Goal: Task Accomplishment & Management: Use online tool/utility

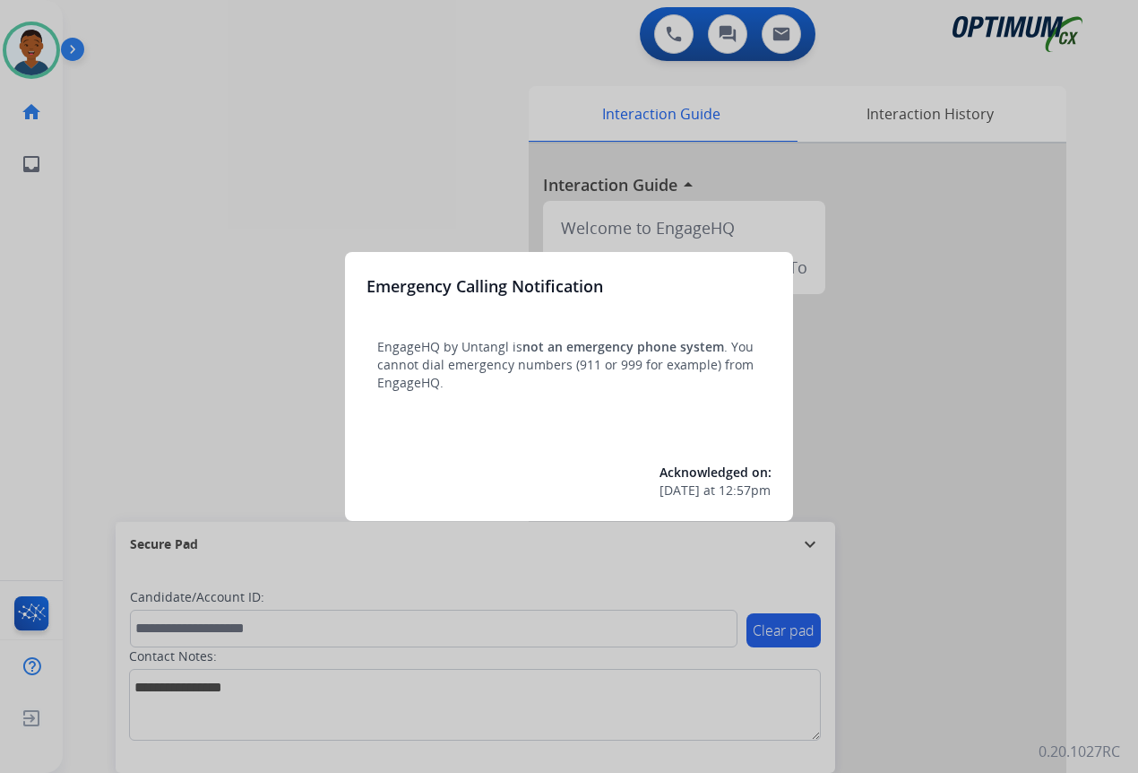
click at [1035, 602] on div at bounding box center [569, 386] width 1138 height 773
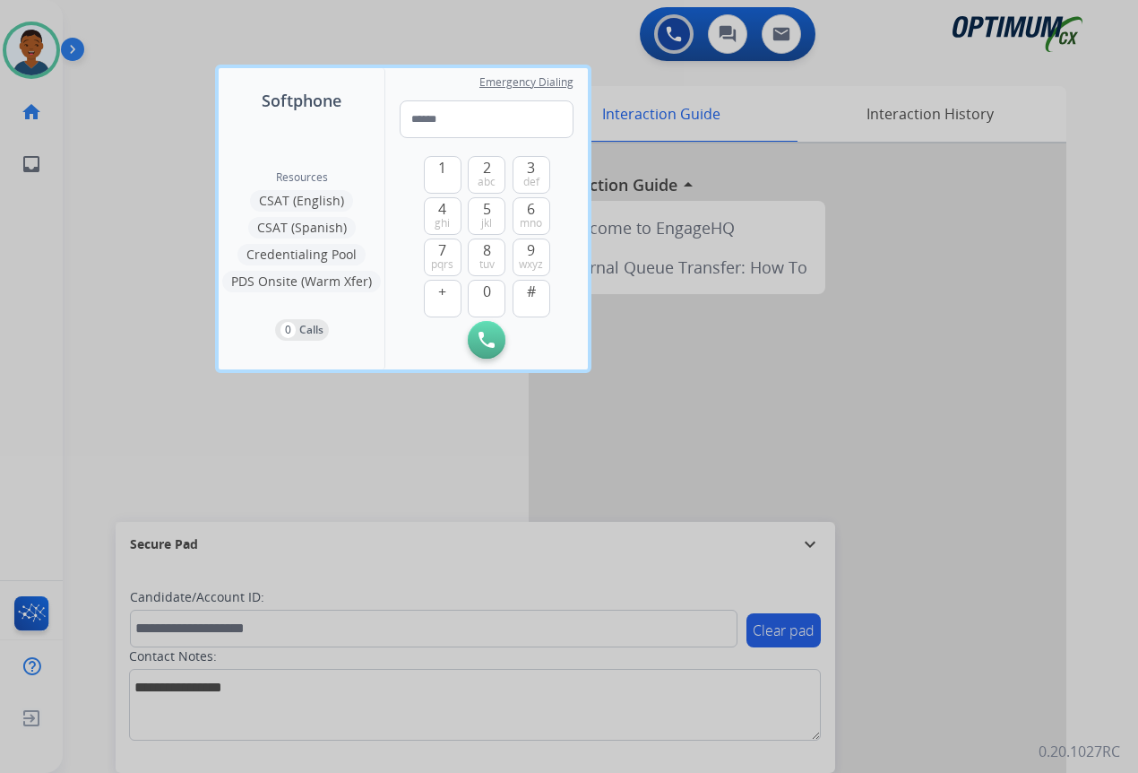
click at [1034, 603] on div at bounding box center [569, 386] width 1138 height 773
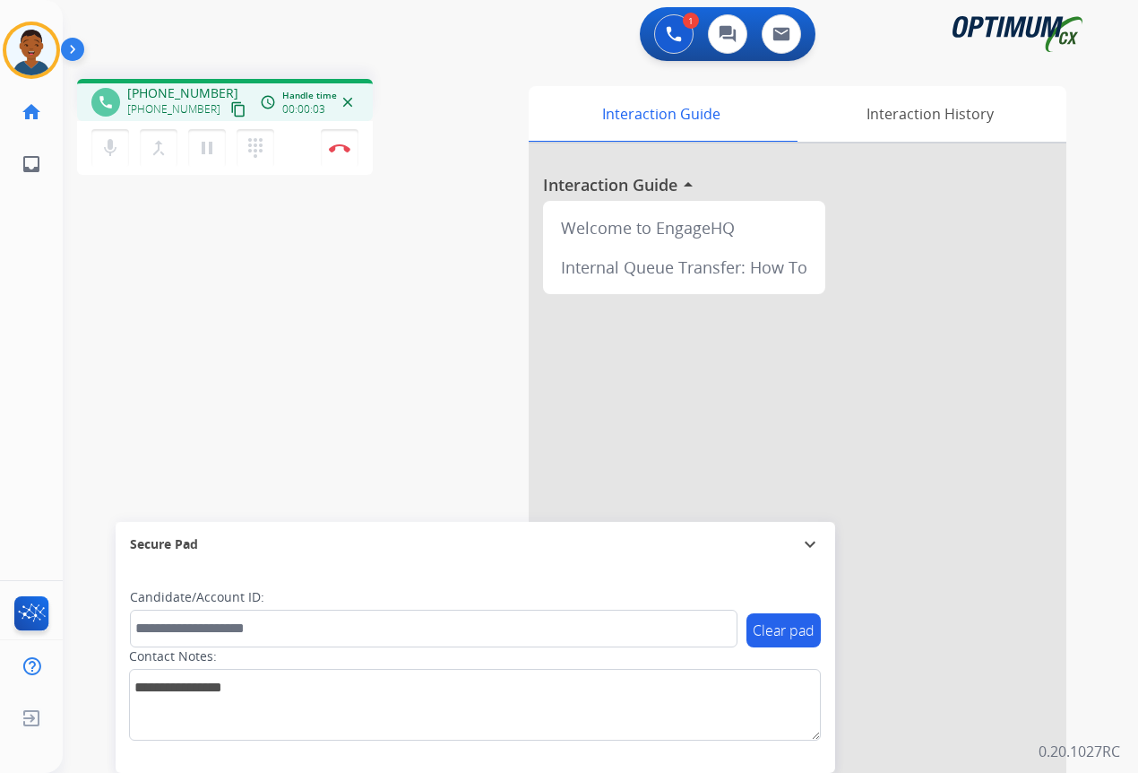
click at [230, 111] on mat-icon "content_copy" at bounding box center [238, 109] width 16 height 16
click at [342, 151] on img at bounding box center [340, 147] width 22 height 9
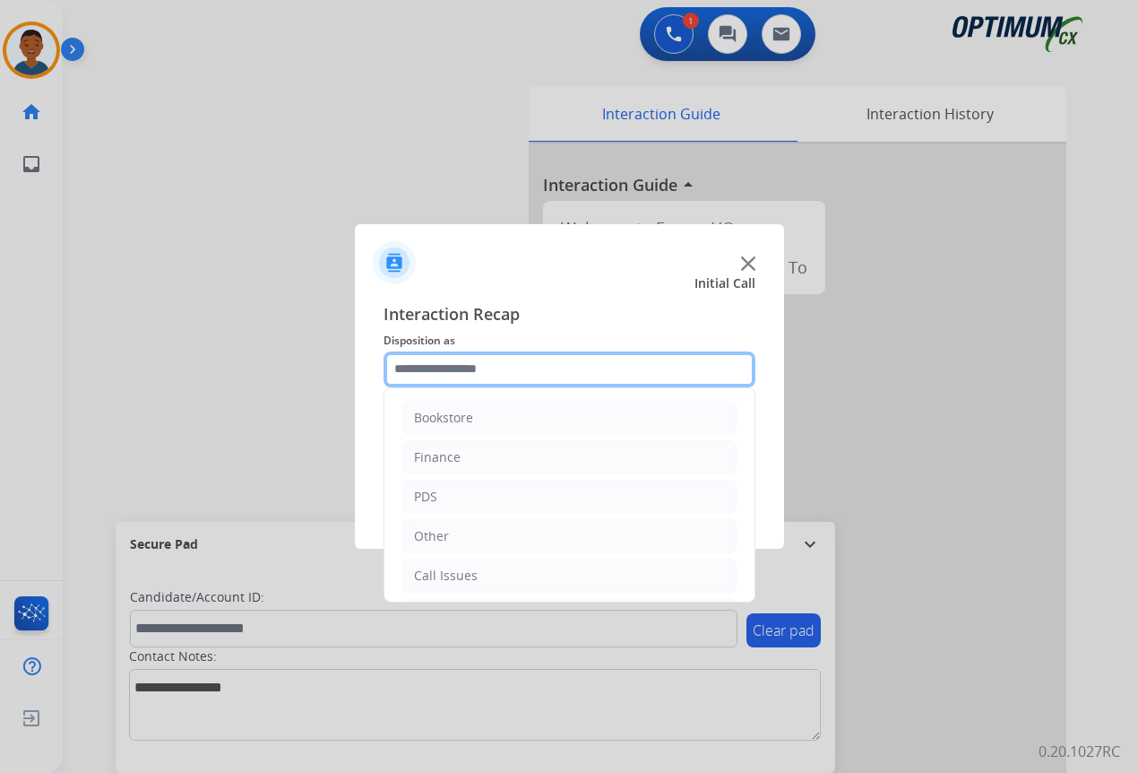
click at [424, 371] on input "text" at bounding box center [570, 369] width 372 height 36
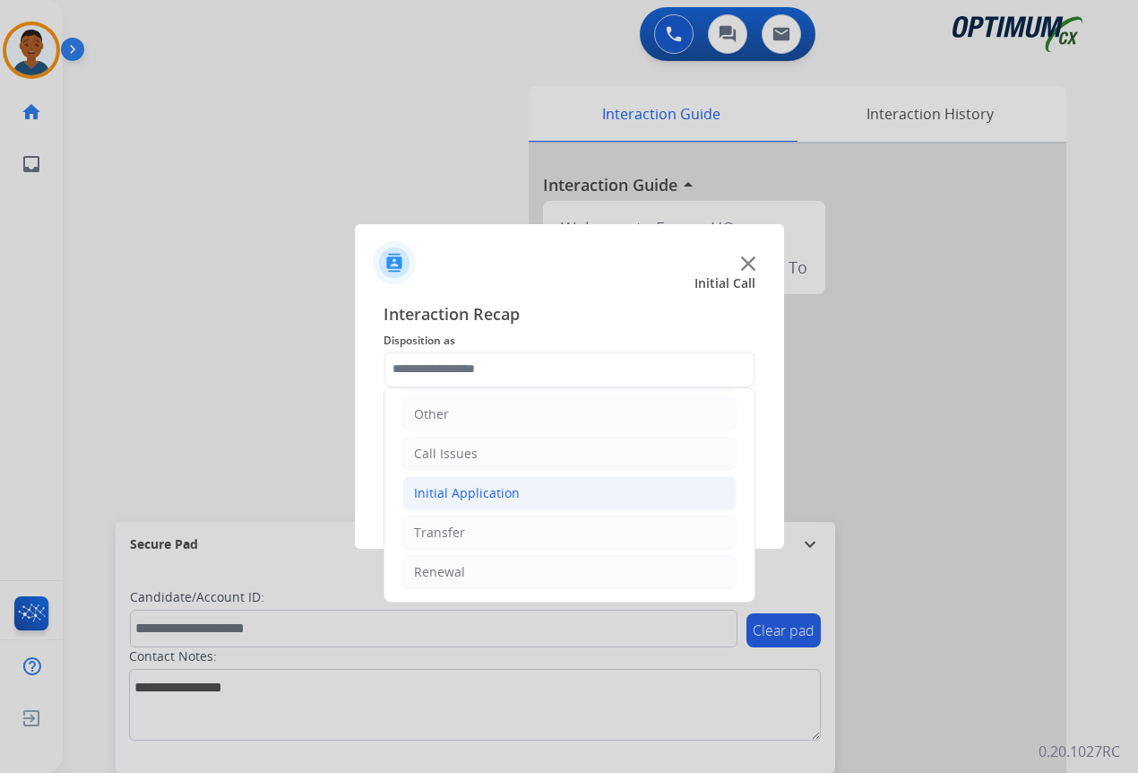
click at [440, 492] on div "Initial Application" at bounding box center [467, 493] width 106 height 18
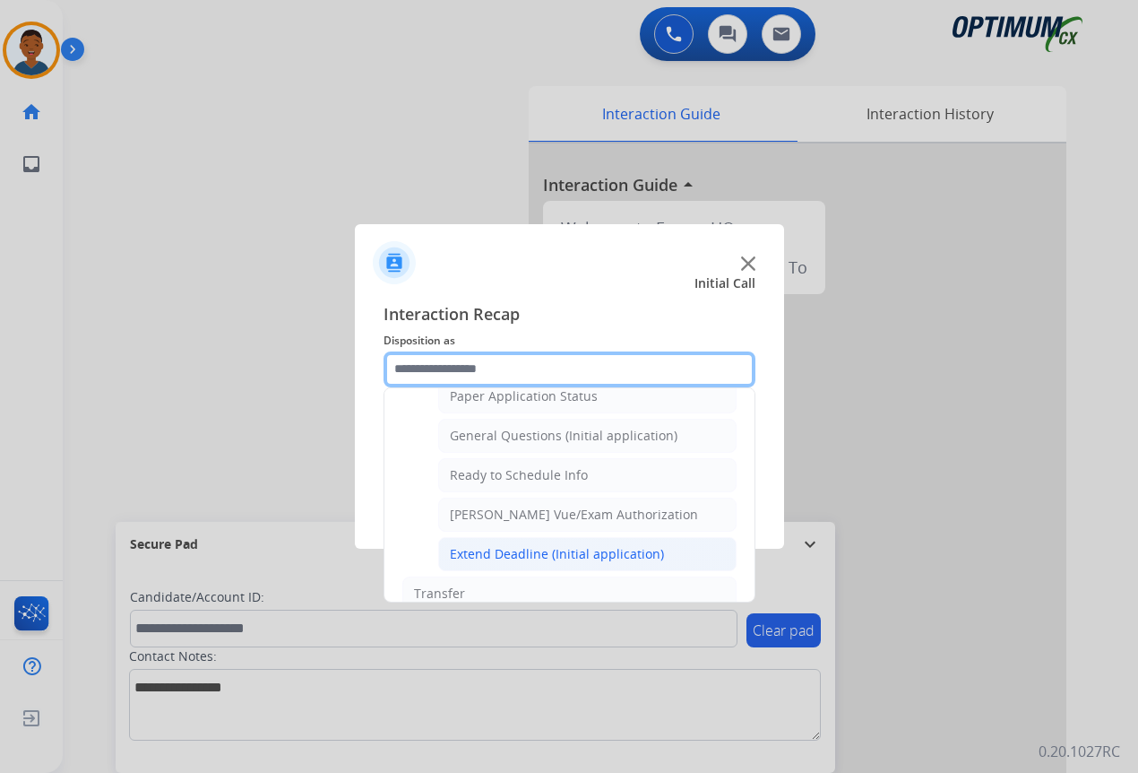
scroll to position [997, 0]
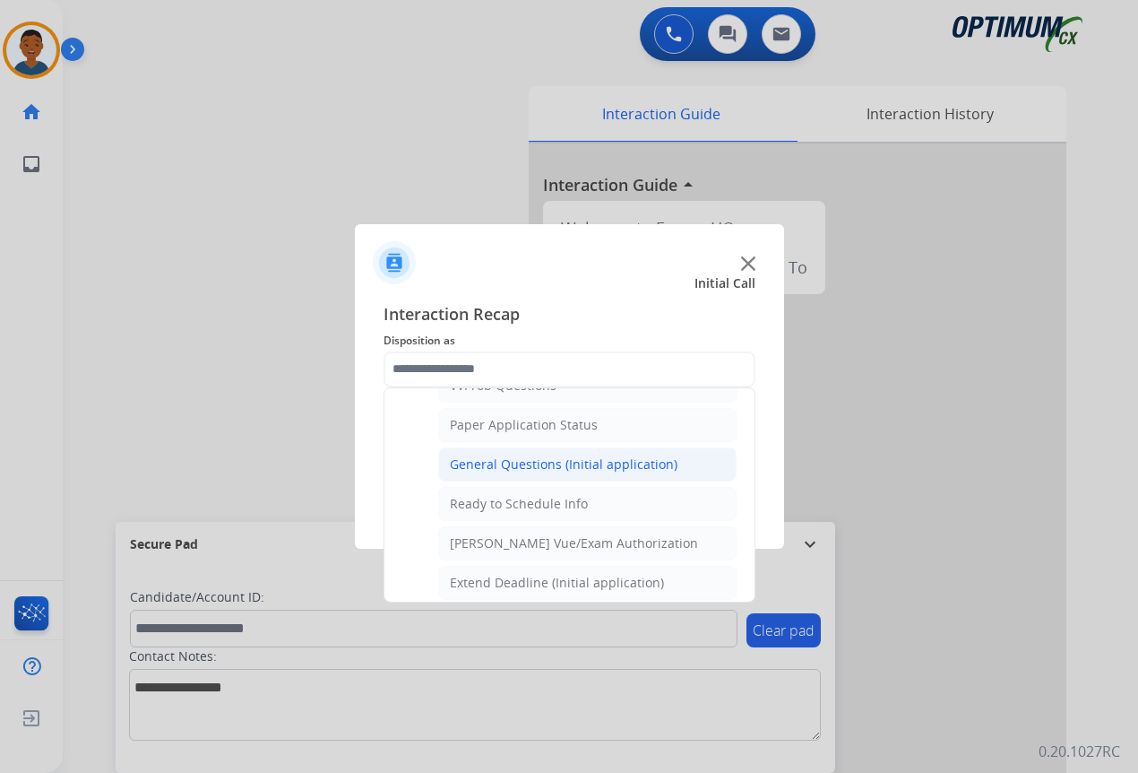
click at [483, 466] on div "General Questions (Initial application)" at bounding box center [564, 464] width 228 height 18
type input "**********"
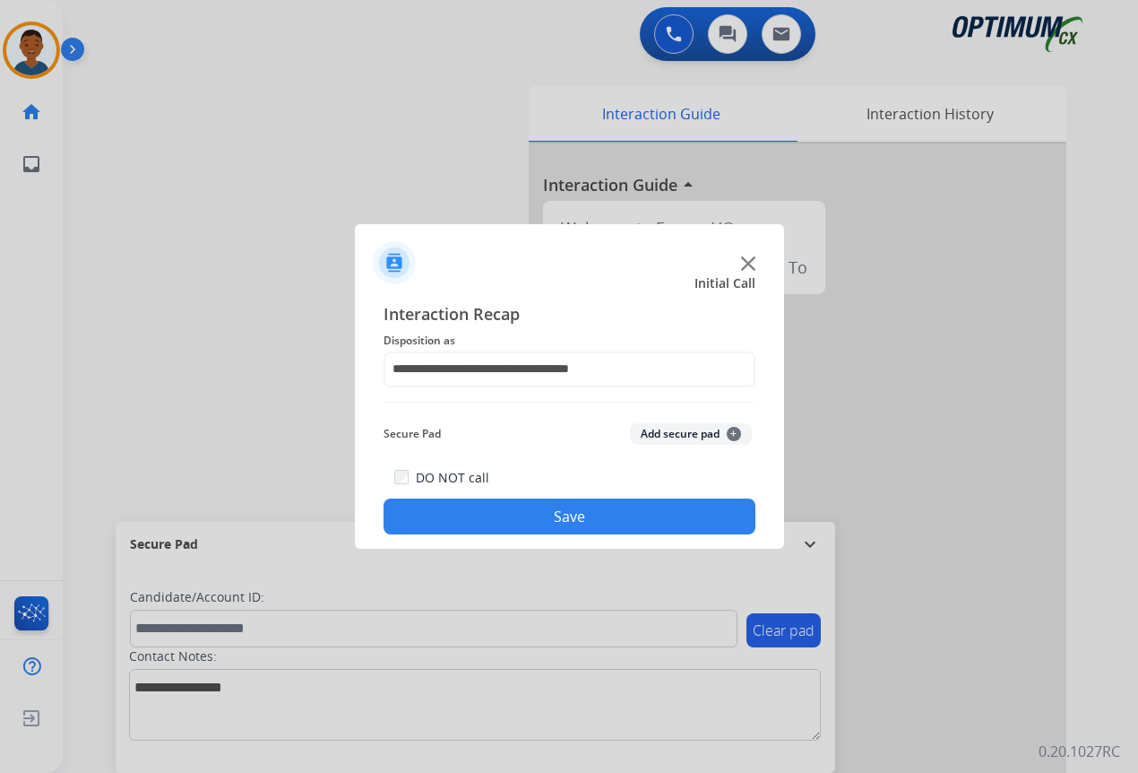
click at [588, 519] on button "Save" at bounding box center [570, 516] width 372 height 36
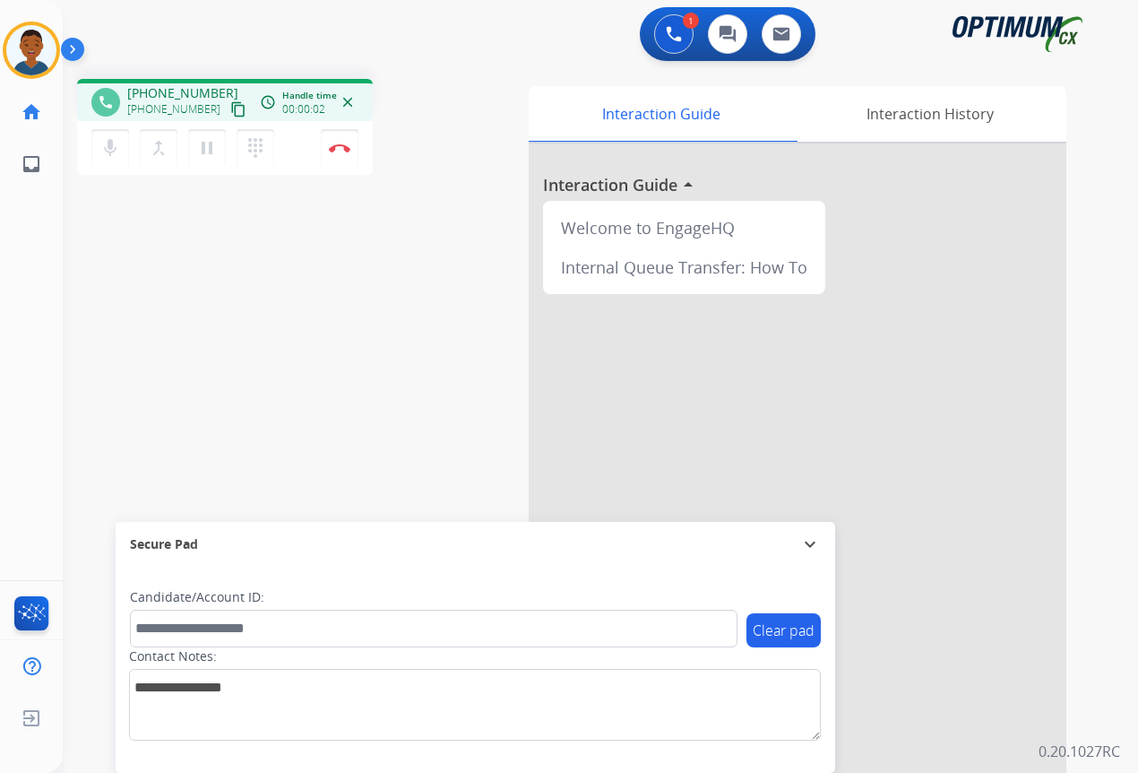
click at [230, 108] on mat-icon "content_copy" at bounding box center [238, 109] width 16 height 16
click at [342, 147] on img at bounding box center [340, 147] width 22 height 9
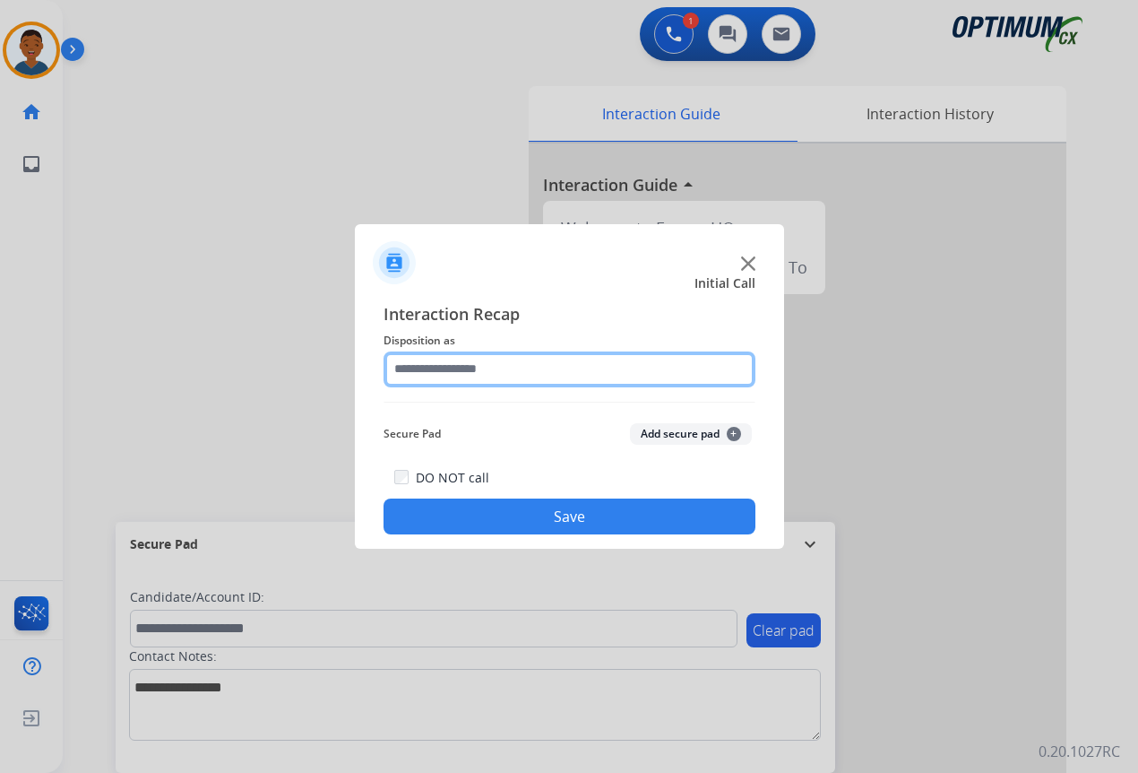
click at [417, 368] on input "text" at bounding box center [570, 369] width 372 height 36
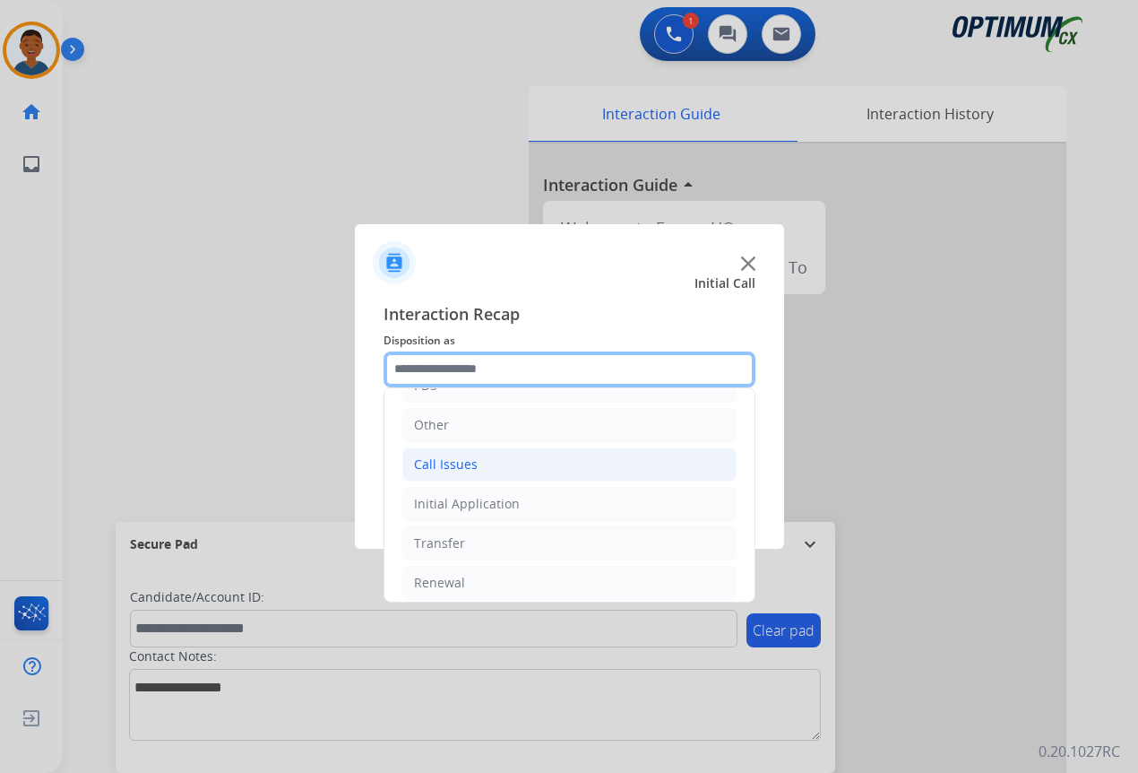
scroll to position [122, 0]
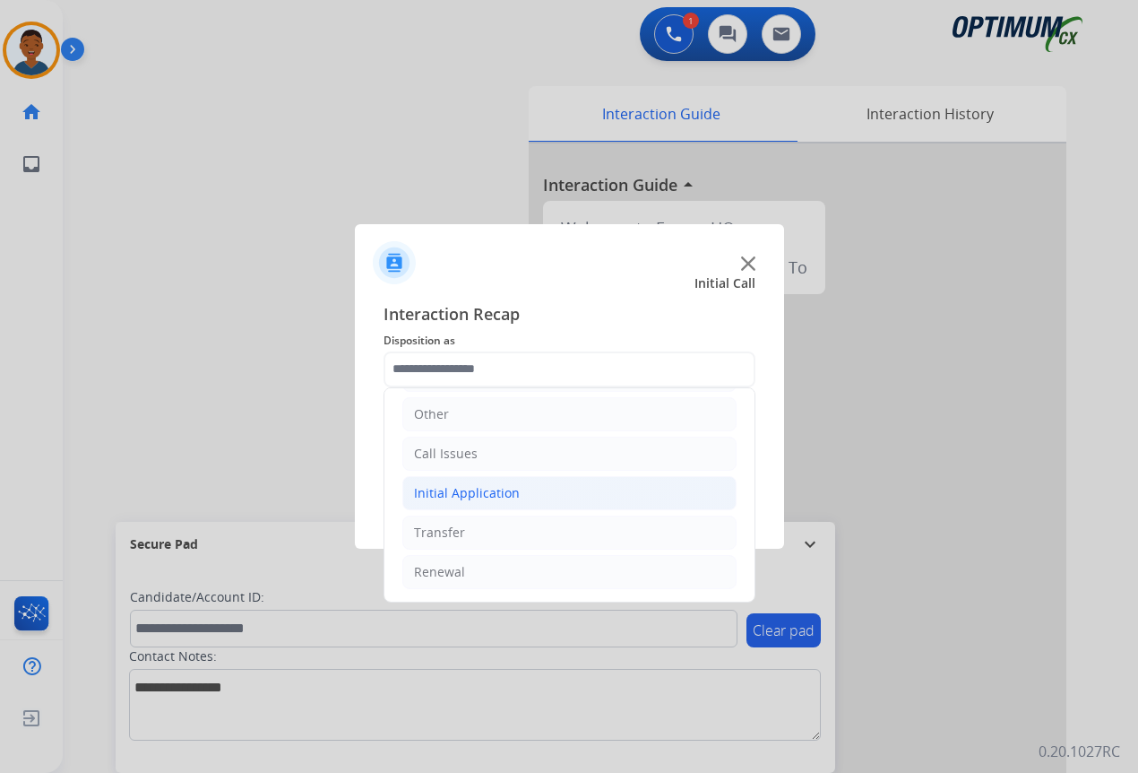
click at [467, 491] on div "Initial Application" at bounding box center [467, 493] width 106 height 18
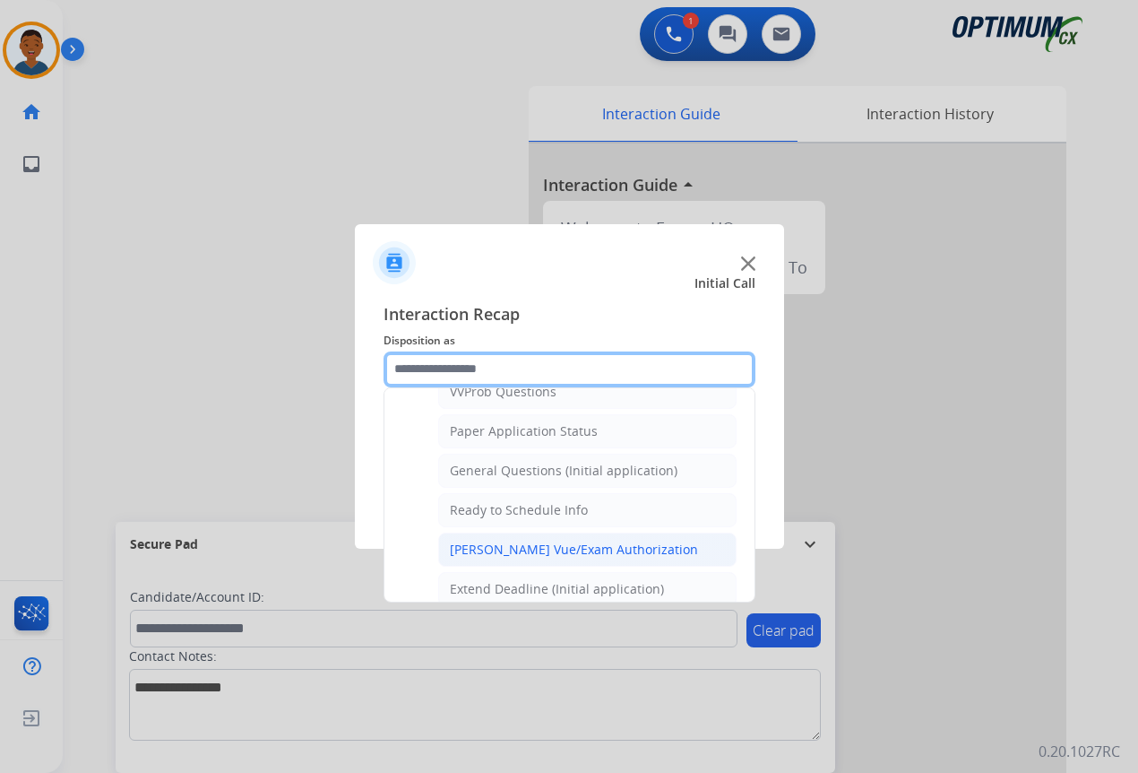
scroll to position [1018, 0]
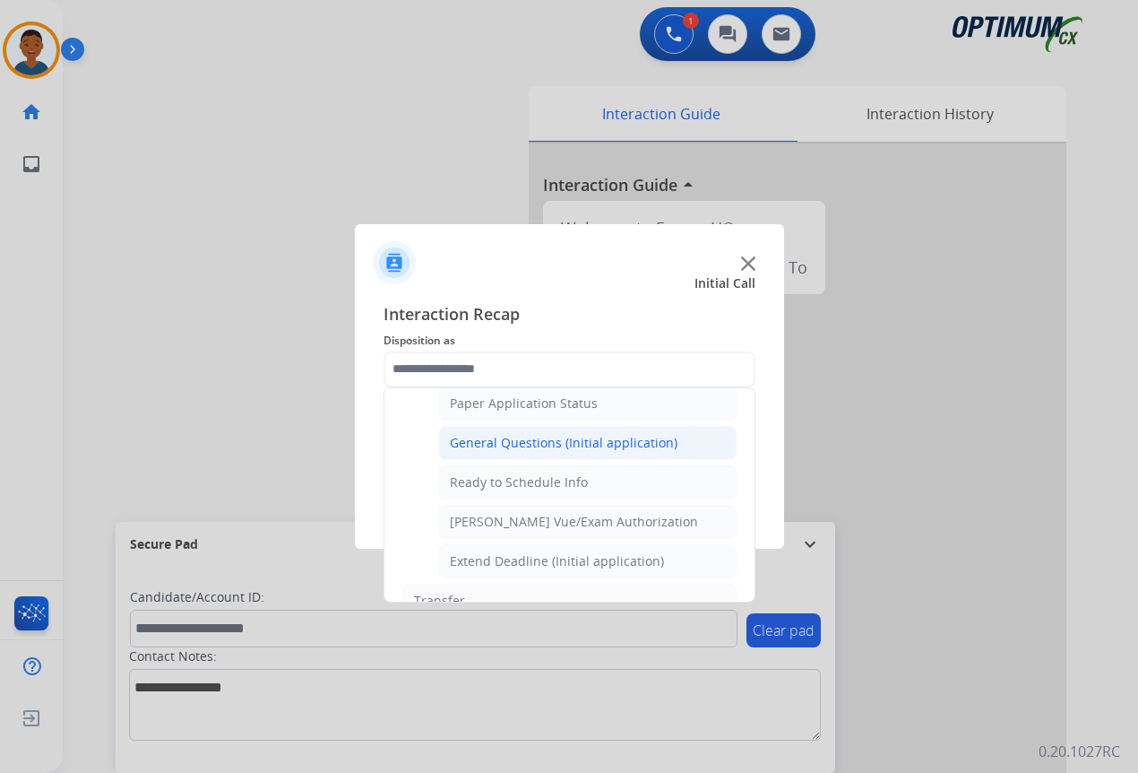
click at [470, 442] on div "General Questions (Initial application)" at bounding box center [564, 443] width 228 height 18
type input "**********"
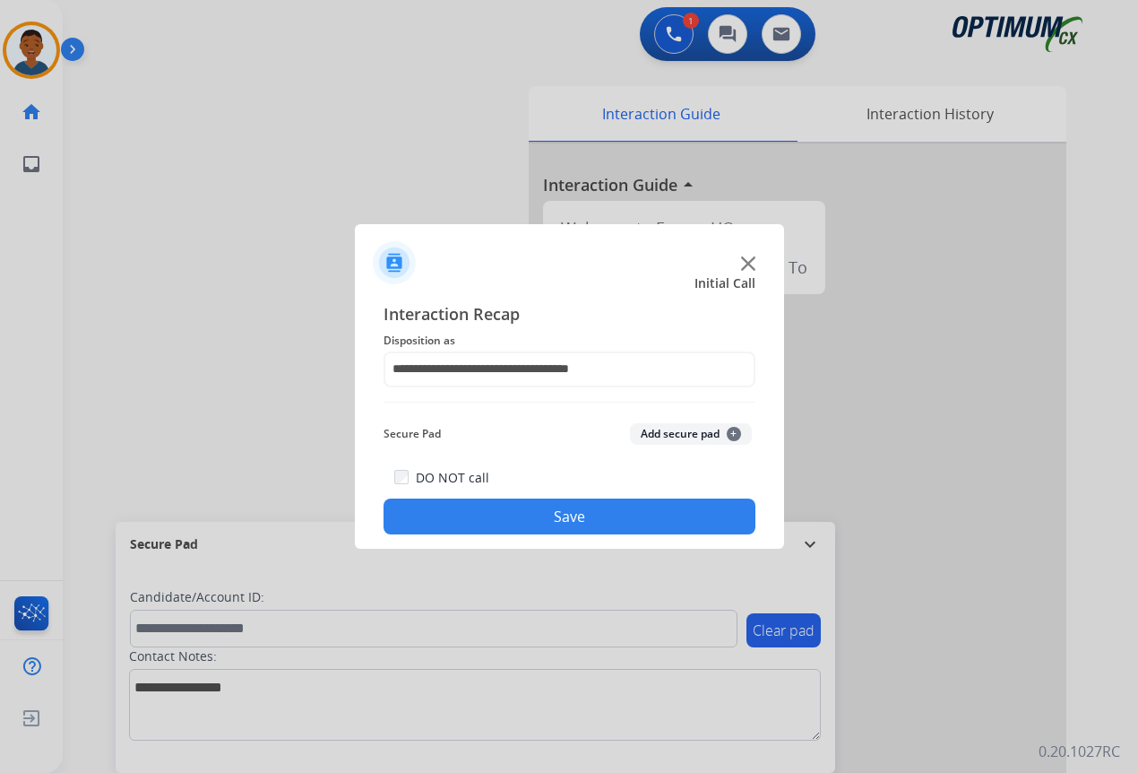
click at [529, 520] on button "Save" at bounding box center [570, 516] width 372 height 36
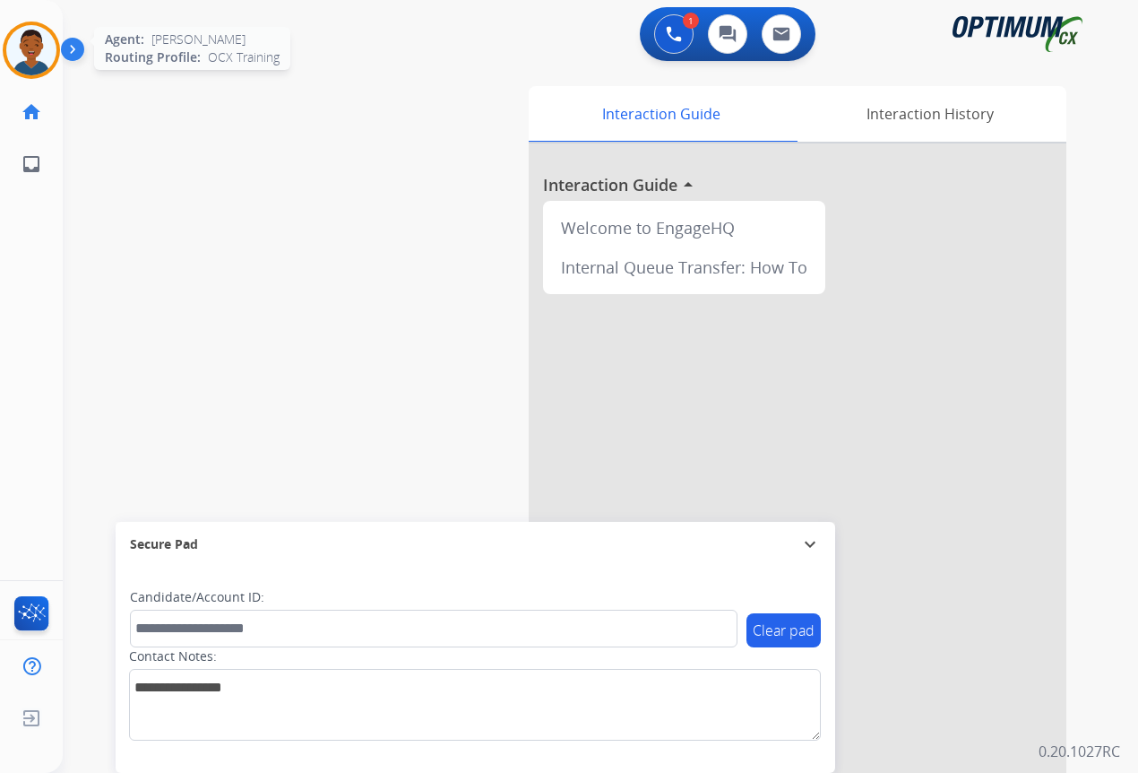
click at [43, 60] on img at bounding box center [31, 50] width 50 height 50
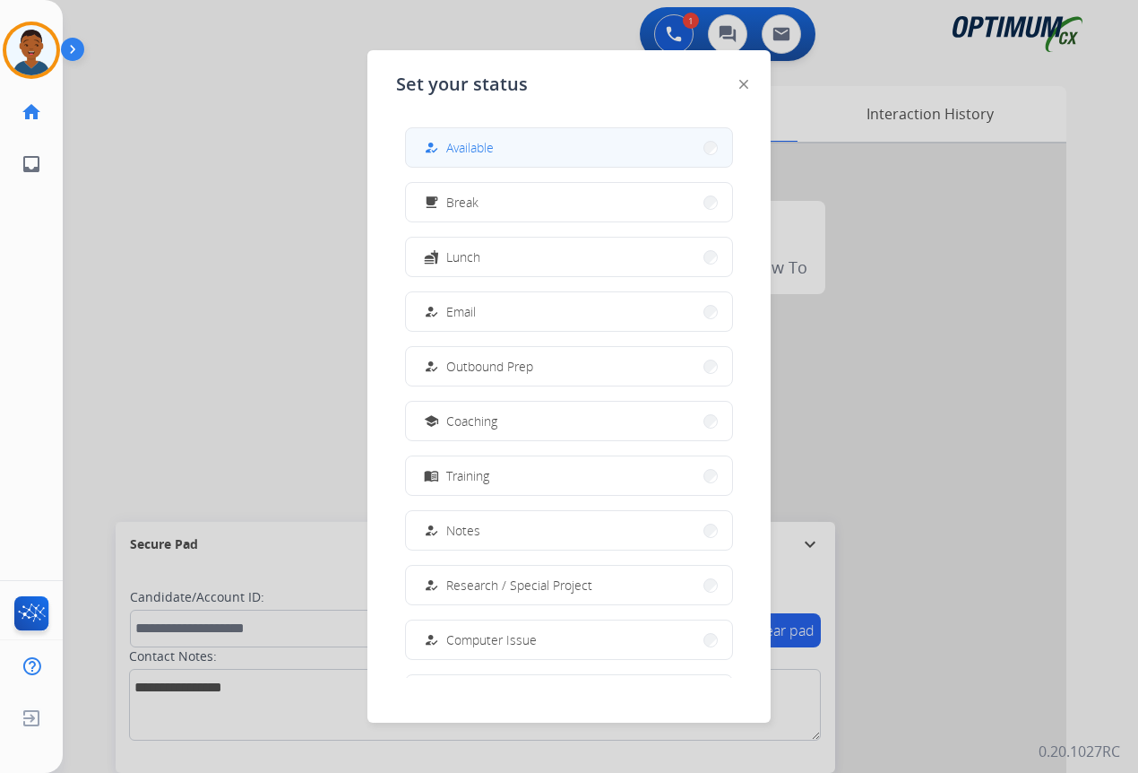
click at [475, 147] on span "Available" at bounding box center [470, 147] width 48 height 19
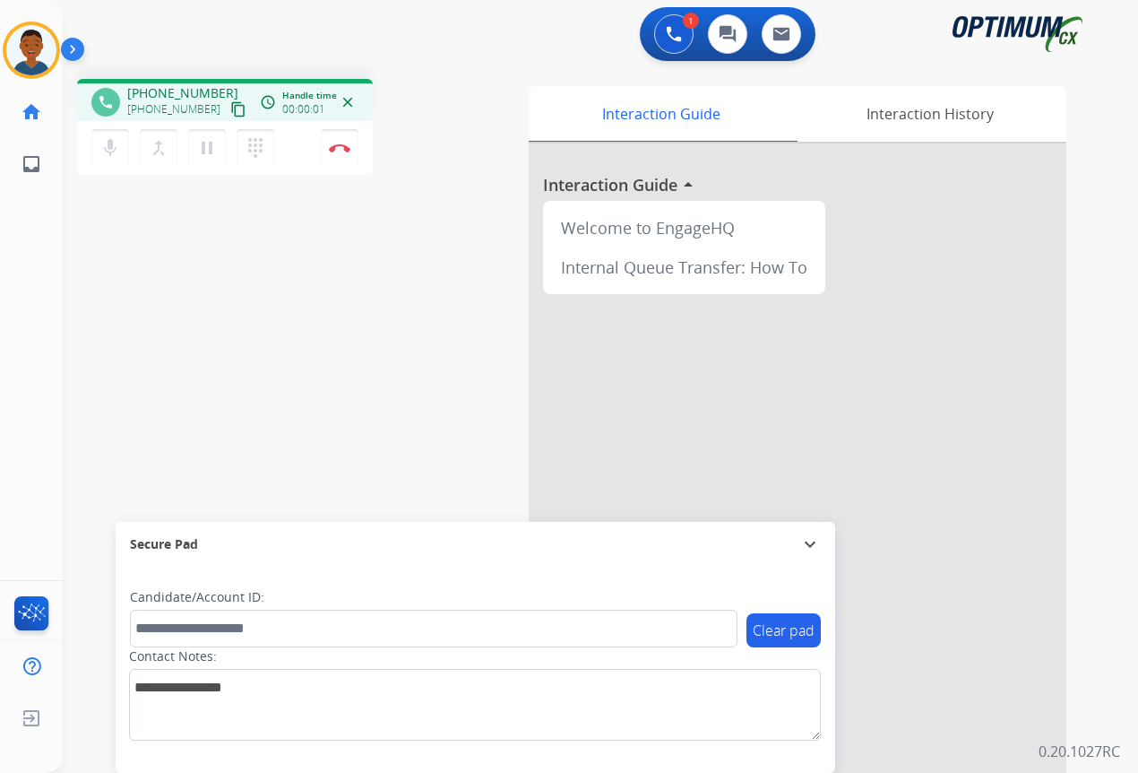
click at [230, 108] on mat-icon "content_copy" at bounding box center [238, 109] width 16 height 16
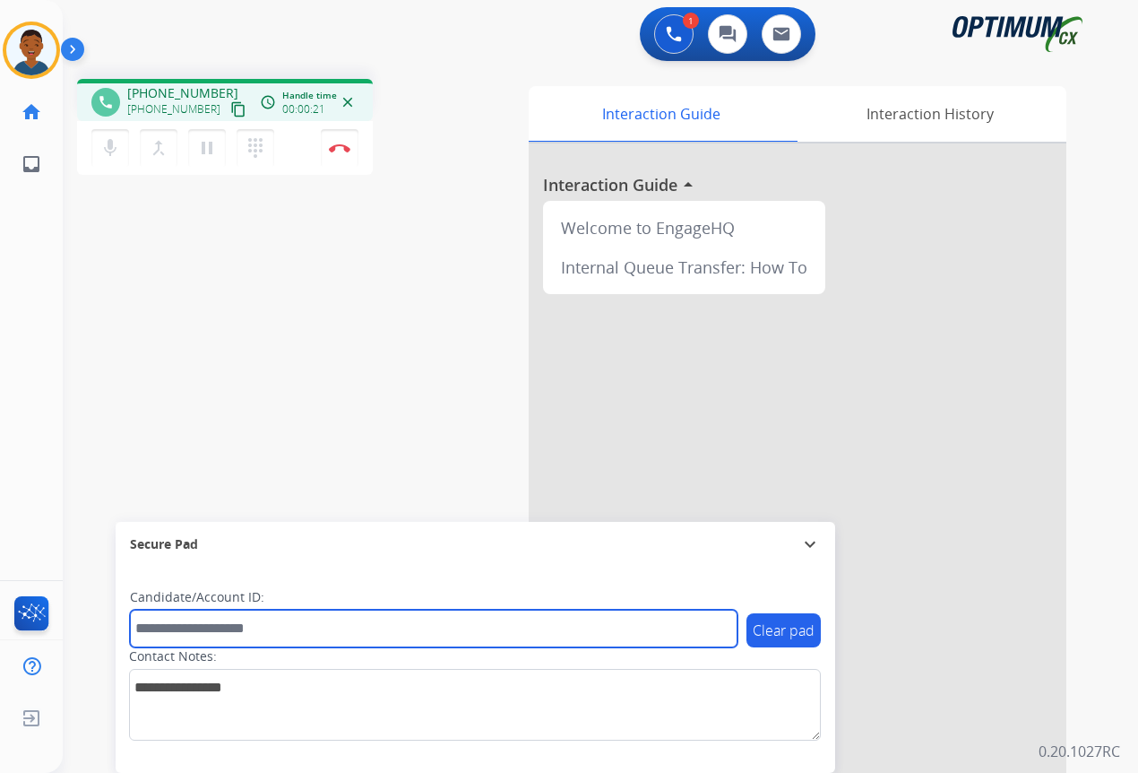
click at [207, 626] on input "text" at bounding box center [434, 629] width 608 height 38
paste input "*******"
type input "*******"
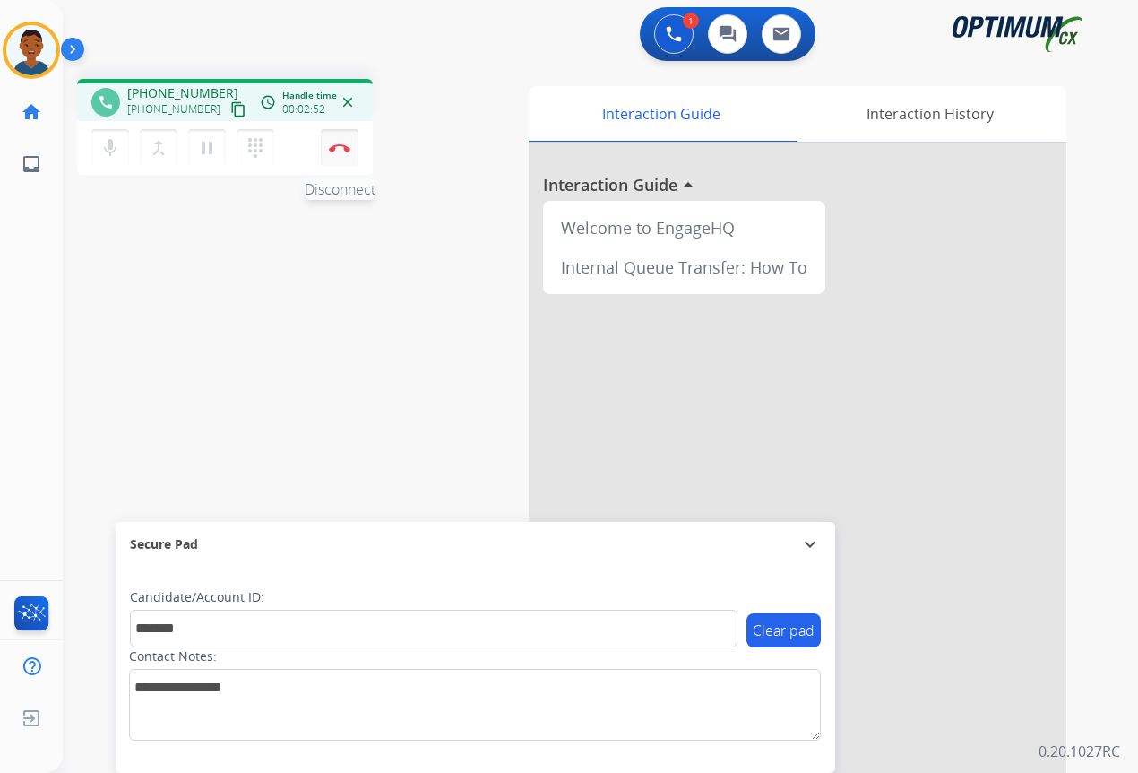
click at [334, 153] on button "Disconnect" at bounding box center [340, 148] width 38 height 38
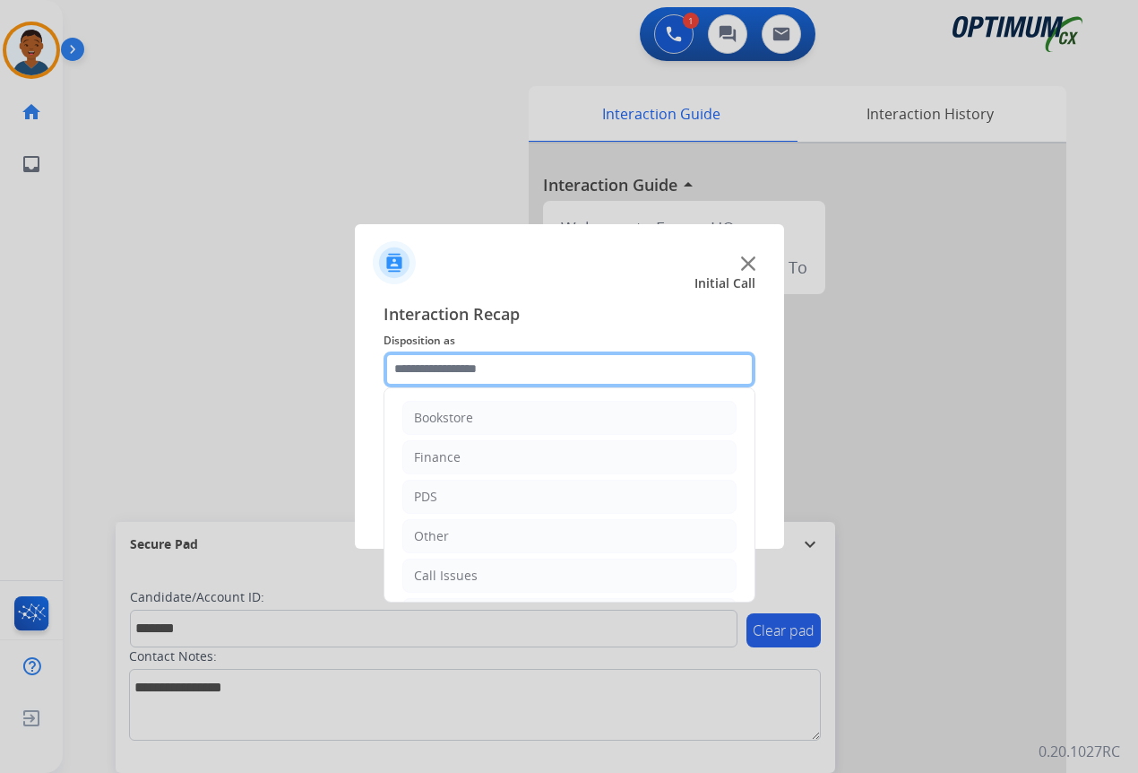
click at [434, 365] on input "text" at bounding box center [570, 369] width 372 height 36
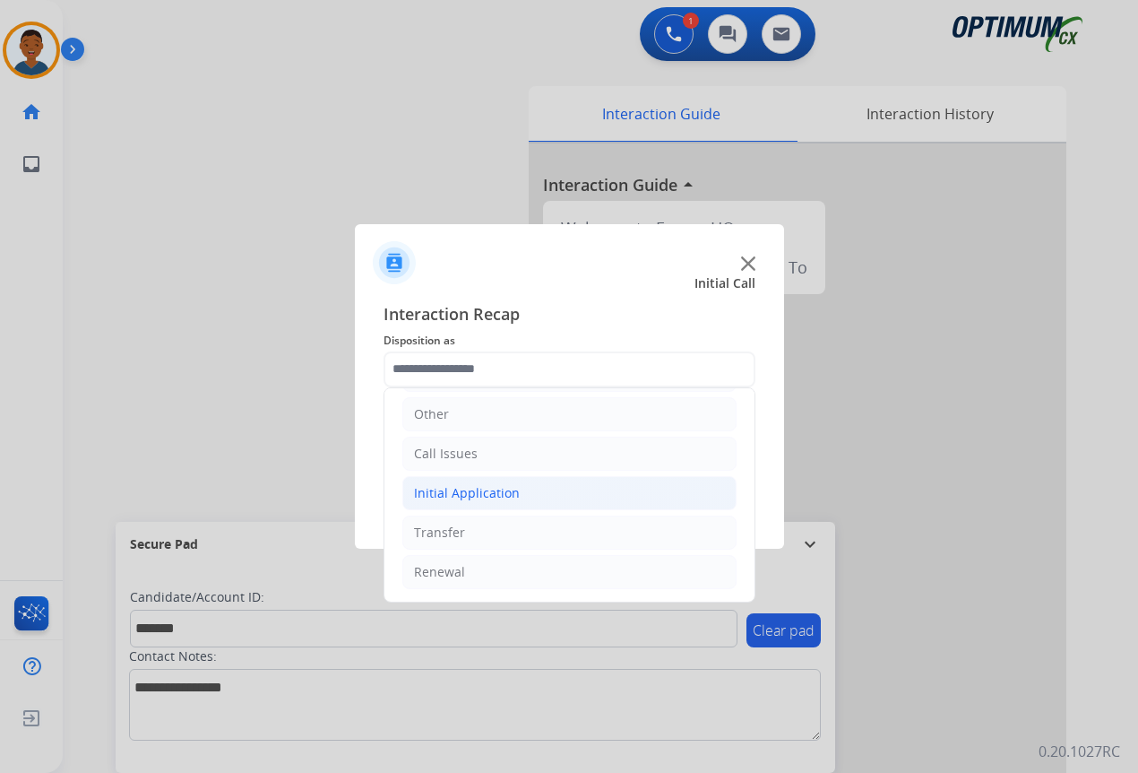
click at [459, 491] on div "Initial Application" at bounding box center [467, 493] width 106 height 18
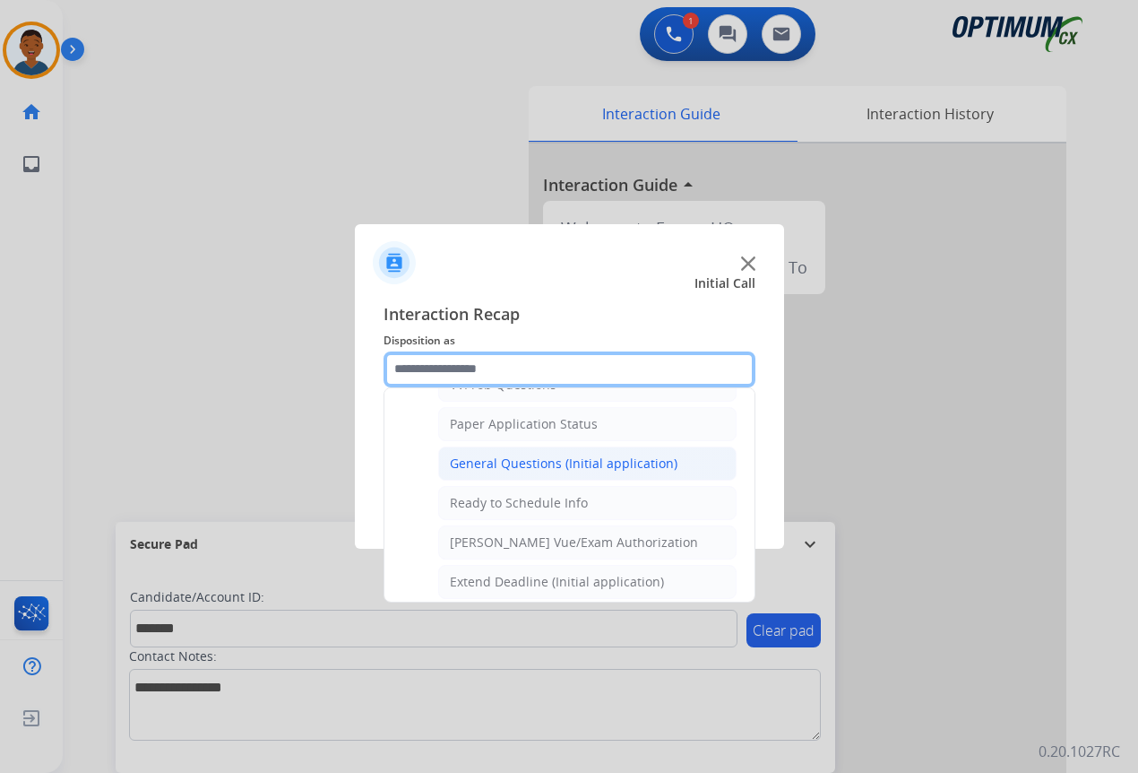
scroll to position [1018, 0]
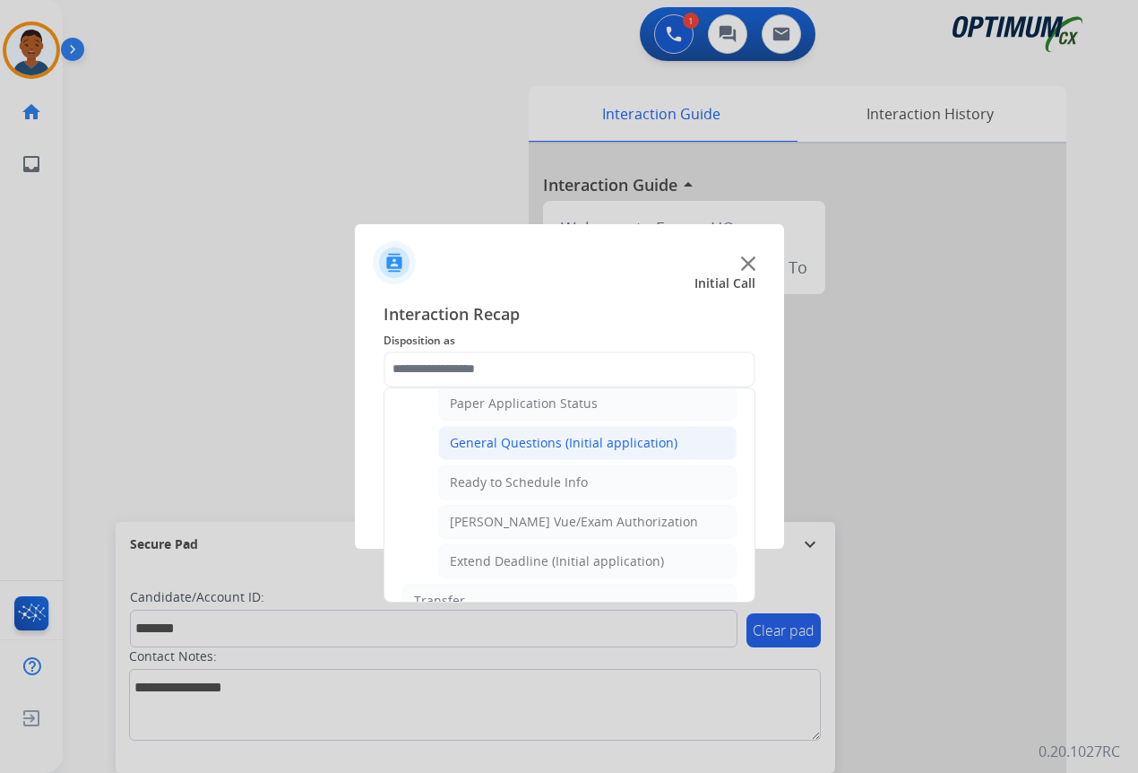
click at [492, 443] on div "General Questions (Initial application)" at bounding box center [564, 443] width 228 height 18
type input "**********"
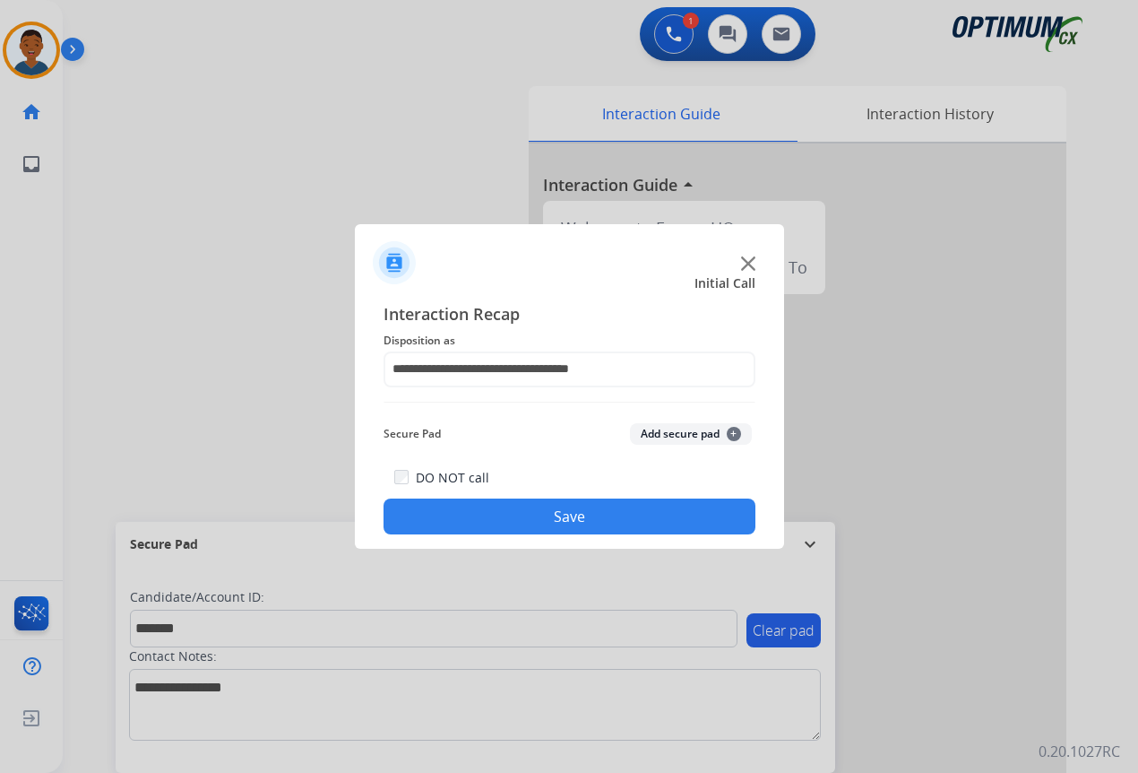
click at [653, 435] on button "Add secure pad +" at bounding box center [691, 434] width 122 height 22
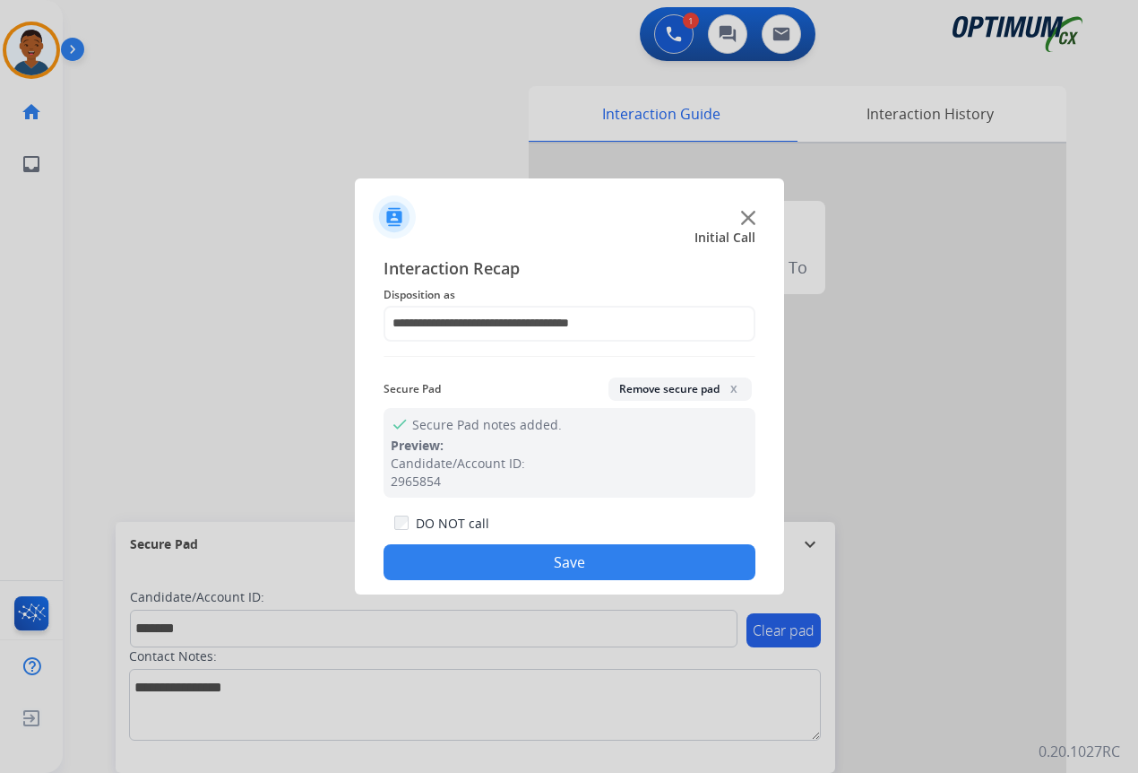
click at [617, 556] on button "Save" at bounding box center [570, 562] width 372 height 36
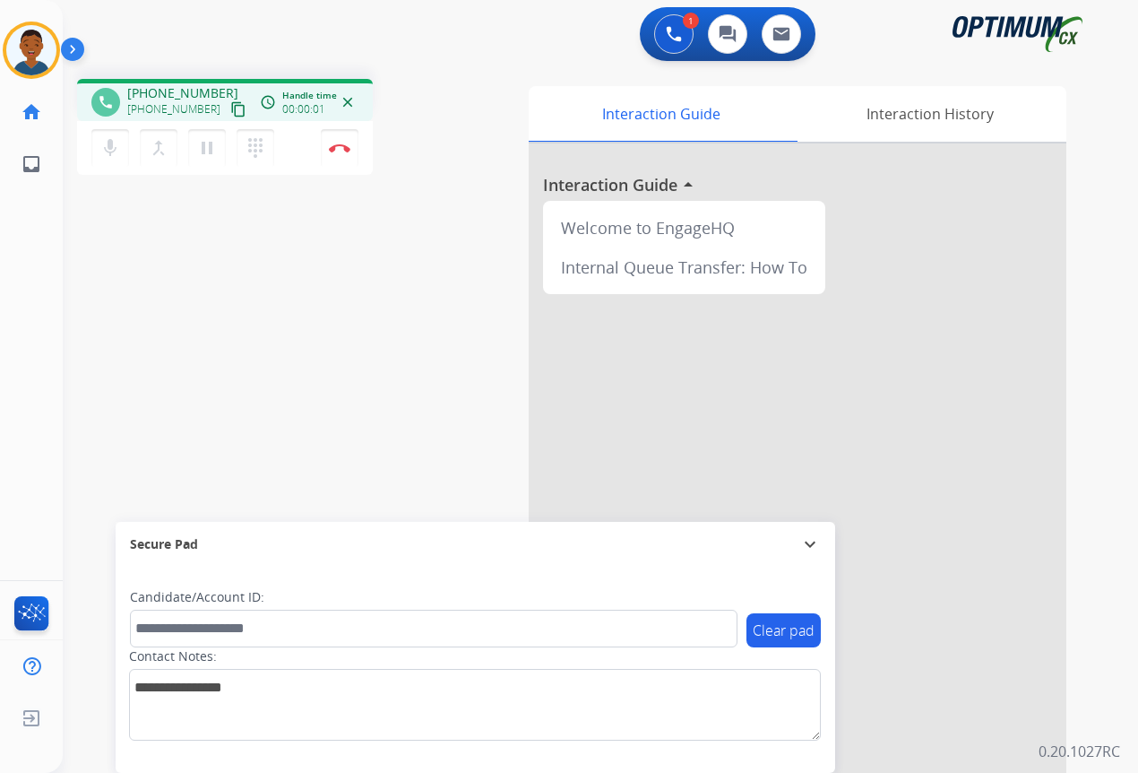
click at [230, 108] on mat-icon "content_copy" at bounding box center [238, 109] width 16 height 16
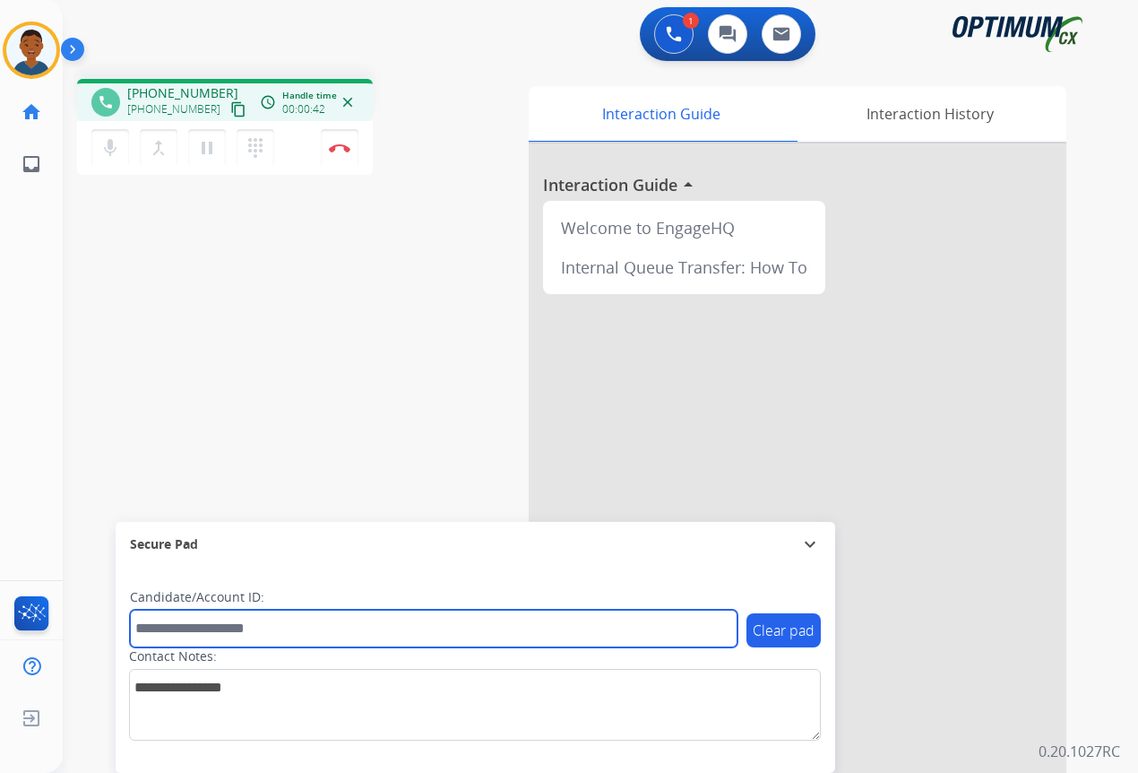
click at [171, 628] on input "text" at bounding box center [434, 629] width 608 height 38
paste input "*******"
type input "*******"
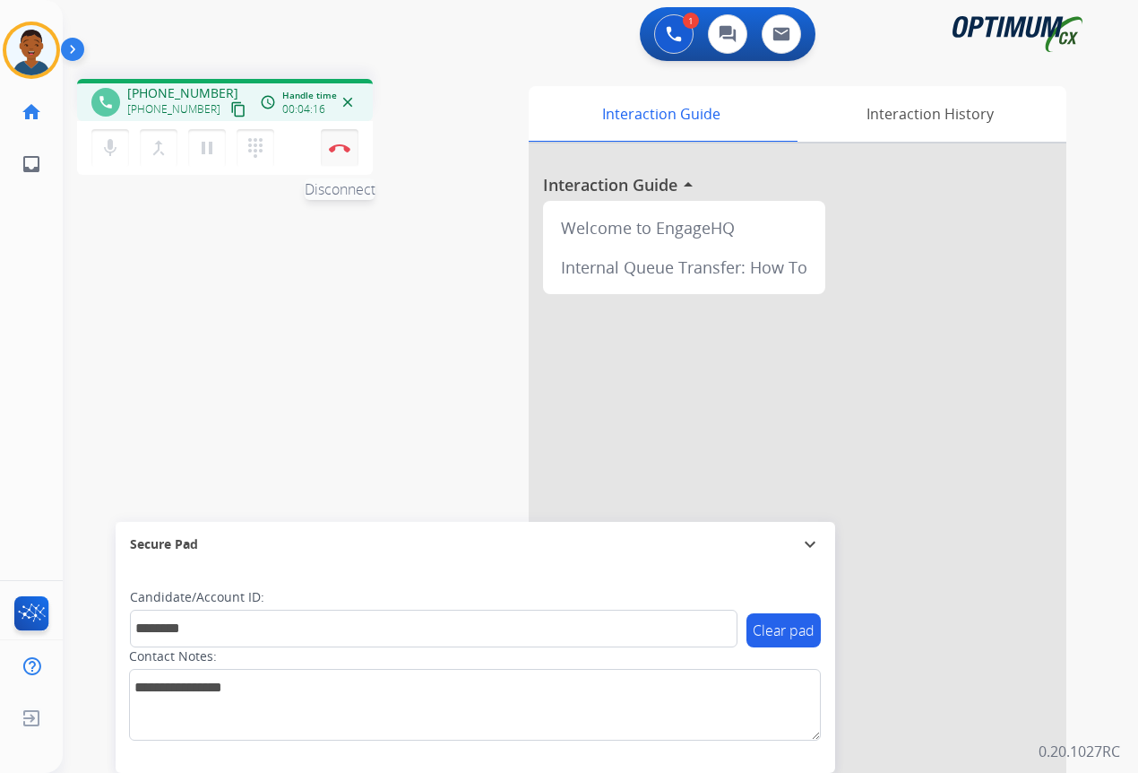
click at [336, 149] on img at bounding box center [340, 147] width 22 height 9
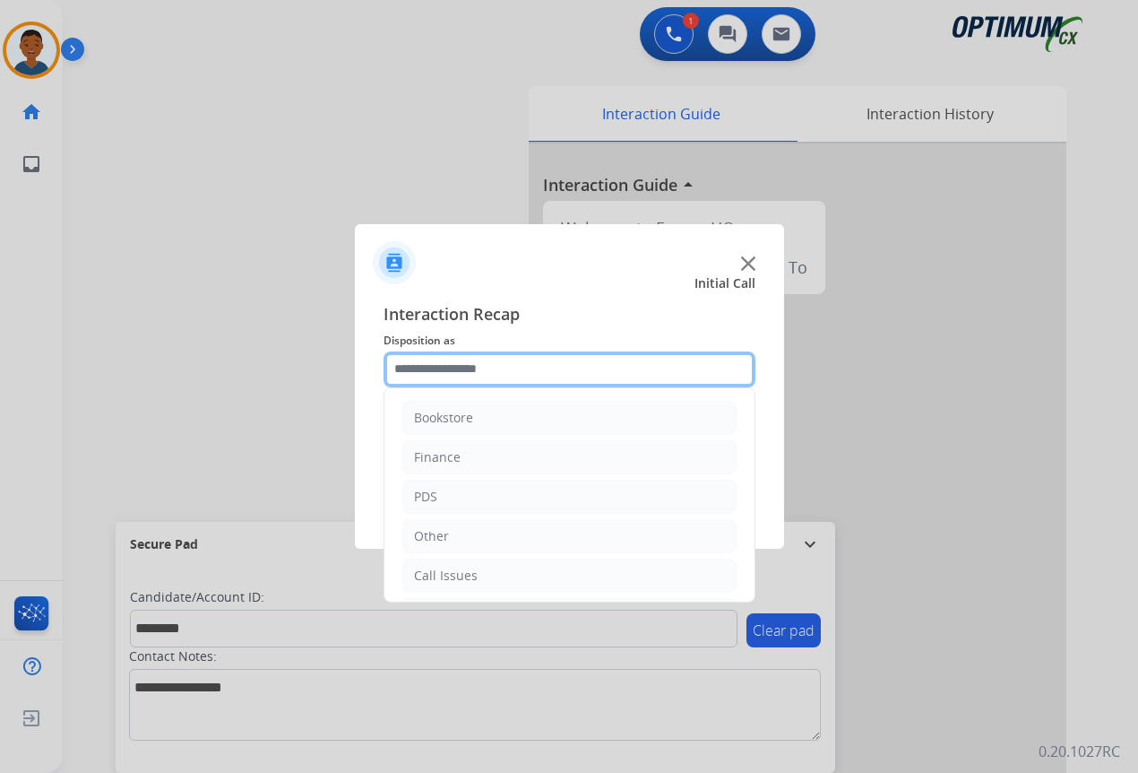
click at [404, 368] on input "text" at bounding box center [570, 369] width 372 height 36
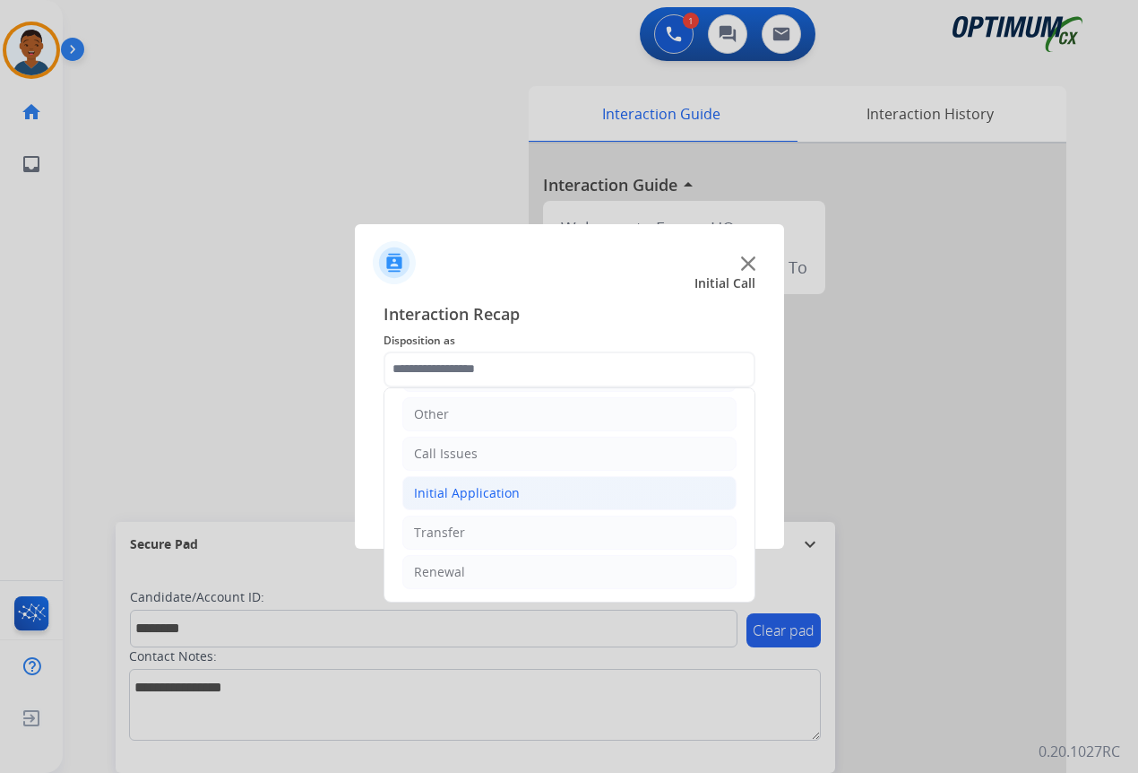
click at [426, 496] on div "Initial Application" at bounding box center [467, 493] width 106 height 18
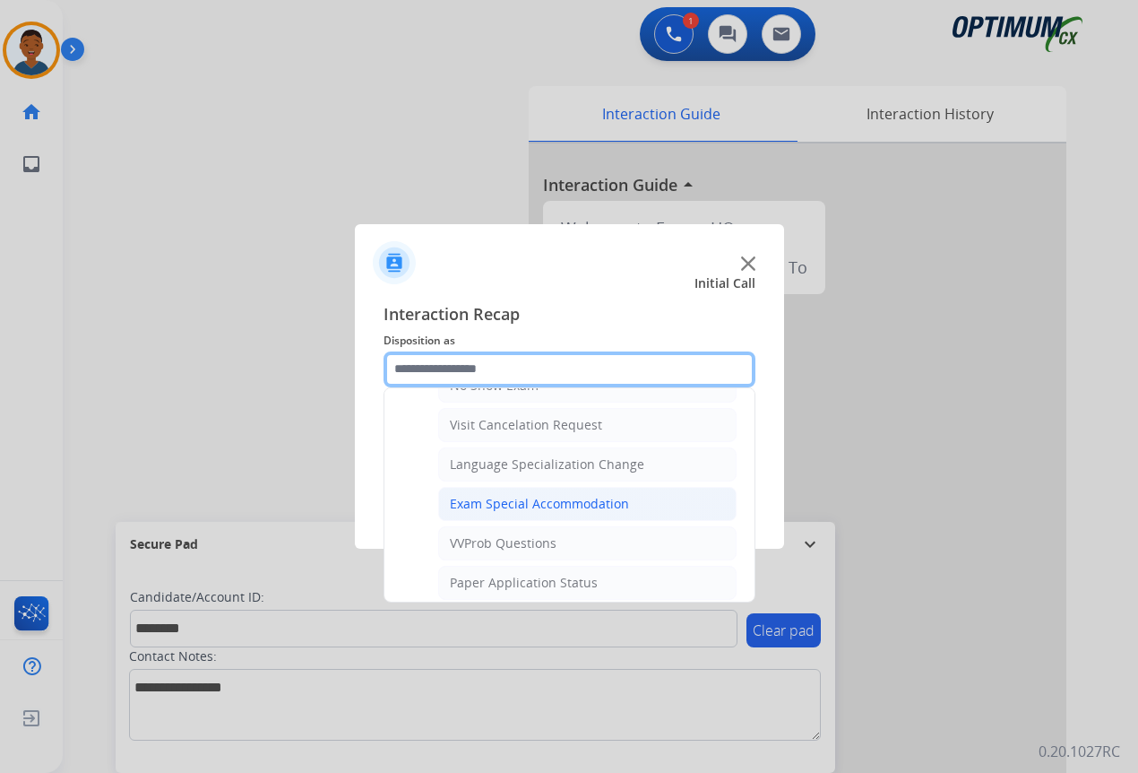
scroll to position [929, 0]
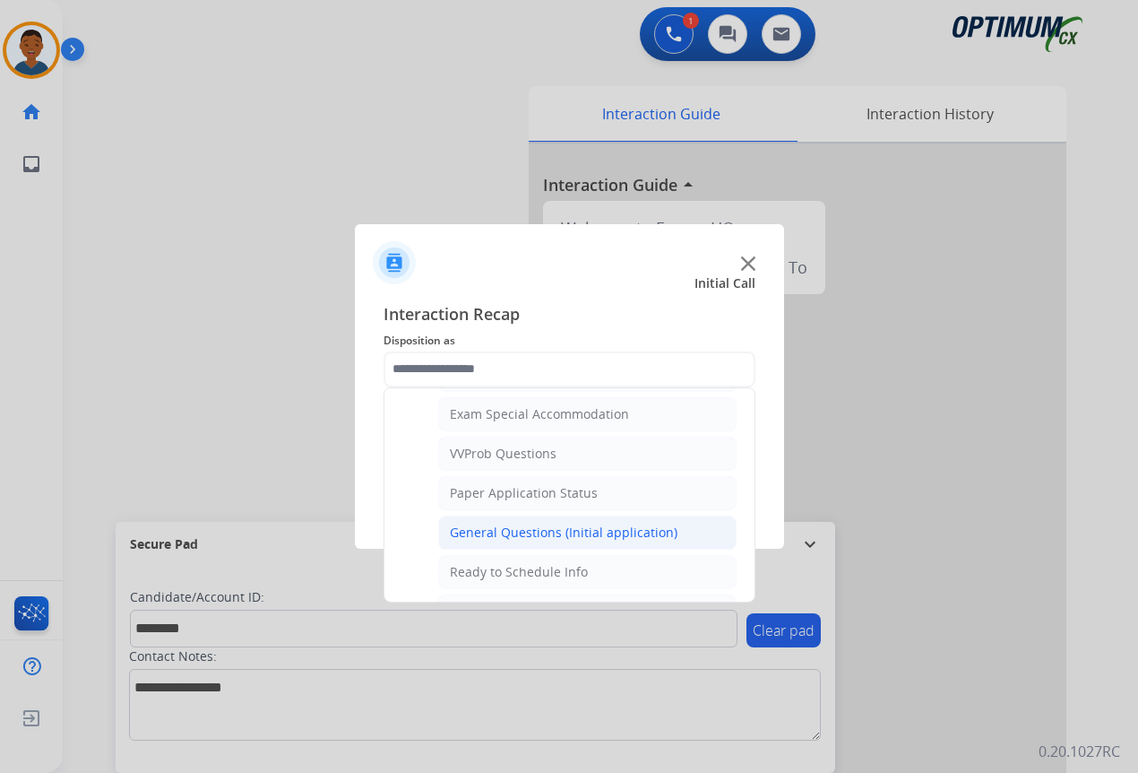
click at [475, 531] on div "General Questions (Initial application)" at bounding box center [564, 533] width 228 height 18
type input "**********"
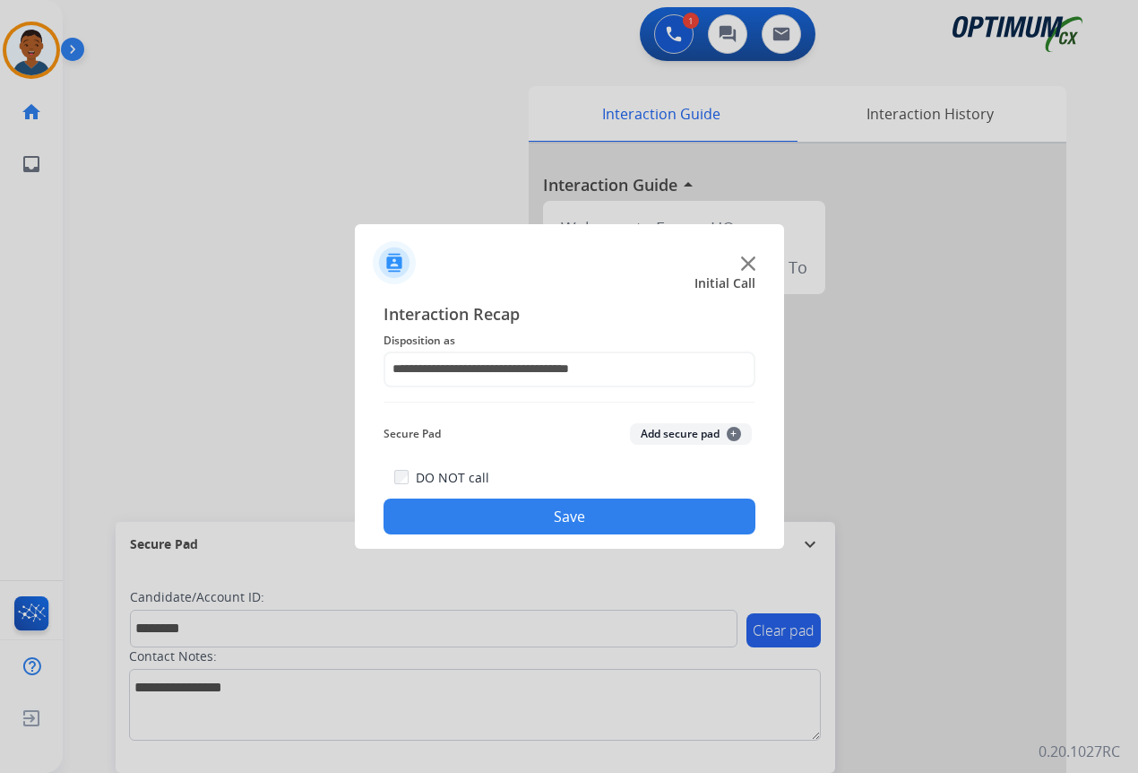
click at [657, 434] on button "Add secure pad +" at bounding box center [691, 434] width 122 height 22
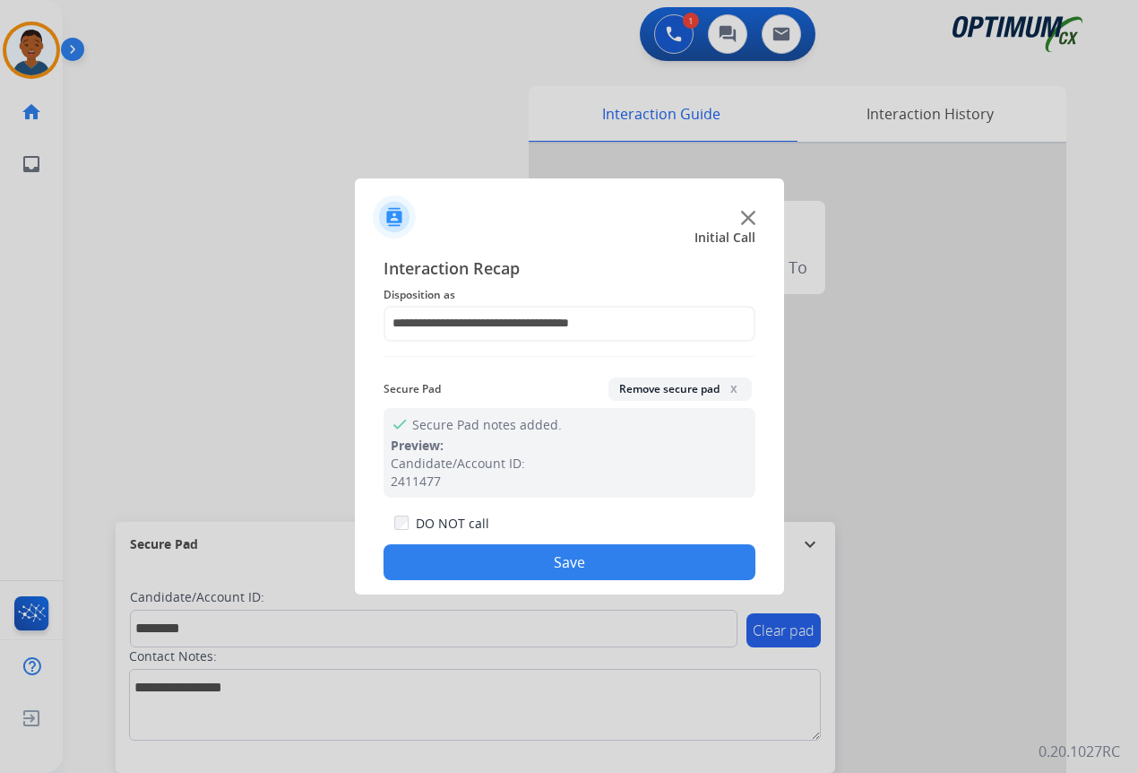
click at [625, 553] on button "Save" at bounding box center [570, 562] width 372 height 36
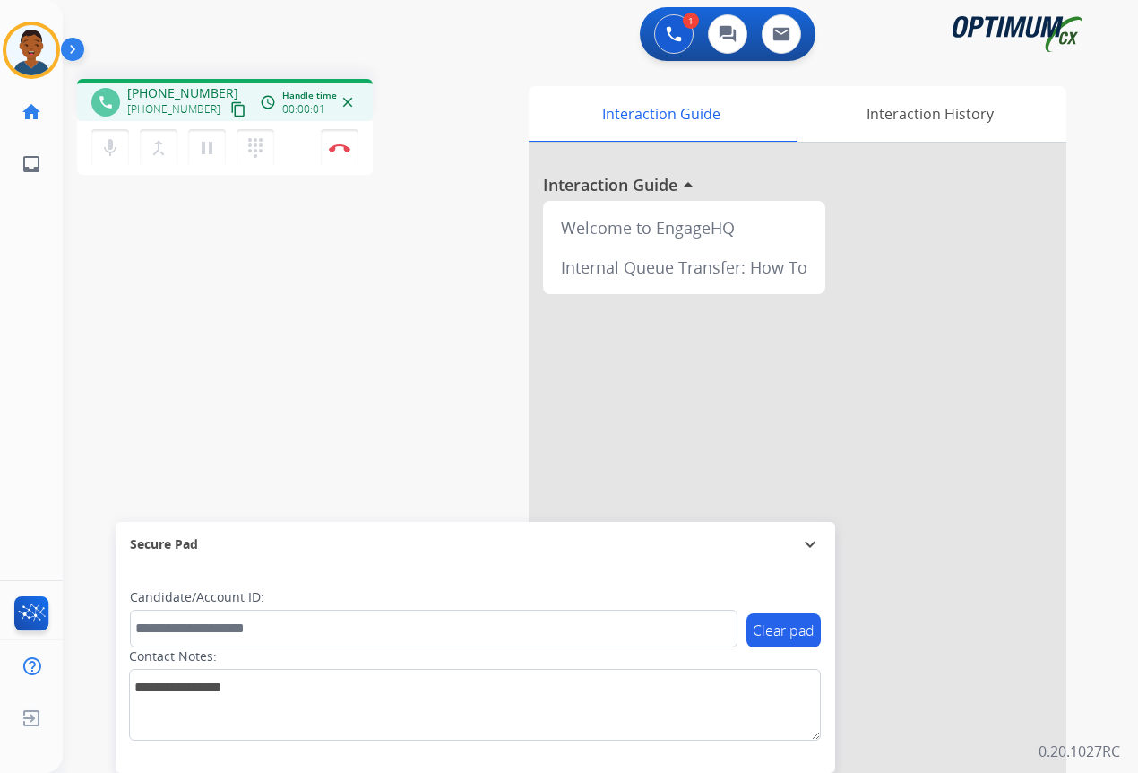
click at [230, 108] on mat-icon "content_copy" at bounding box center [238, 109] width 16 height 16
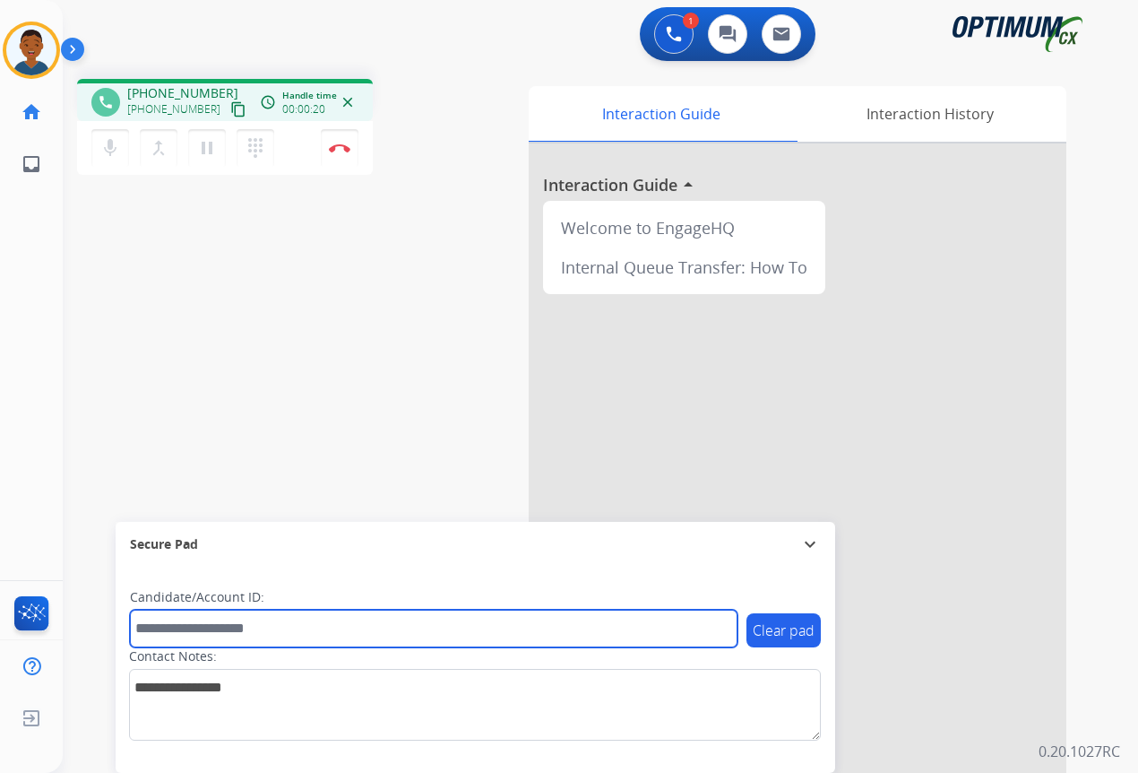
click at [201, 630] on input "text" at bounding box center [434, 629] width 608 height 38
paste input "*******"
type input "*******"
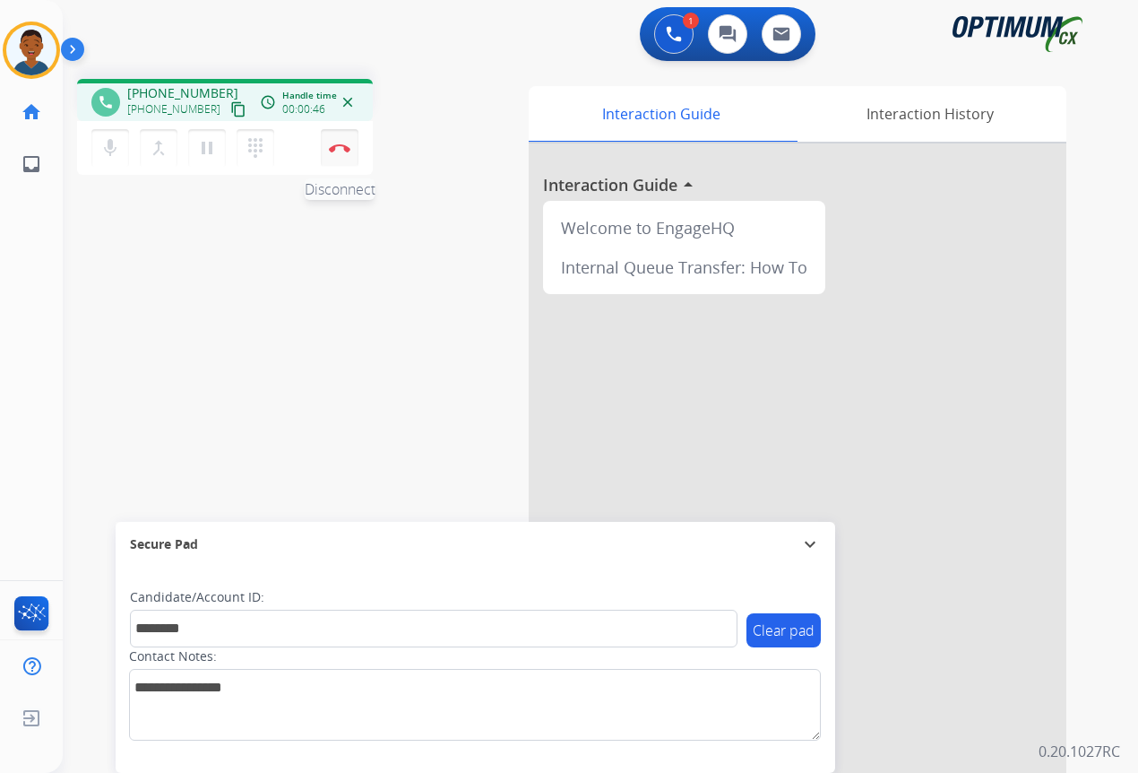
click at [344, 144] on img at bounding box center [340, 147] width 22 height 9
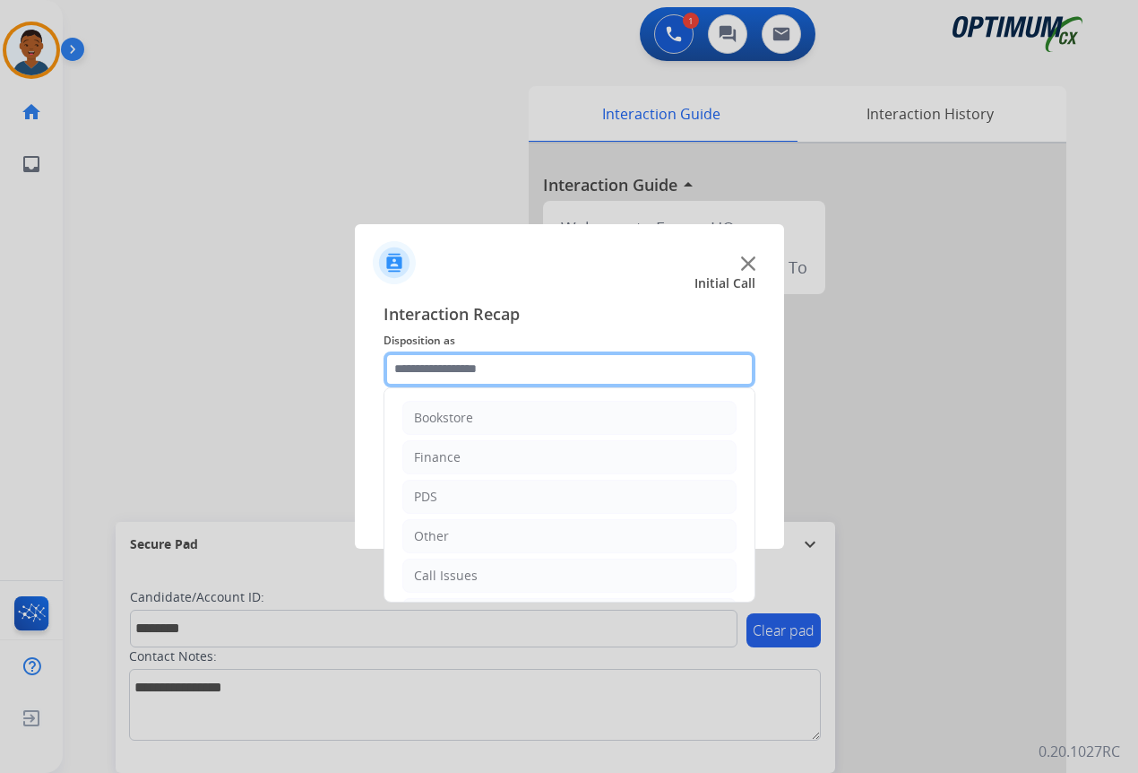
click at [455, 368] on input "text" at bounding box center [570, 369] width 372 height 36
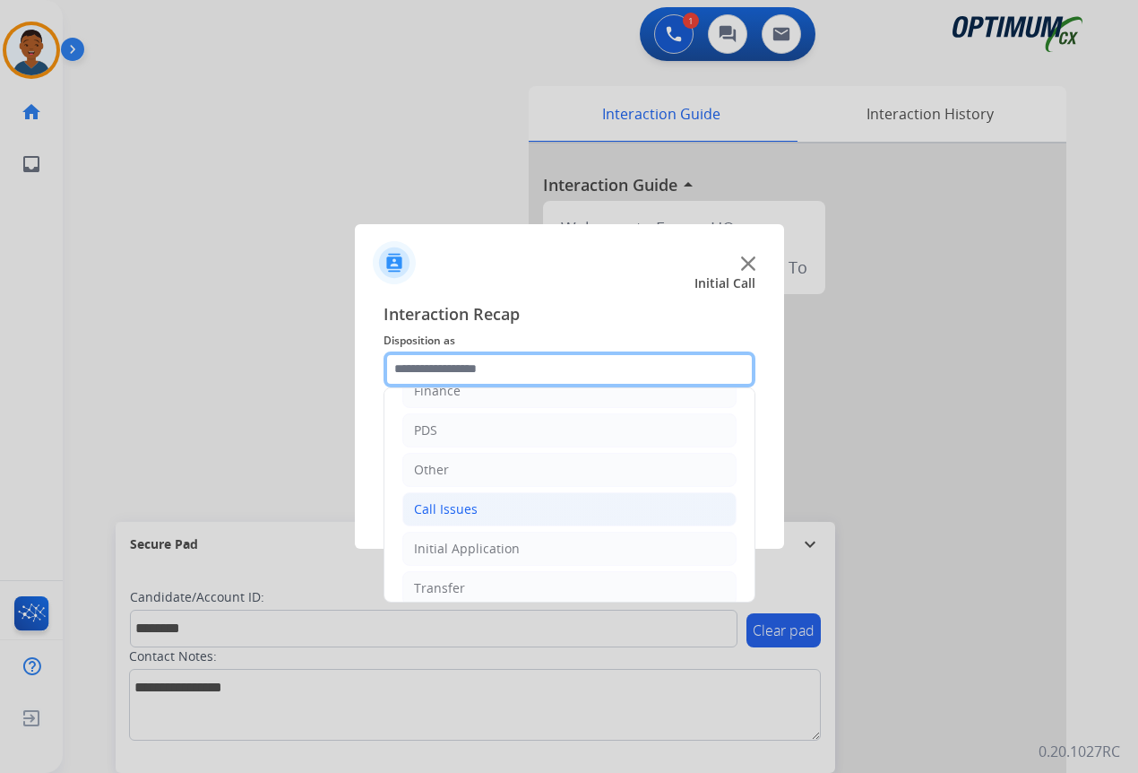
scroll to position [122, 0]
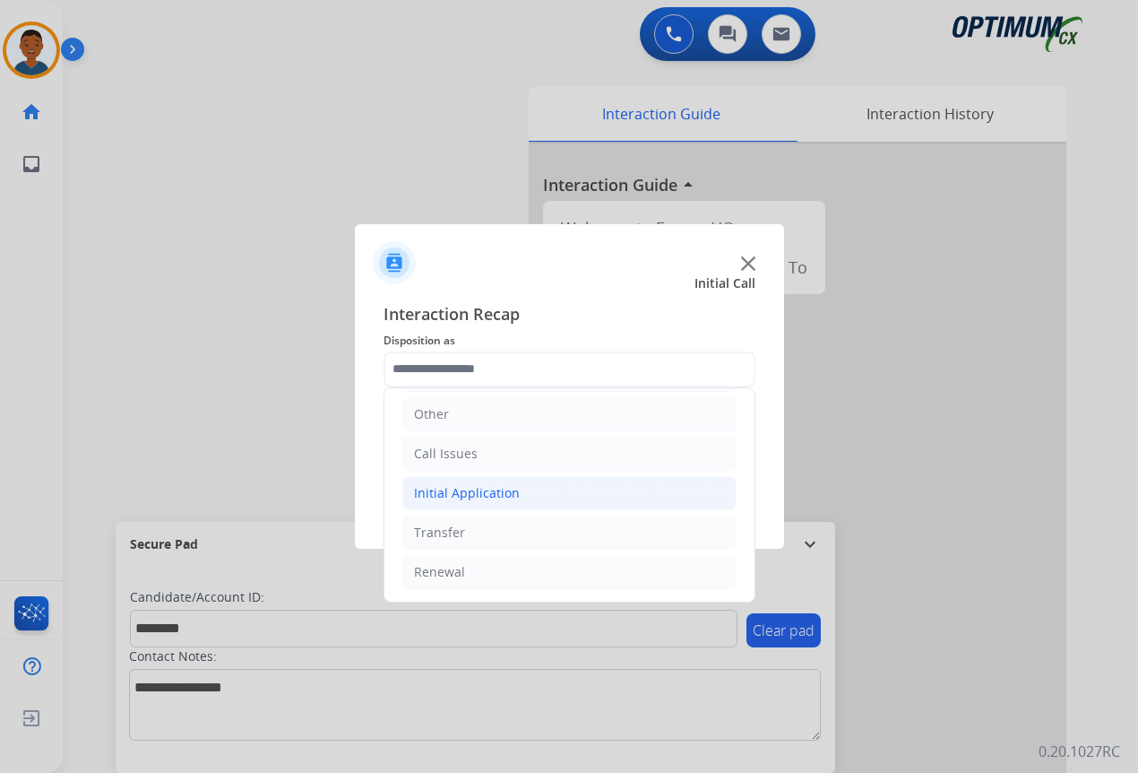
click at [431, 489] on div "Initial Application" at bounding box center [467, 493] width 106 height 18
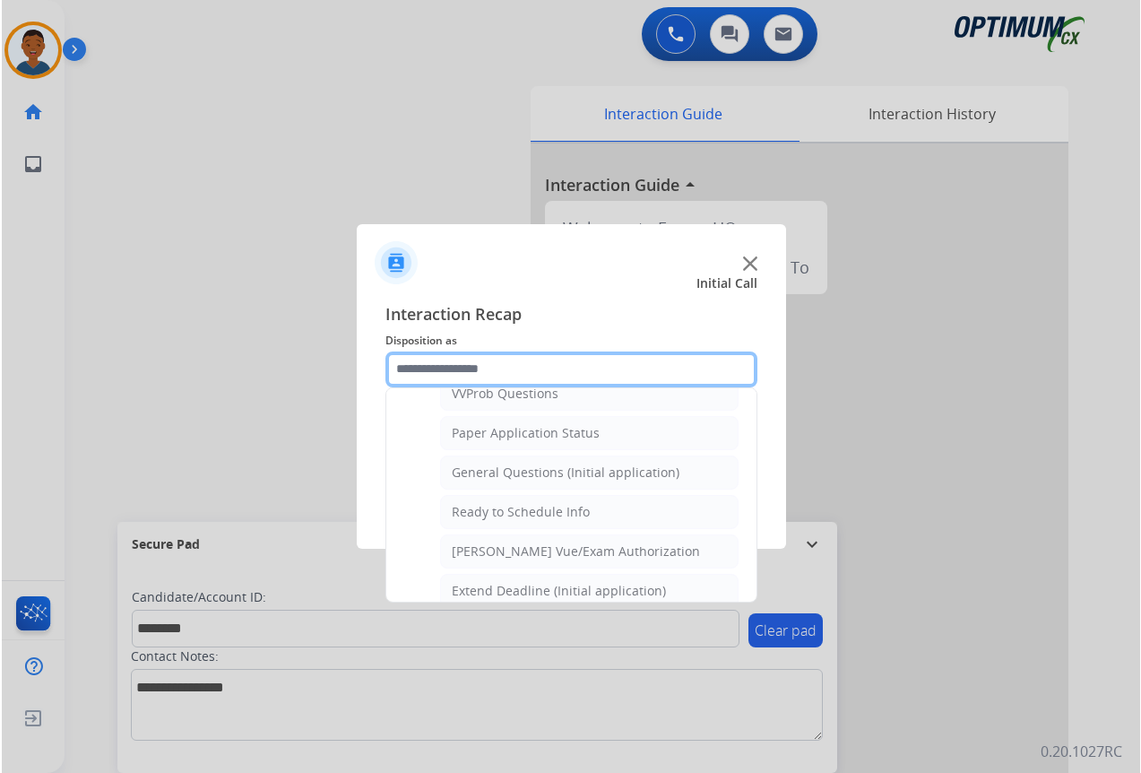
scroll to position [1018, 0]
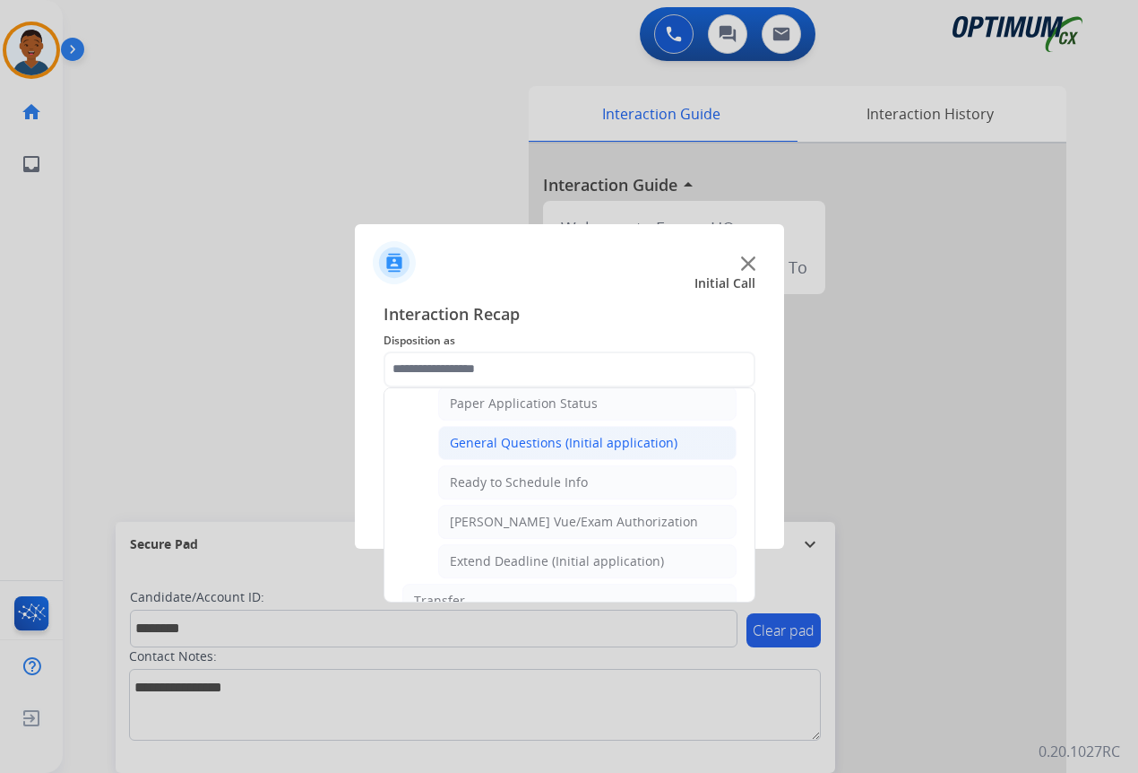
click at [480, 442] on div "General Questions (Initial application)" at bounding box center [564, 443] width 228 height 18
type input "**********"
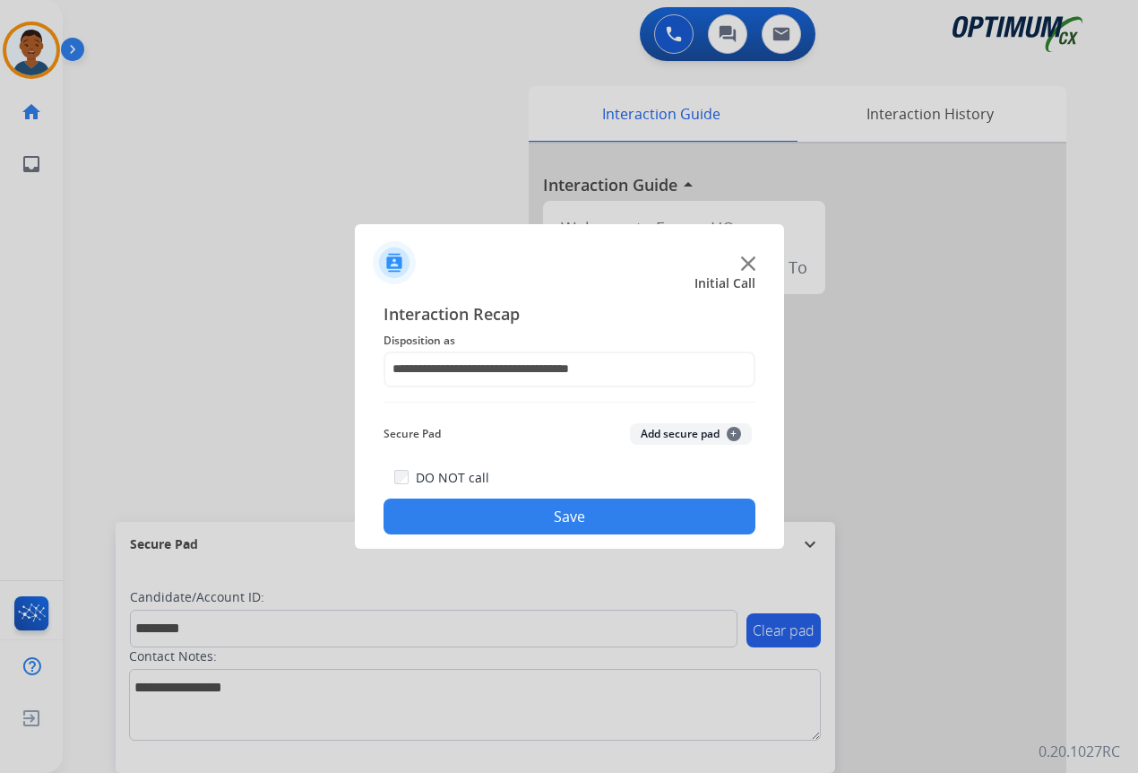
click at [656, 432] on button "Add secure pad +" at bounding box center [691, 434] width 122 height 22
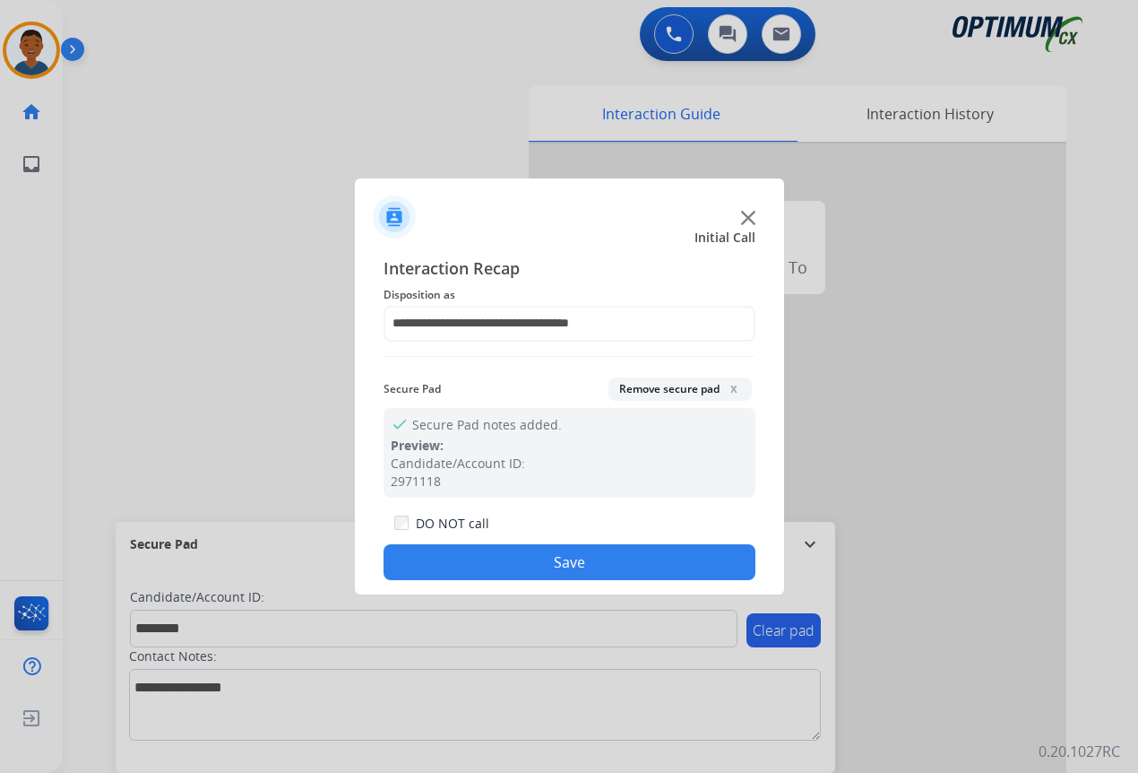
drag, startPoint x: 595, startPoint y: 550, endPoint x: 574, endPoint y: 550, distance: 21.5
click at [594, 550] on button "Save" at bounding box center [570, 562] width 372 height 36
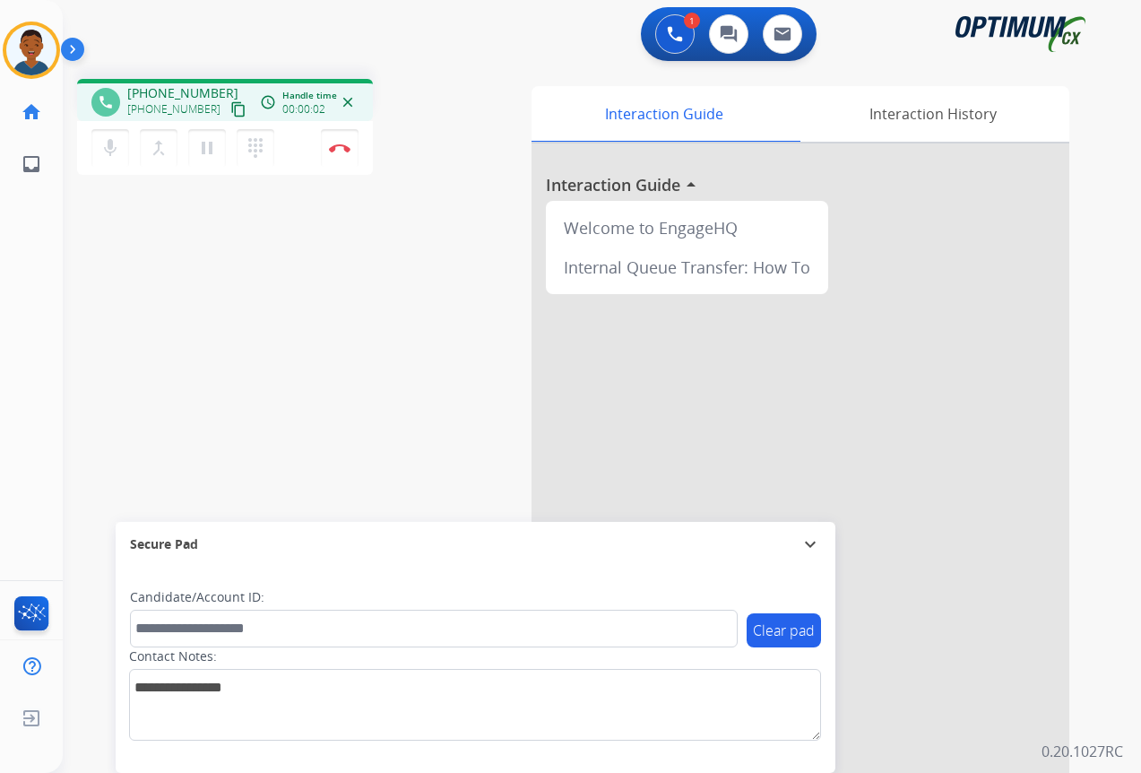
click at [230, 112] on mat-icon "content_copy" at bounding box center [238, 109] width 16 height 16
click at [341, 151] on img at bounding box center [340, 147] width 22 height 9
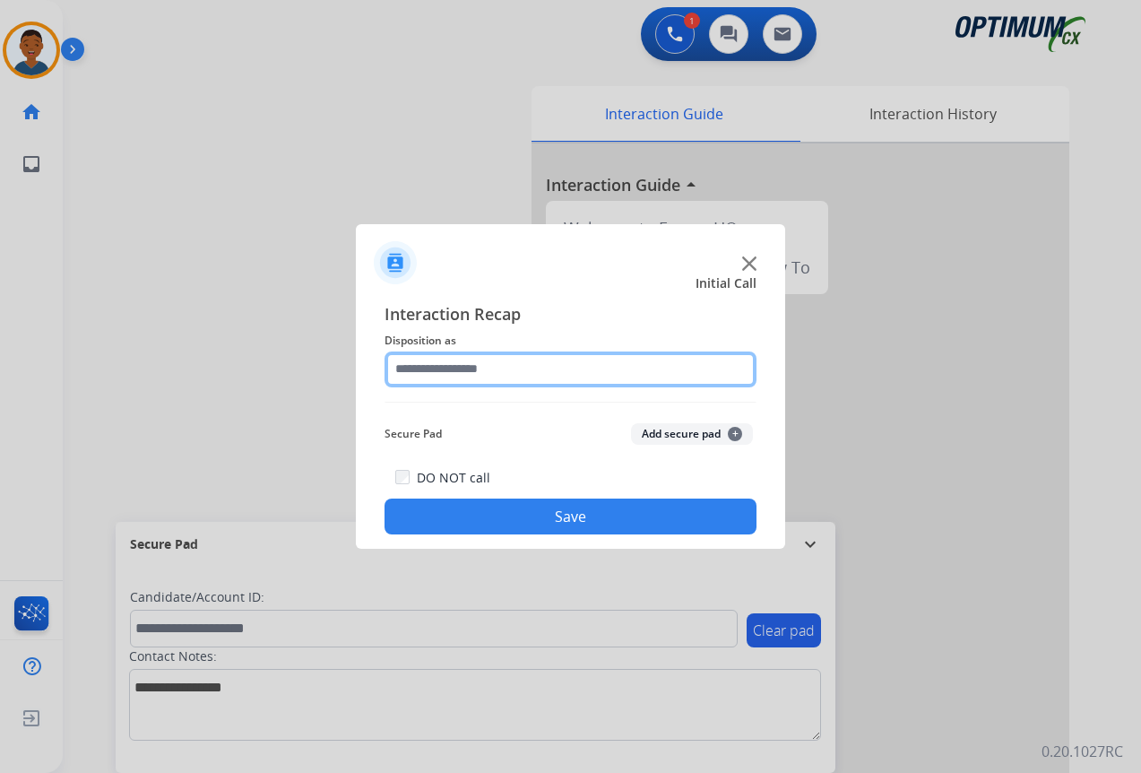
click at [411, 367] on input "text" at bounding box center [571, 369] width 372 height 36
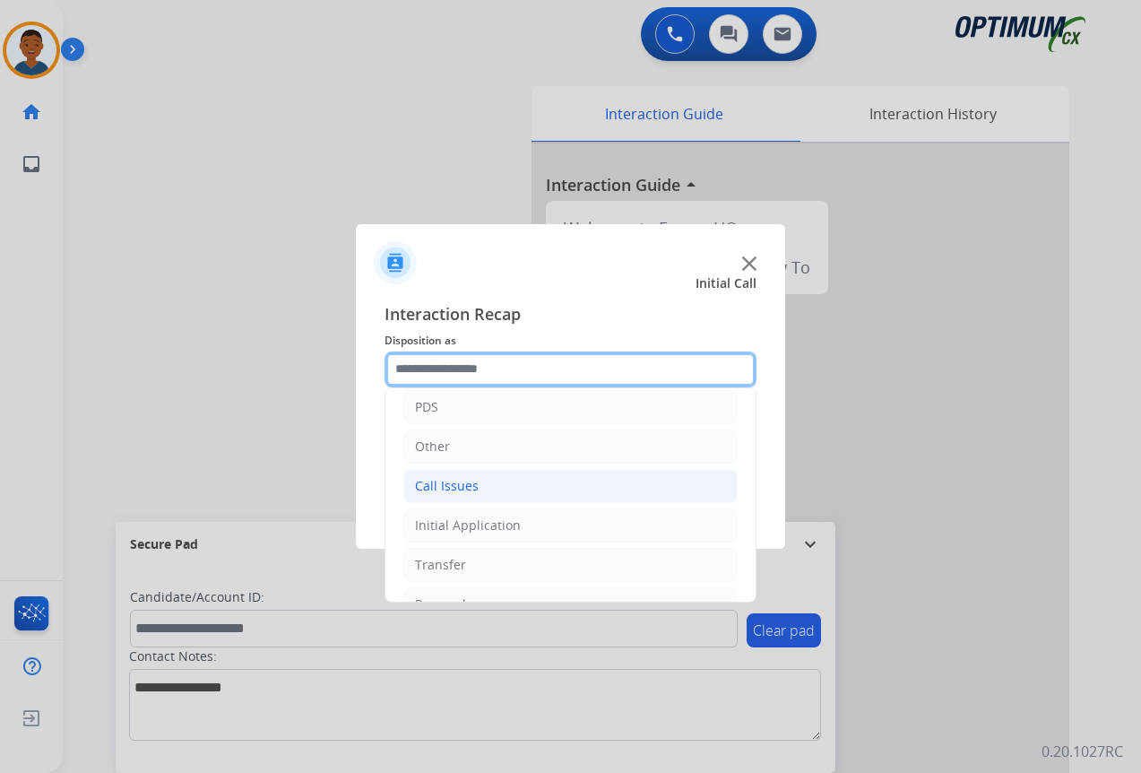
scroll to position [0, 0]
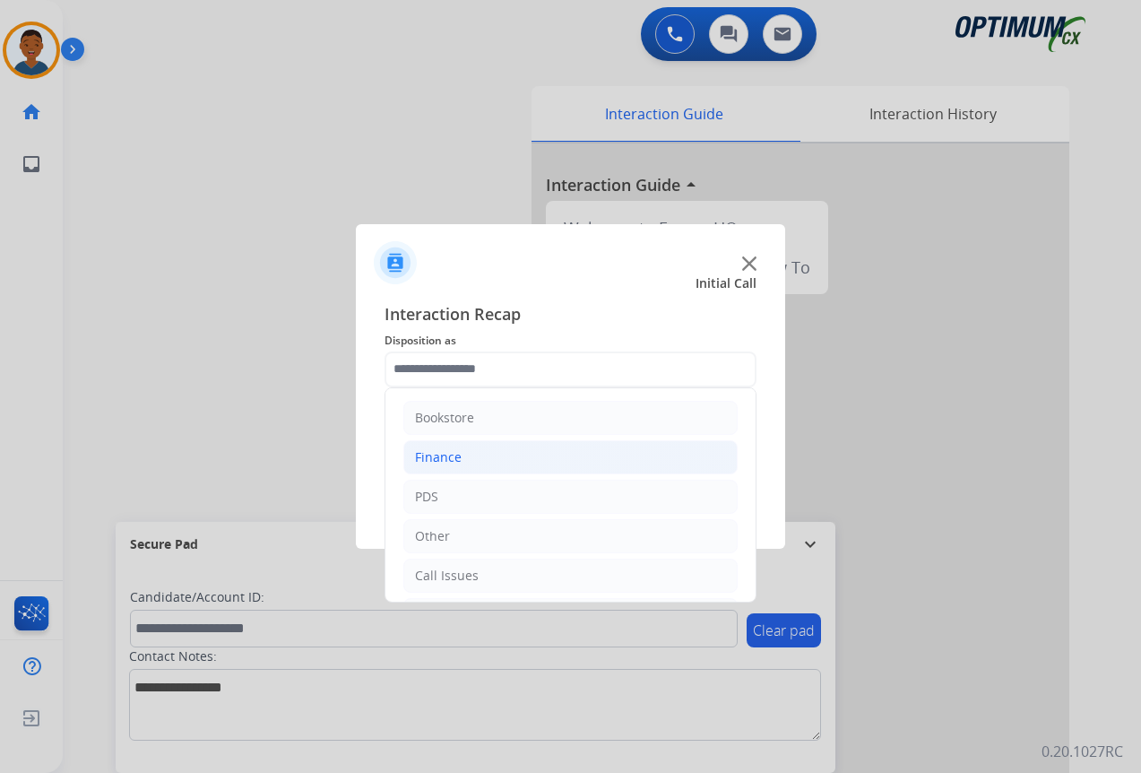
click at [437, 456] on div "Finance" at bounding box center [438, 457] width 47 height 18
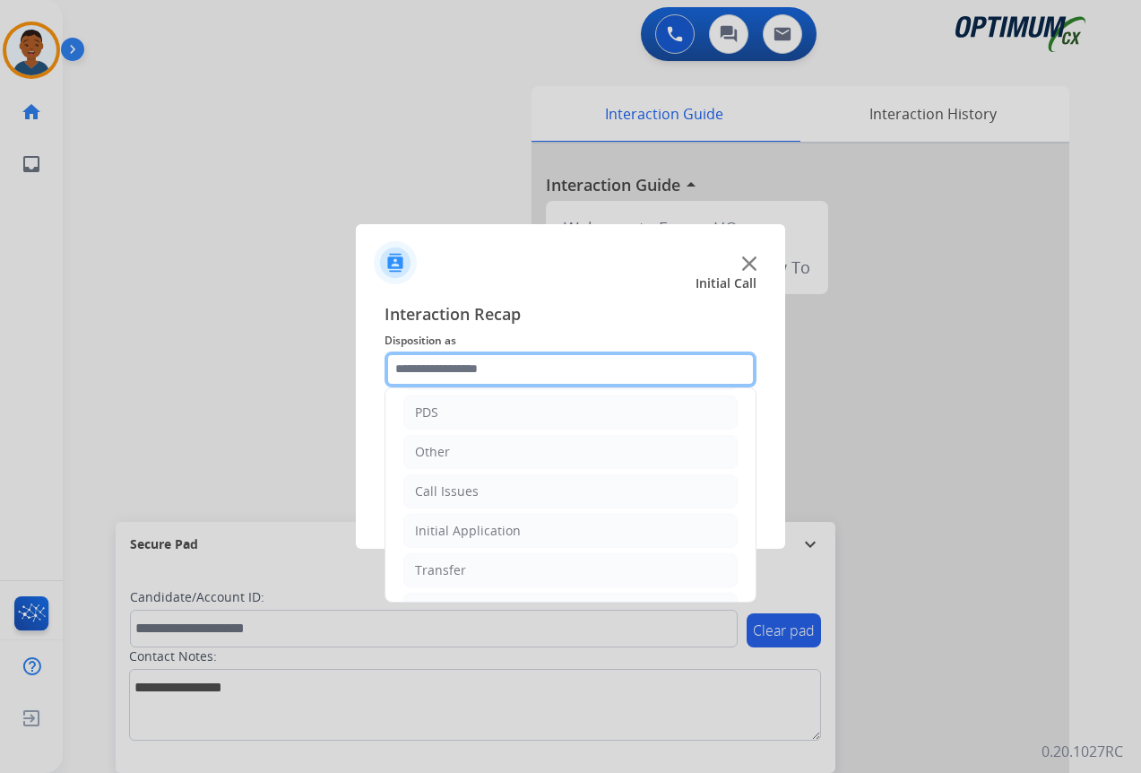
scroll to position [122, 0]
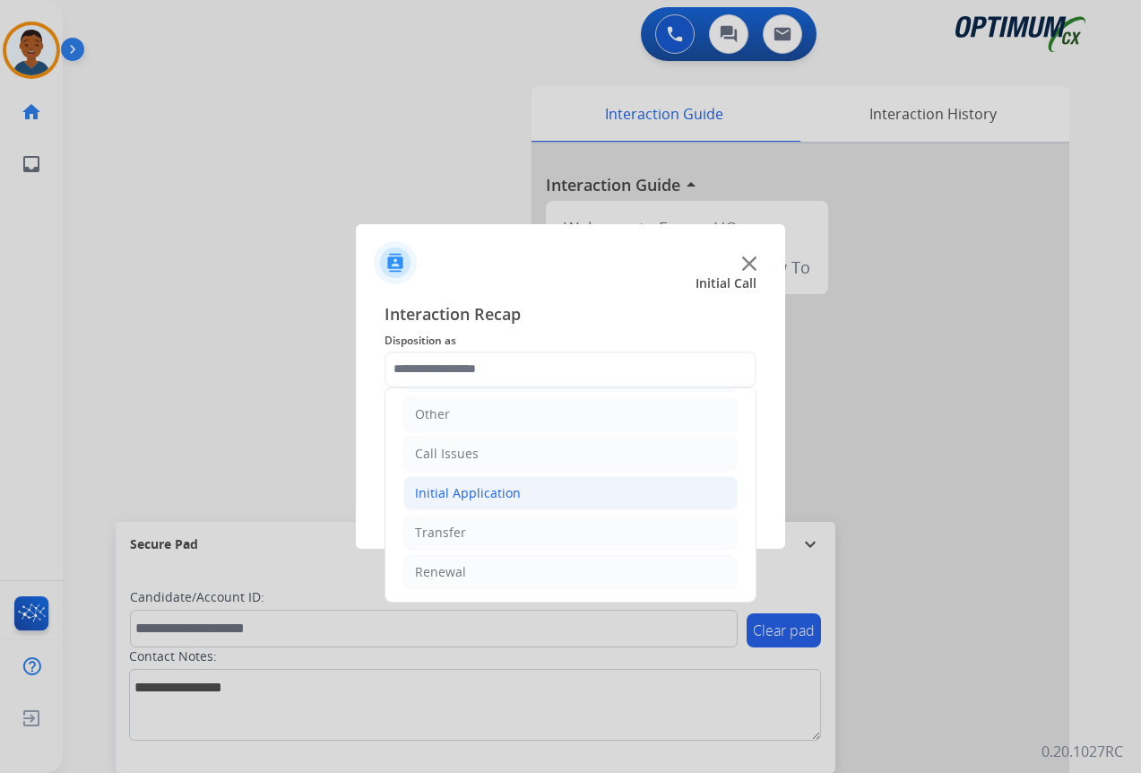
click at [437, 495] on div "Initial Application" at bounding box center [468, 493] width 106 height 18
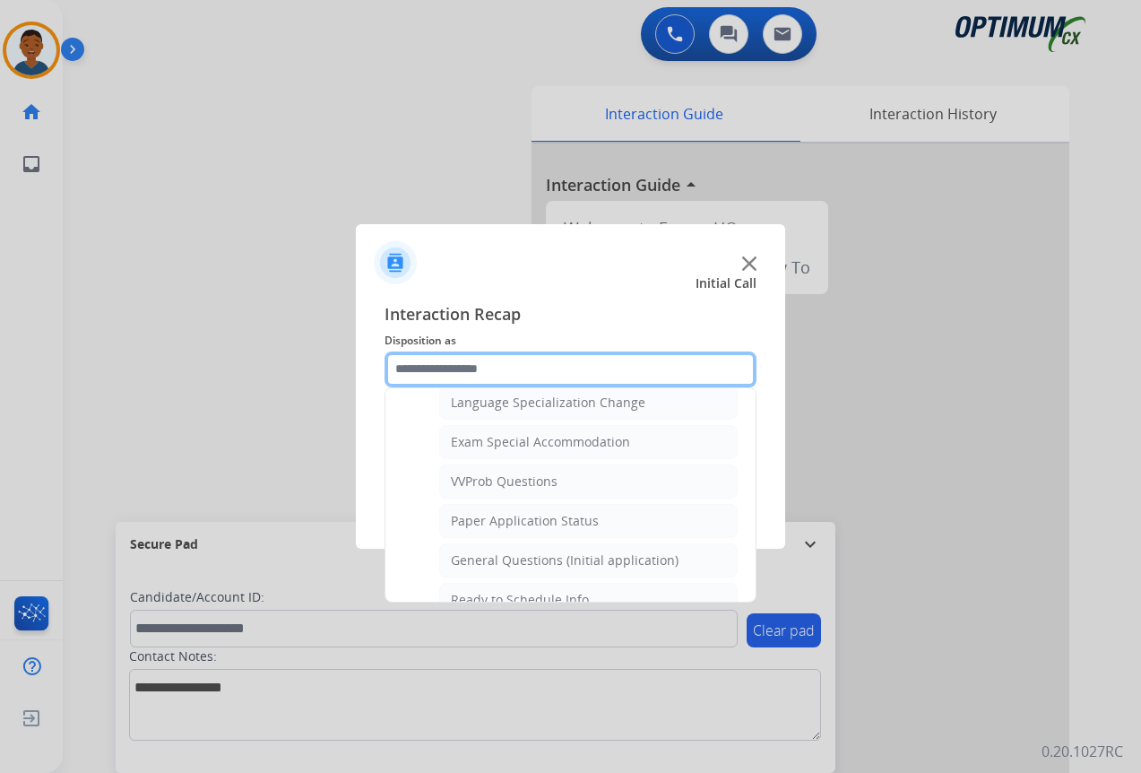
scroll to position [929, 0]
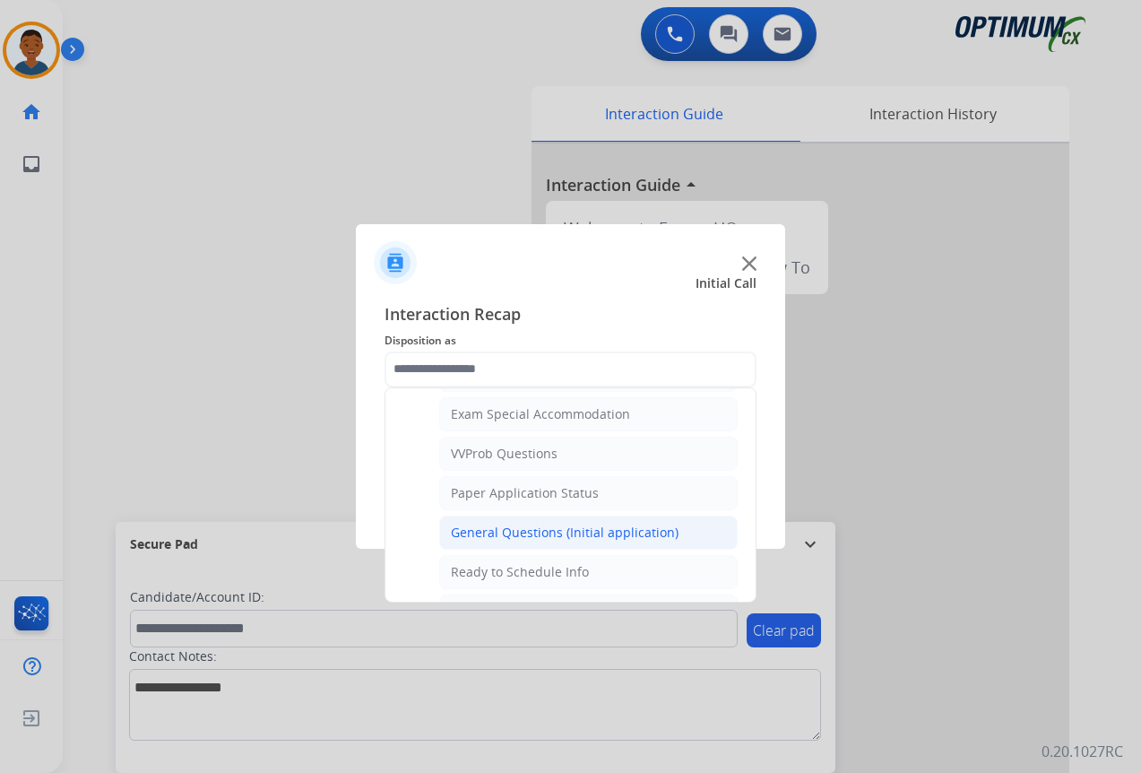
click at [477, 529] on div "General Questions (Initial application)" at bounding box center [565, 533] width 228 height 18
type input "**********"
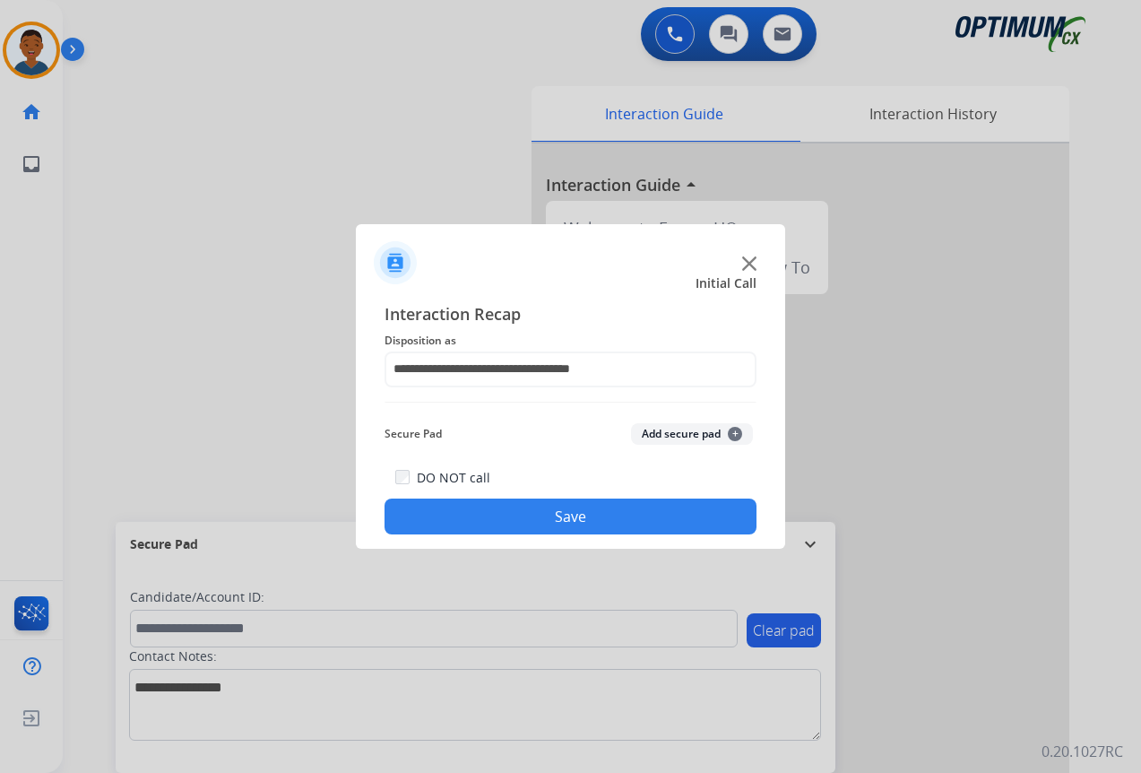
click at [524, 515] on button "Save" at bounding box center [571, 516] width 372 height 36
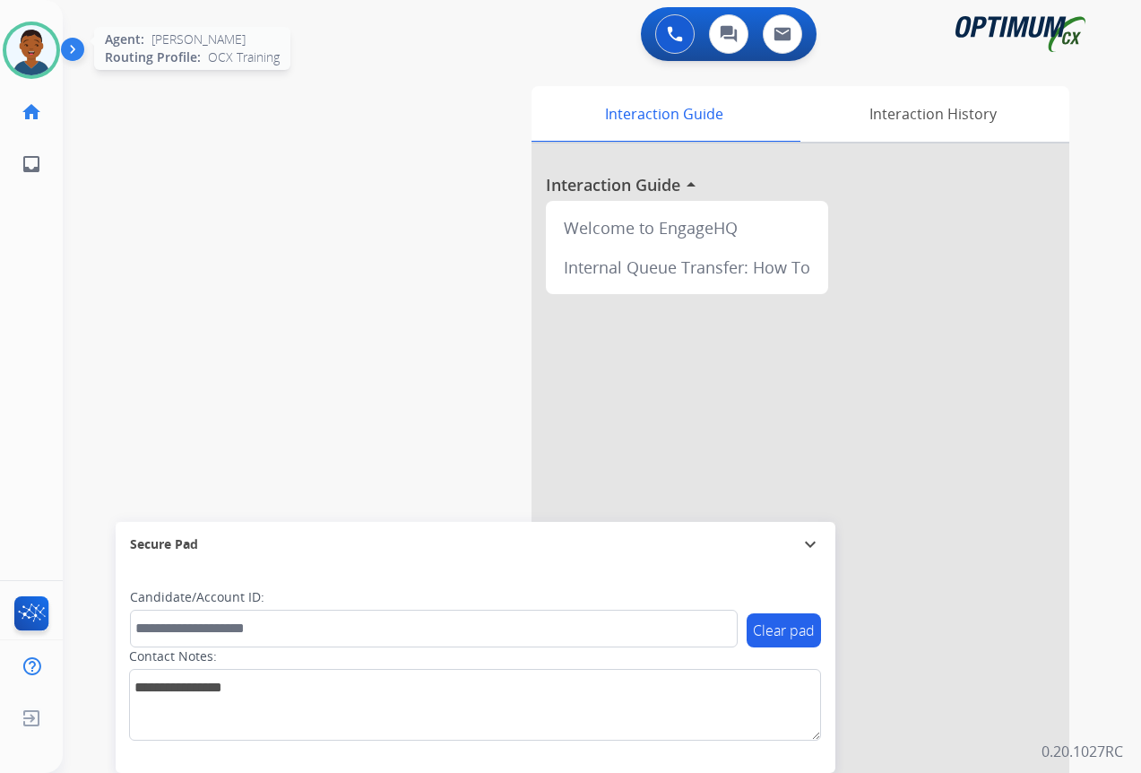
click at [30, 43] on img at bounding box center [31, 50] width 50 height 50
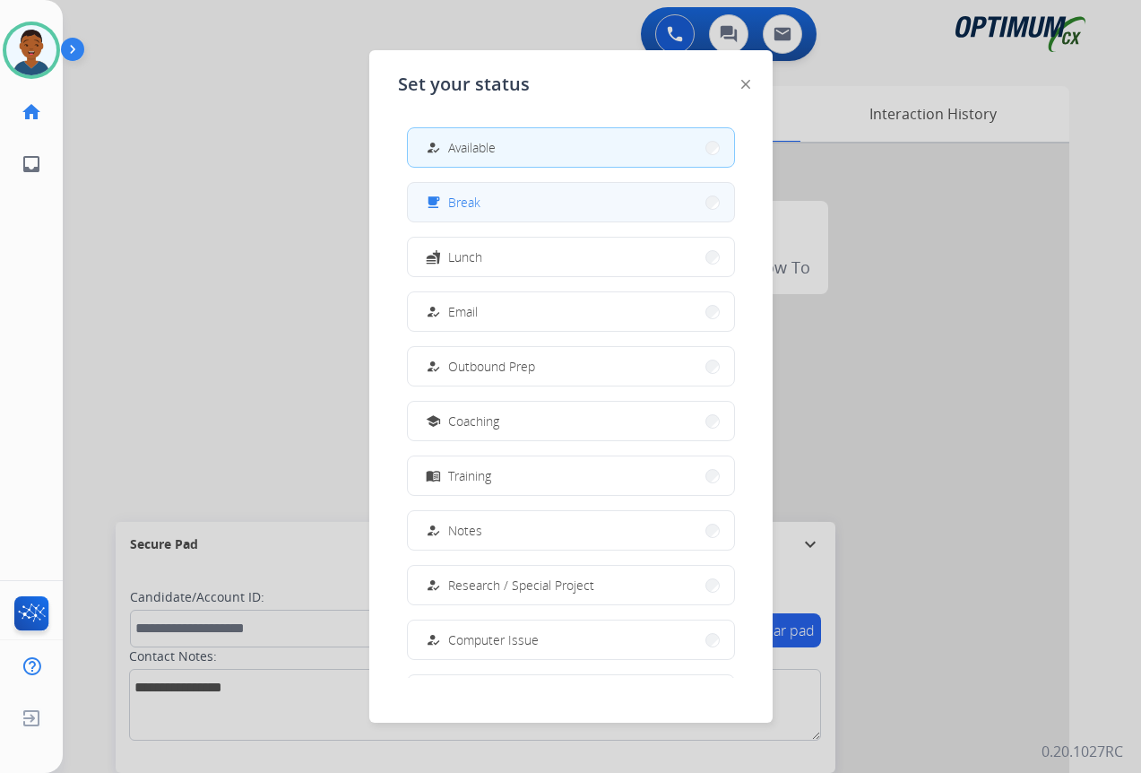
click at [471, 203] on span "Break" at bounding box center [464, 202] width 32 height 19
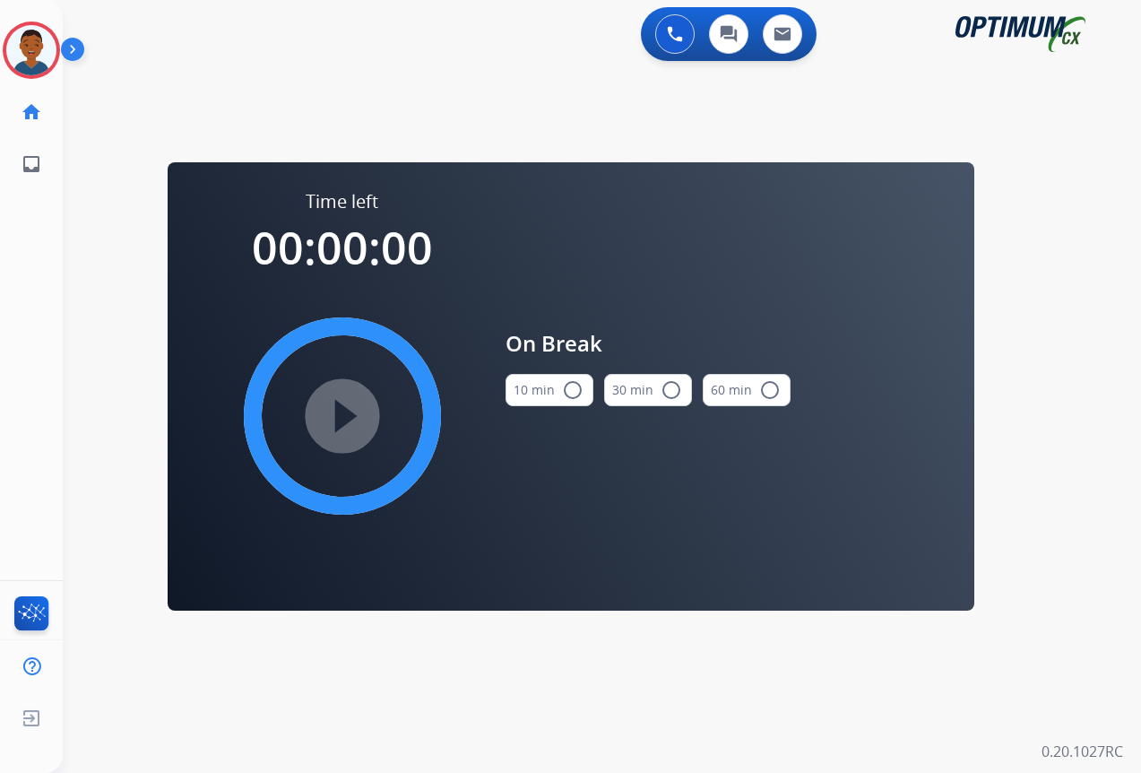
click at [577, 388] on mat-icon "radio_button_unchecked" at bounding box center [573, 390] width 22 height 22
click at [338, 415] on mat-icon "play_circle_filled" at bounding box center [343, 416] width 22 height 22
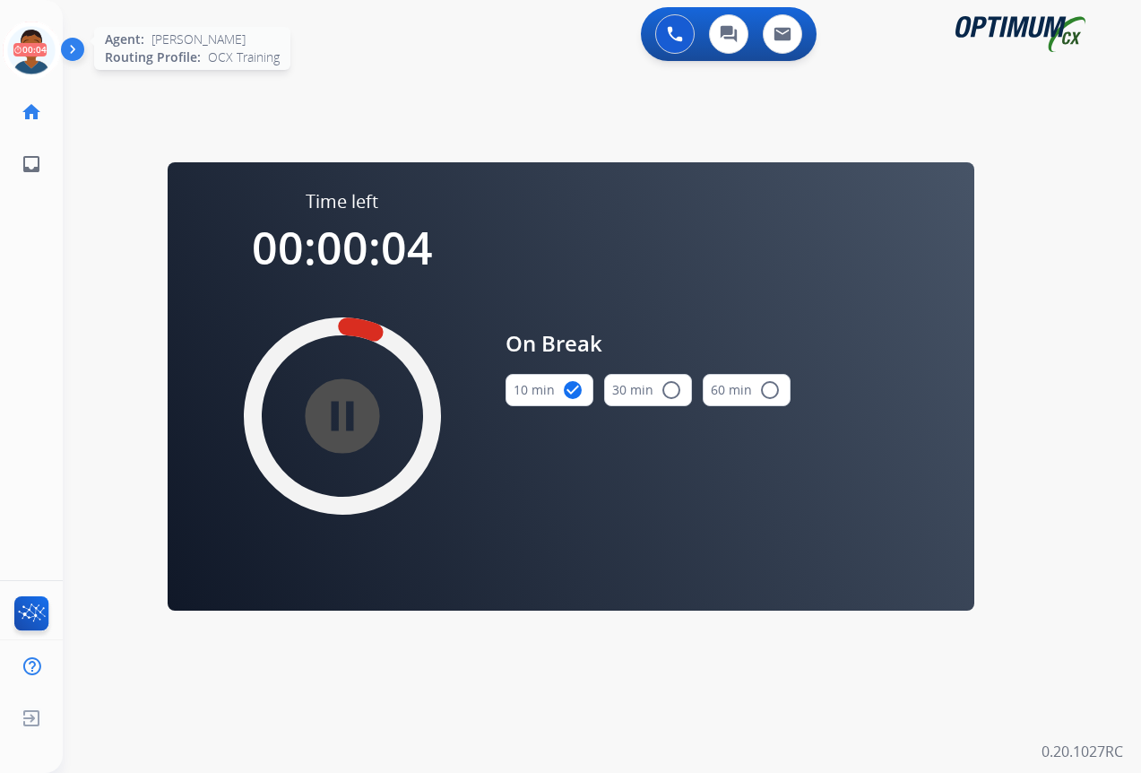
click at [34, 54] on icon at bounding box center [32, 51] width 58 height 58
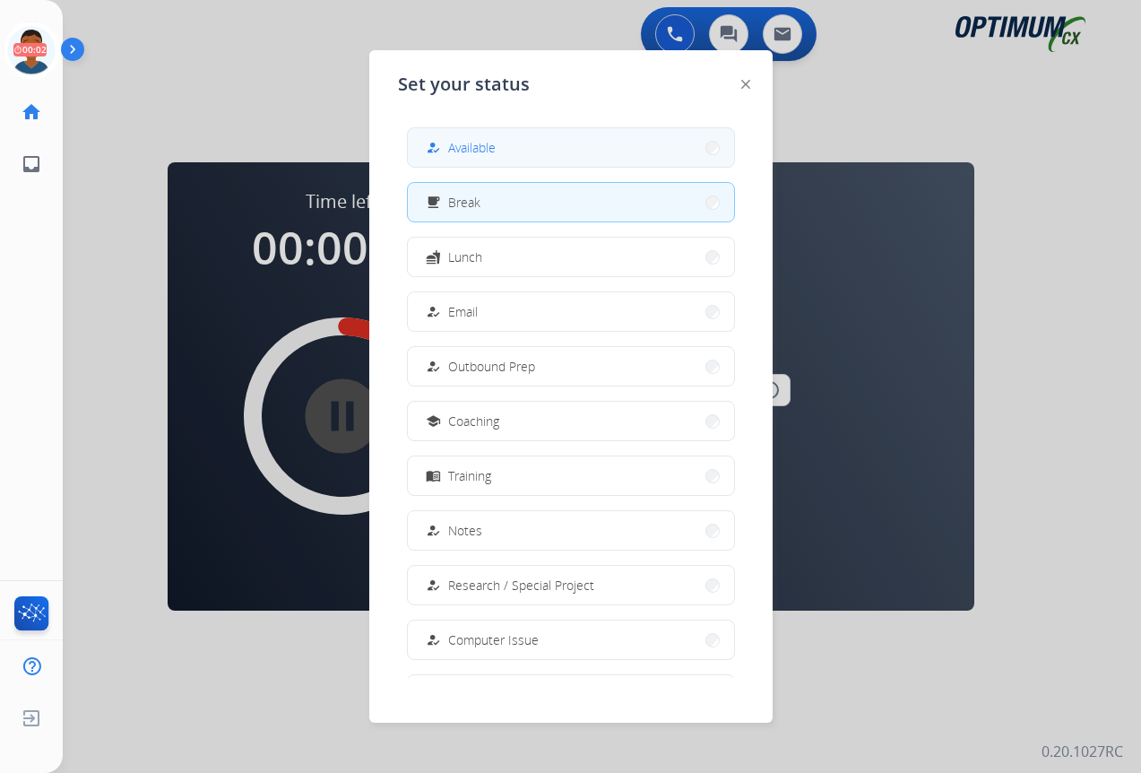
click at [515, 151] on button "how_to_reg Available" at bounding box center [571, 147] width 326 height 39
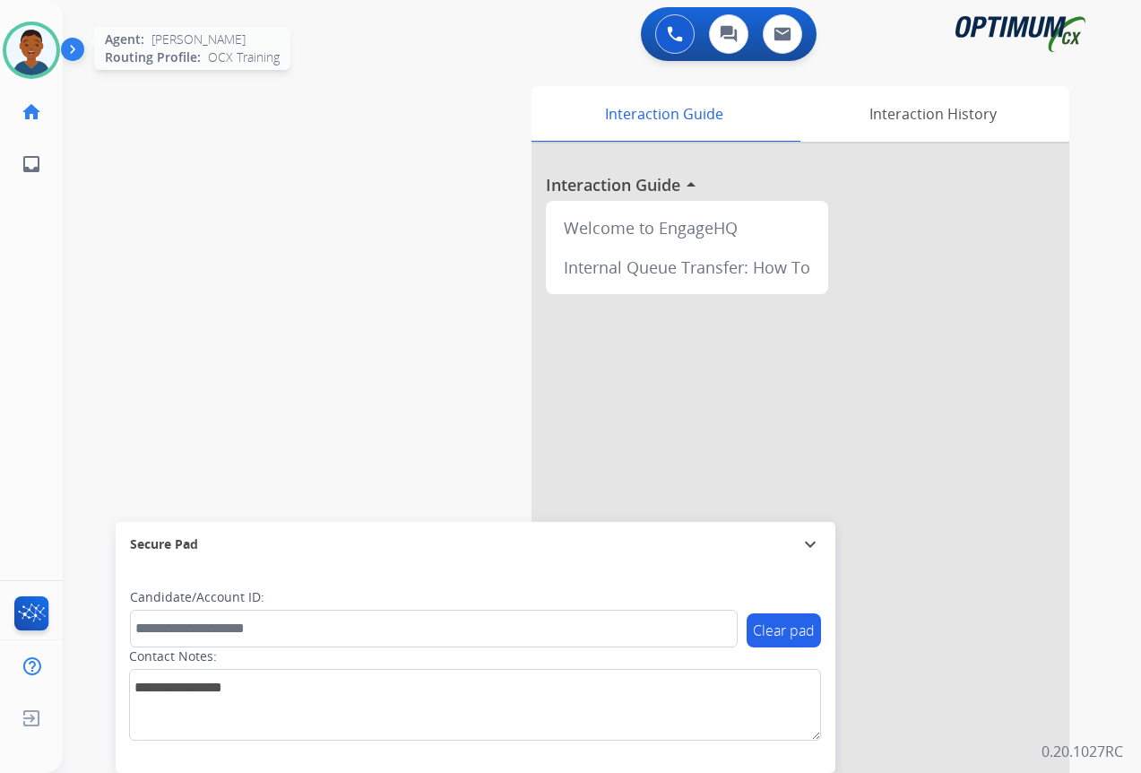
click at [29, 57] on img at bounding box center [31, 50] width 50 height 50
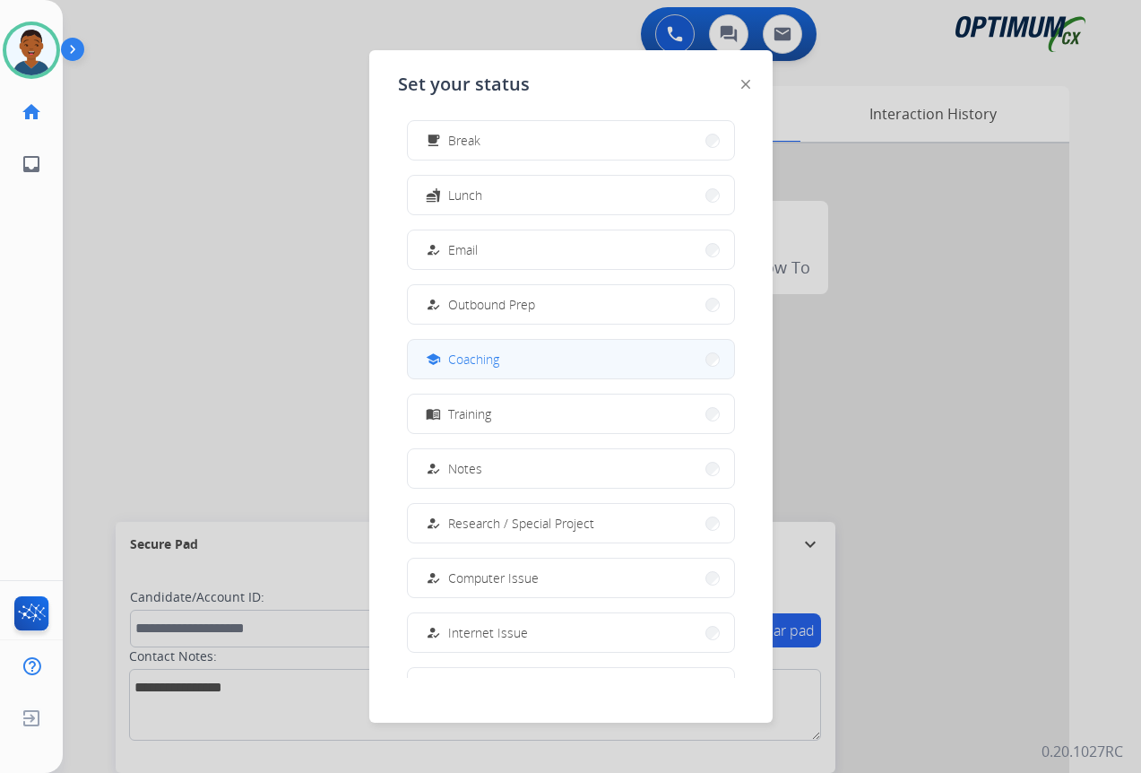
scroll to position [90, 0]
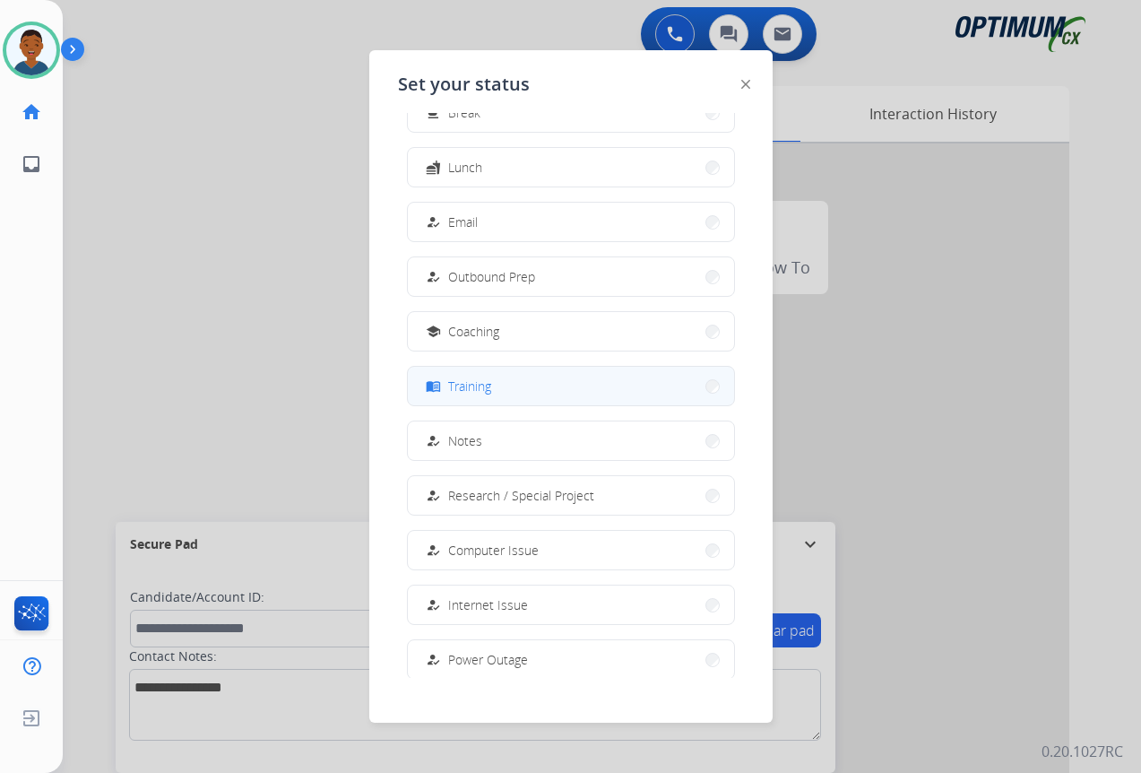
click at [480, 390] on span "Training" at bounding box center [469, 385] width 43 height 19
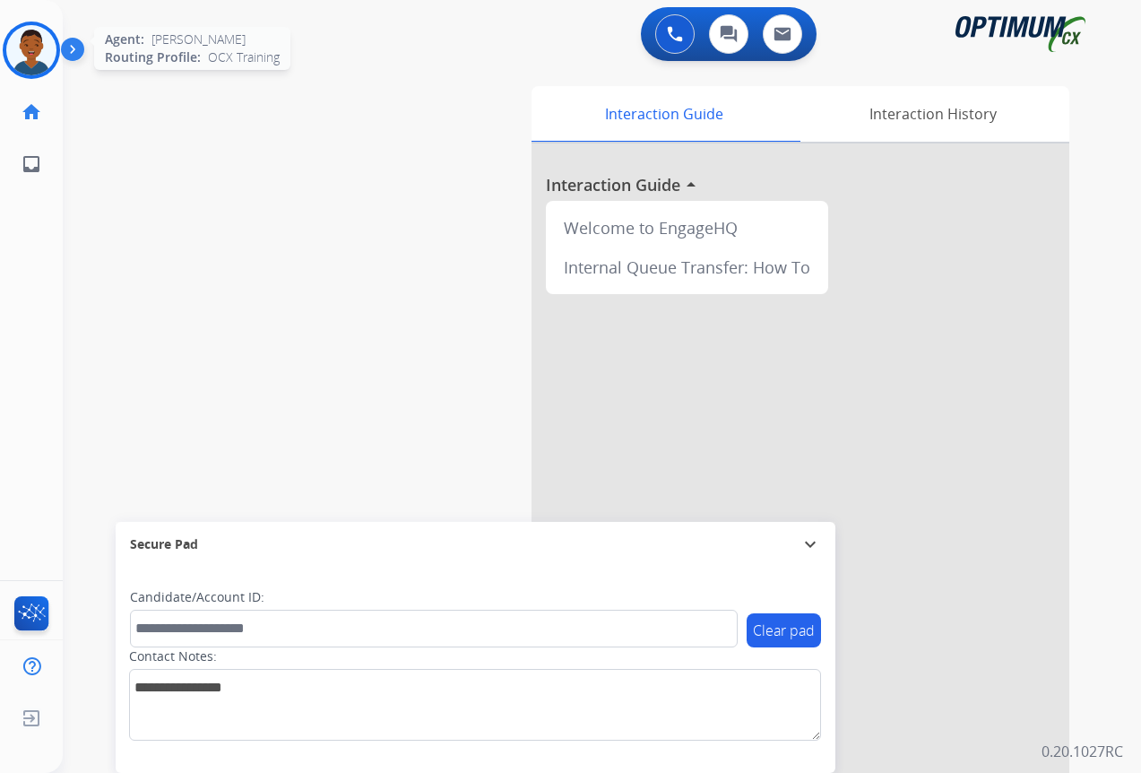
drag, startPoint x: 27, startPoint y: 53, endPoint x: 47, endPoint y: 57, distance: 20.2
click at [27, 53] on img at bounding box center [31, 50] width 50 height 50
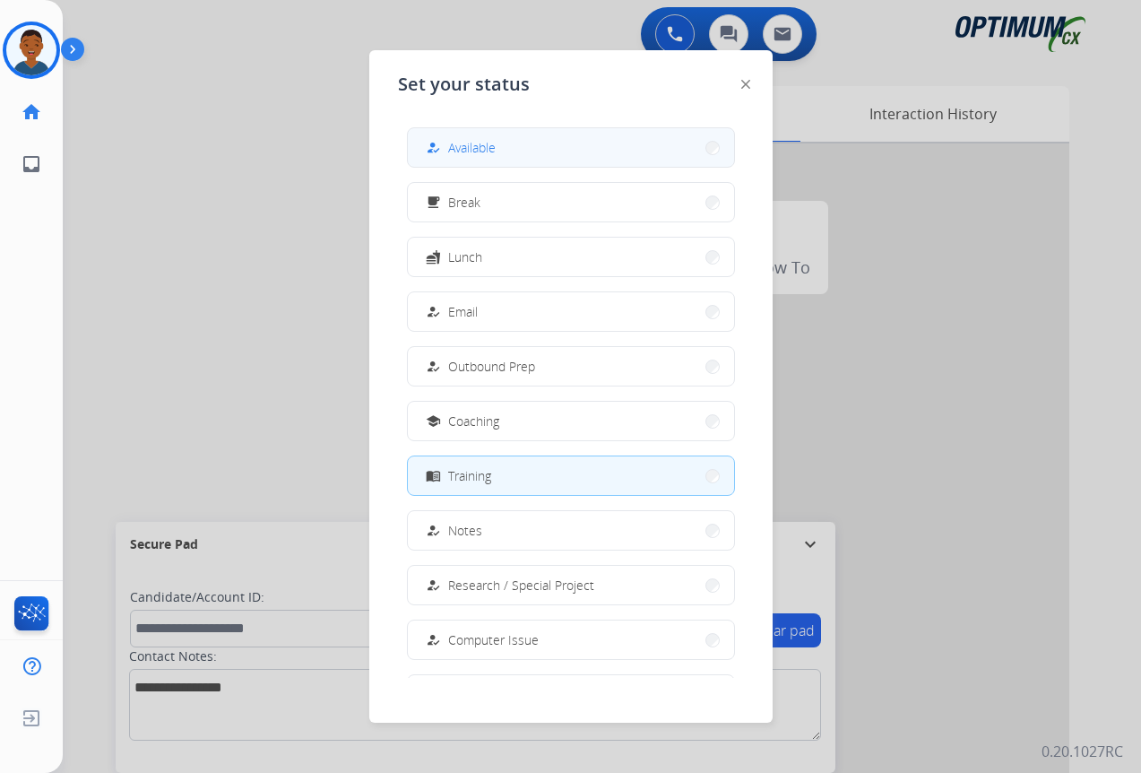
click at [548, 154] on button "how_to_reg Available" at bounding box center [571, 147] width 326 height 39
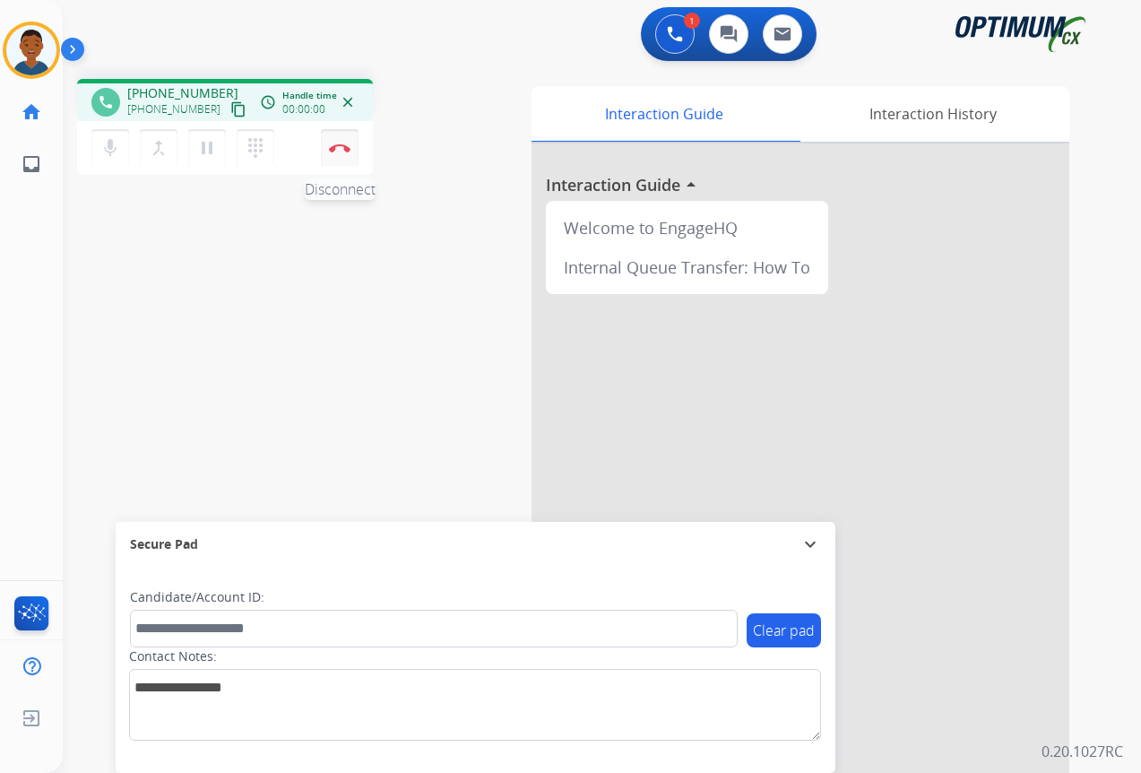
click at [336, 157] on button "Disconnect" at bounding box center [340, 148] width 38 height 38
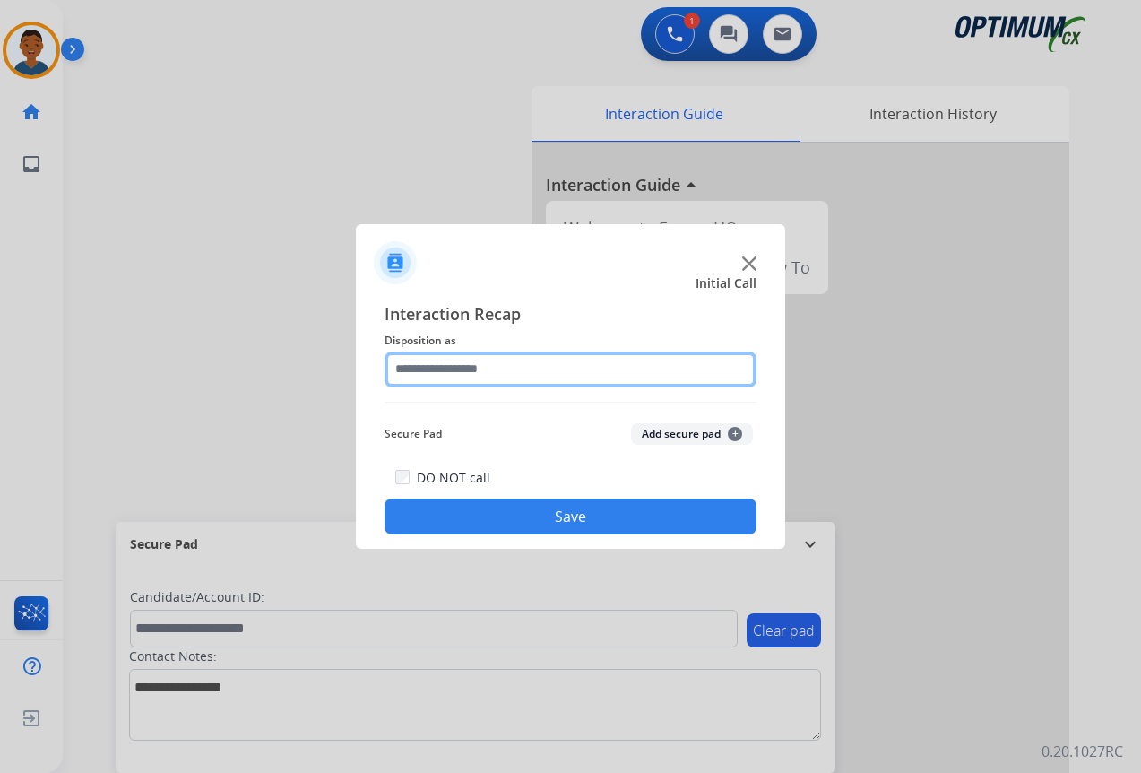
click at [425, 363] on input "text" at bounding box center [571, 369] width 372 height 36
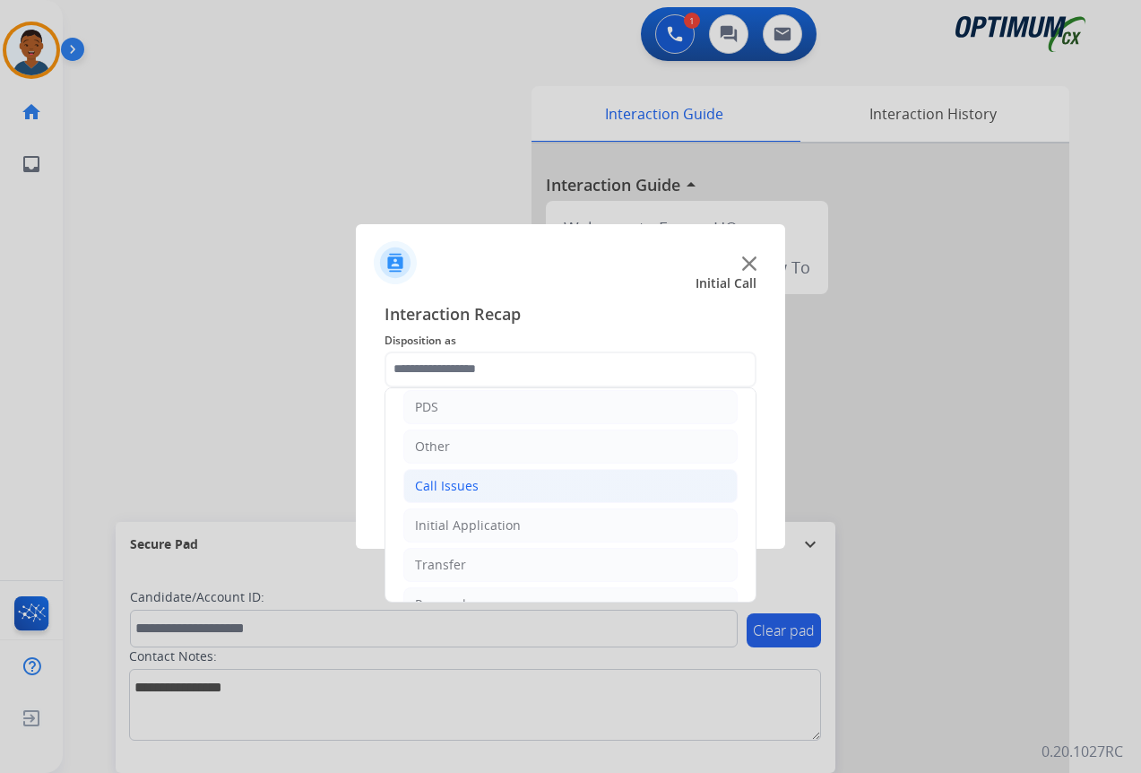
click at [437, 488] on div "Call Issues" at bounding box center [447, 486] width 64 height 18
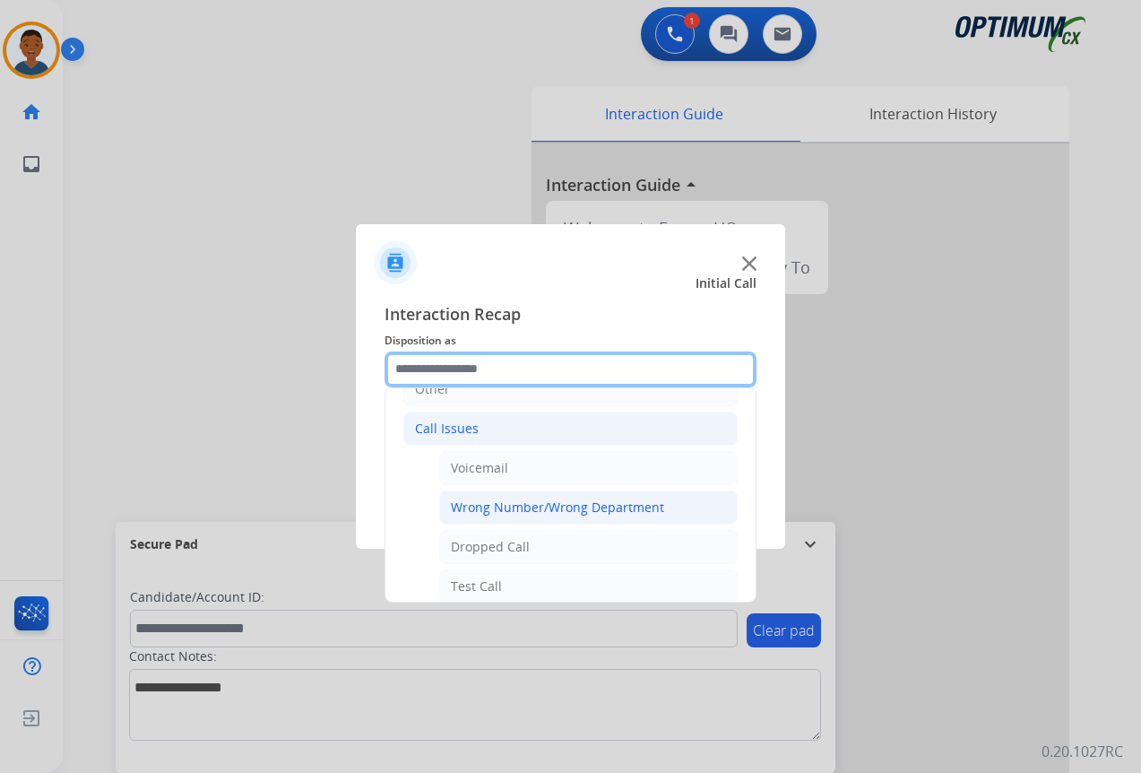
scroll to position [179, 0]
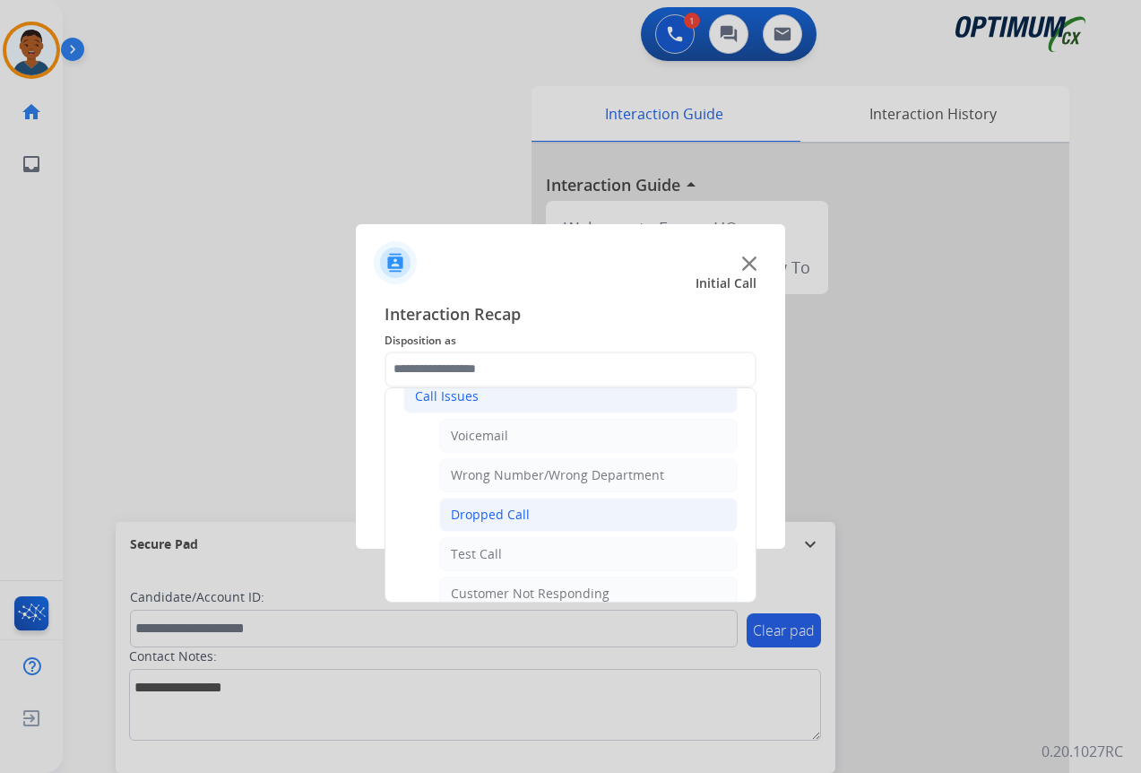
click at [489, 519] on div "Dropped Call" at bounding box center [490, 515] width 79 height 18
type input "**********"
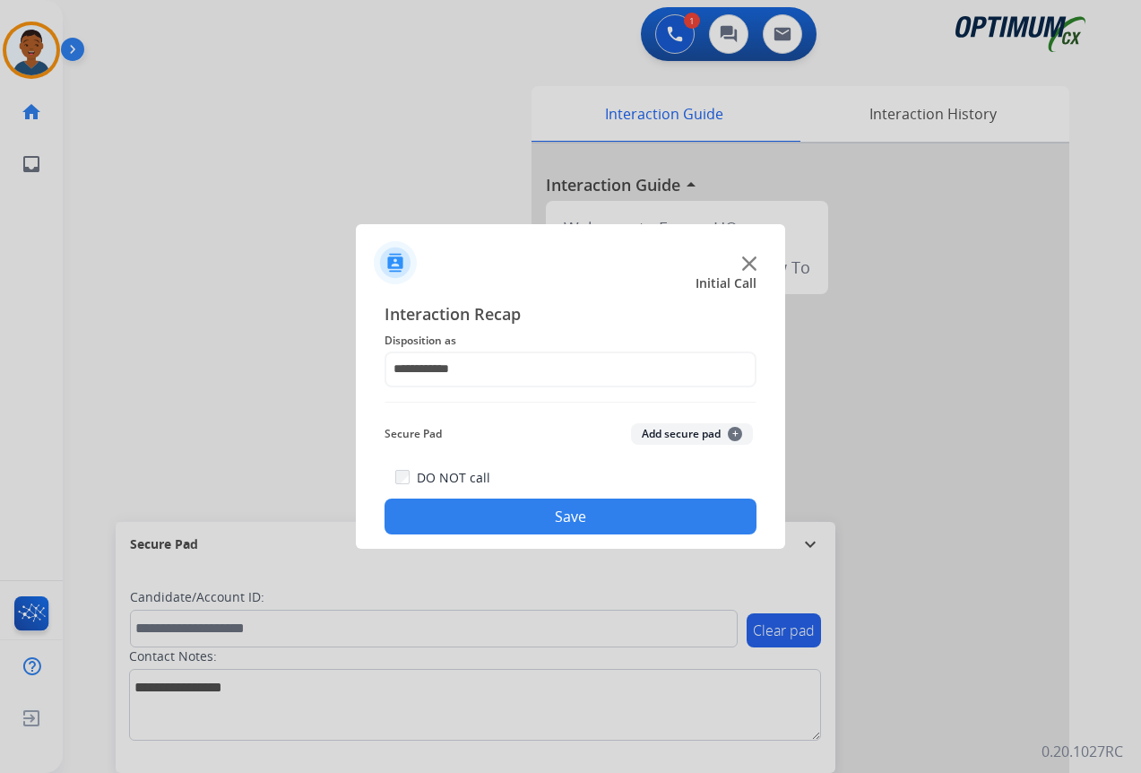
drag, startPoint x: 590, startPoint y: 517, endPoint x: 568, endPoint y: 514, distance: 21.8
click at [590, 516] on button "Save" at bounding box center [571, 516] width 372 height 36
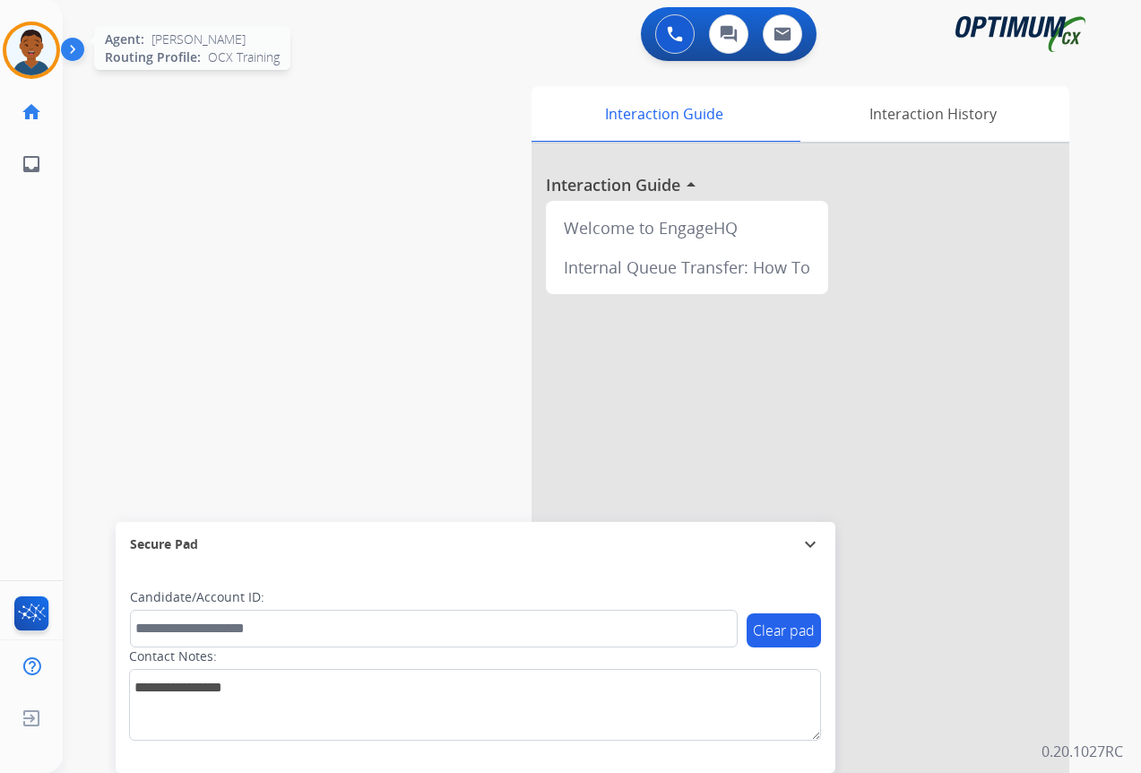
click at [41, 48] on img at bounding box center [31, 50] width 50 height 50
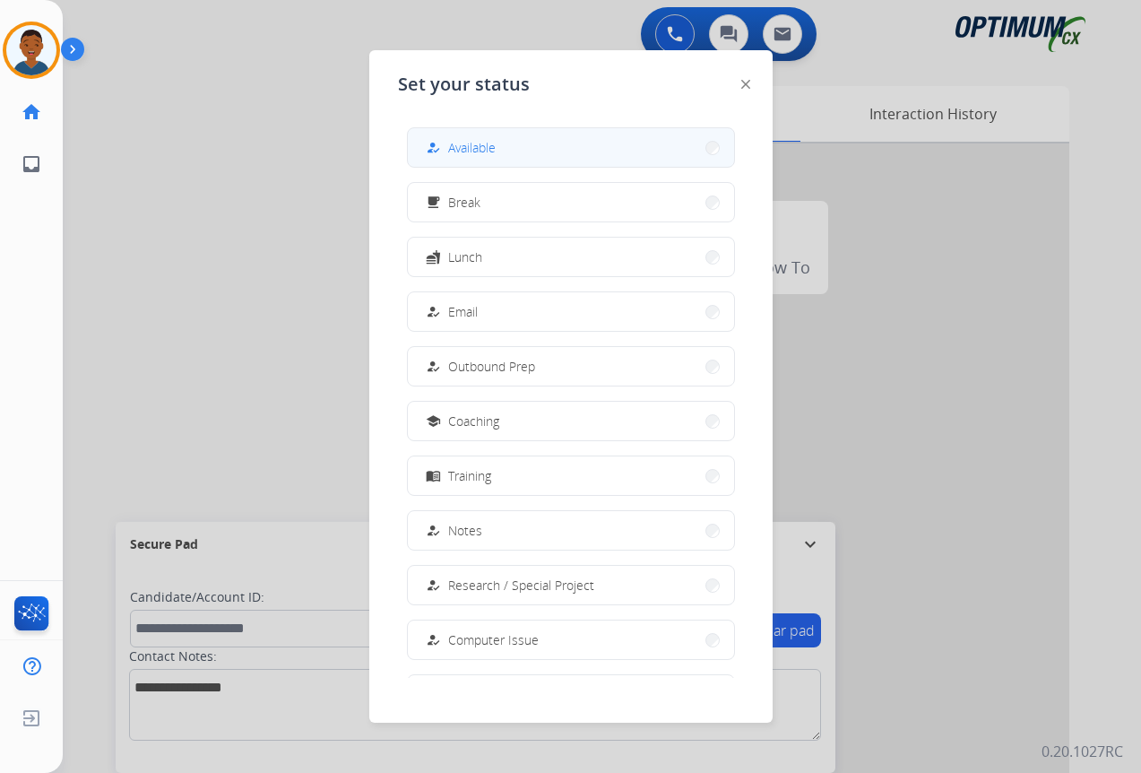
click at [458, 143] on span "Available" at bounding box center [472, 147] width 48 height 19
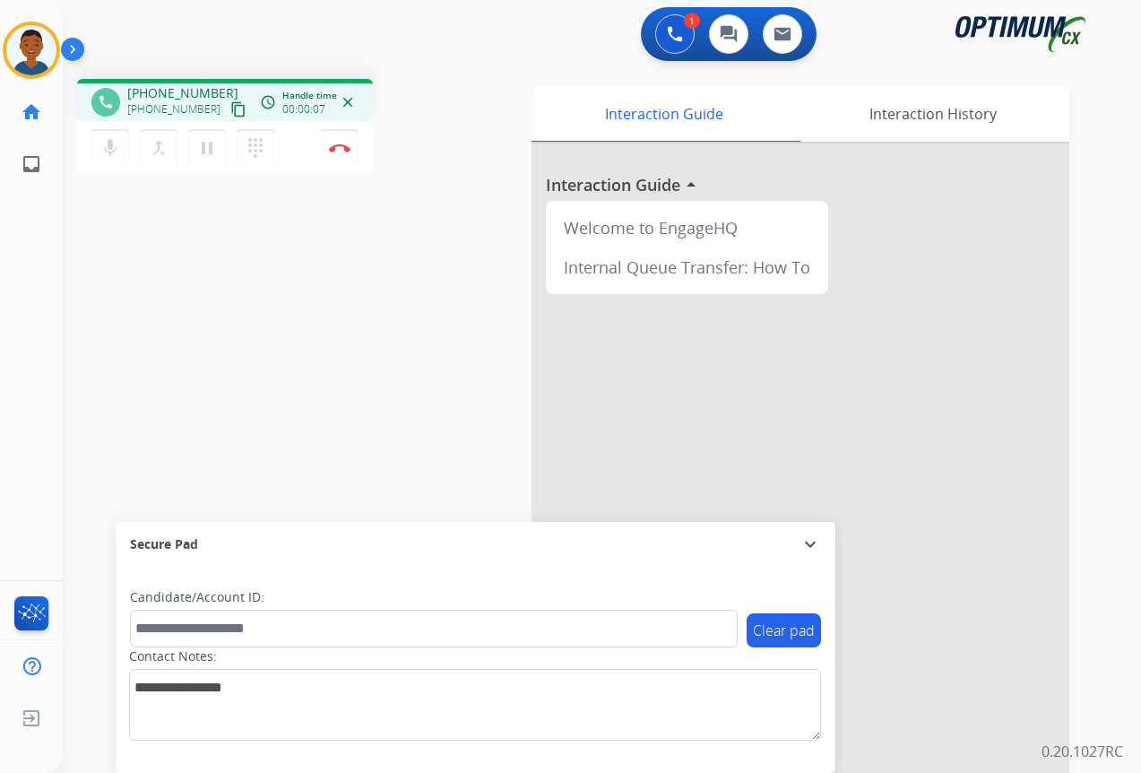
click at [230, 111] on mat-icon "content_copy" at bounding box center [238, 109] width 16 height 16
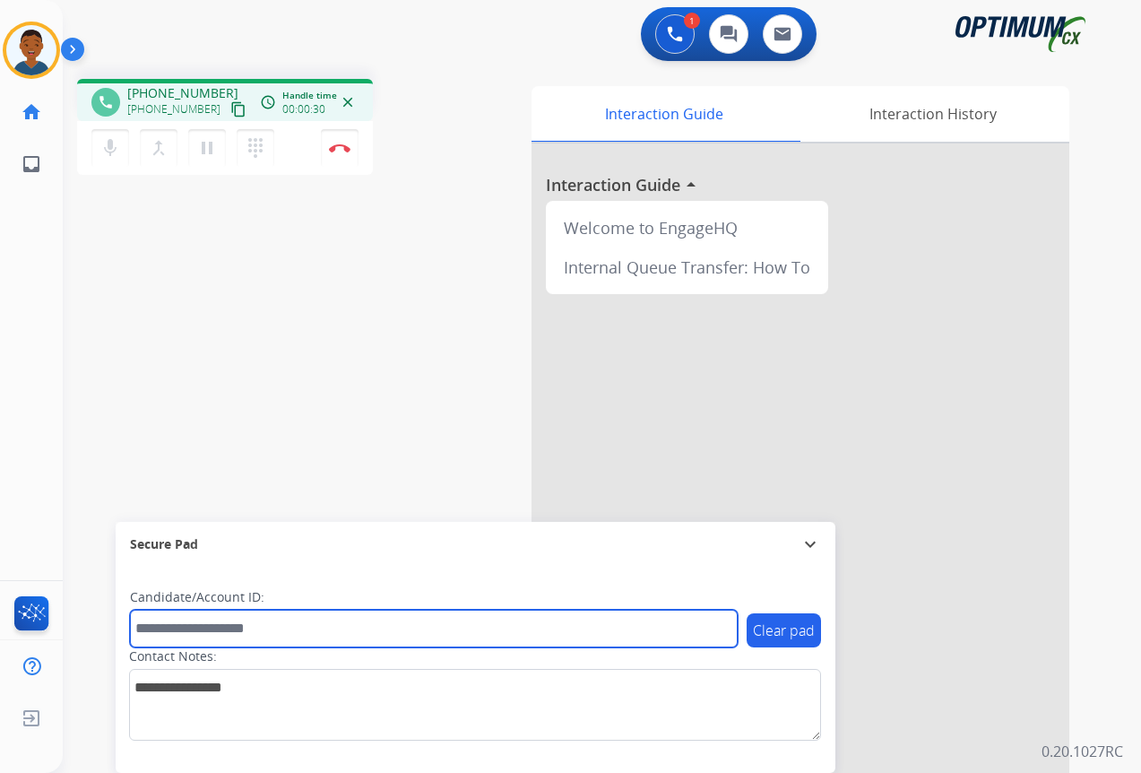
click at [195, 627] on input "text" at bounding box center [434, 629] width 608 height 38
paste input "*******"
type input "*******"
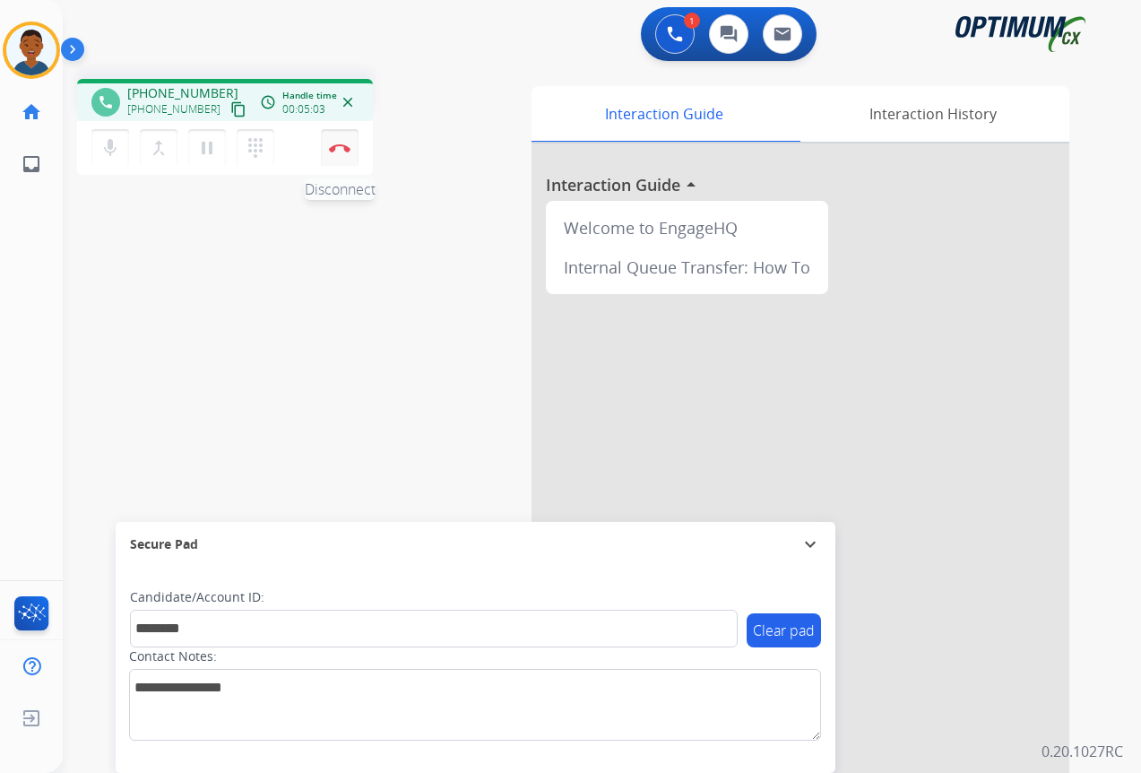
click at [341, 153] on button "Disconnect" at bounding box center [340, 148] width 38 height 38
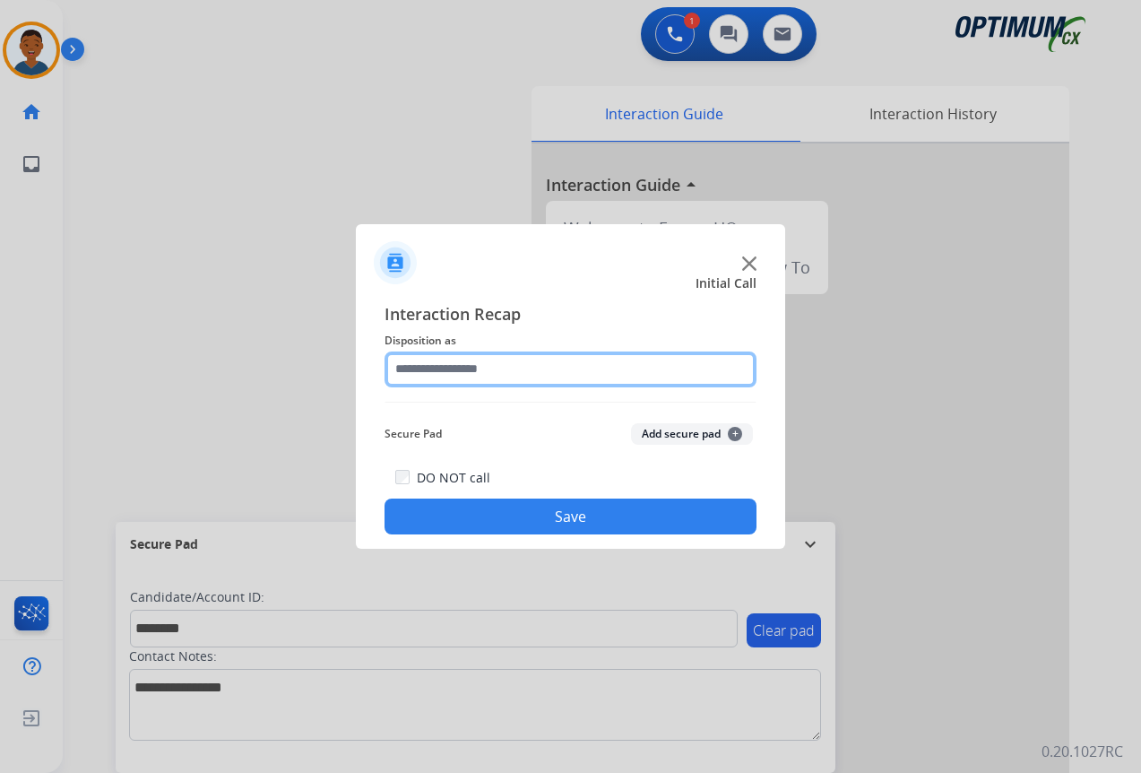
click at [426, 369] on input "text" at bounding box center [571, 369] width 372 height 36
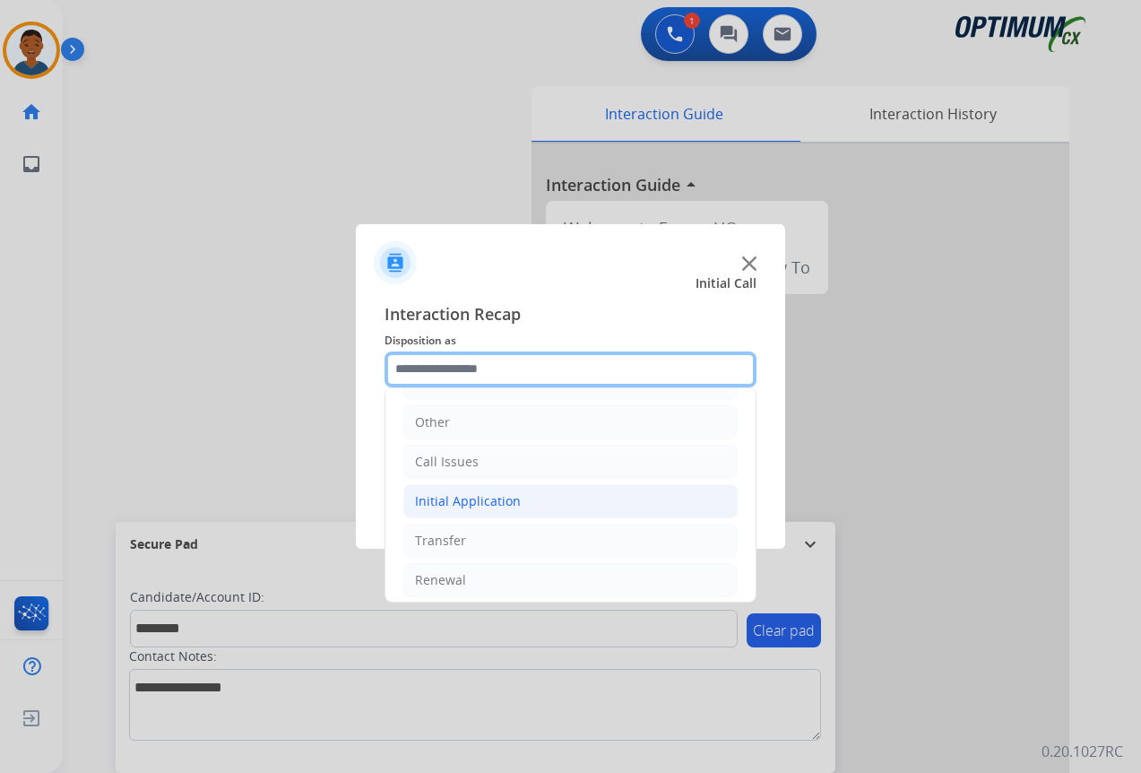
scroll to position [122, 0]
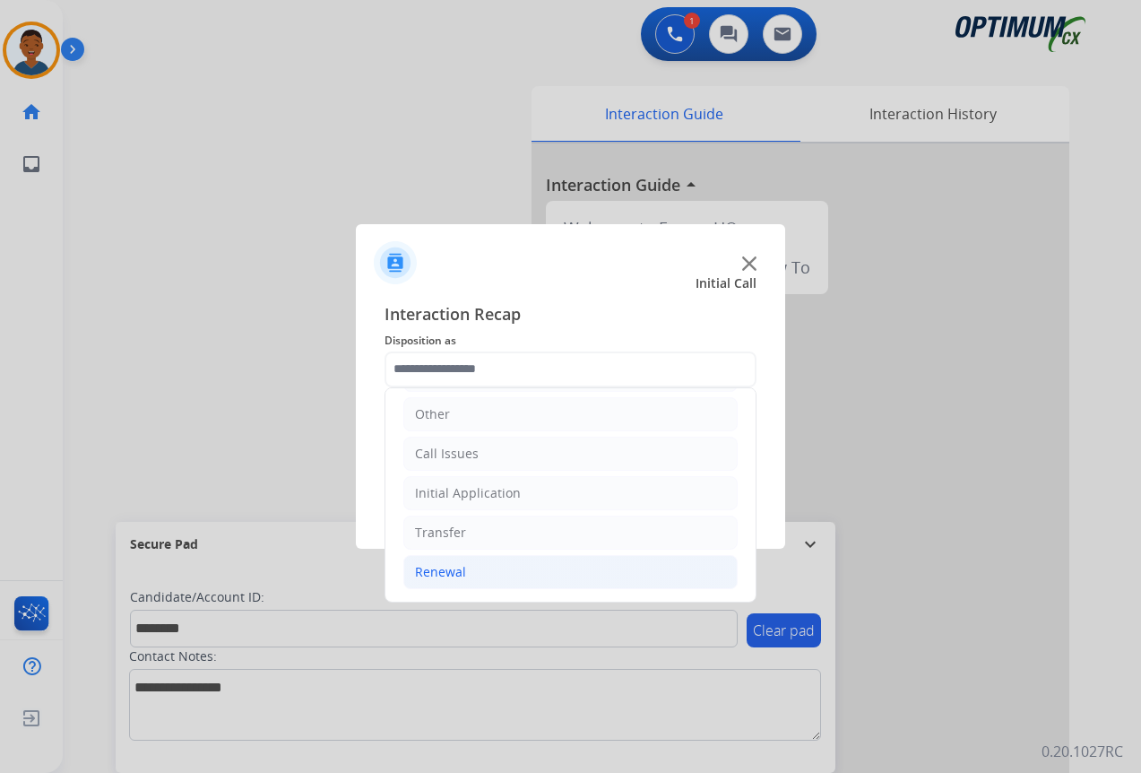
click at [439, 570] on div "Renewal" at bounding box center [440, 572] width 51 height 18
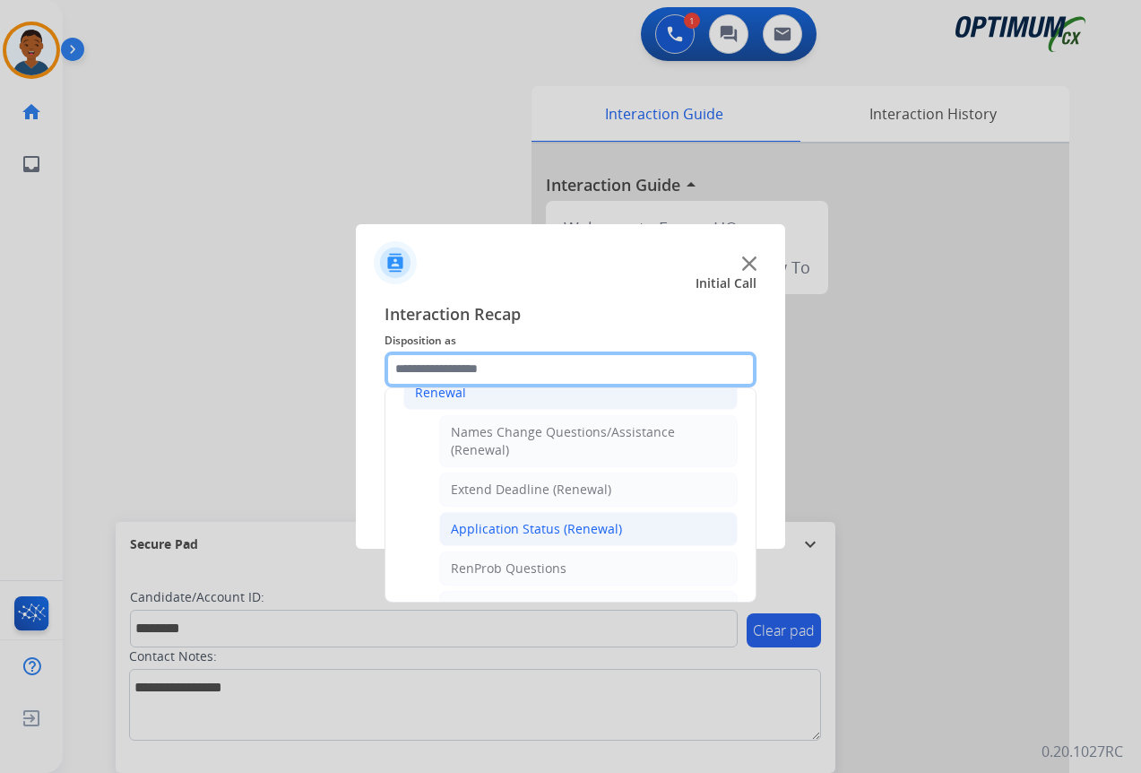
scroll to position [391, 0]
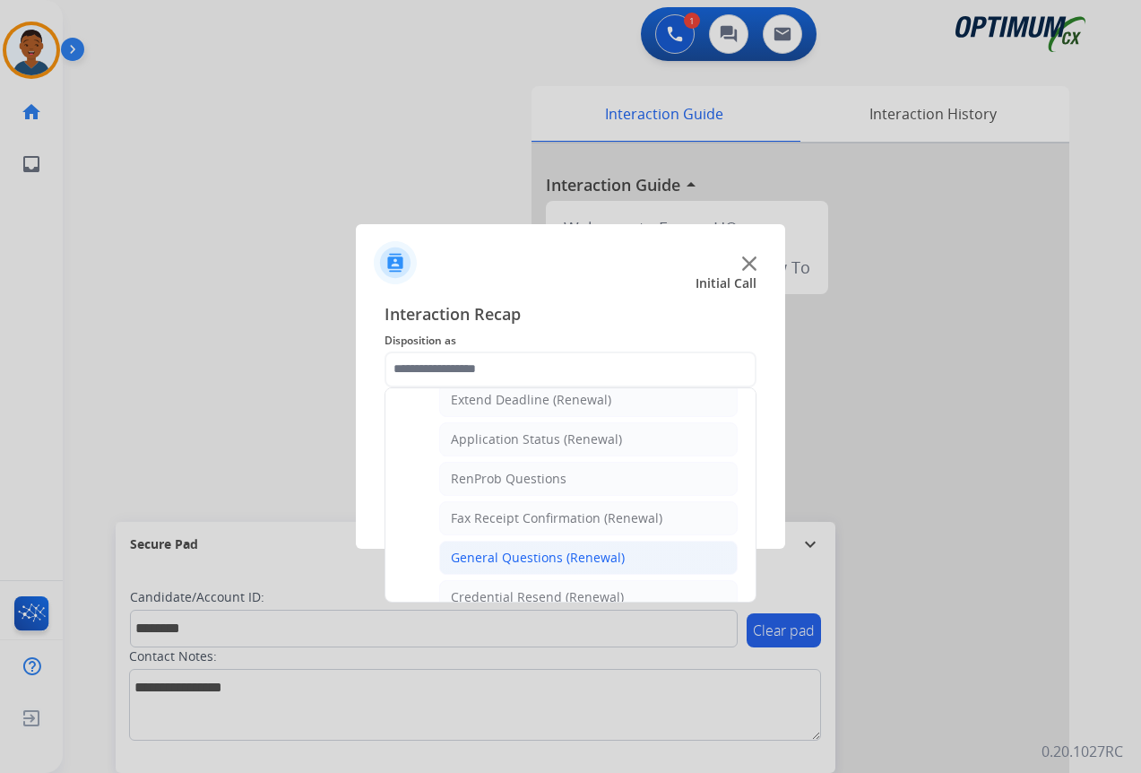
click at [498, 552] on div "General Questions (Renewal)" at bounding box center [538, 558] width 174 height 18
type input "**********"
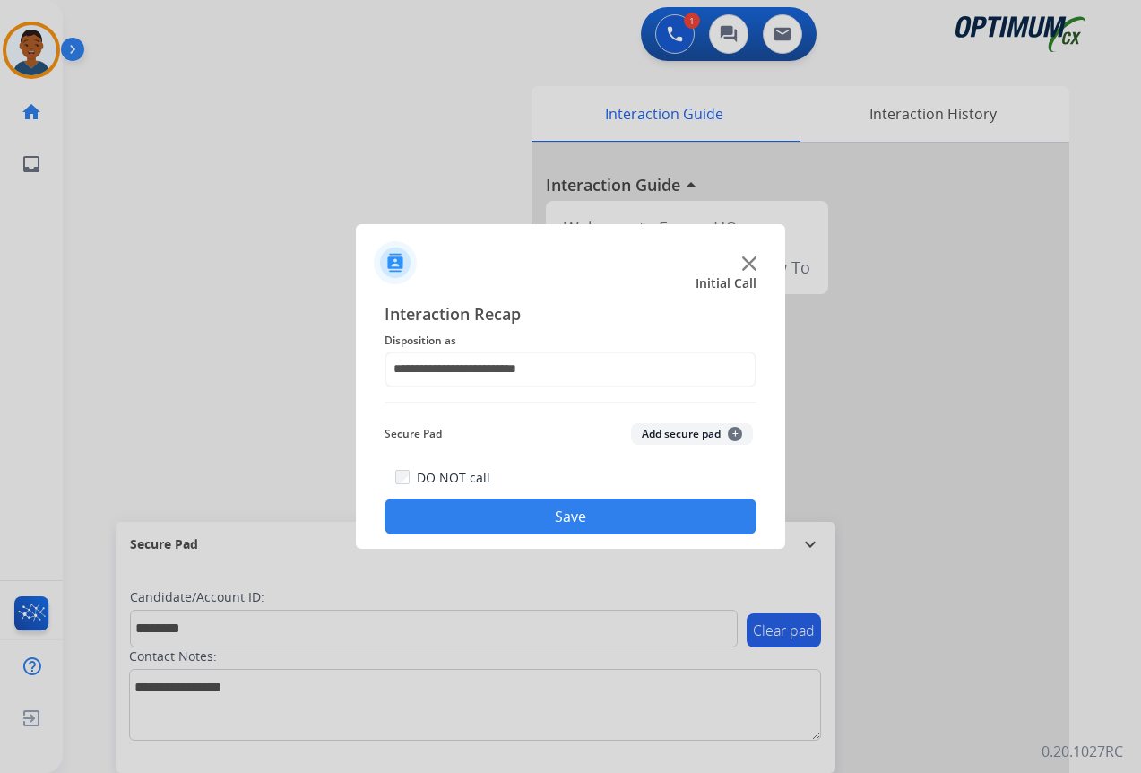
click at [662, 426] on button "Add secure pad +" at bounding box center [692, 434] width 122 height 22
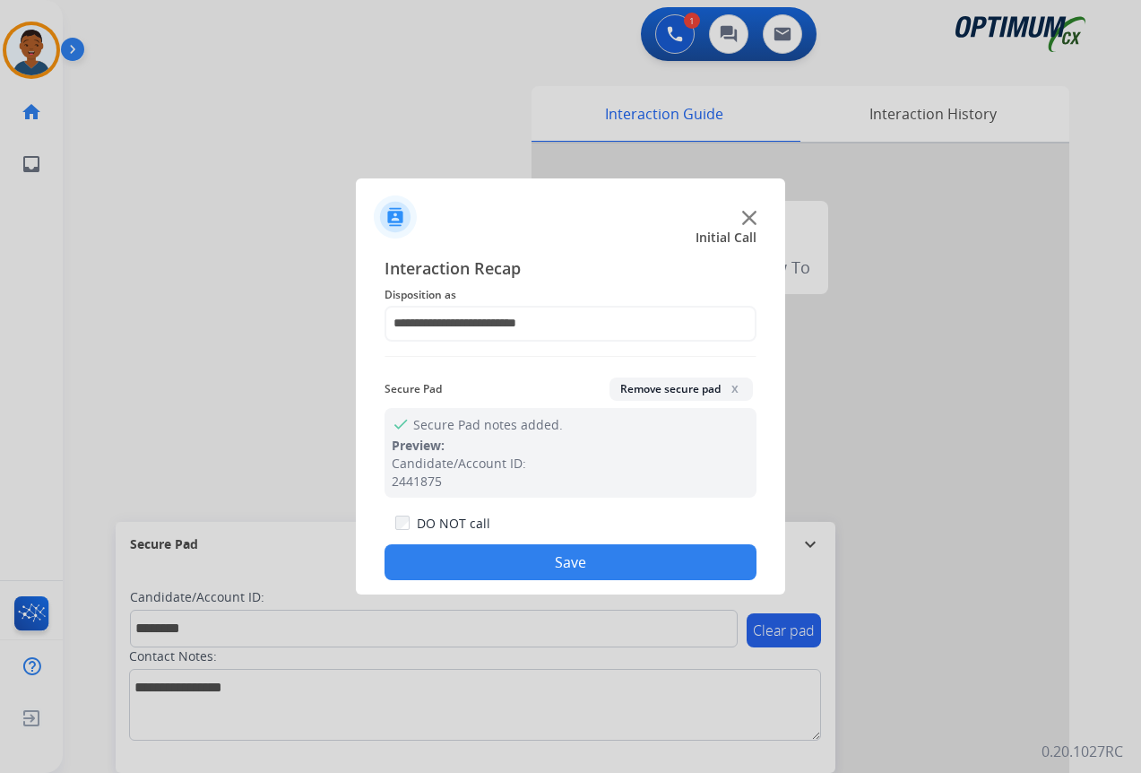
click at [643, 554] on button "Save" at bounding box center [571, 562] width 372 height 36
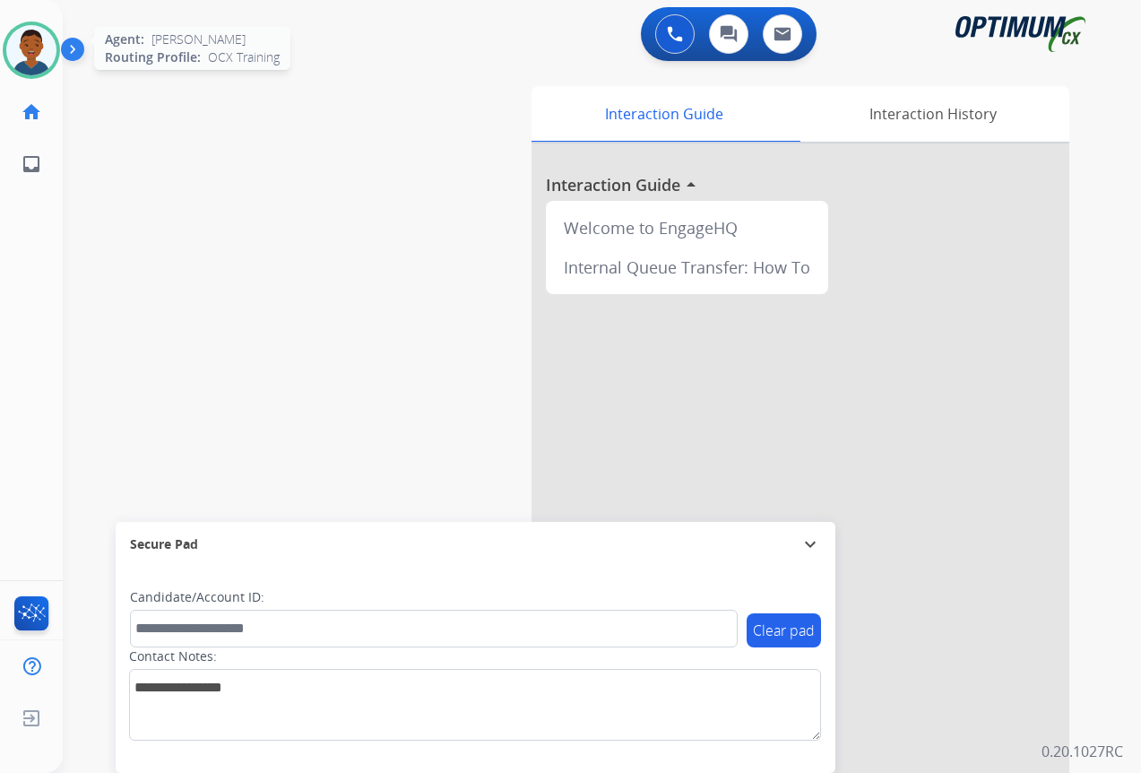
click at [38, 54] on img at bounding box center [31, 50] width 50 height 50
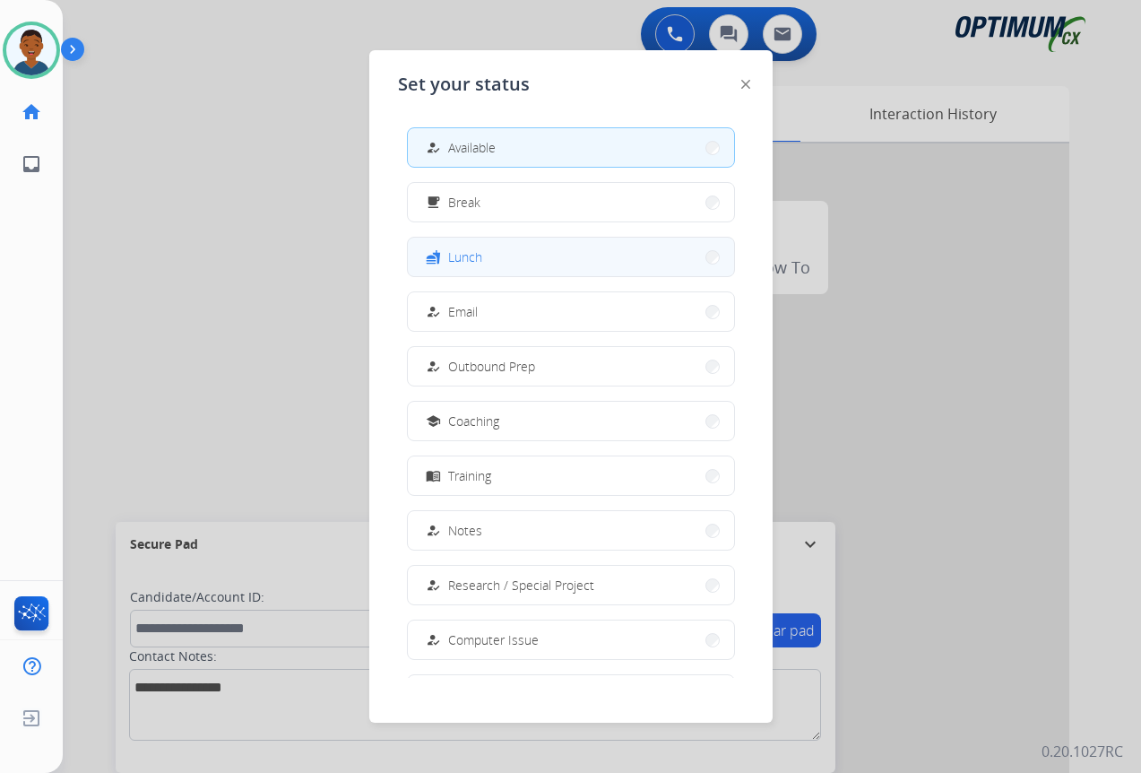
click at [498, 251] on button "fastfood Lunch" at bounding box center [571, 257] width 326 height 39
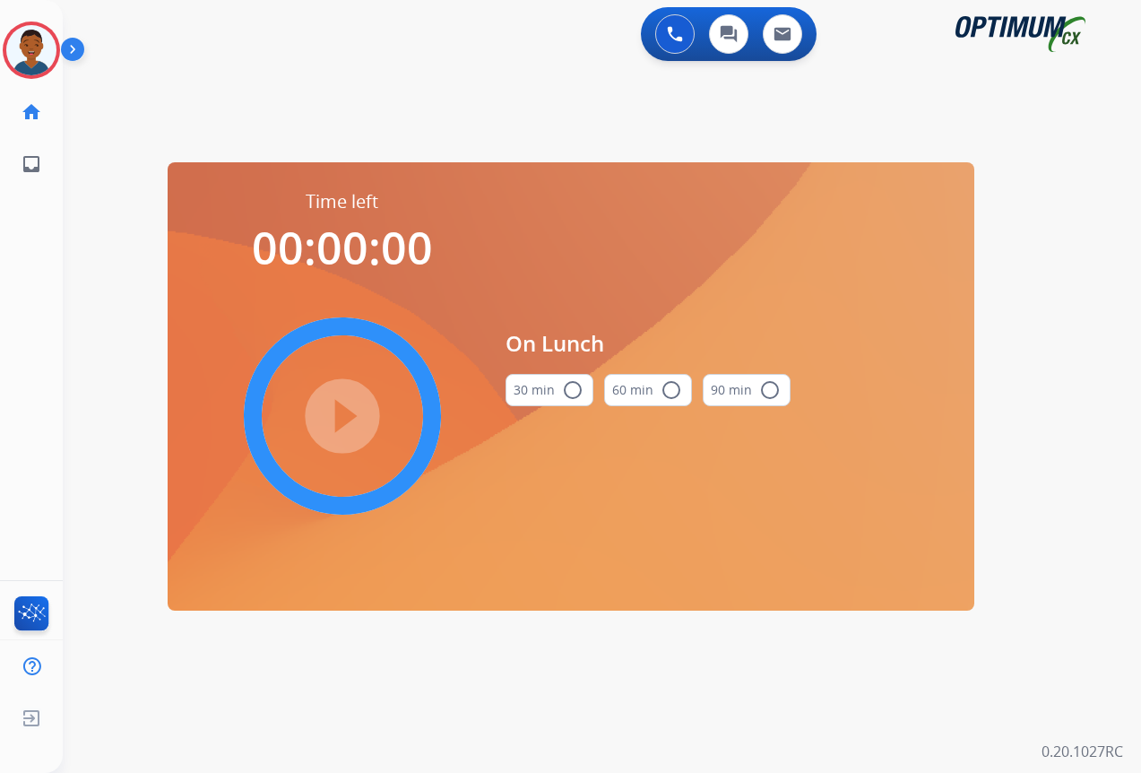
click at [574, 386] on mat-icon "radio_button_unchecked" at bounding box center [573, 390] width 22 height 22
click at [341, 413] on mat-icon "play_circle_filled" at bounding box center [343, 416] width 22 height 22
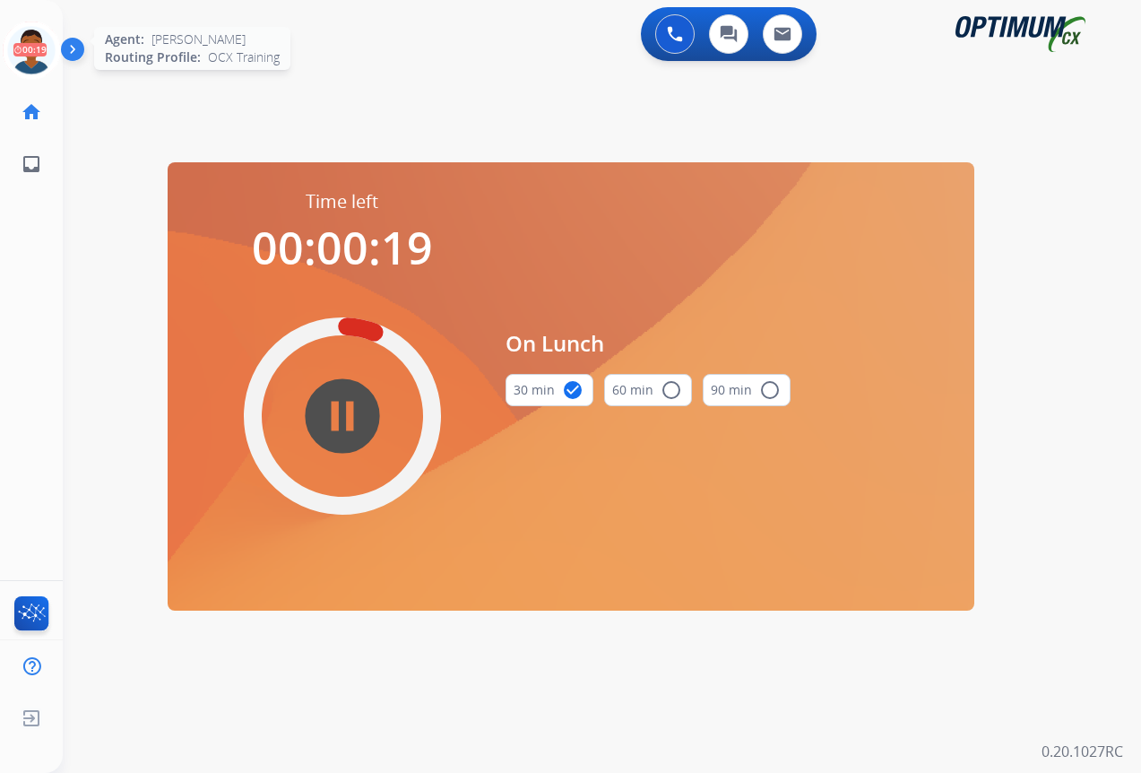
click at [30, 54] on icon at bounding box center [32, 51] width 58 height 58
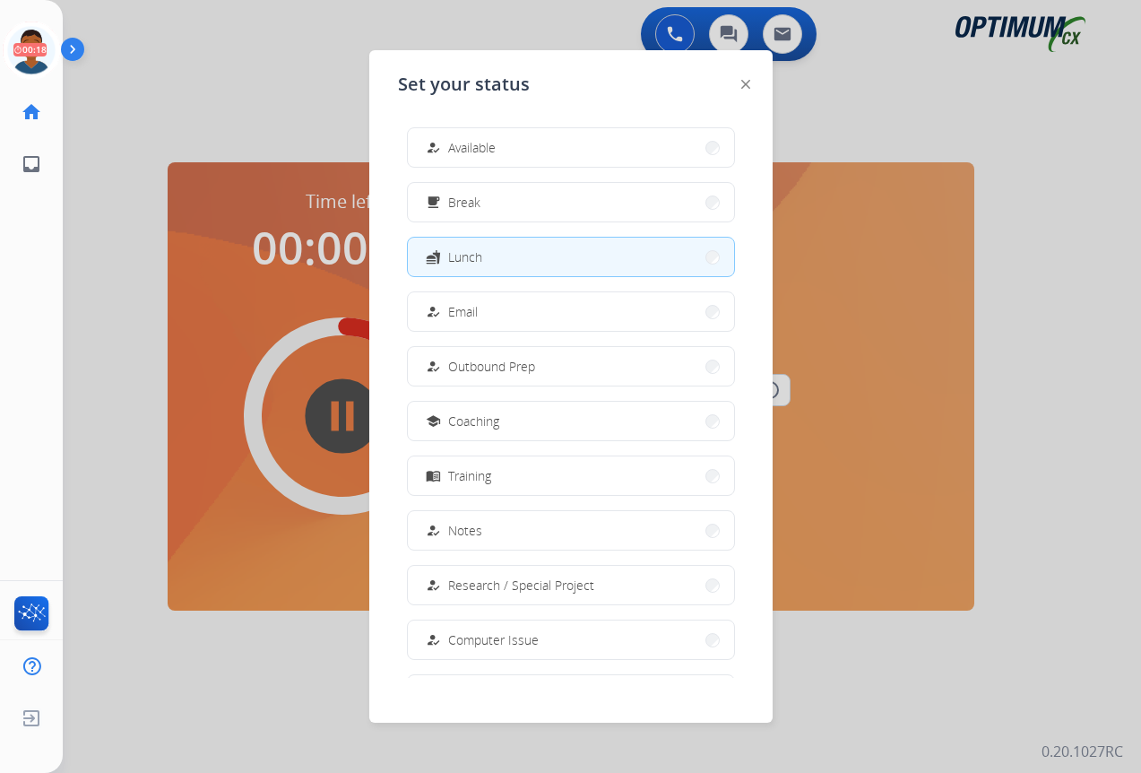
click at [507, 150] on button "how_to_reg Available" at bounding box center [571, 147] width 326 height 39
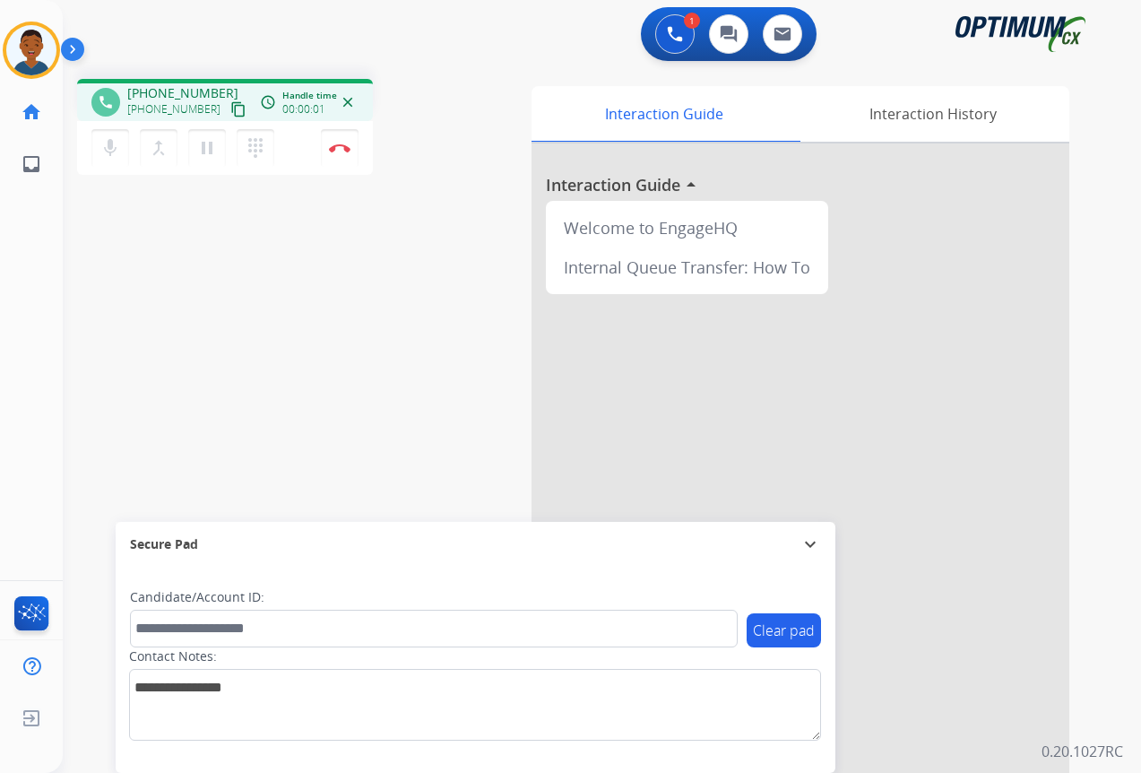
click at [230, 113] on mat-icon "content_copy" at bounding box center [238, 109] width 16 height 16
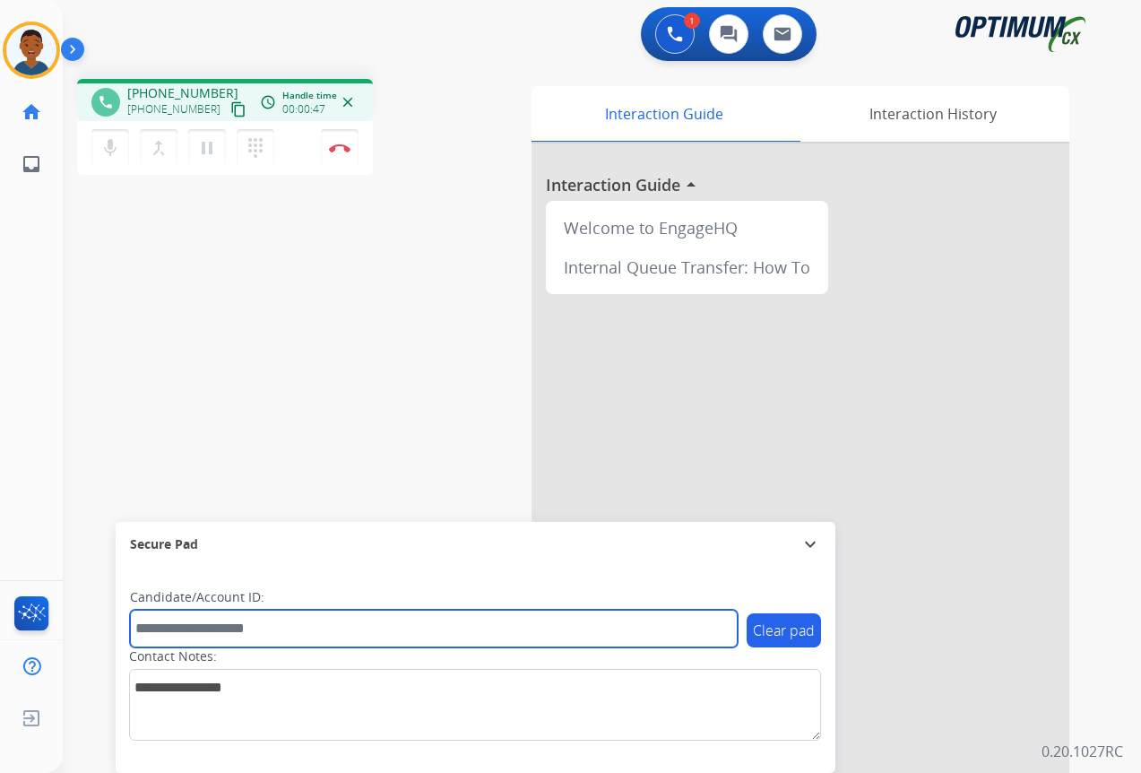
click at [186, 627] on input "text" at bounding box center [434, 629] width 608 height 38
paste input "*******"
type input "*******"
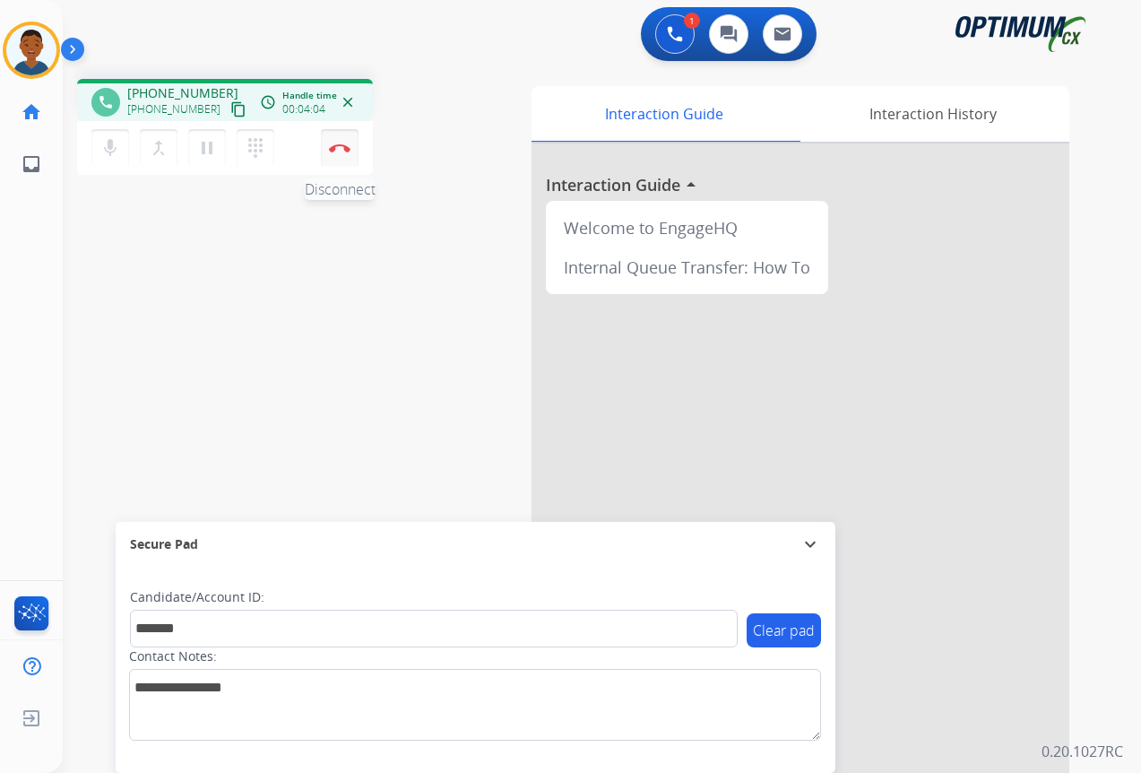
click at [336, 150] on img at bounding box center [340, 147] width 22 height 9
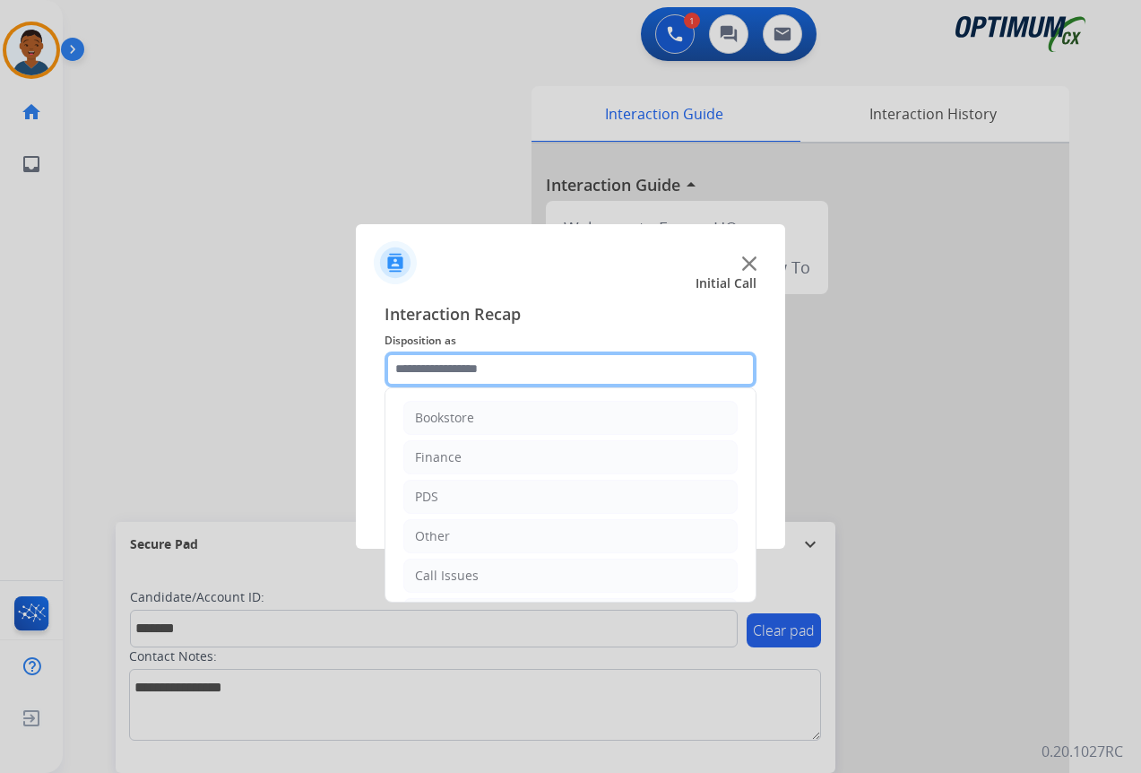
click at [424, 368] on input "text" at bounding box center [571, 369] width 372 height 36
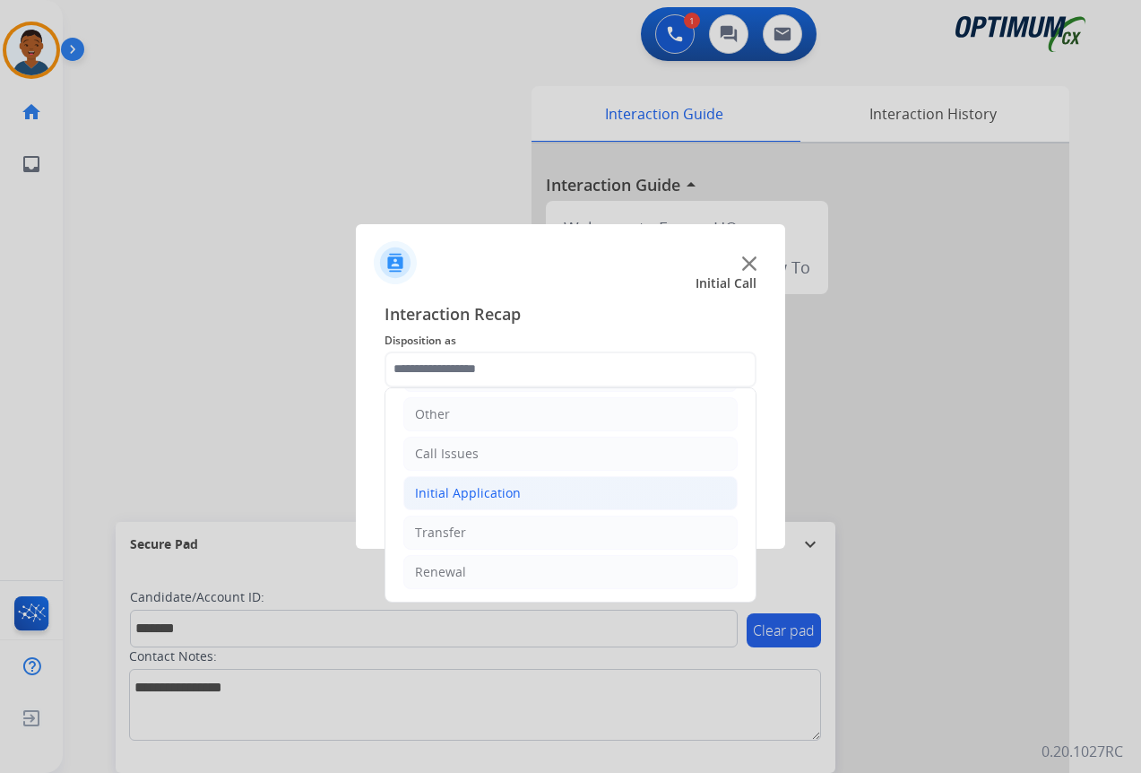
click at [432, 499] on div "Initial Application" at bounding box center [468, 493] width 106 height 18
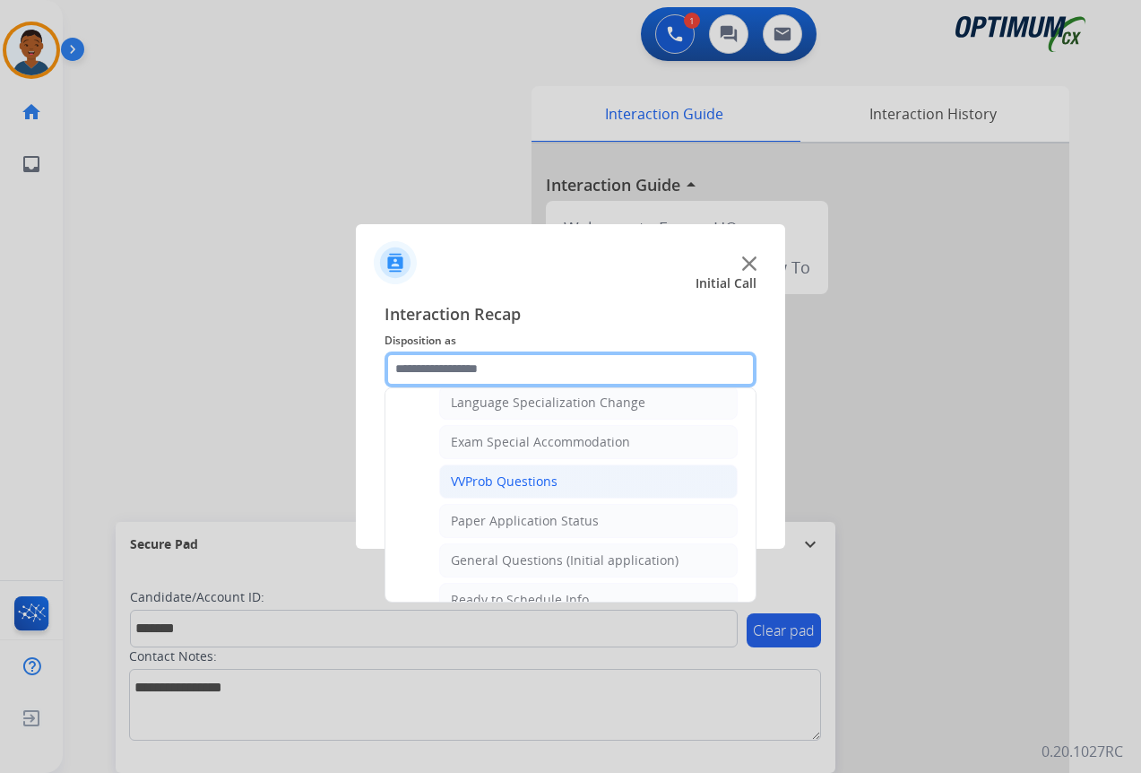
scroll to position [929, 0]
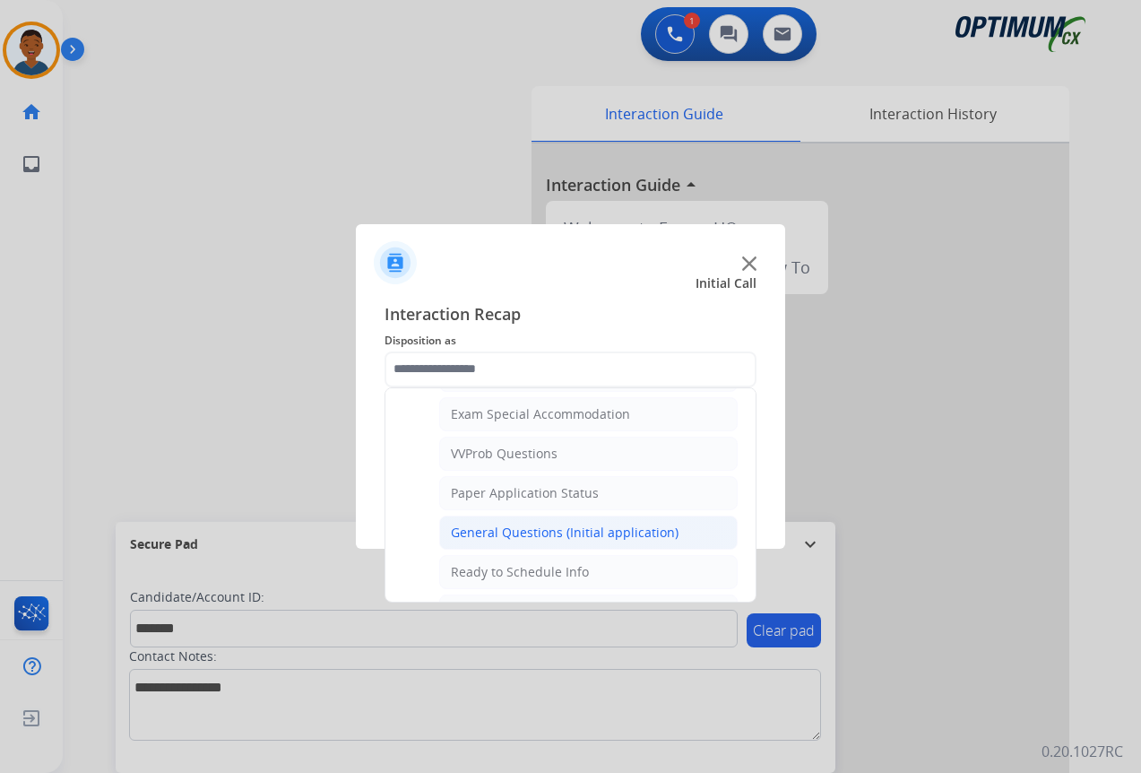
click at [494, 528] on div "General Questions (Initial application)" at bounding box center [565, 533] width 228 height 18
type input "**********"
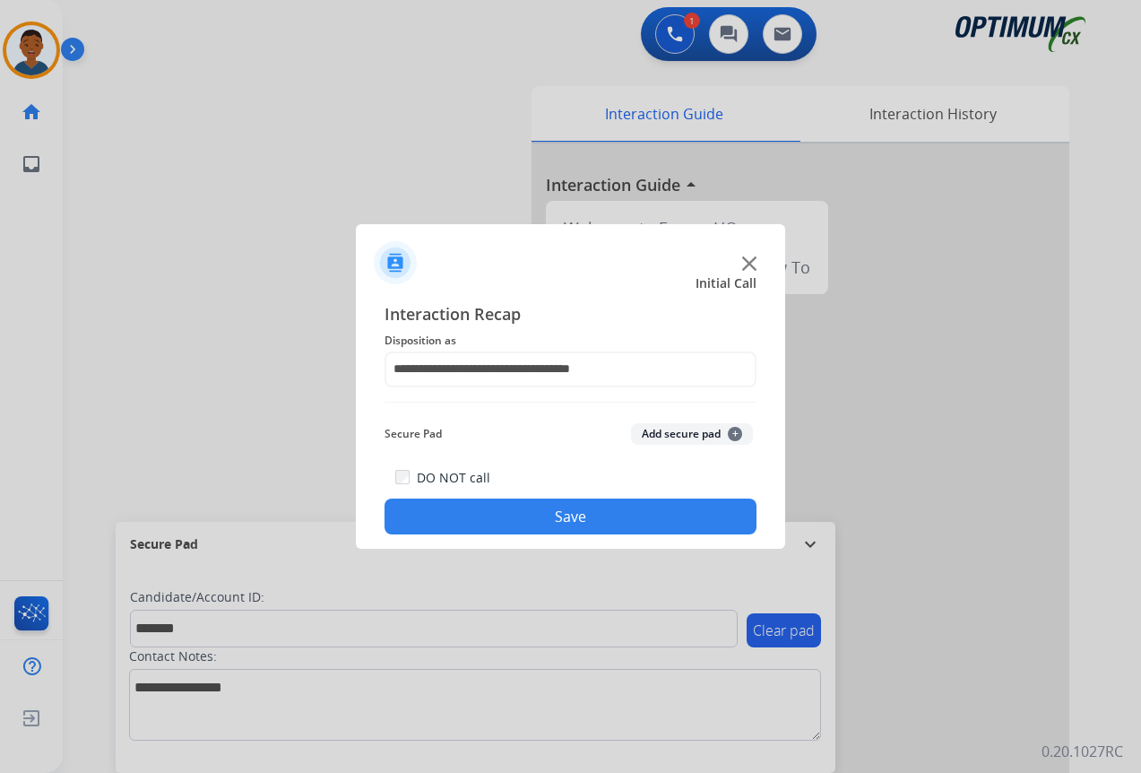
click at [665, 437] on button "Add secure pad +" at bounding box center [692, 434] width 122 height 22
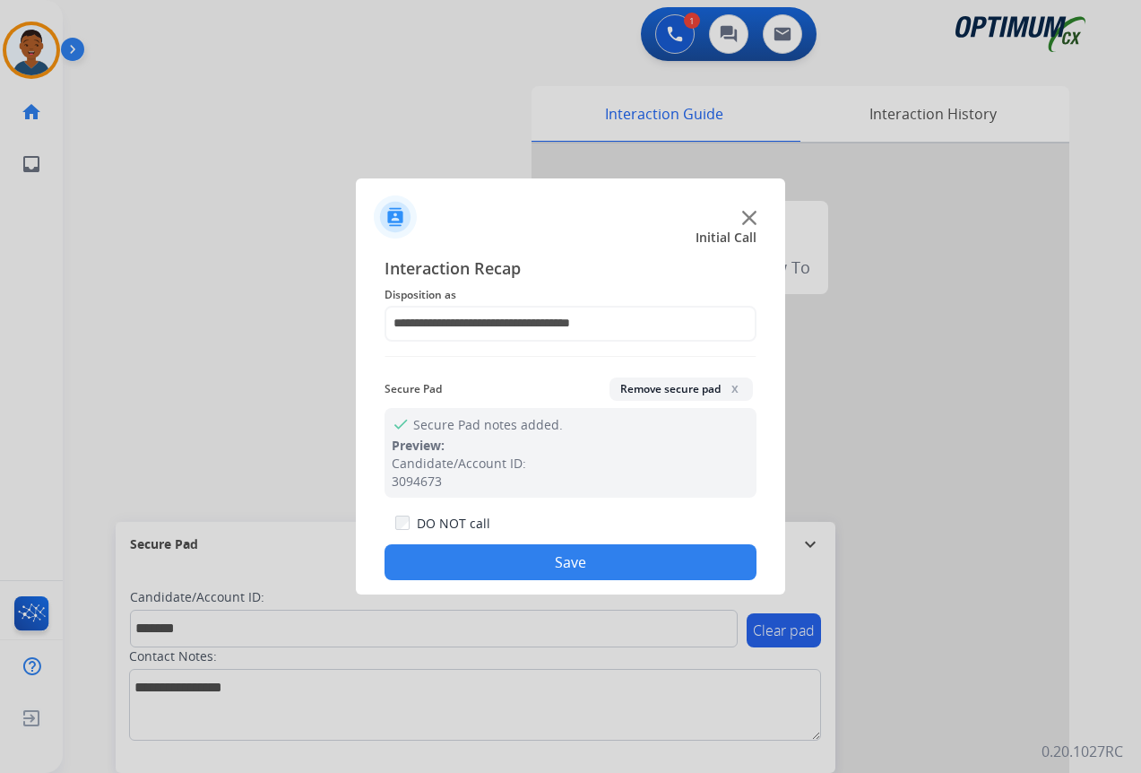
click at [647, 544] on div "DO NOT call Save" at bounding box center [571, 546] width 372 height 68
click at [520, 553] on button "Save" at bounding box center [571, 562] width 372 height 36
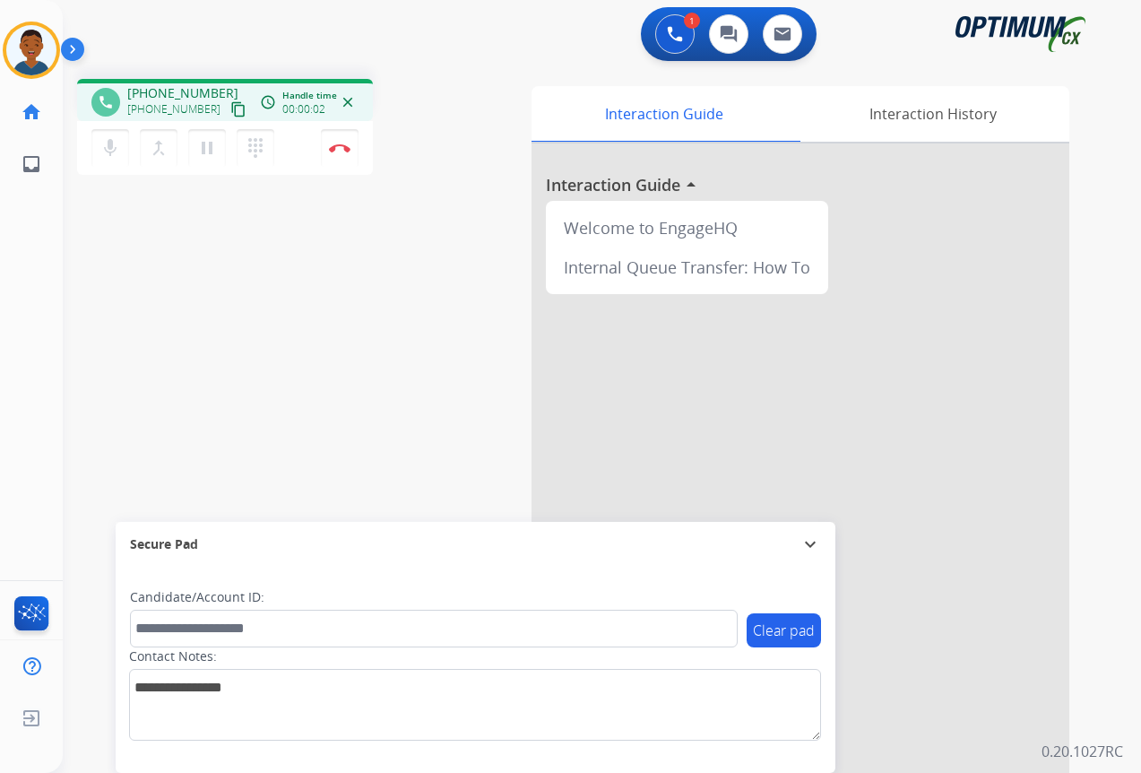
click at [230, 110] on mat-icon "content_copy" at bounding box center [238, 109] width 16 height 16
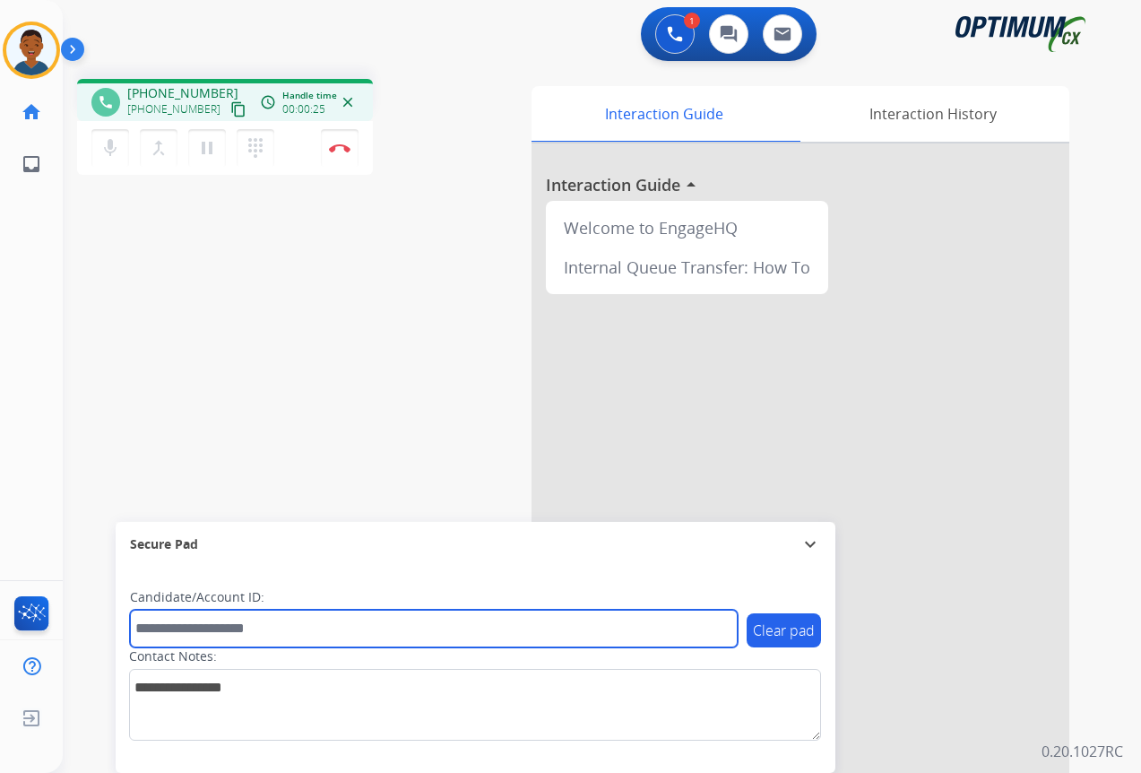
click at [183, 629] on input "text" at bounding box center [434, 629] width 608 height 38
paste input "*******"
type input "*******"
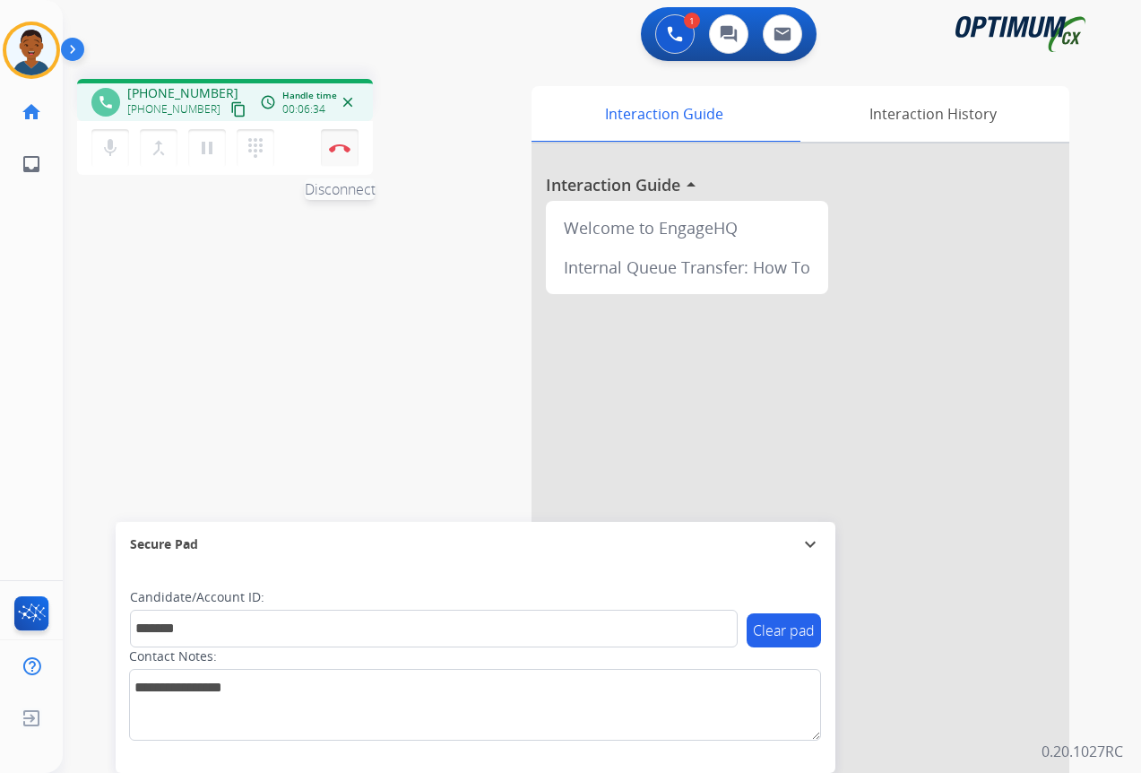
click at [341, 152] on button "Disconnect" at bounding box center [340, 148] width 38 height 38
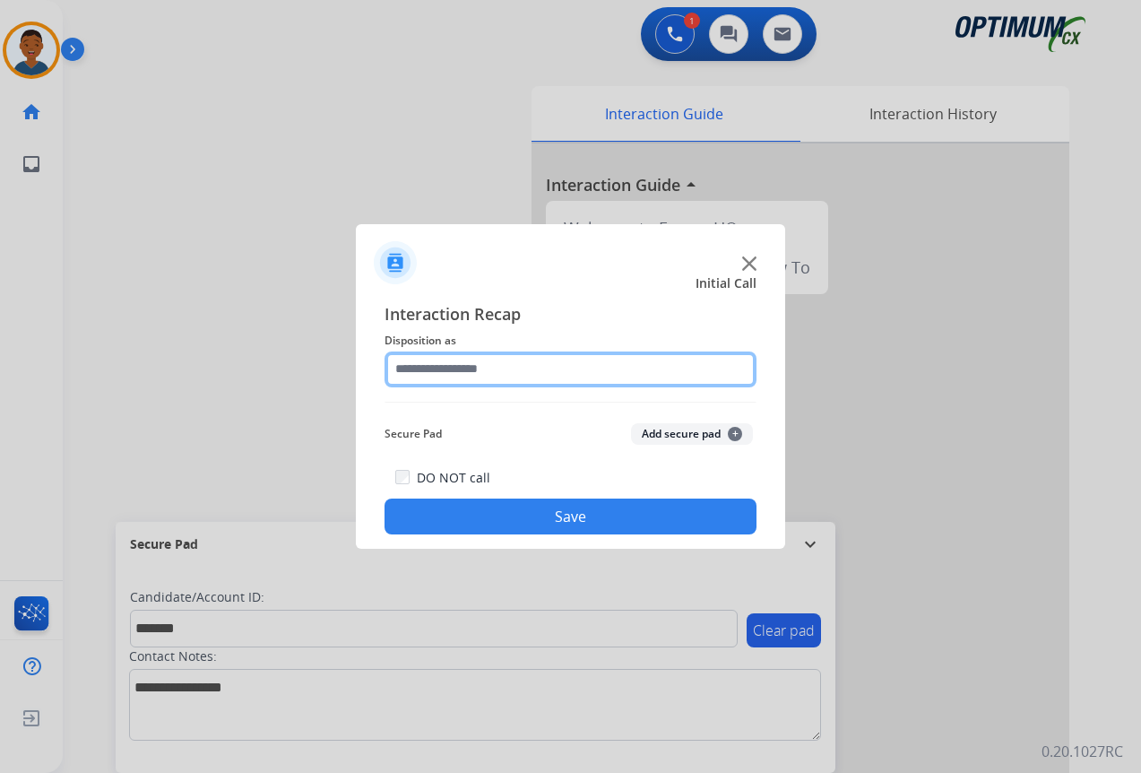
click at [437, 368] on input "text" at bounding box center [571, 369] width 372 height 36
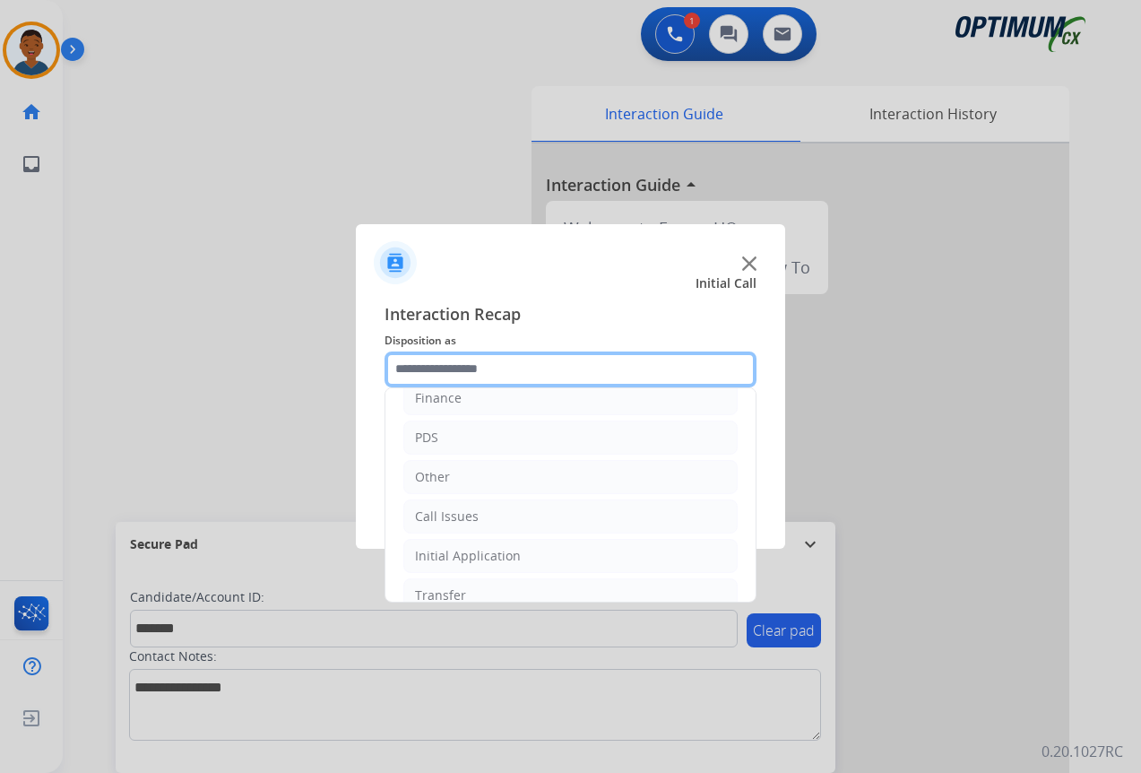
scroll to position [122, 0]
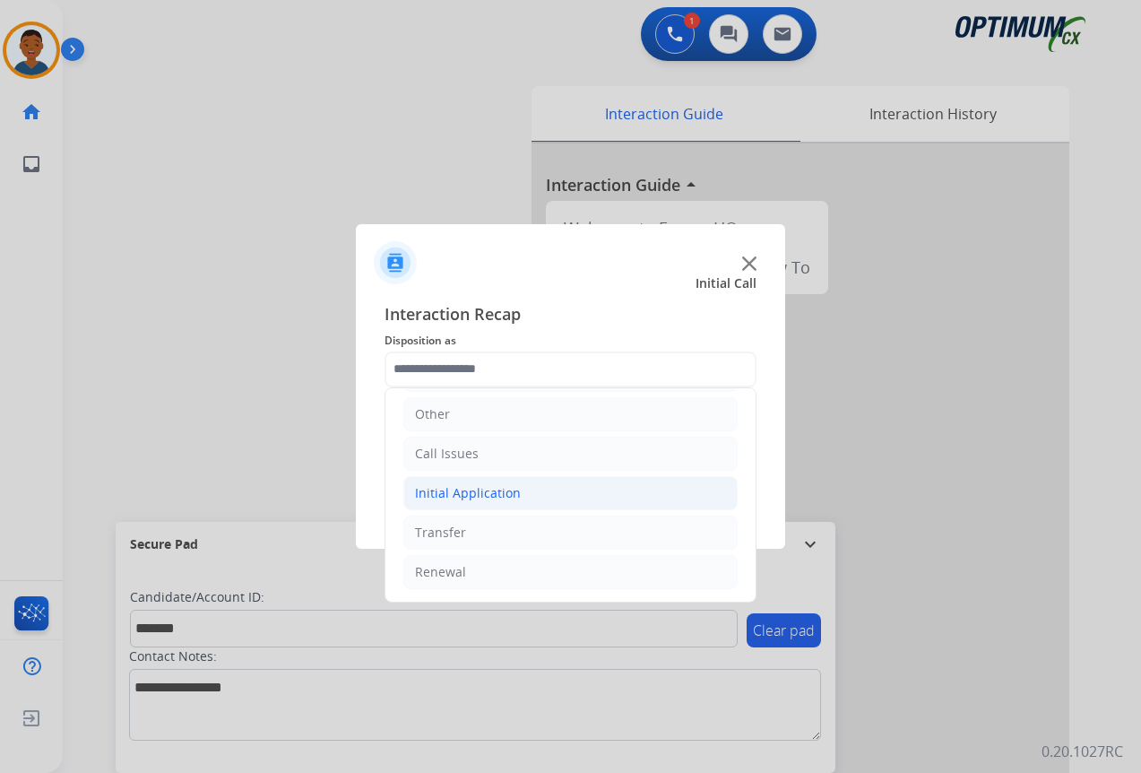
click at [443, 497] on div "Initial Application" at bounding box center [468, 493] width 106 height 18
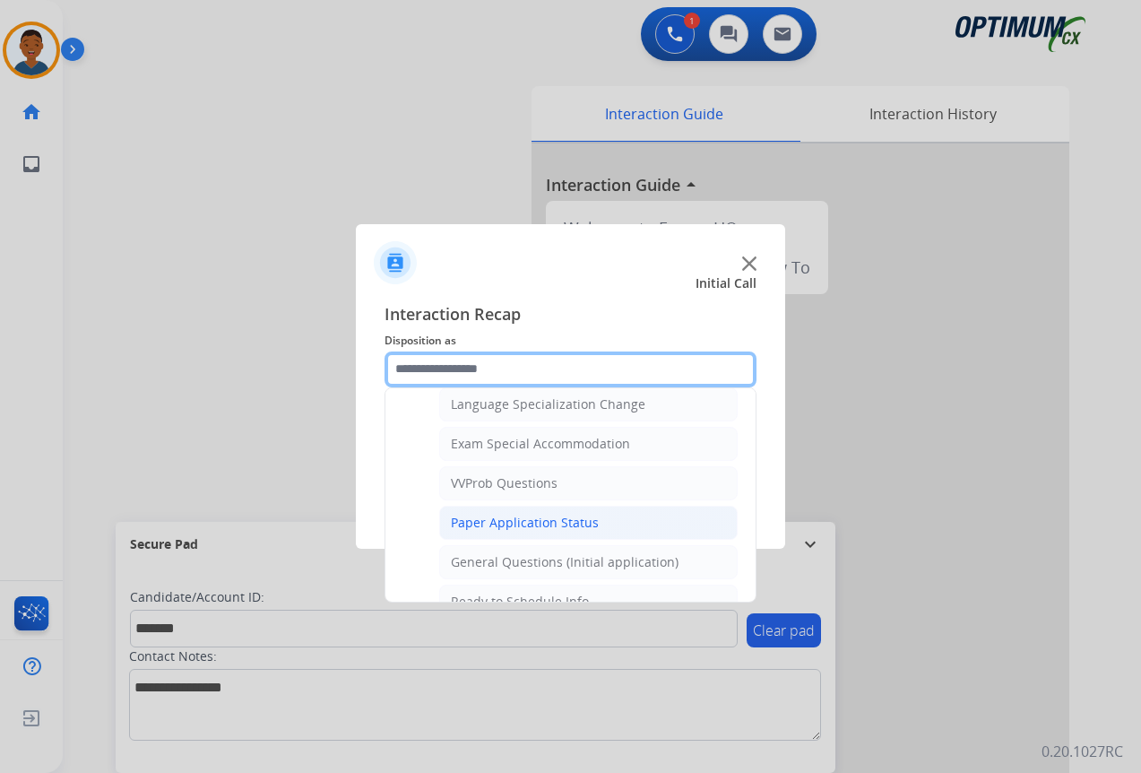
scroll to position [929, 0]
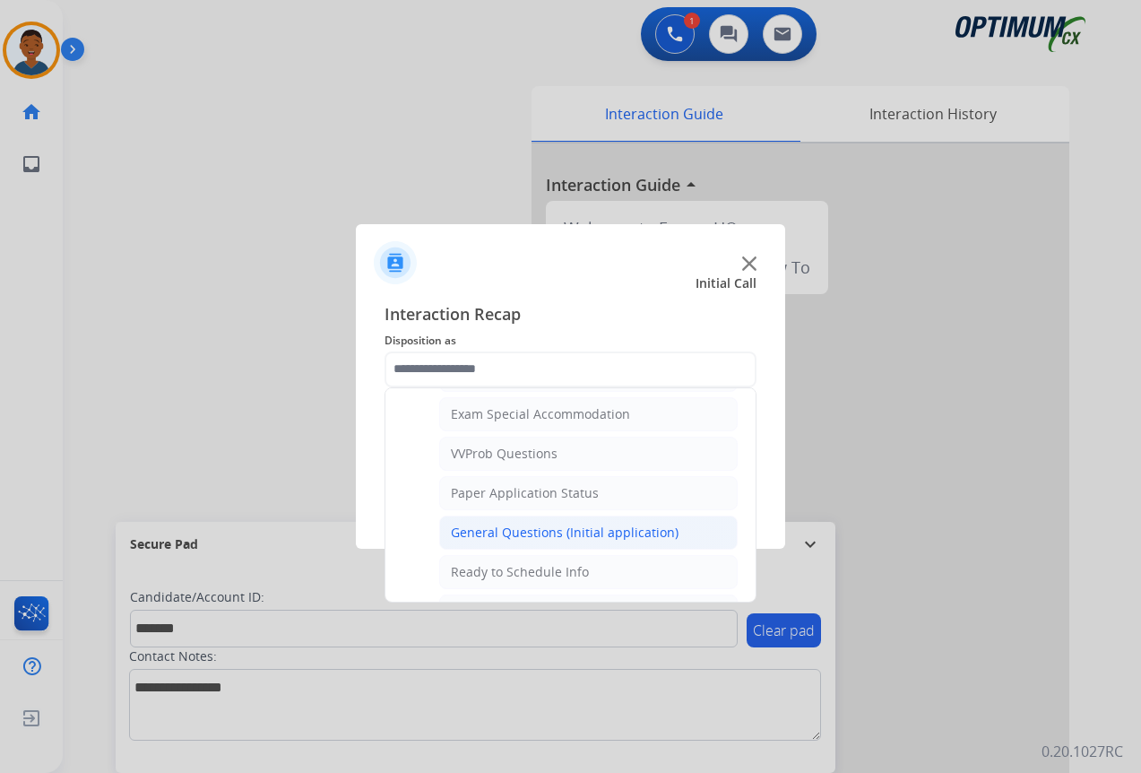
click at [501, 527] on div "General Questions (Initial application)" at bounding box center [565, 533] width 228 height 18
type input "**********"
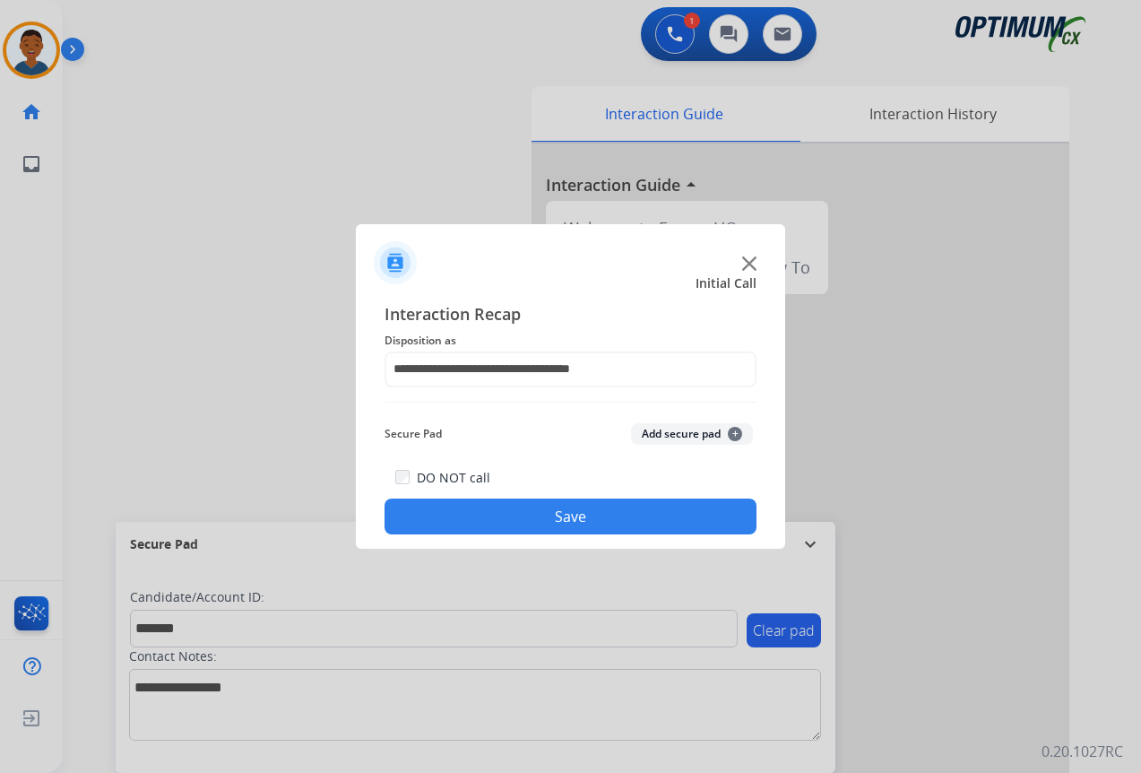
click at [666, 431] on button "Add secure pad +" at bounding box center [692, 434] width 122 height 22
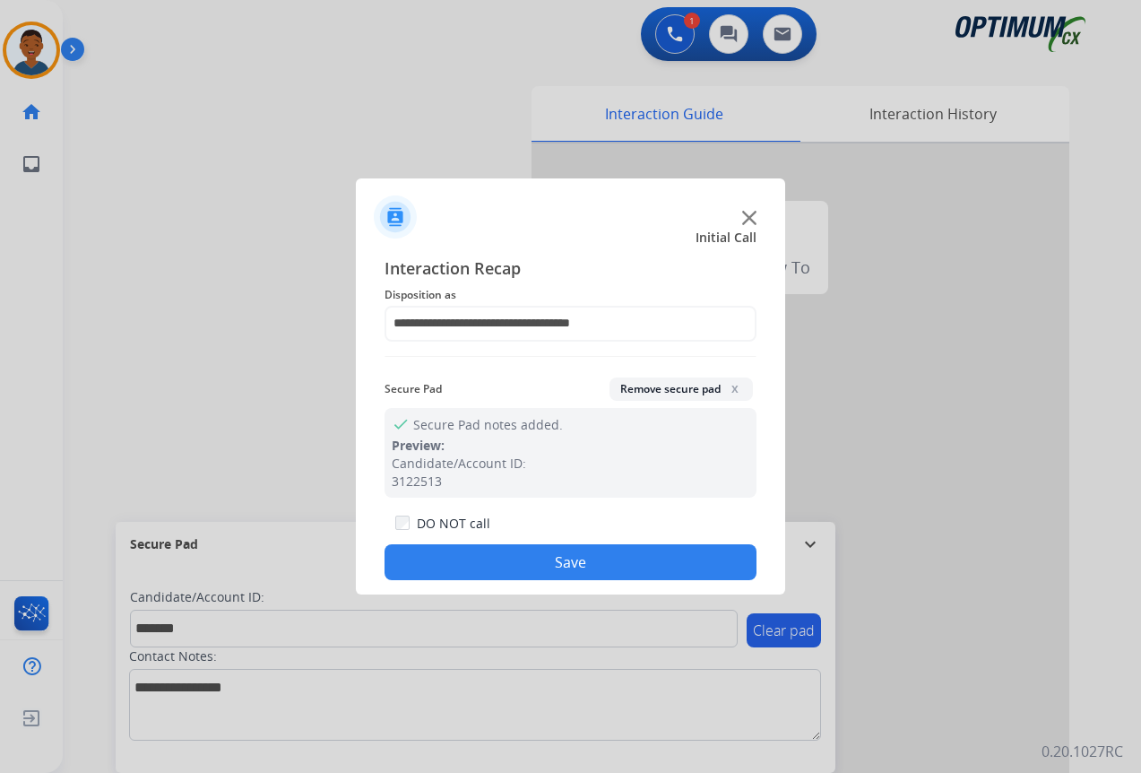
drag, startPoint x: 646, startPoint y: 549, endPoint x: 626, endPoint y: 551, distance: 20.8
click at [645, 550] on button "Save" at bounding box center [571, 562] width 372 height 36
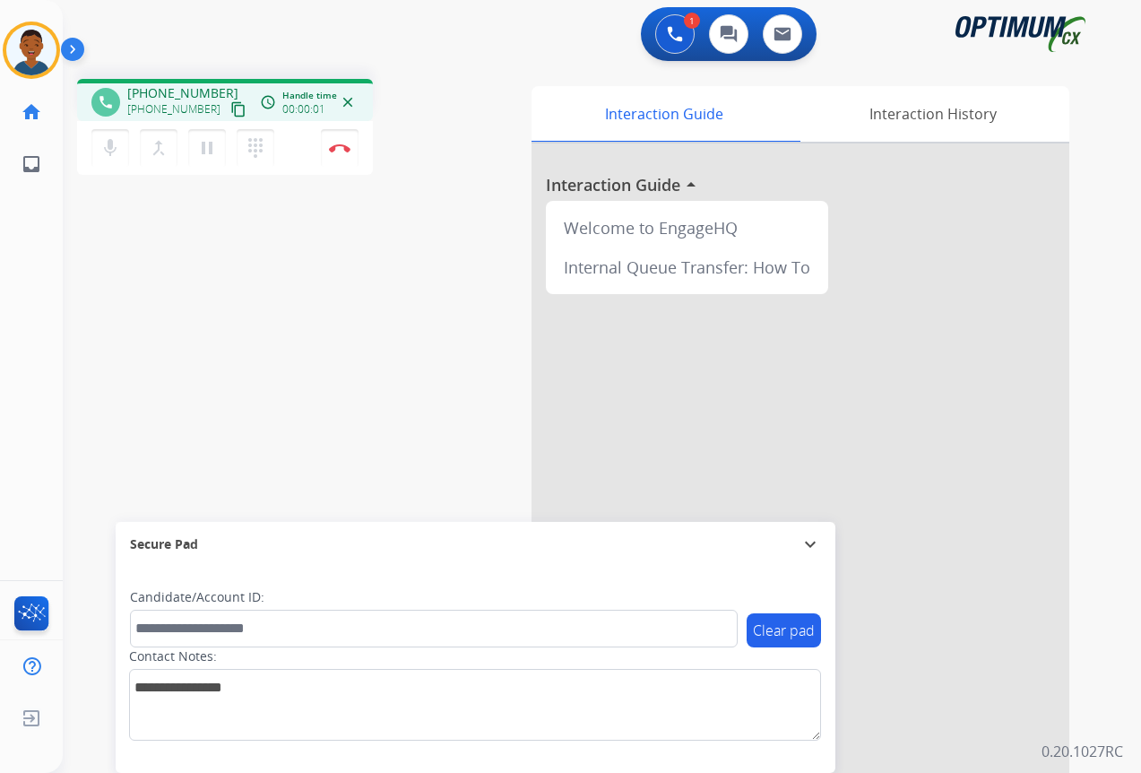
click at [230, 108] on mat-icon "content_copy" at bounding box center [238, 109] width 16 height 16
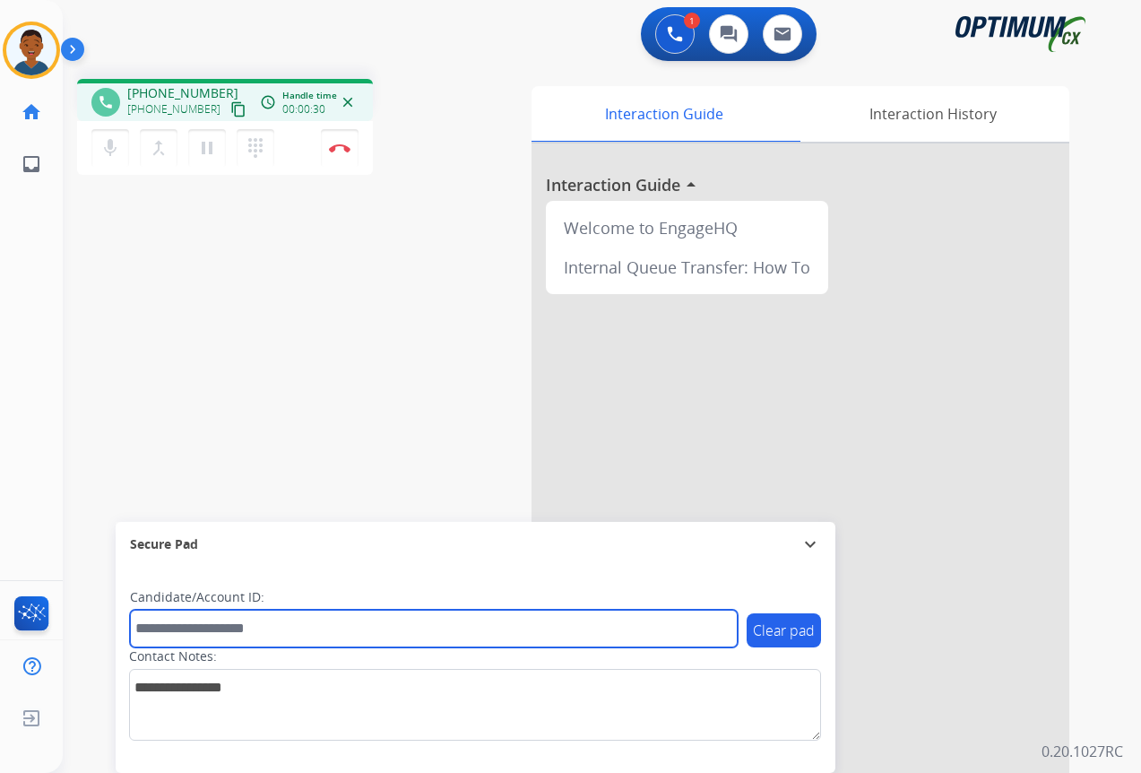
click at [226, 629] on input "text" at bounding box center [434, 629] width 608 height 38
paste input "*******"
type input "*******"
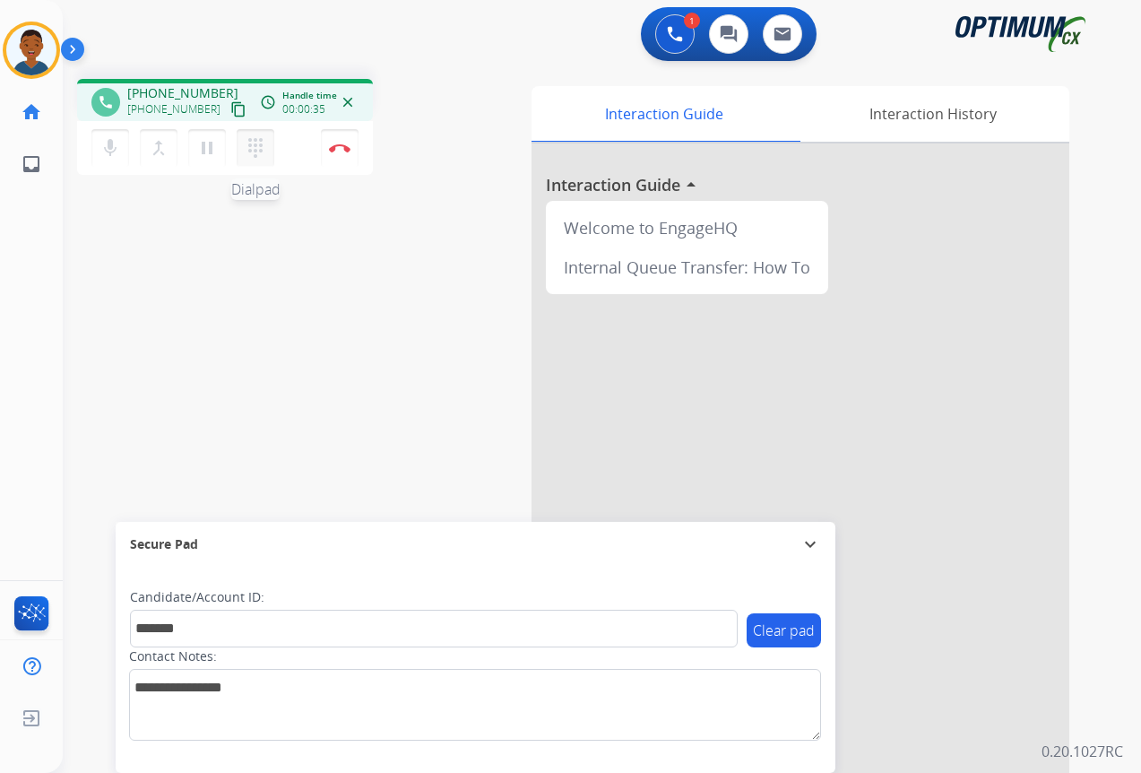
click at [257, 151] on mat-icon "dialpad" at bounding box center [256, 148] width 22 height 22
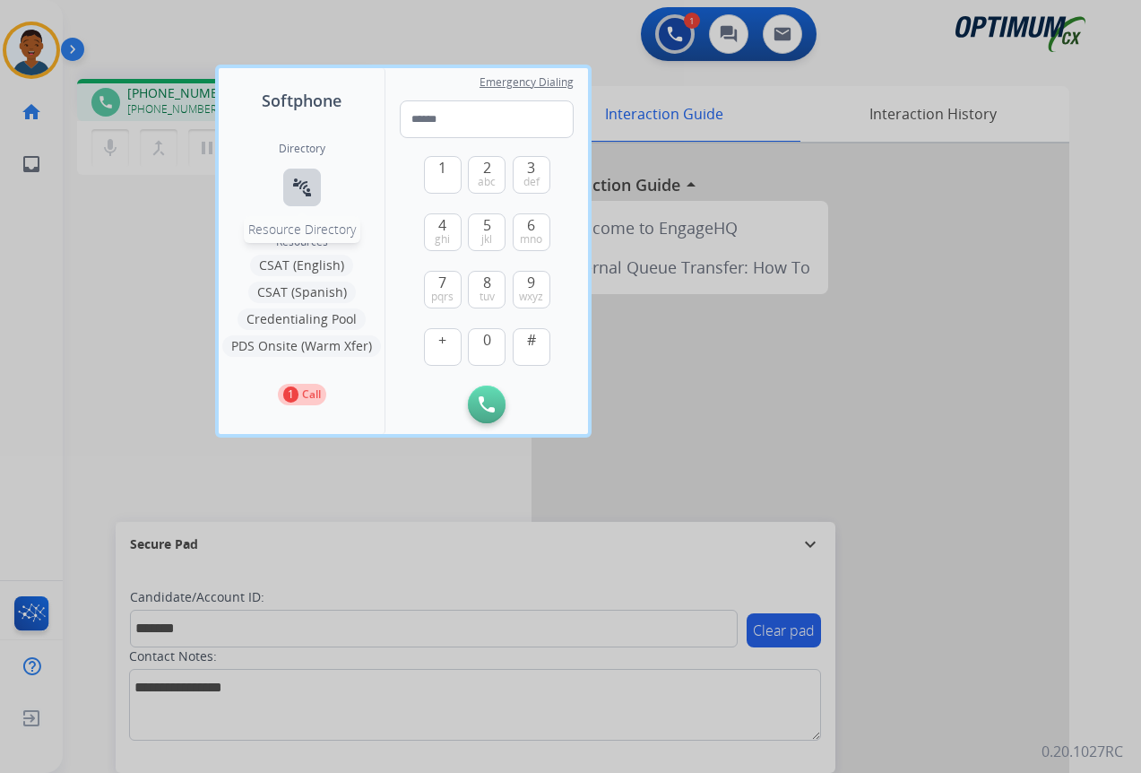
click at [299, 186] on mat-icon "connect_without_contact" at bounding box center [302, 188] width 22 height 22
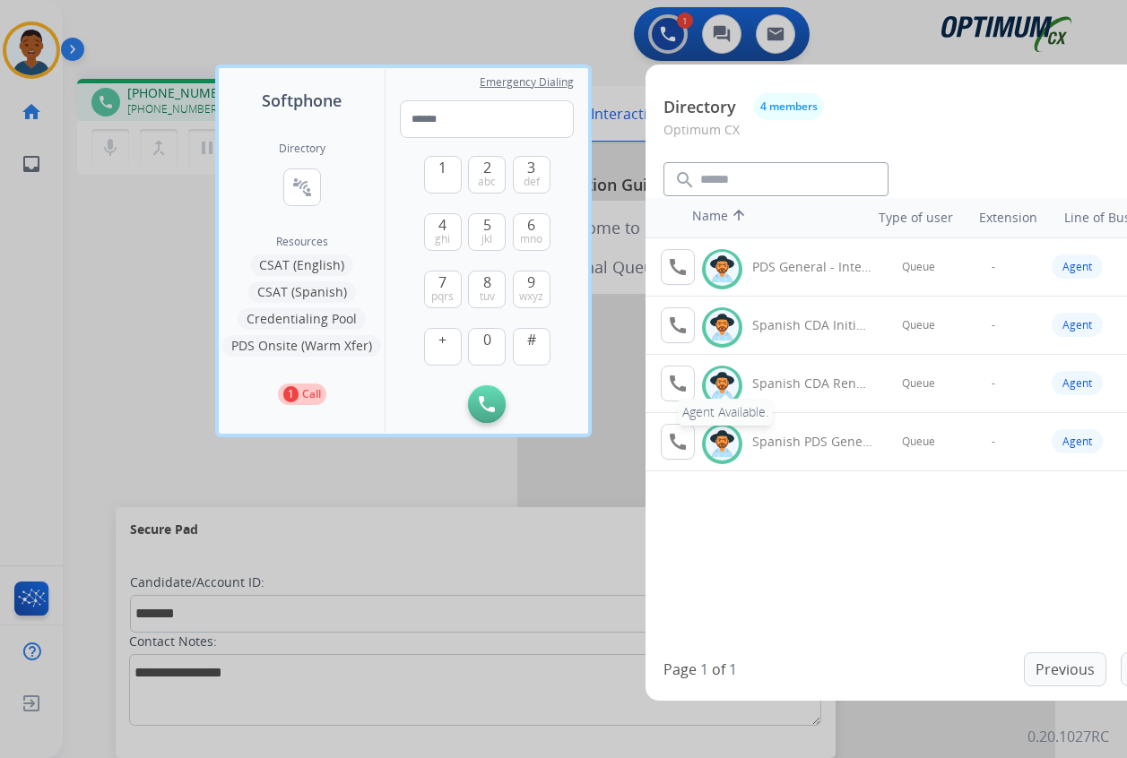
click at [675, 383] on mat-icon "call" at bounding box center [678, 384] width 22 height 22
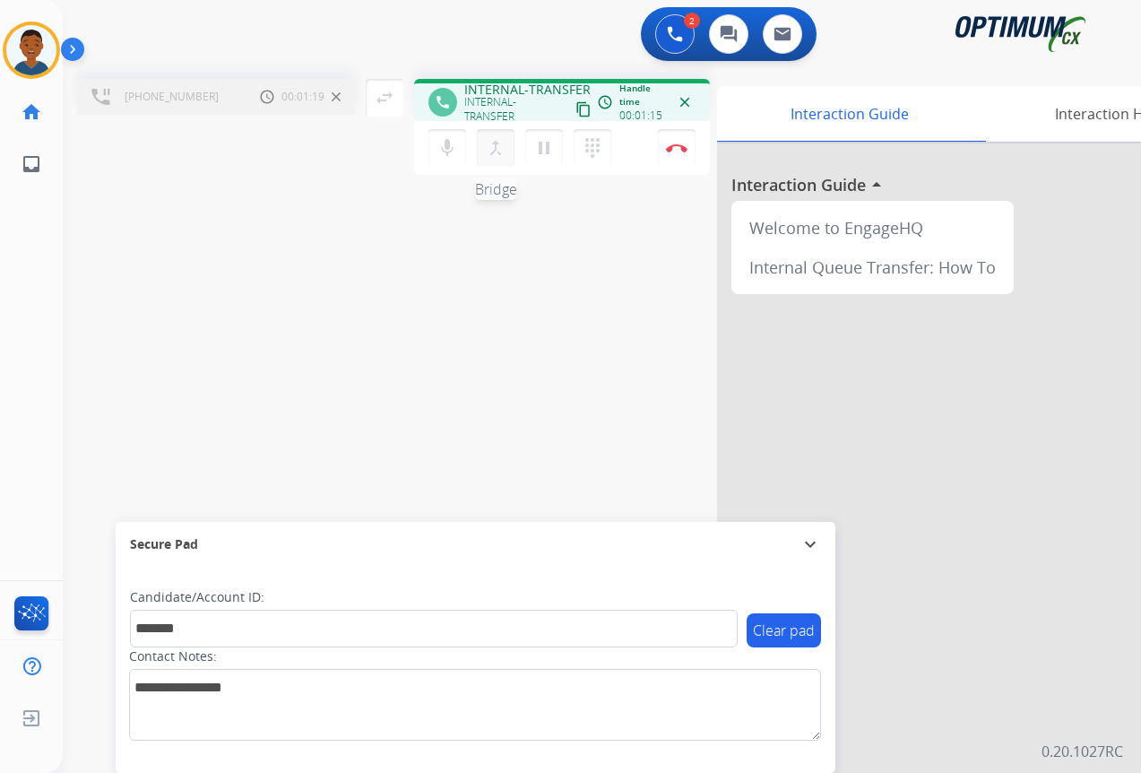
click at [495, 150] on mat-icon "merge_type" at bounding box center [496, 148] width 22 height 22
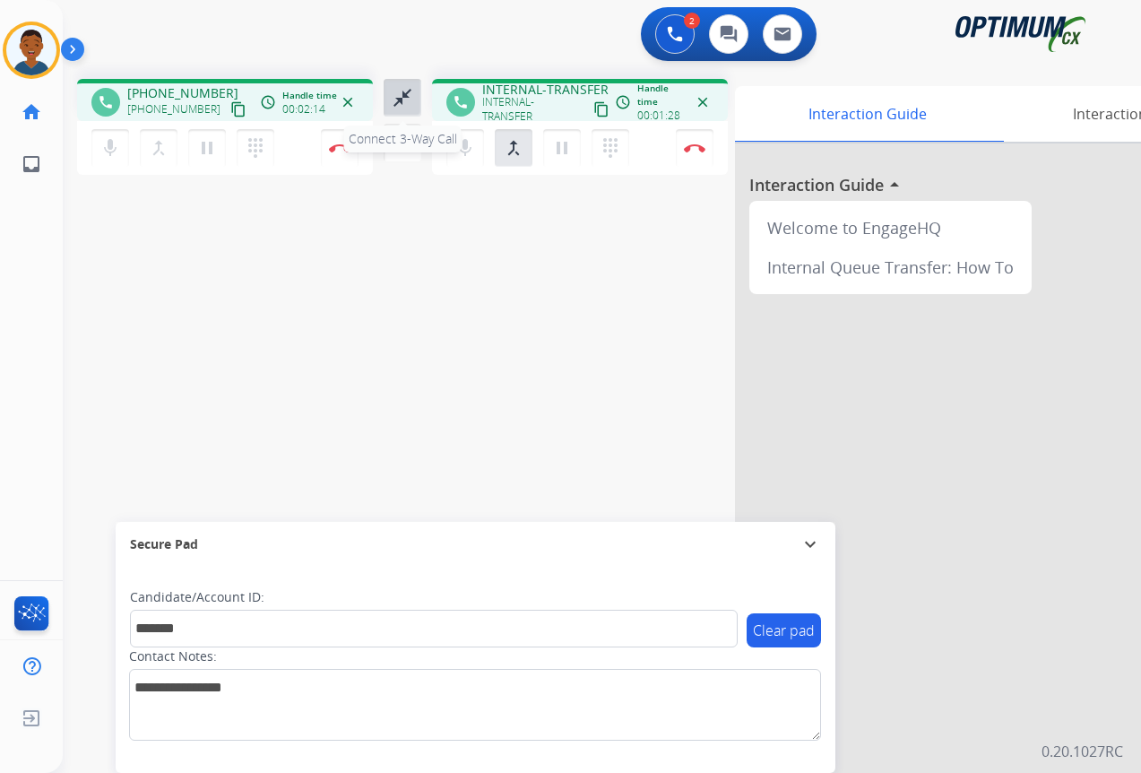
click at [401, 104] on mat-icon "close_fullscreen" at bounding box center [403, 98] width 22 height 22
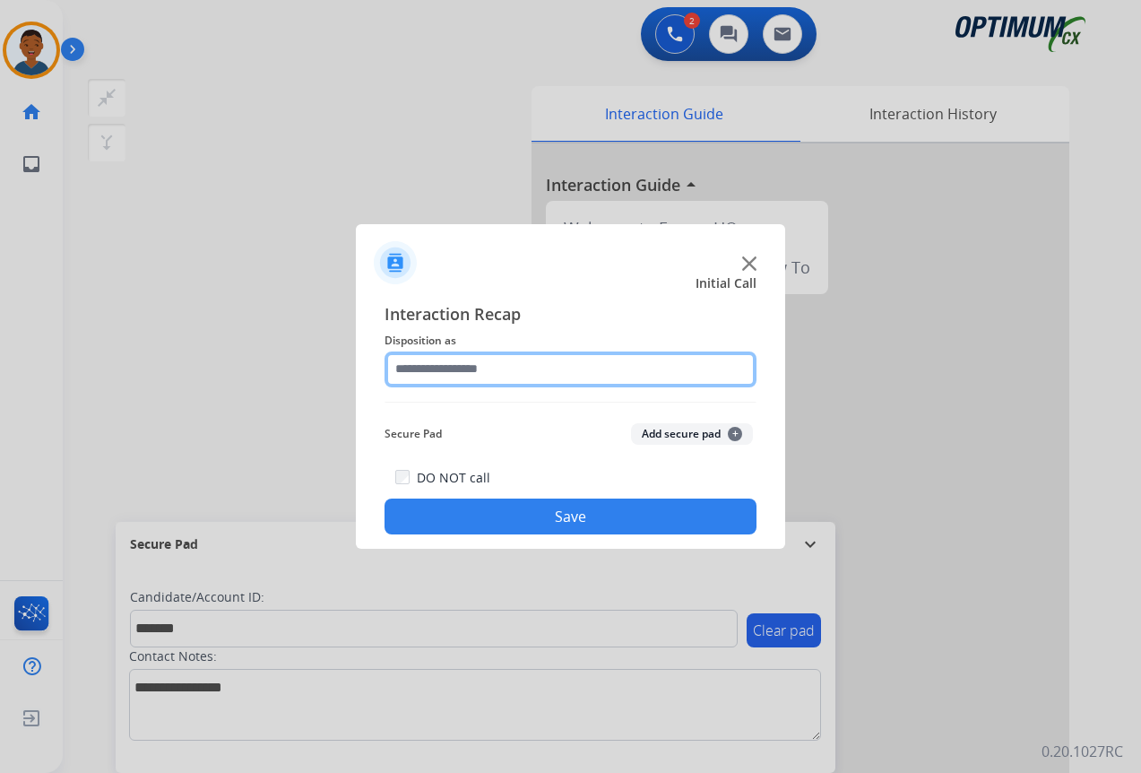
click at [444, 370] on input "text" at bounding box center [571, 369] width 372 height 36
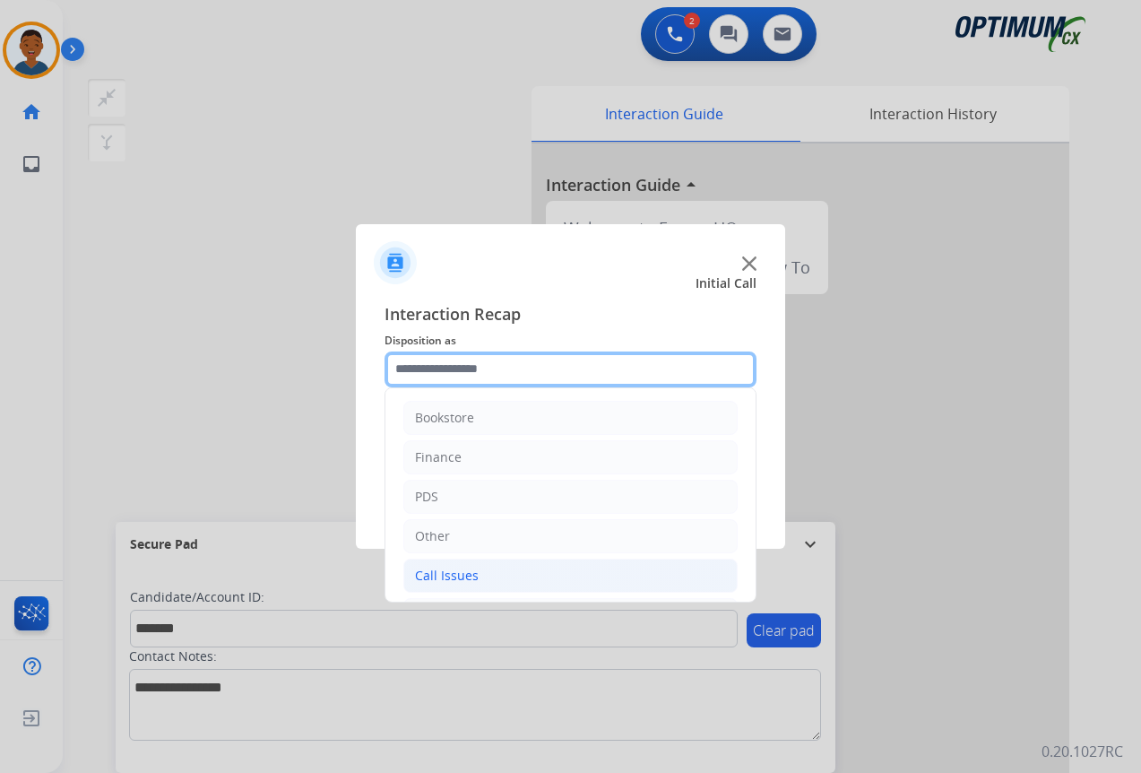
scroll to position [122, 0]
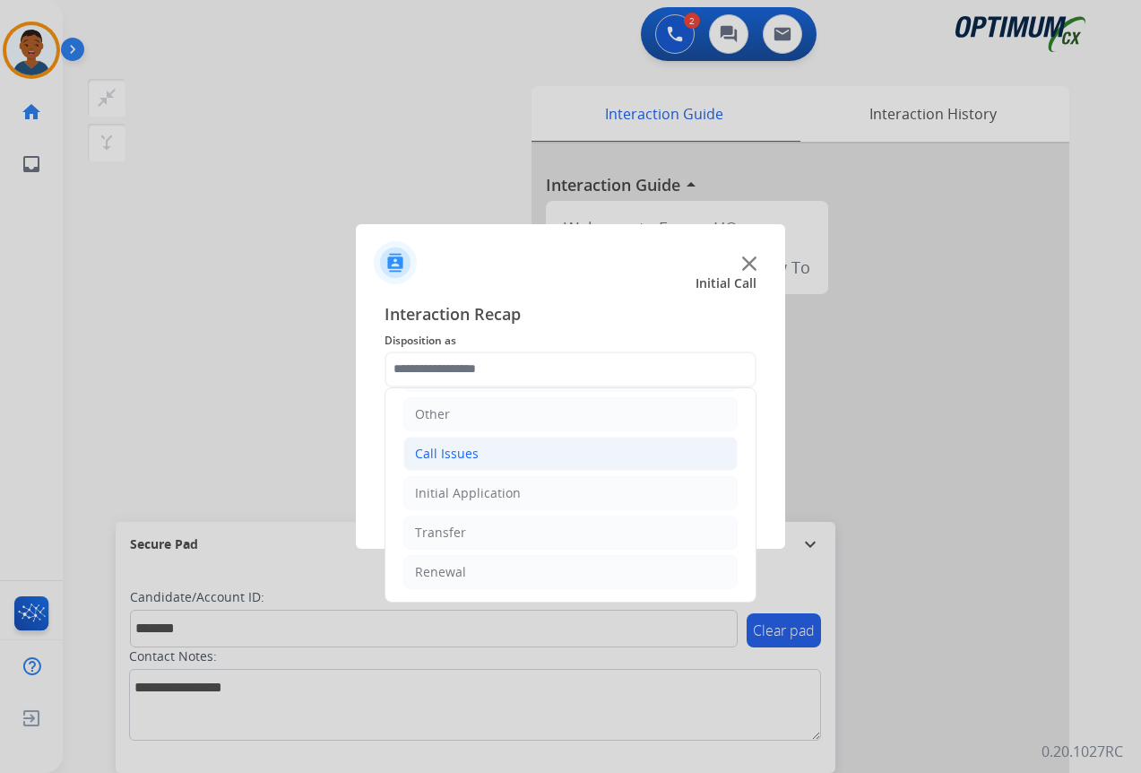
click at [436, 454] on div "Call Issues" at bounding box center [447, 454] width 64 height 18
click at [476, 532] on div "Wrong Number/Wrong Department" at bounding box center [557, 533] width 213 height 18
type input "**********"
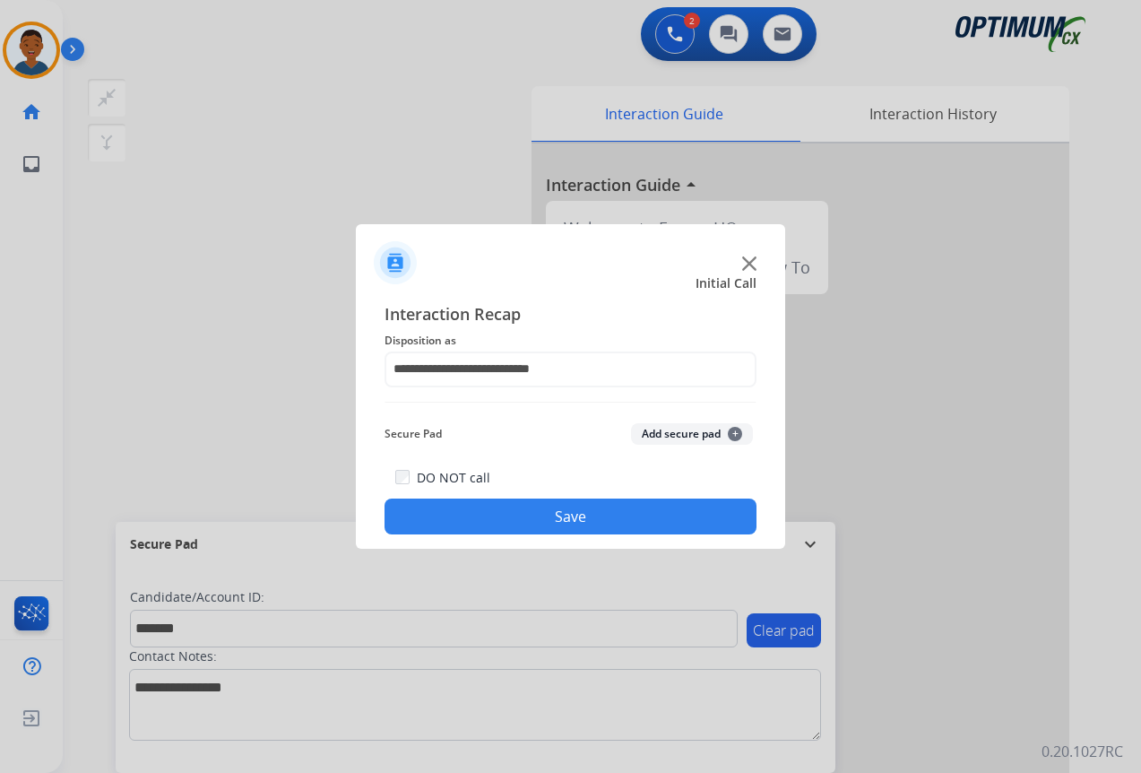
click at [659, 435] on button "Add secure pad +" at bounding box center [692, 434] width 122 height 22
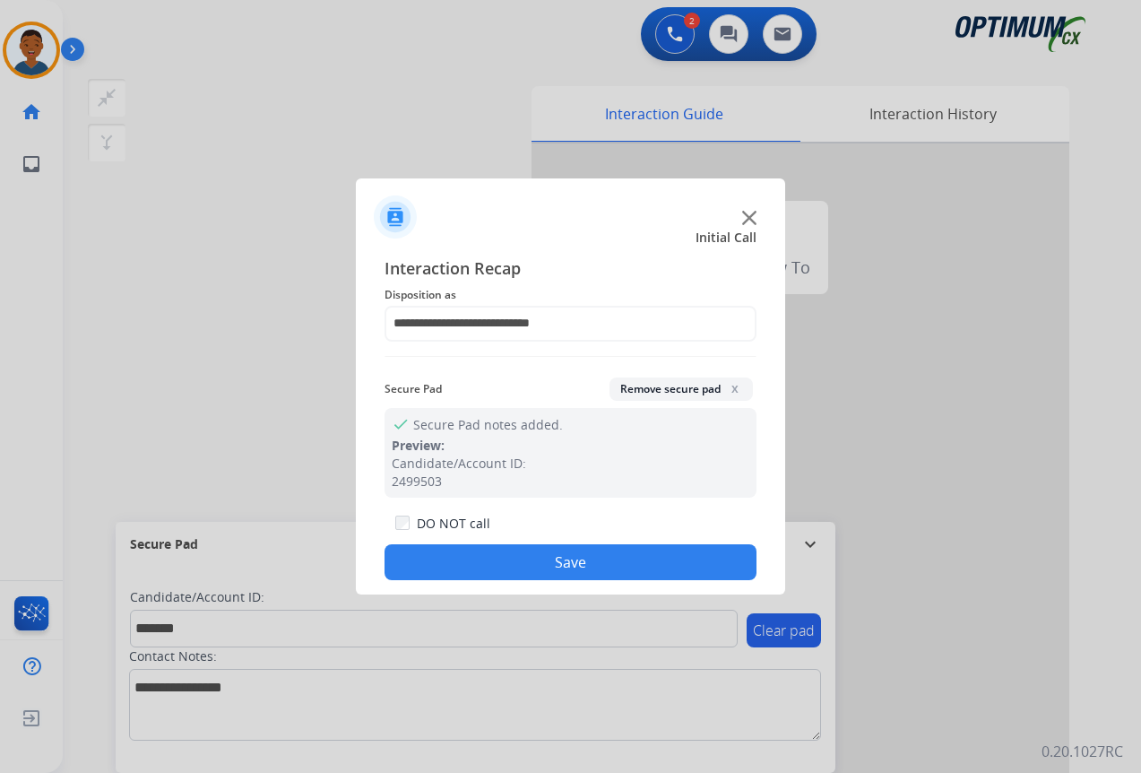
click at [476, 554] on button "Save" at bounding box center [571, 562] width 372 height 36
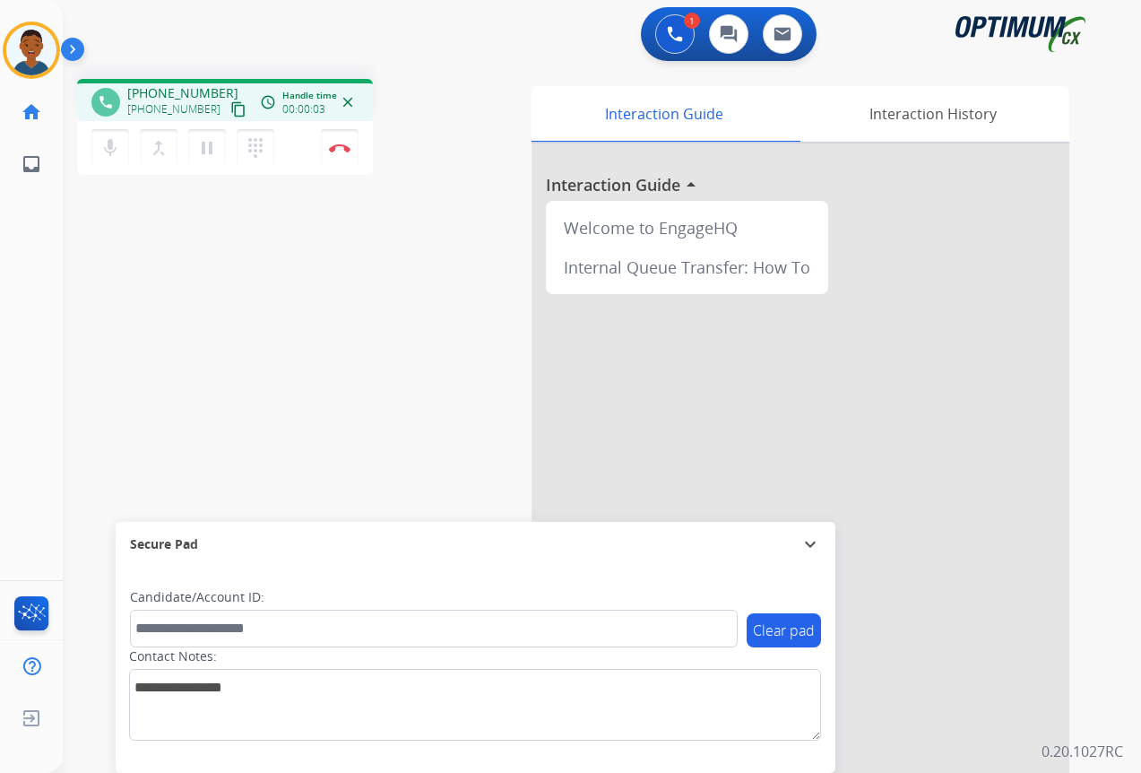
click at [230, 109] on mat-icon "content_copy" at bounding box center [238, 109] width 16 height 16
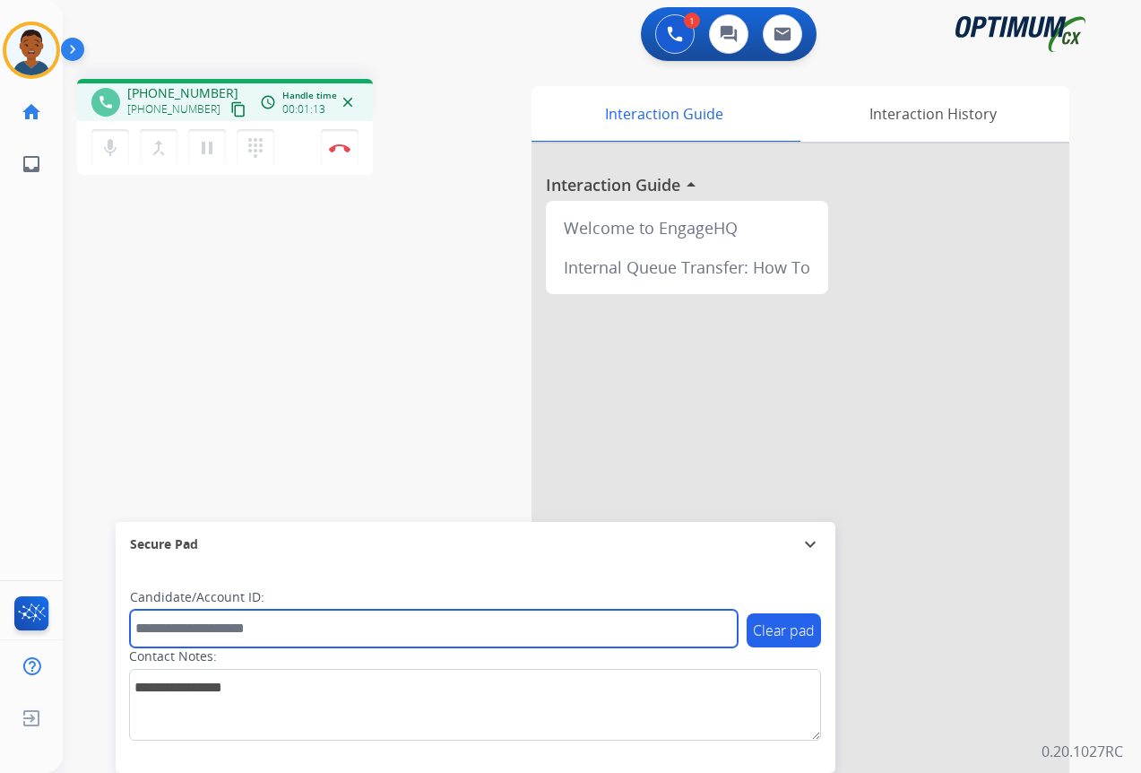
click at [174, 634] on input "text" at bounding box center [434, 629] width 608 height 38
paste input "*******"
type input "*******"
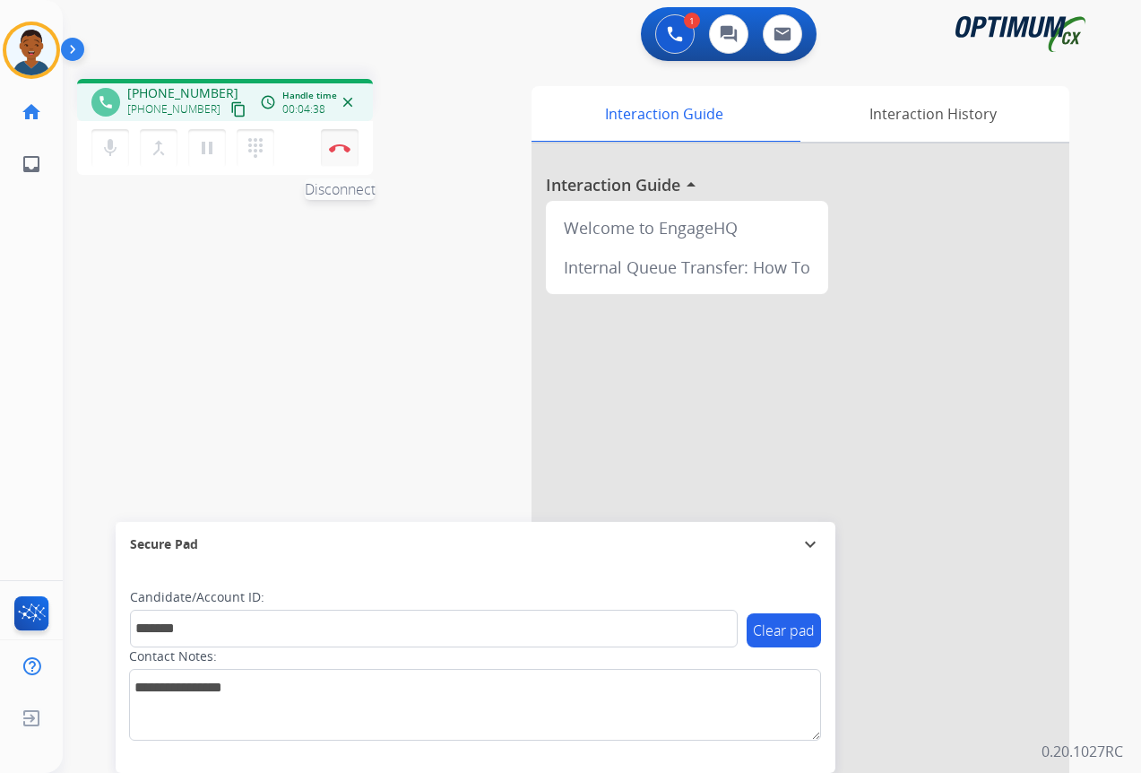
click at [339, 148] on img at bounding box center [340, 147] width 22 height 9
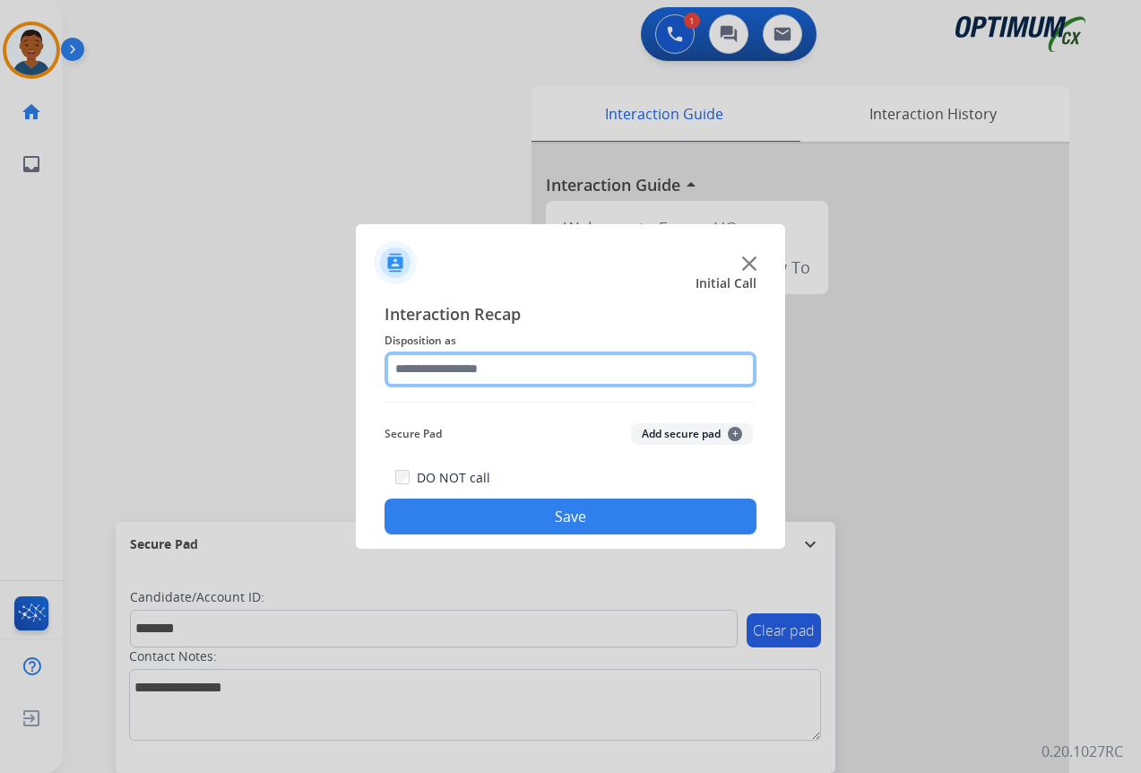
click at [410, 367] on input "text" at bounding box center [571, 369] width 372 height 36
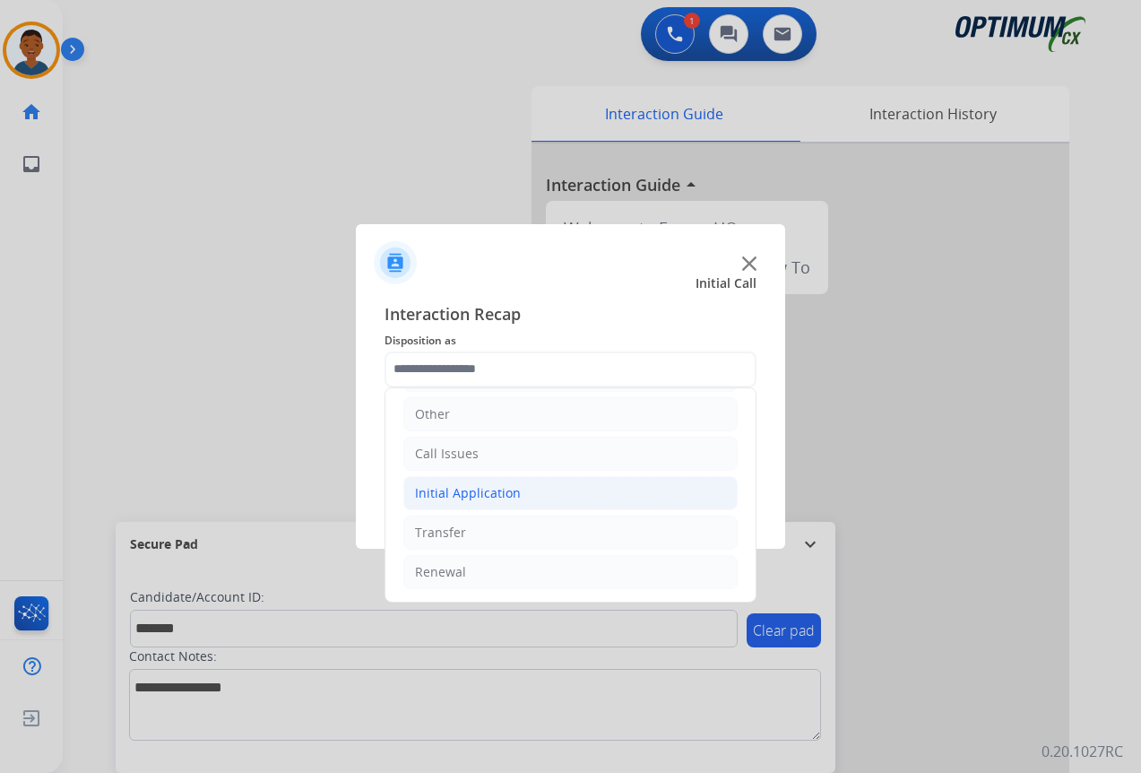
click at [458, 489] on div "Initial Application" at bounding box center [468, 493] width 106 height 18
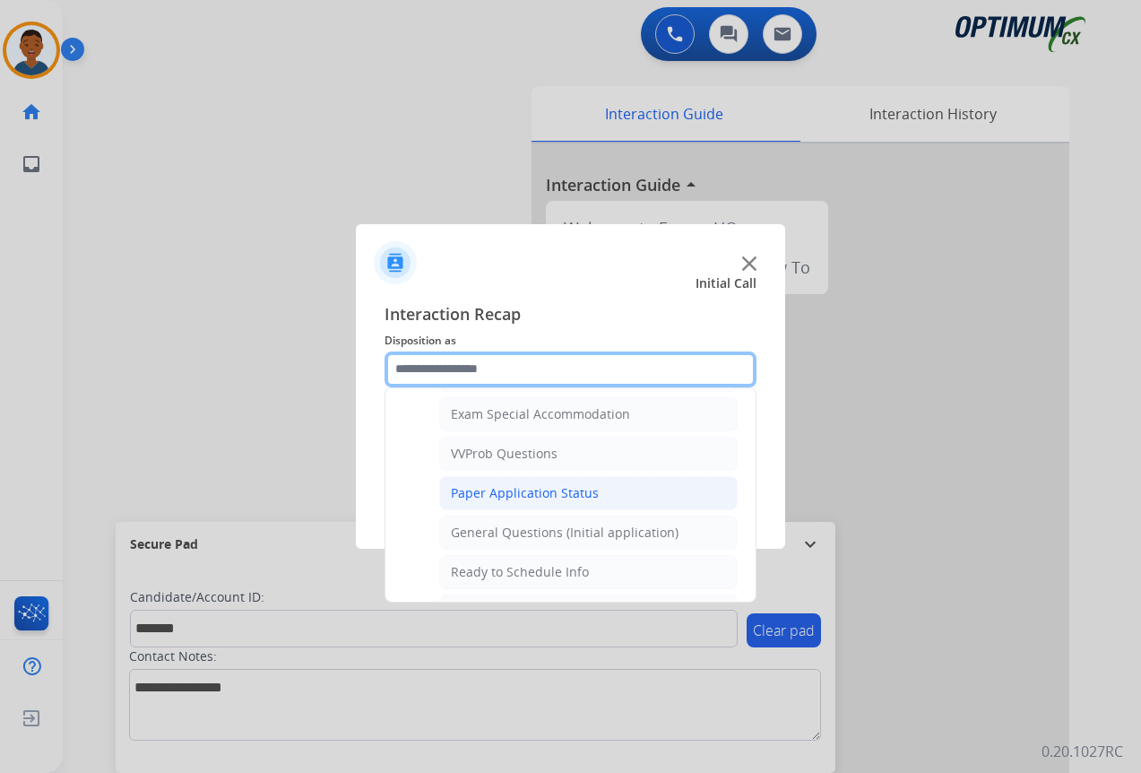
scroll to position [1018, 0]
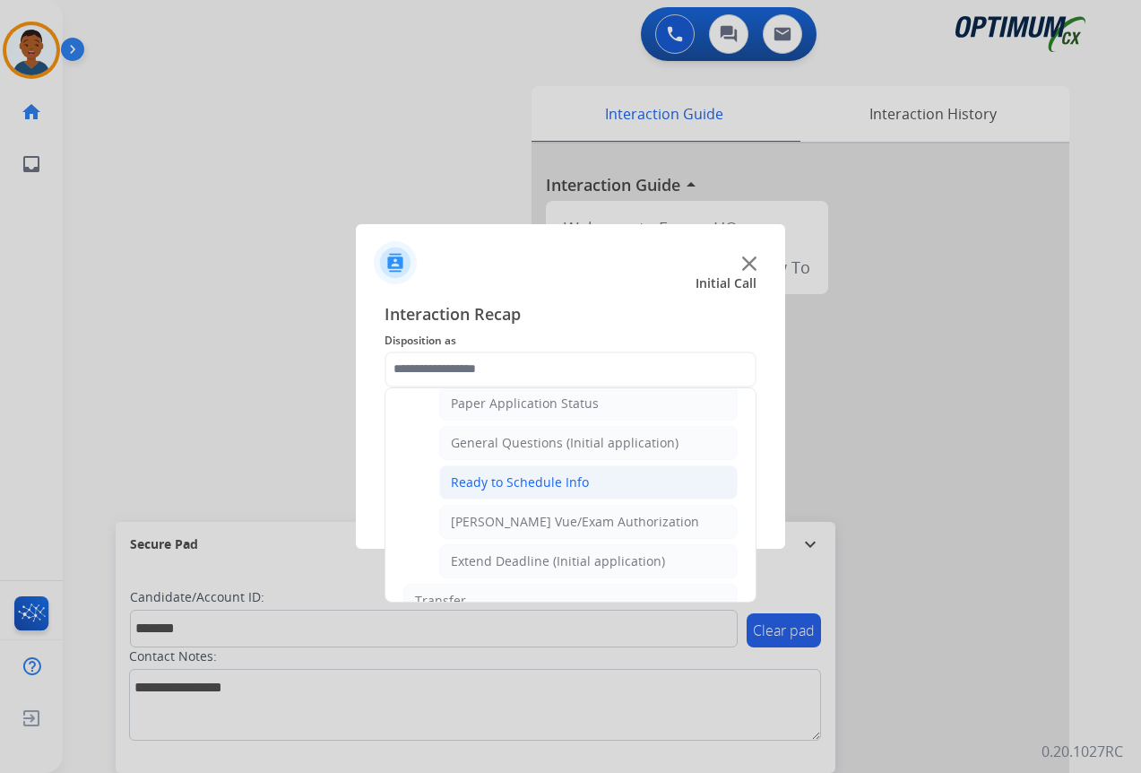
click at [475, 484] on div "Ready to Schedule Info" at bounding box center [520, 482] width 138 height 18
type input "**********"
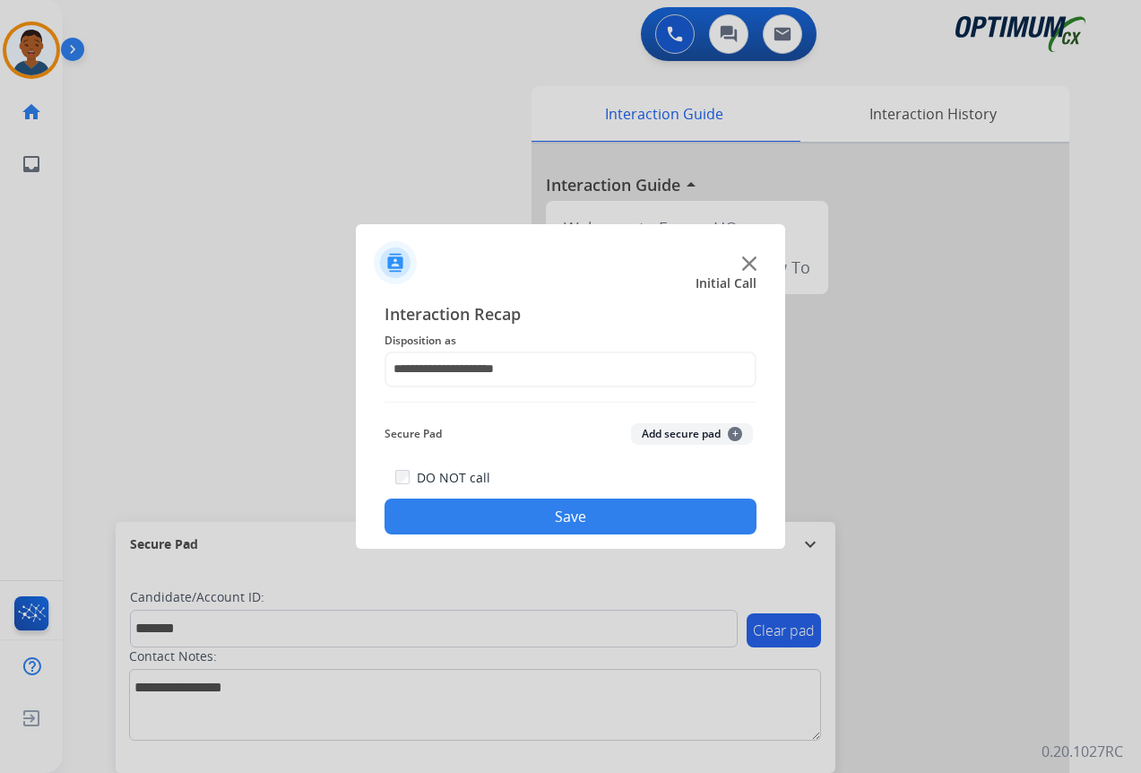
click at [672, 431] on button "Add secure pad +" at bounding box center [692, 434] width 122 height 22
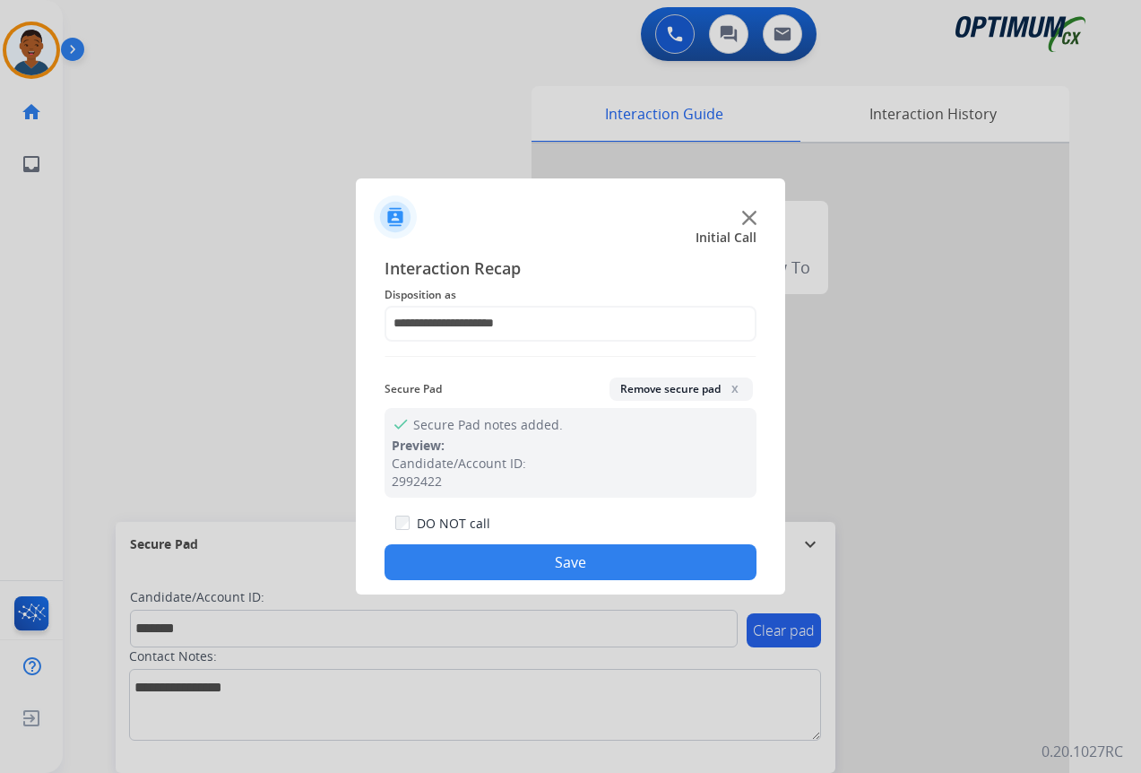
click at [651, 547] on button "Save" at bounding box center [571, 562] width 372 height 36
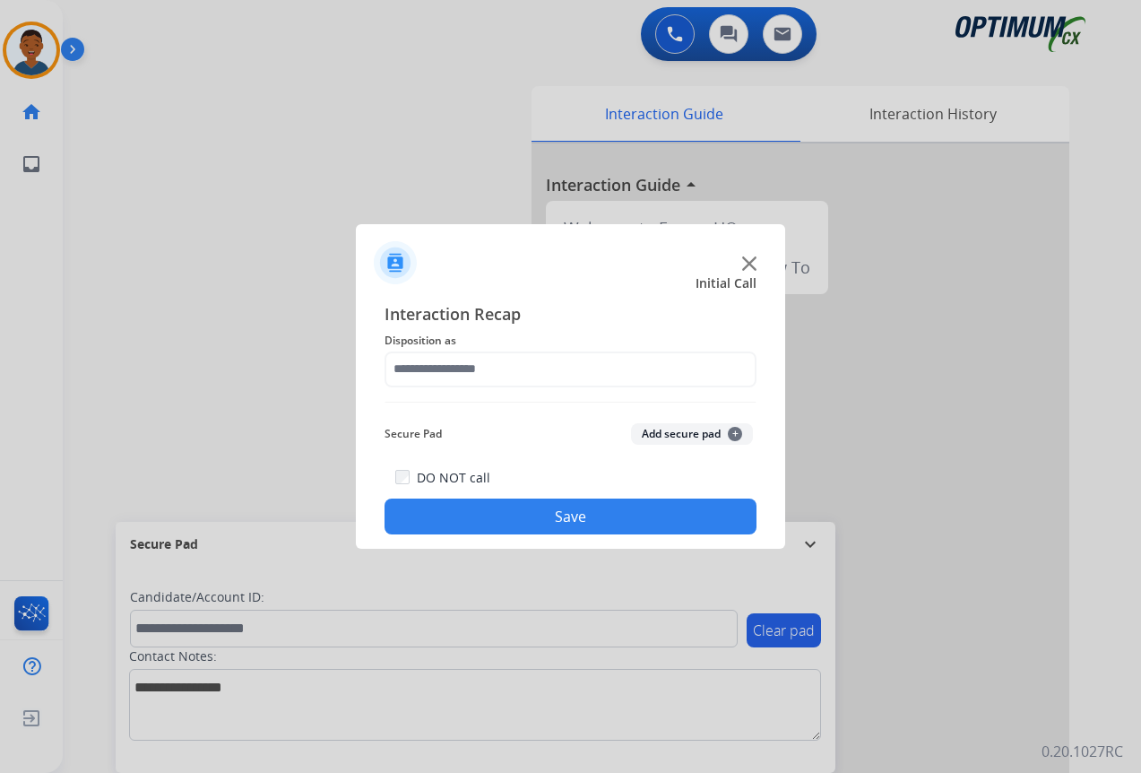
click at [202, 351] on div at bounding box center [570, 386] width 1141 height 773
click at [462, 366] on input "text" at bounding box center [571, 369] width 372 height 36
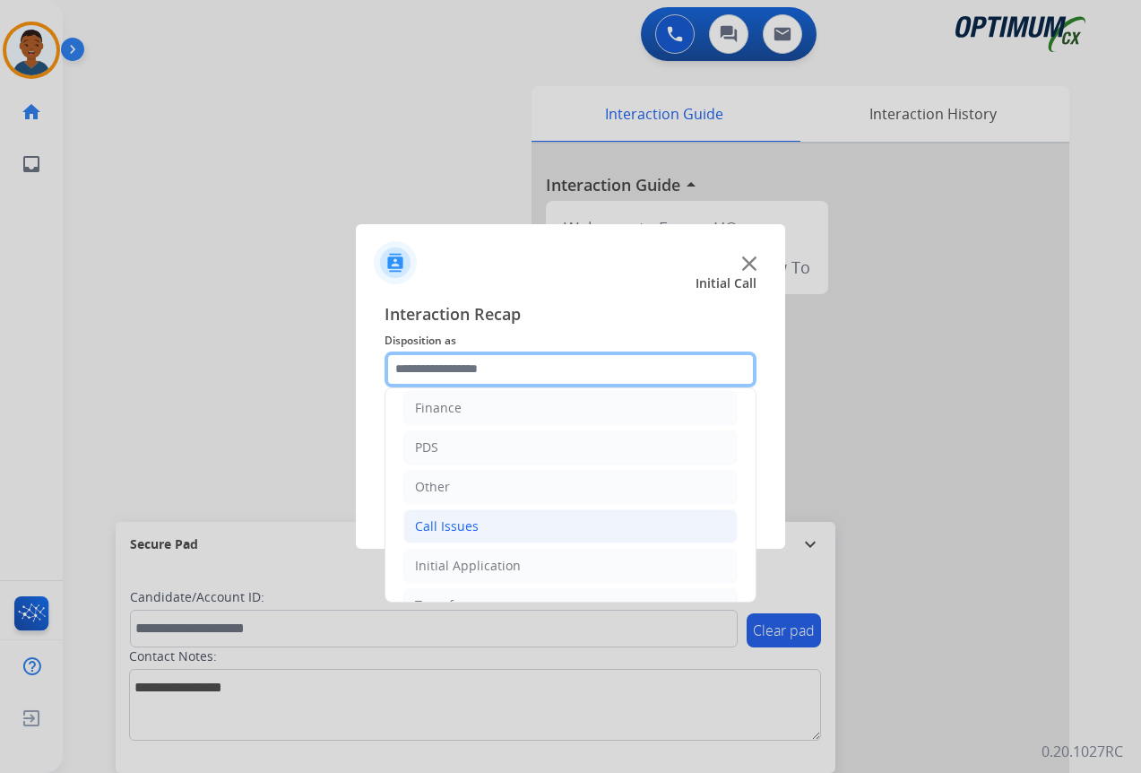
scroll to position [122, 0]
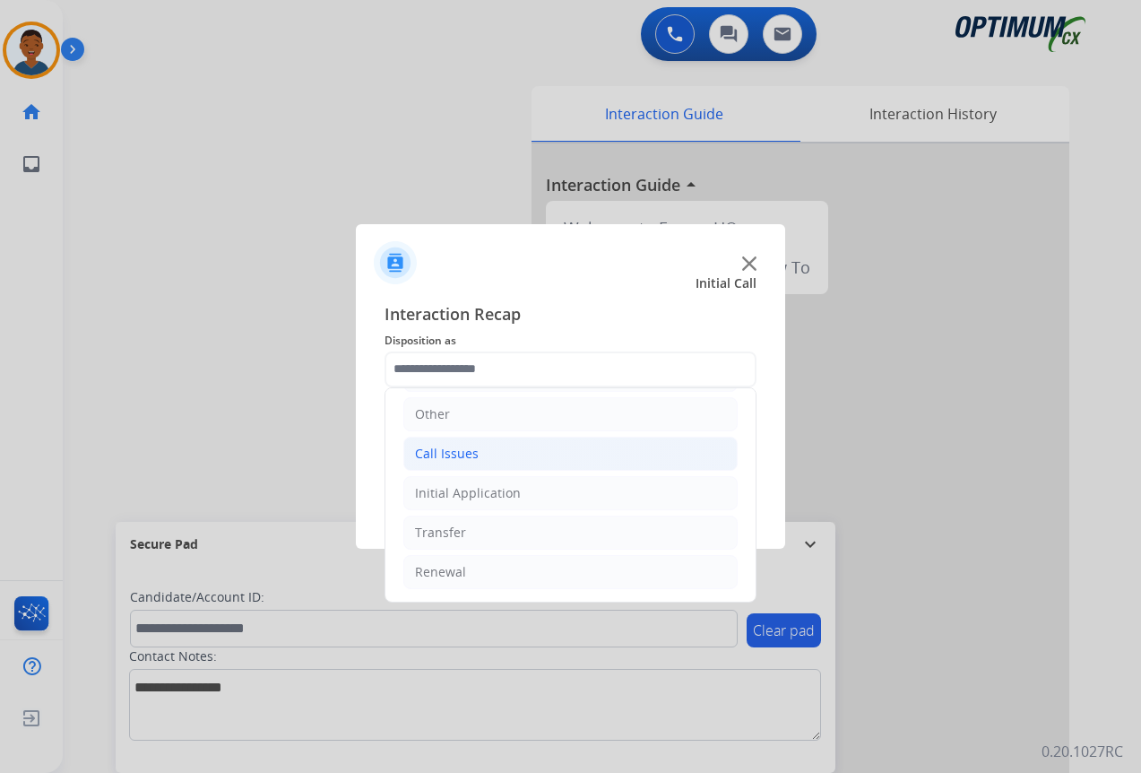
click at [439, 449] on div "Call Issues" at bounding box center [447, 454] width 64 height 18
click at [489, 572] on div "Dropped Call" at bounding box center [490, 572] width 79 height 18
type input "**********"
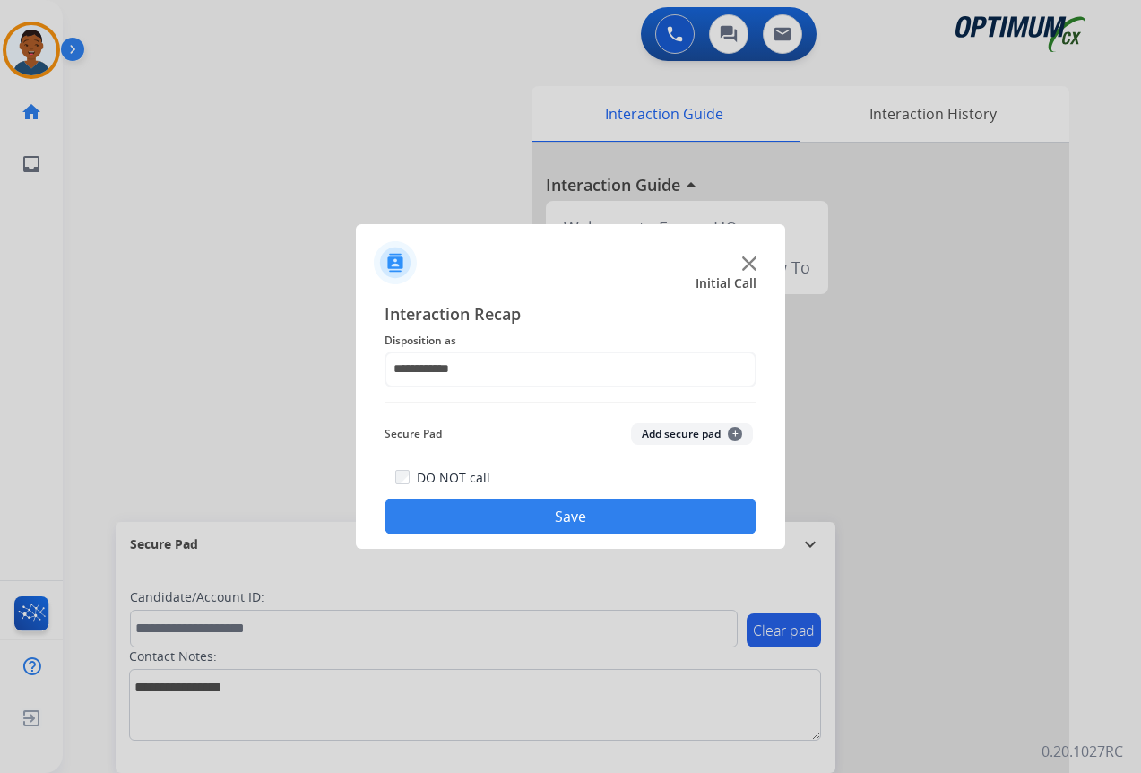
click at [550, 513] on button "Save" at bounding box center [571, 516] width 372 height 36
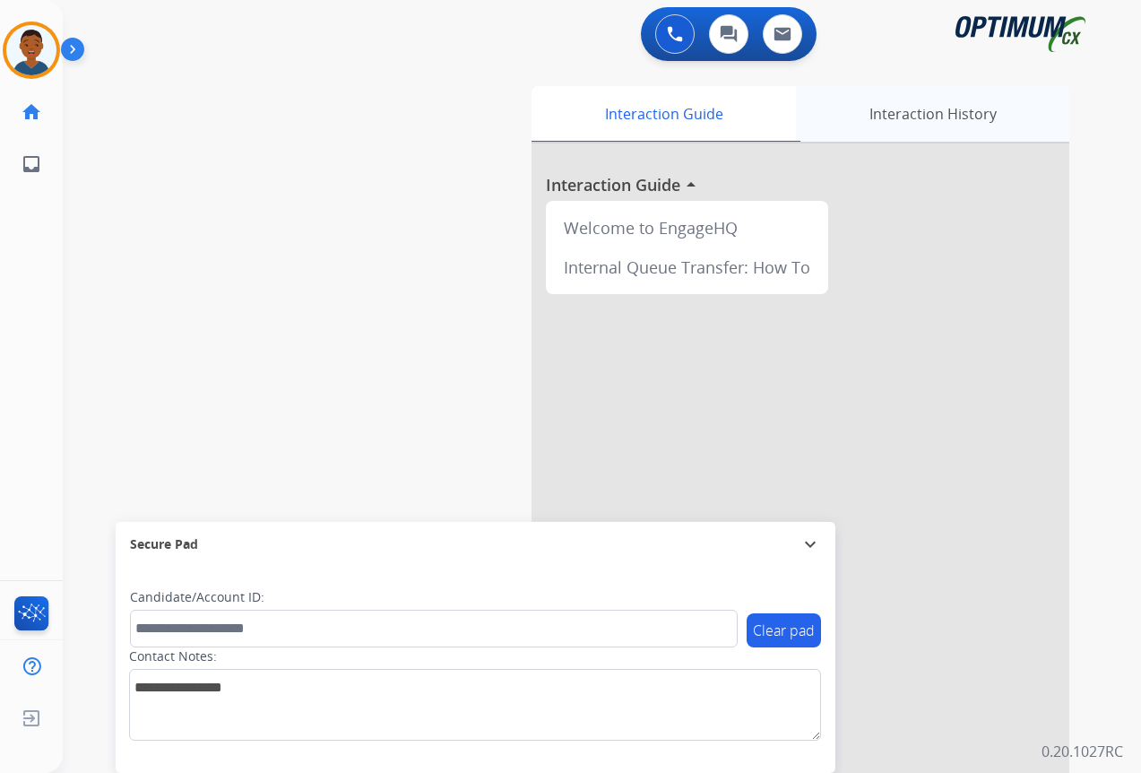
click at [941, 116] on div "Interaction History" at bounding box center [932, 114] width 273 height 56
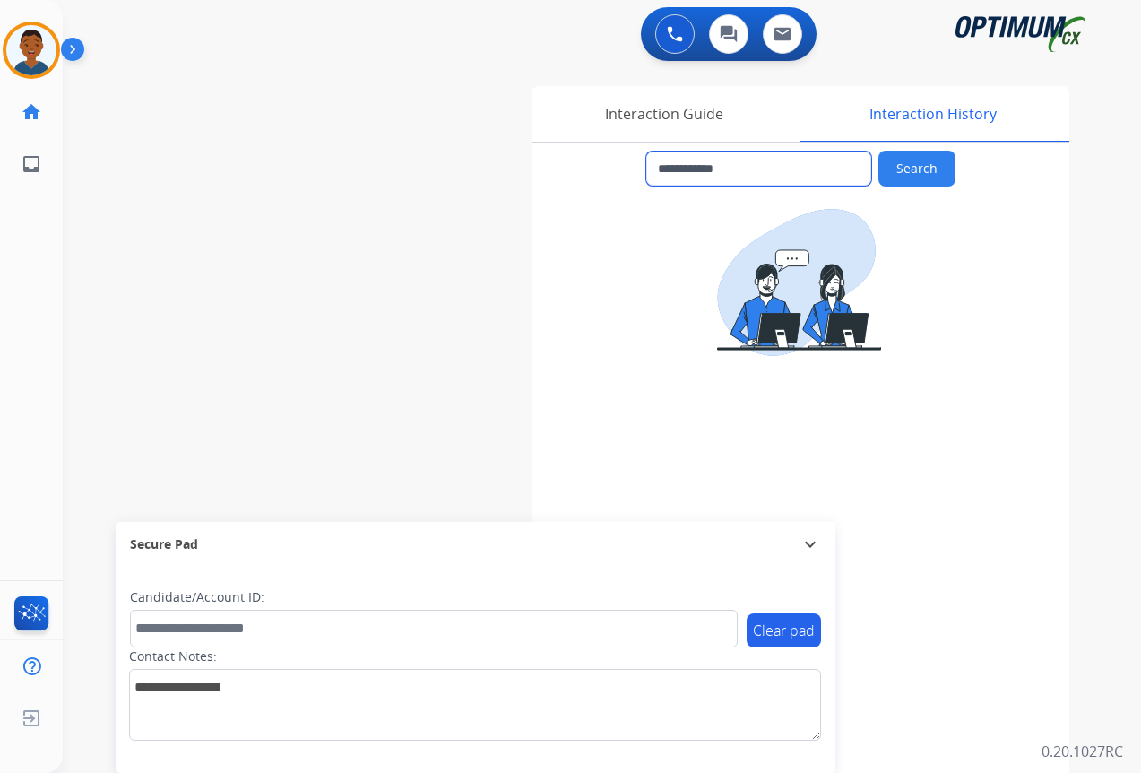
drag, startPoint x: 749, startPoint y: 170, endPoint x: 669, endPoint y: 170, distance: 80.7
click at [669, 170] on input "**********" at bounding box center [758, 168] width 225 height 34
click at [253, 181] on div "**********" at bounding box center [580, 439] width 1035 height 748
click at [668, 33] on img at bounding box center [675, 34] width 16 height 16
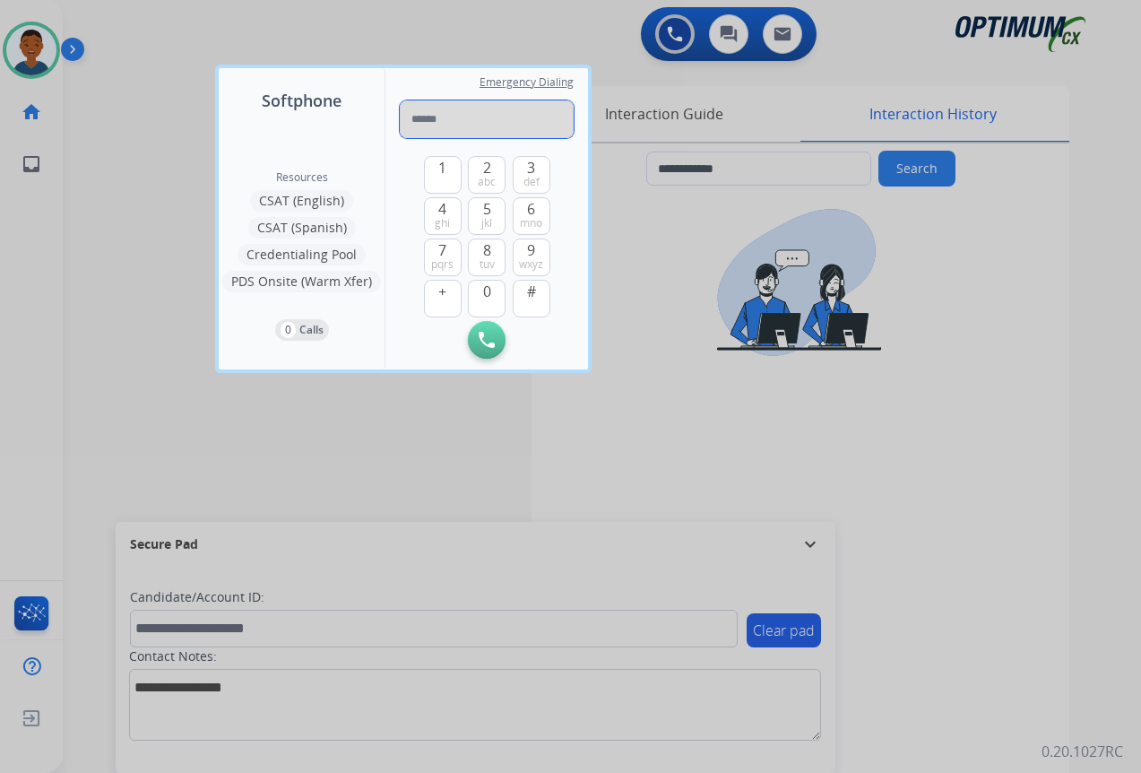
click at [439, 111] on input "tel" at bounding box center [487, 119] width 174 height 38
click at [485, 128] on input "******" at bounding box center [487, 119] width 174 height 38
type input "**********"
click at [489, 335] on img at bounding box center [487, 340] width 16 height 16
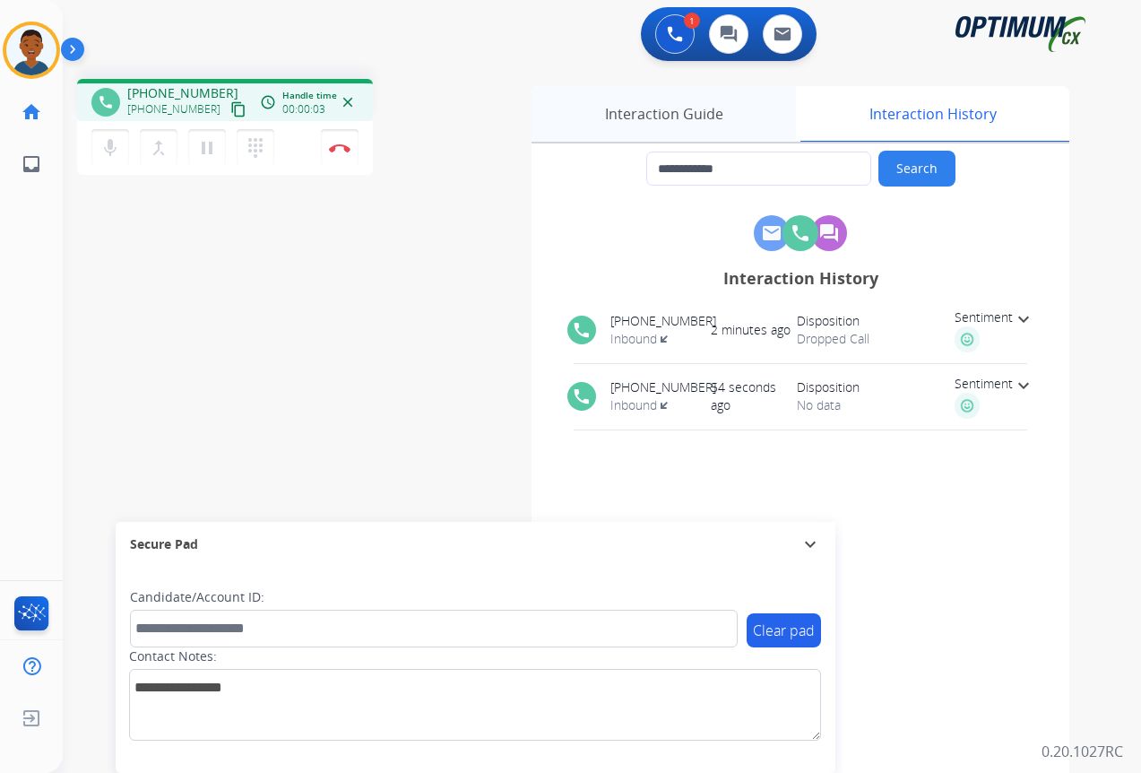
click at [622, 108] on div "Interaction Guide" at bounding box center [664, 114] width 264 height 56
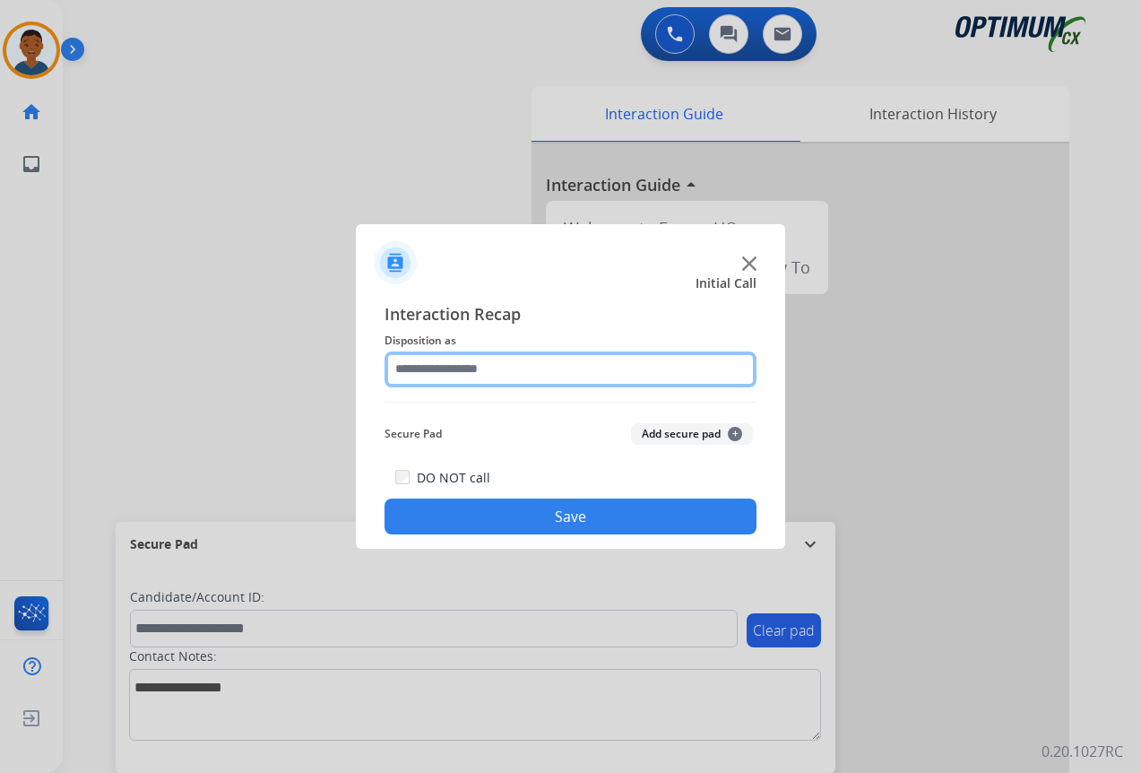
click at [465, 372] on input "text" at bounding box center [571, 369] width 372 height 36
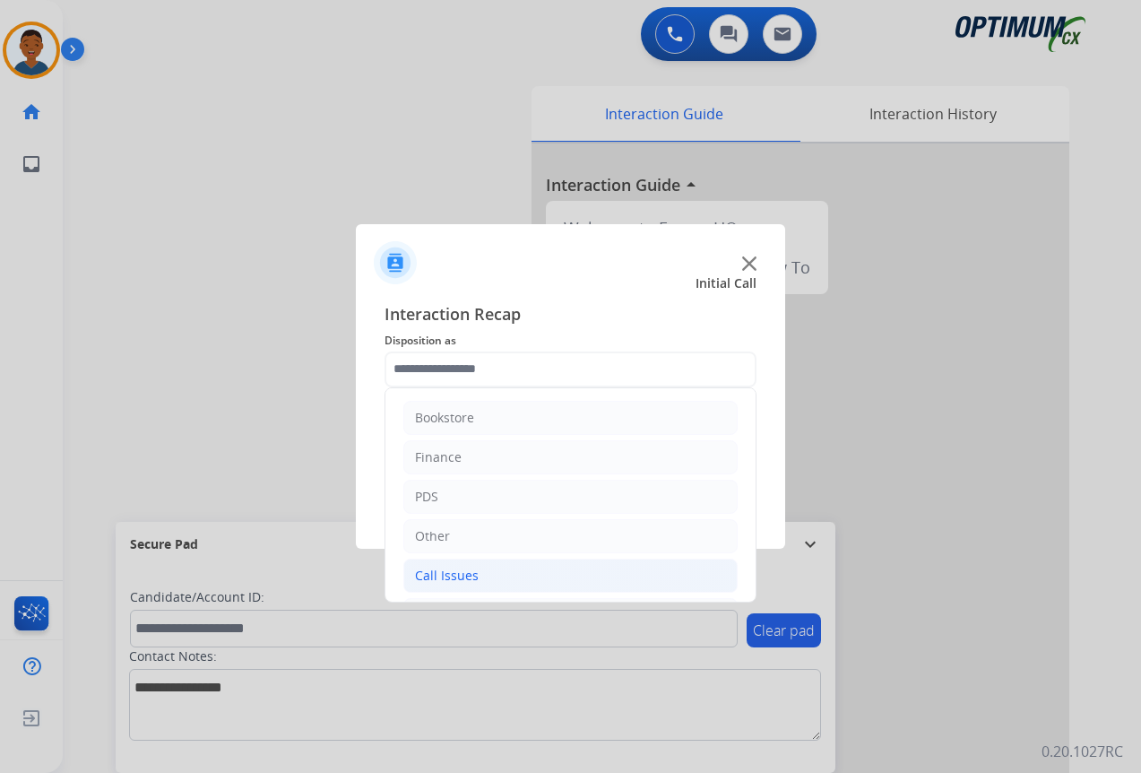
click at [450, 572] on div "Call Issues" at bounding box center [447, 576] width 64 height 18
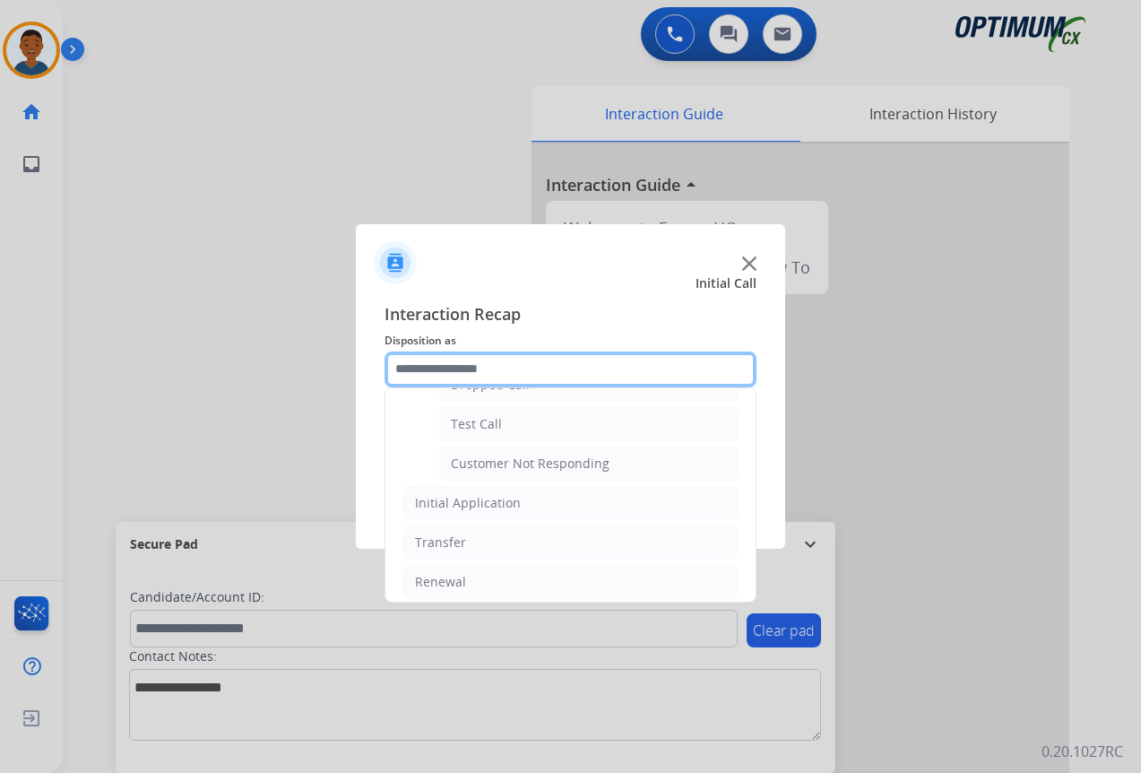
scroll to position [319, 0]
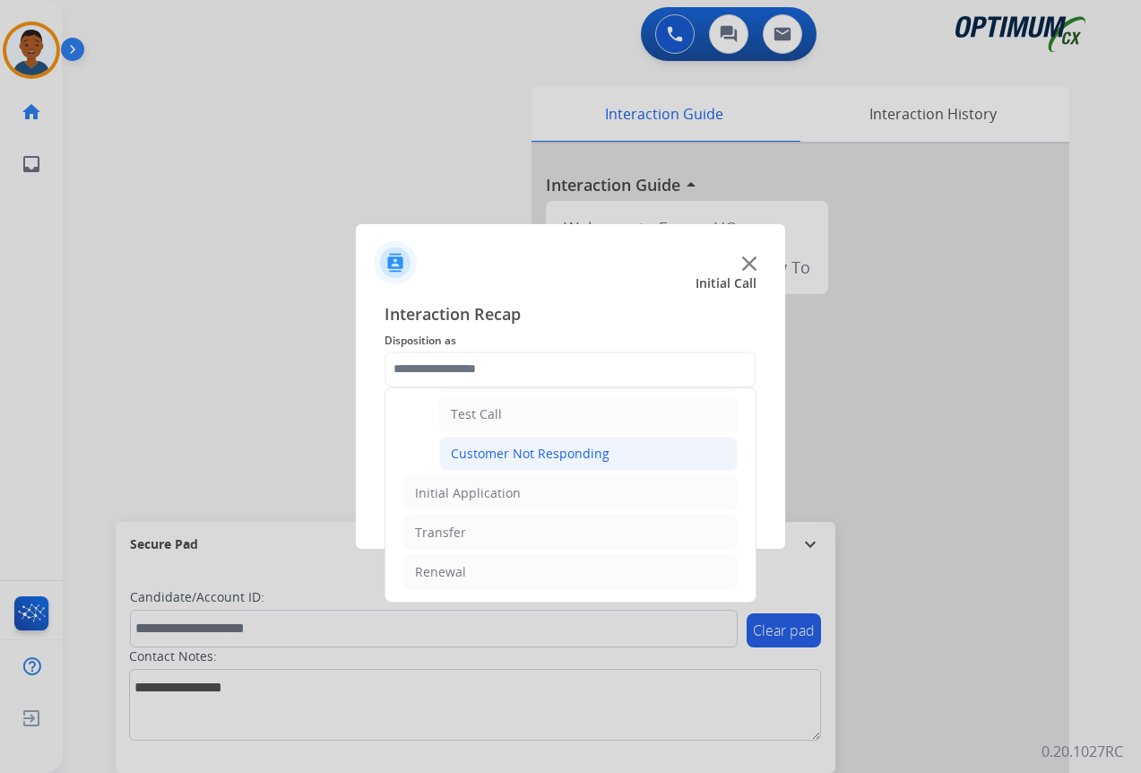
click at [500, 448] on div "Customer Not Responding" at bounding box center [530, 454] width 159 height 18
type input "**********"
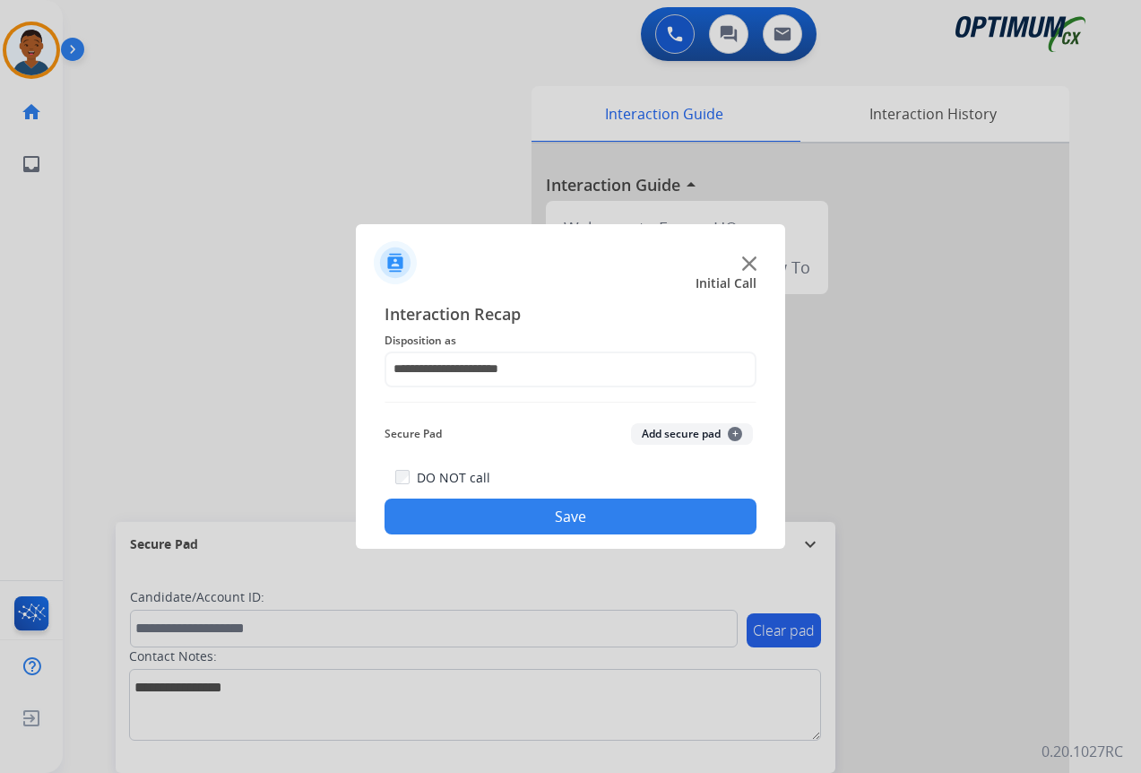
click at [588, 515] on button "Save" at bounding box center [571, 516] width 372 height 36
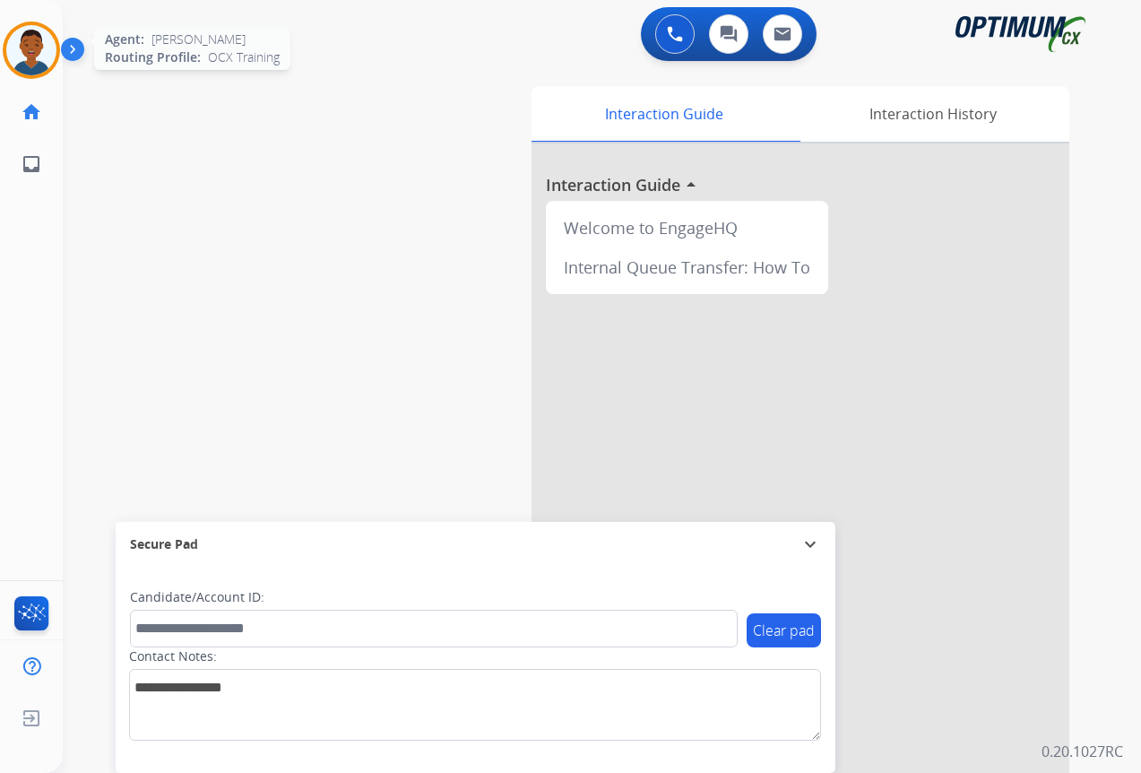
click at [39, 61] on img at bounding box center [31, 50] width 50 height 50
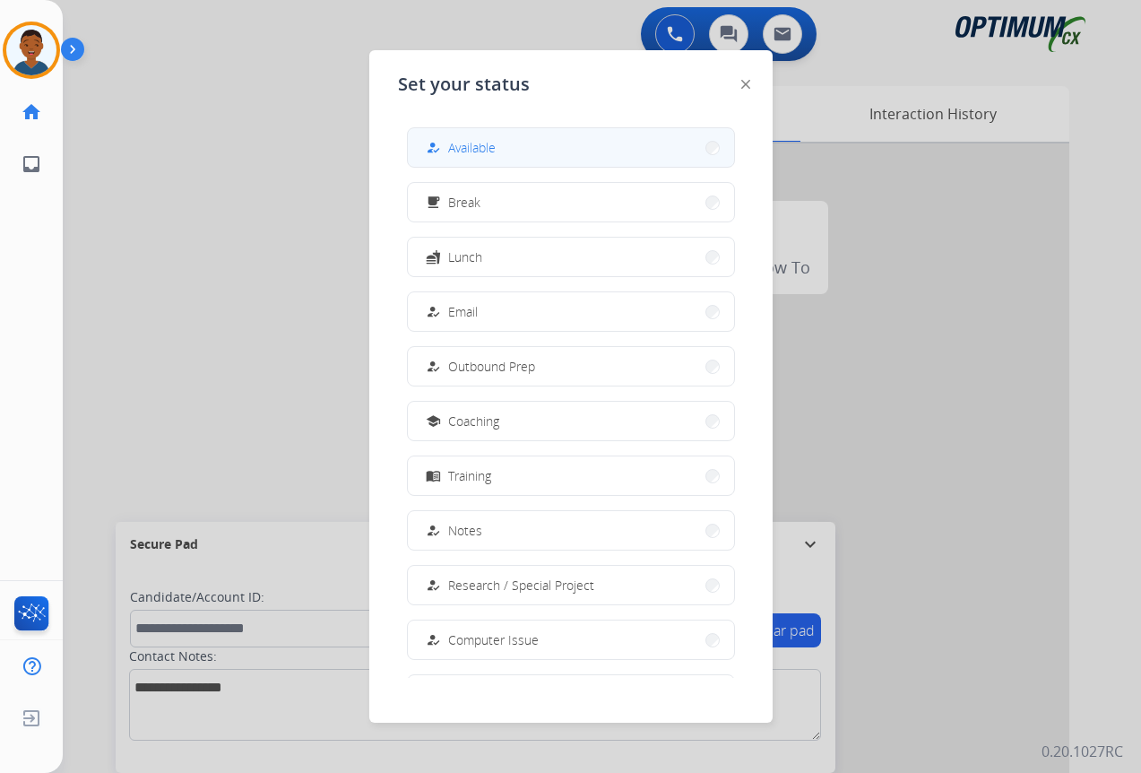
click at [475, 149] on span "Available" at bounding box center [472, 147] width 48 height 19
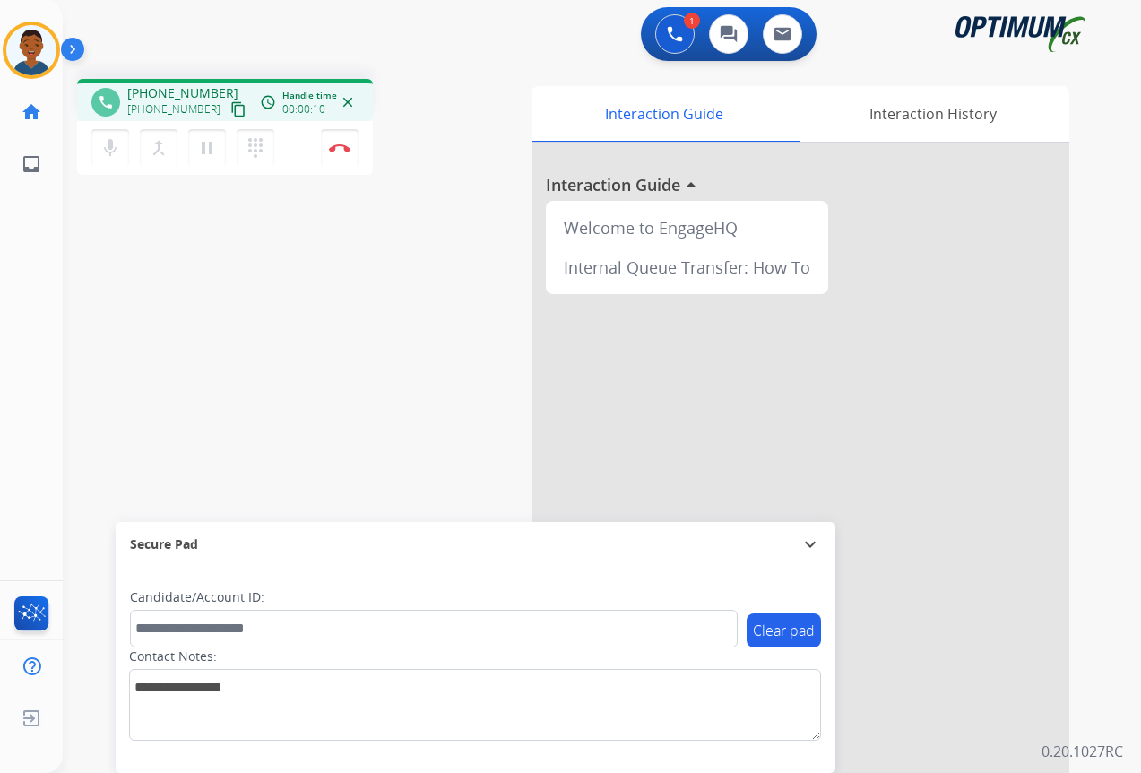
click at [230, 114] on mat-icon "content_copy" at bounding box center [238, 109] width 16 height 16
click at [340, 151] on img at bounding box center [340, 147] width 22 height 9
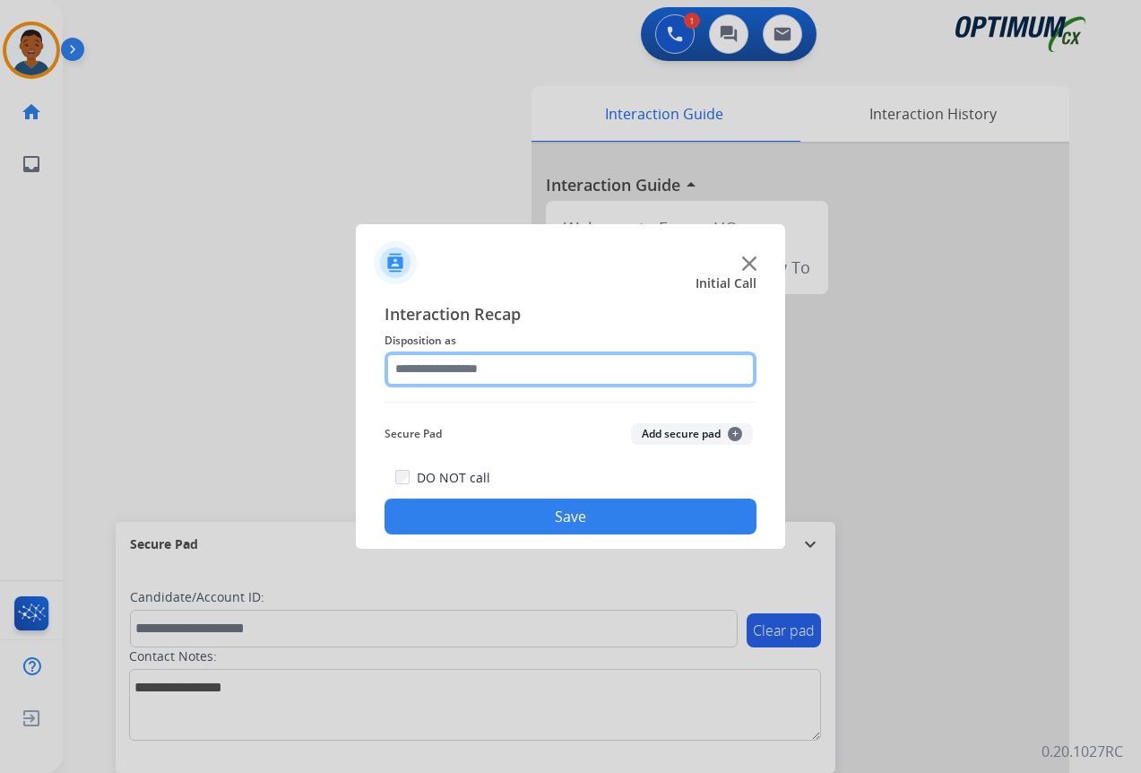
click at [421, 365] on input "text" at bounding box center [571, 369] width 372 height 36
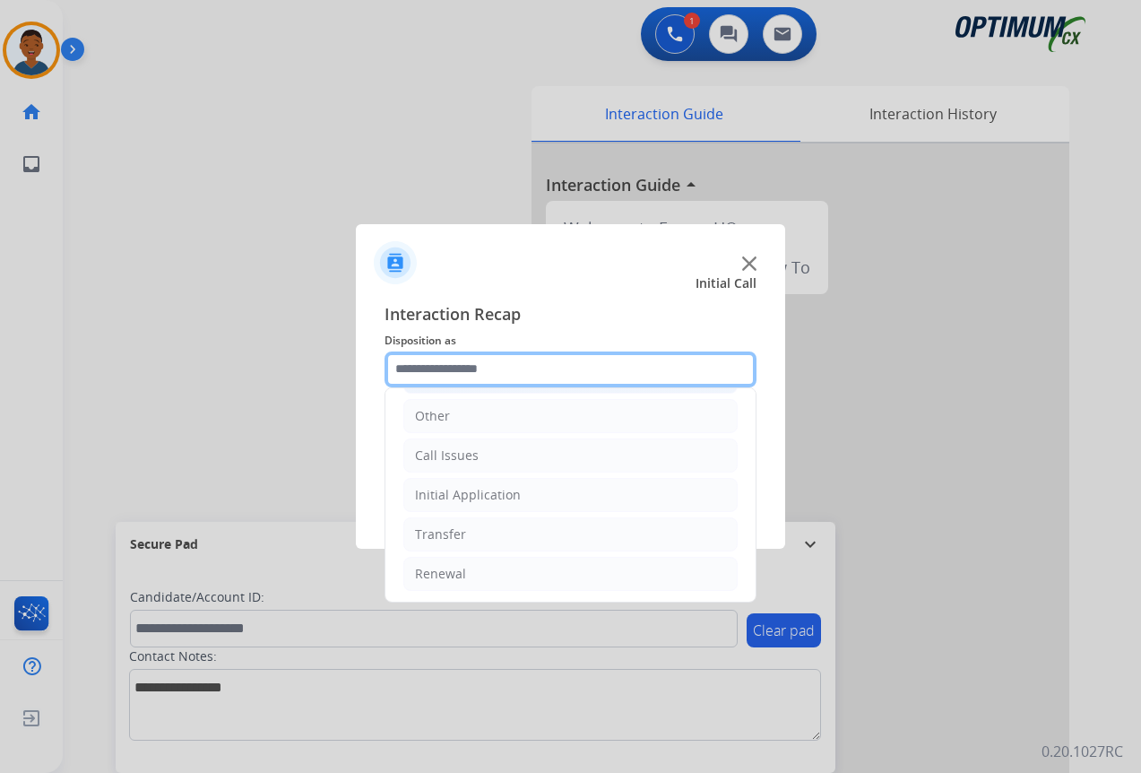
scroll to position [122, 0]
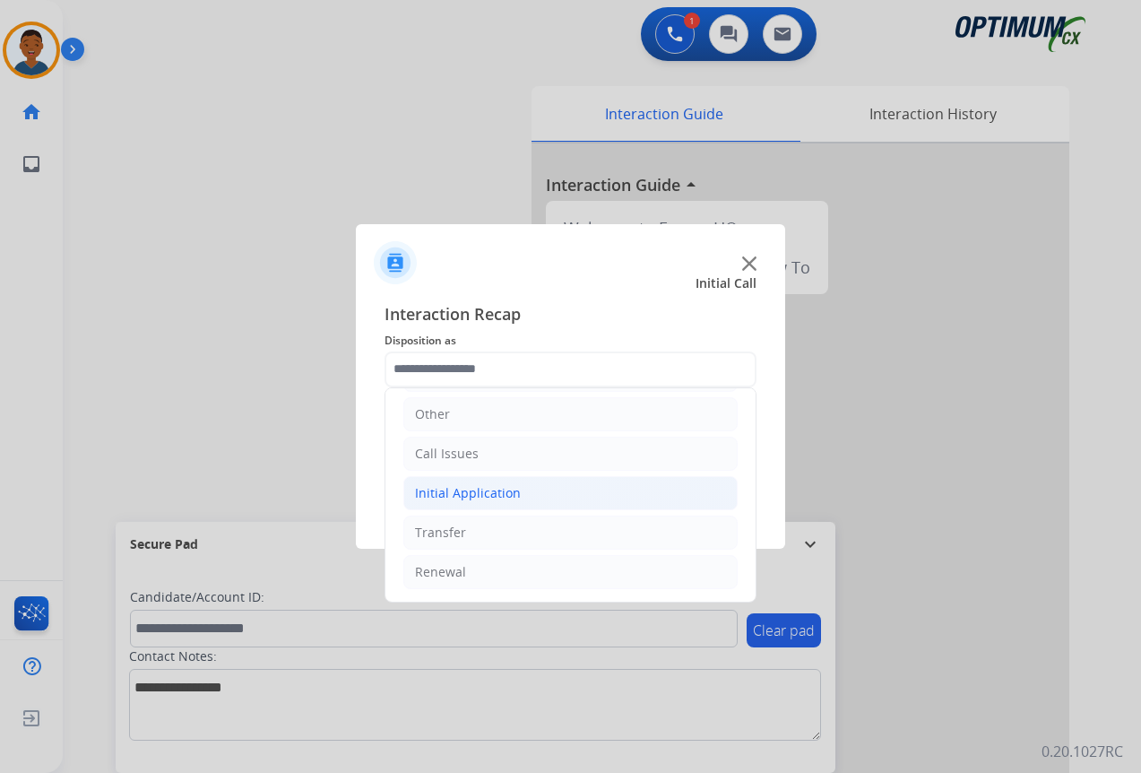
click at [437, 493] on div "Initial Application" at bounding box center [468, 493] width 106 height 18
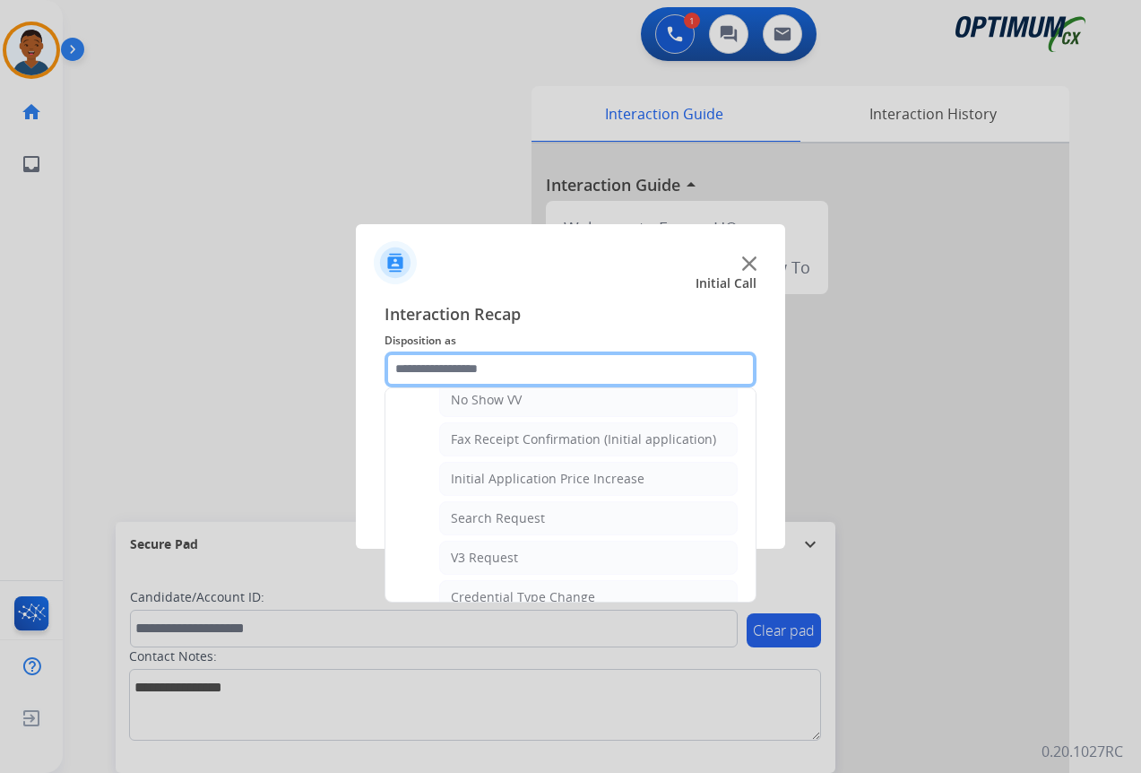
scroll to position [570, 0]
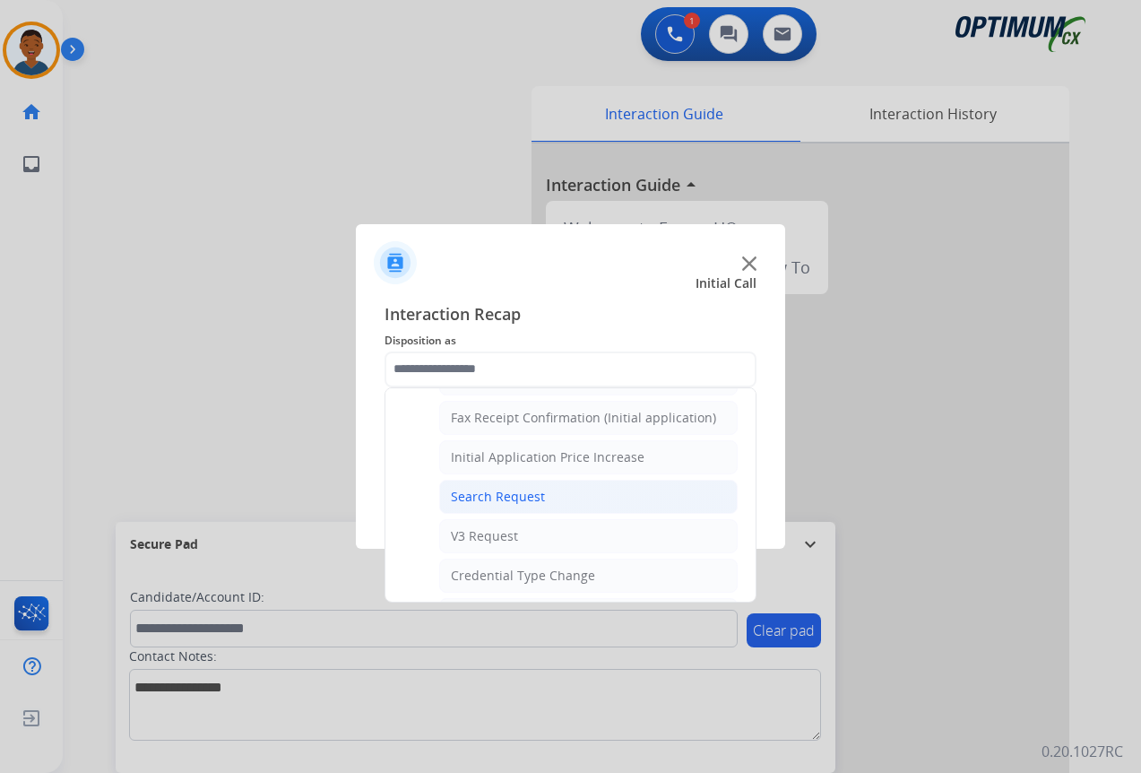
click at [479, 498] on div "Search Request" at bounding box center [498, 497] width 94 height 18
type input "**********"
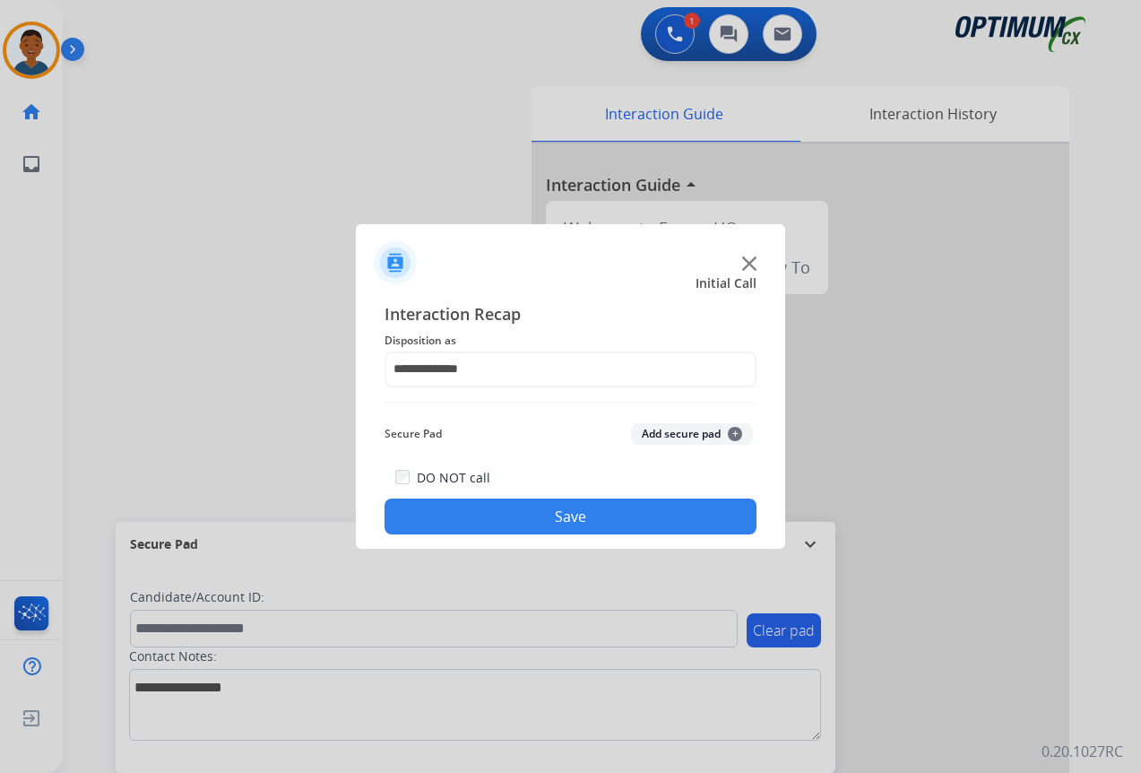
click at [576, 508] on button "Save" at bounding box center [571, 516] width 372 height 36
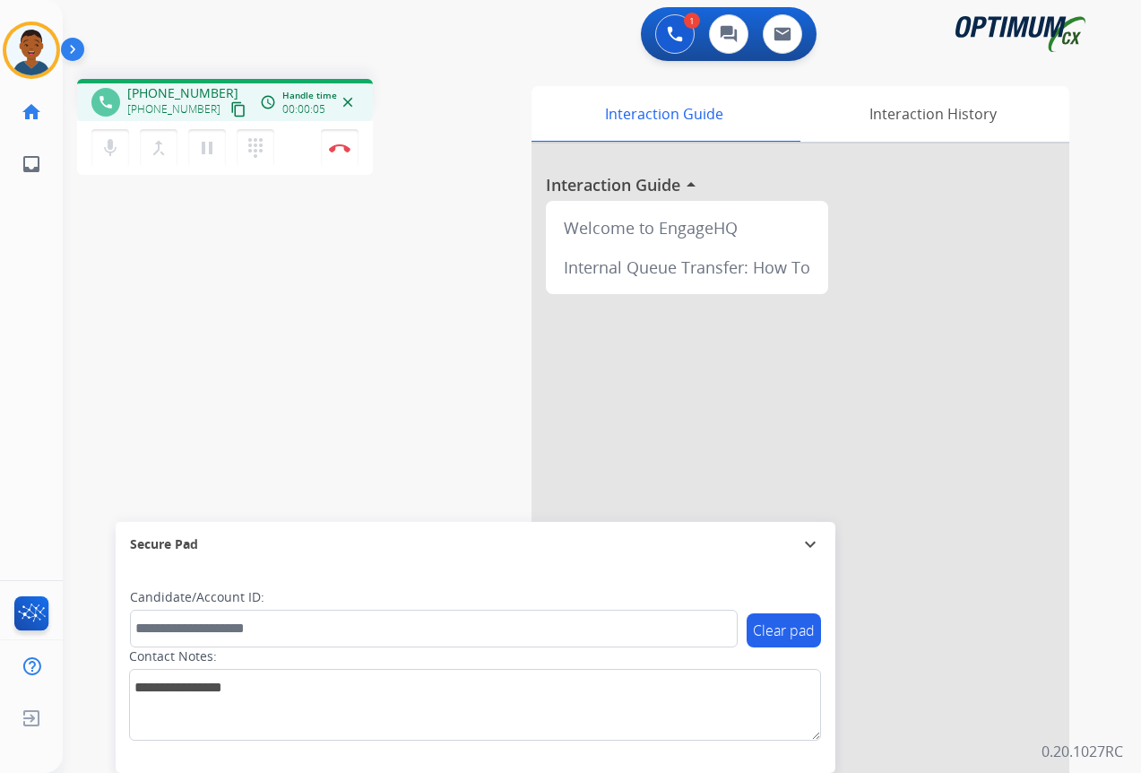
click at [230, 110] on mat-icon "content_copy" at bounding box center [238, 109] width 16 height 16
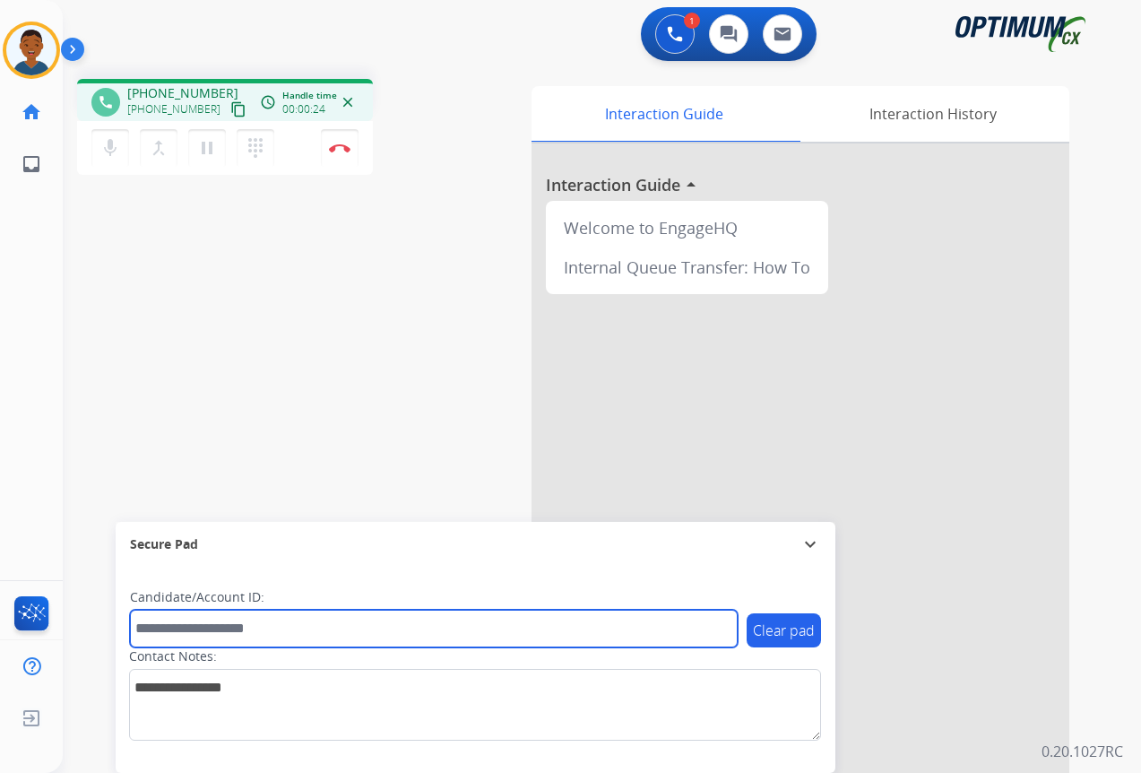
click at [223, 627] on input "text" at bounding box center [434, 629] width 608 height 38
paste input "*******"
type input "*******"
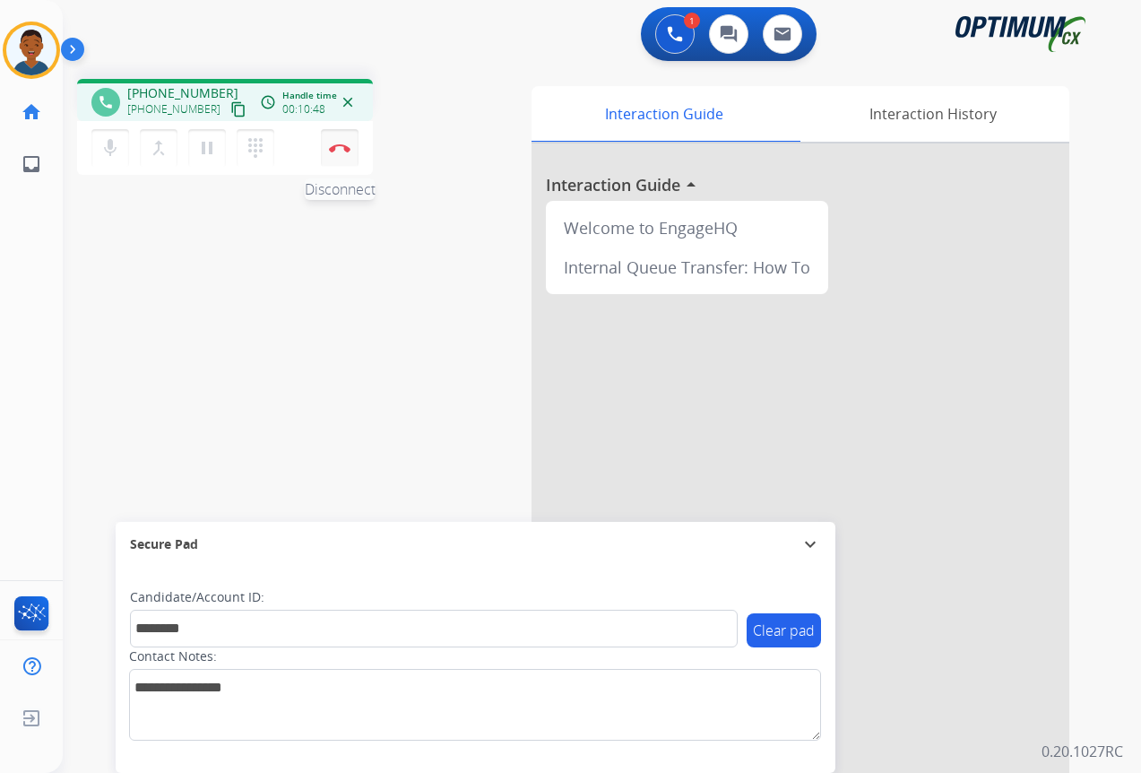
click at [338, 156] on button "Disconnect" at bounding box center [340, 148] width 38 height 38
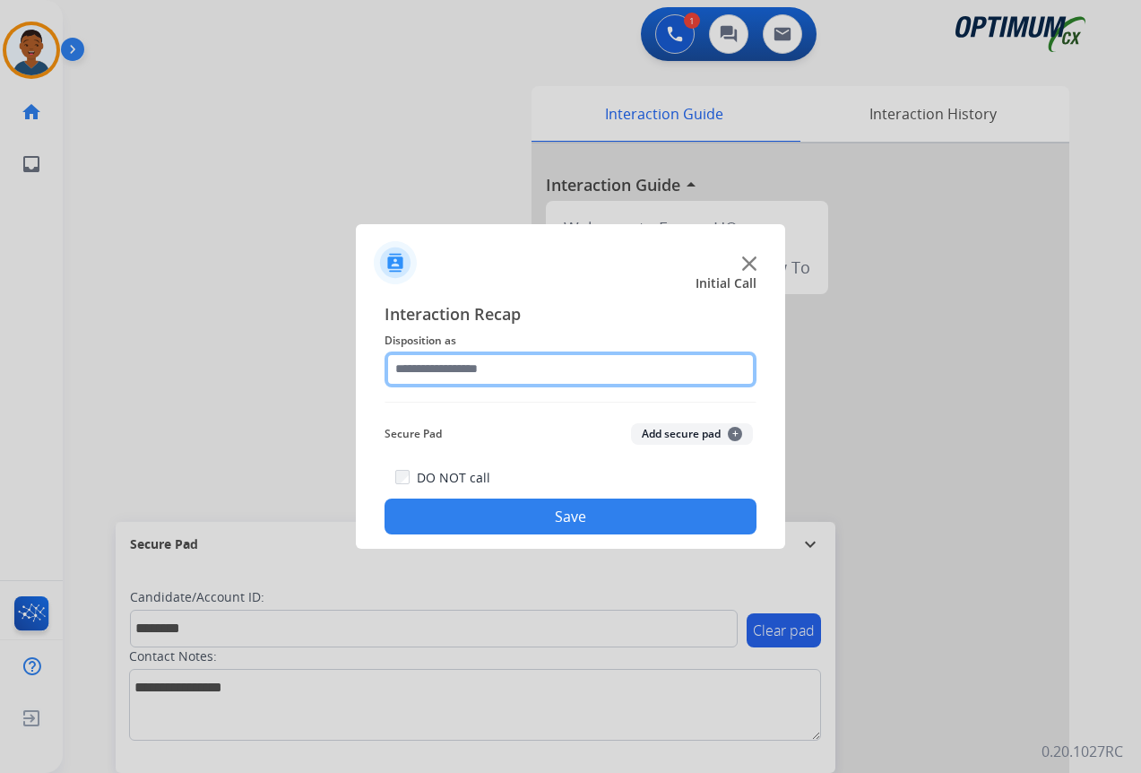
click at [428, 375] on input "text" at bounding box center [571, 369] width 372 height 36
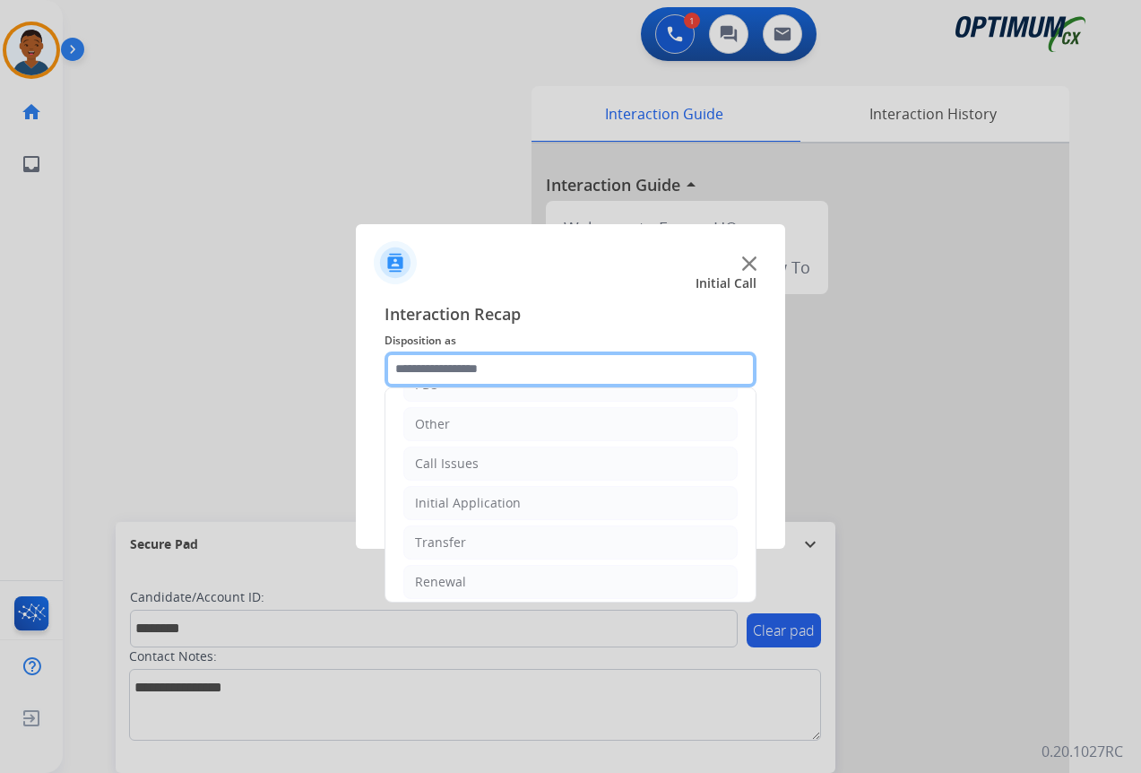
scroll to position [122, 0]
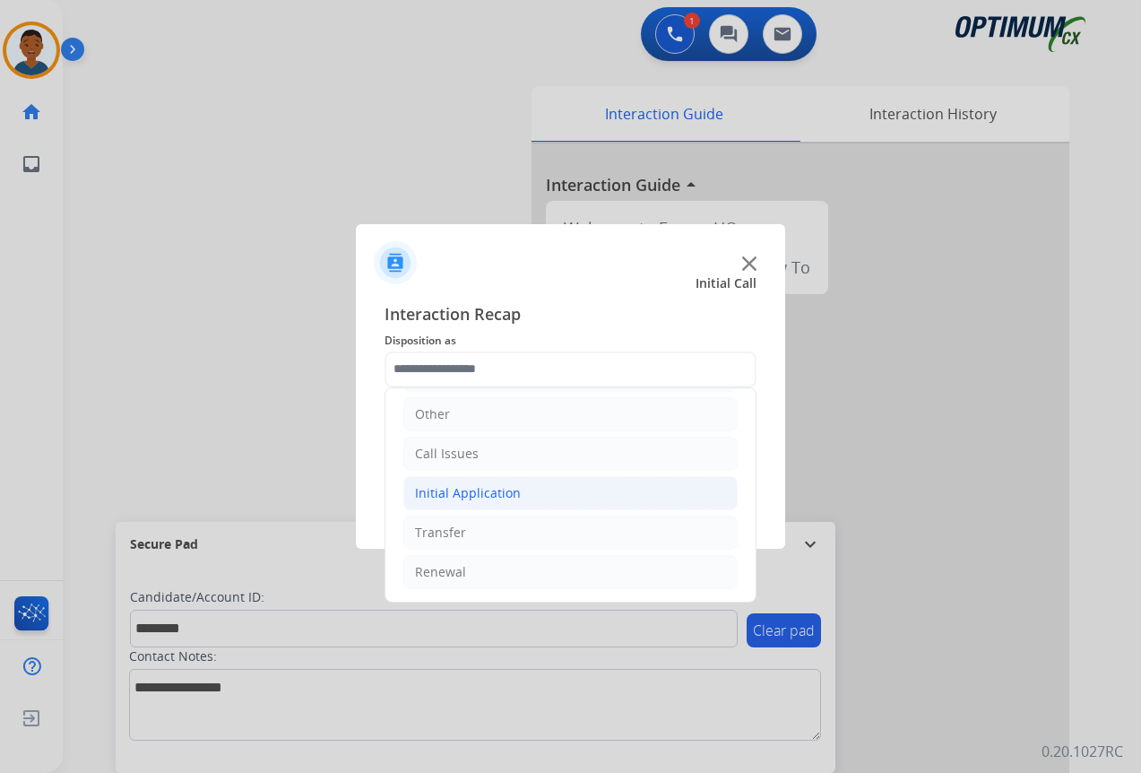
click at [435, 490] on div "Initial Application" at bounding box center [468, 493] width 106 height 18
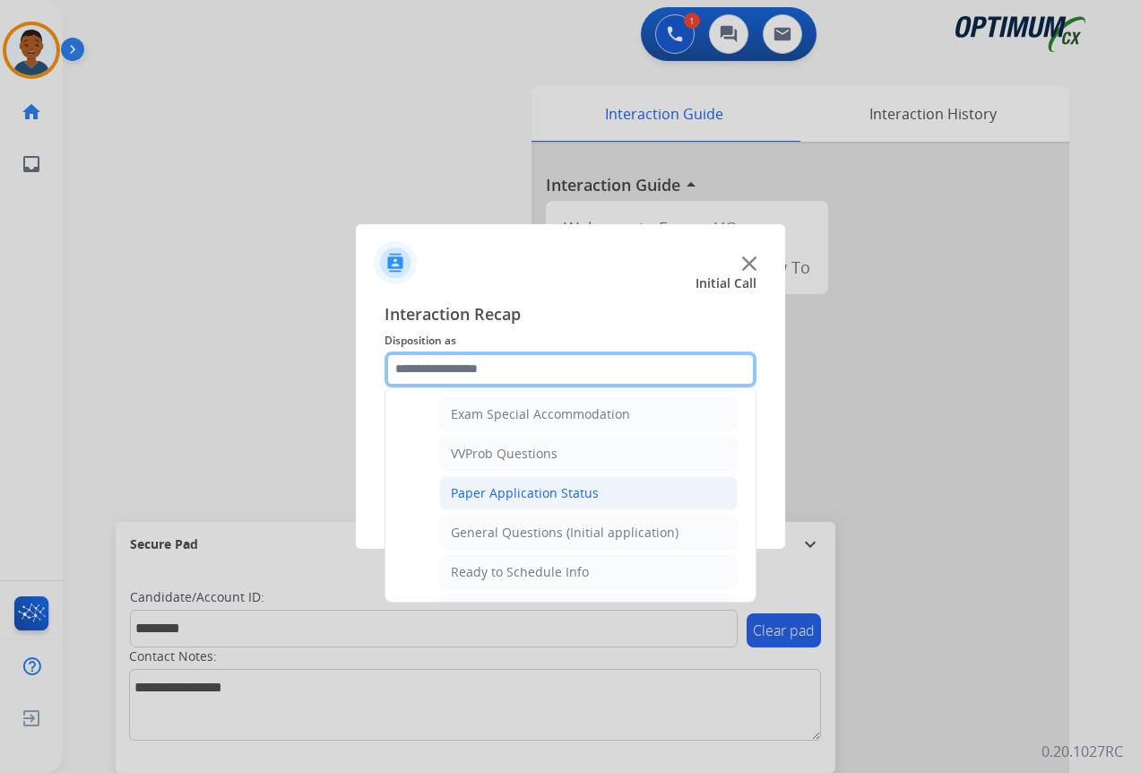
scroll to position [1018, 0]
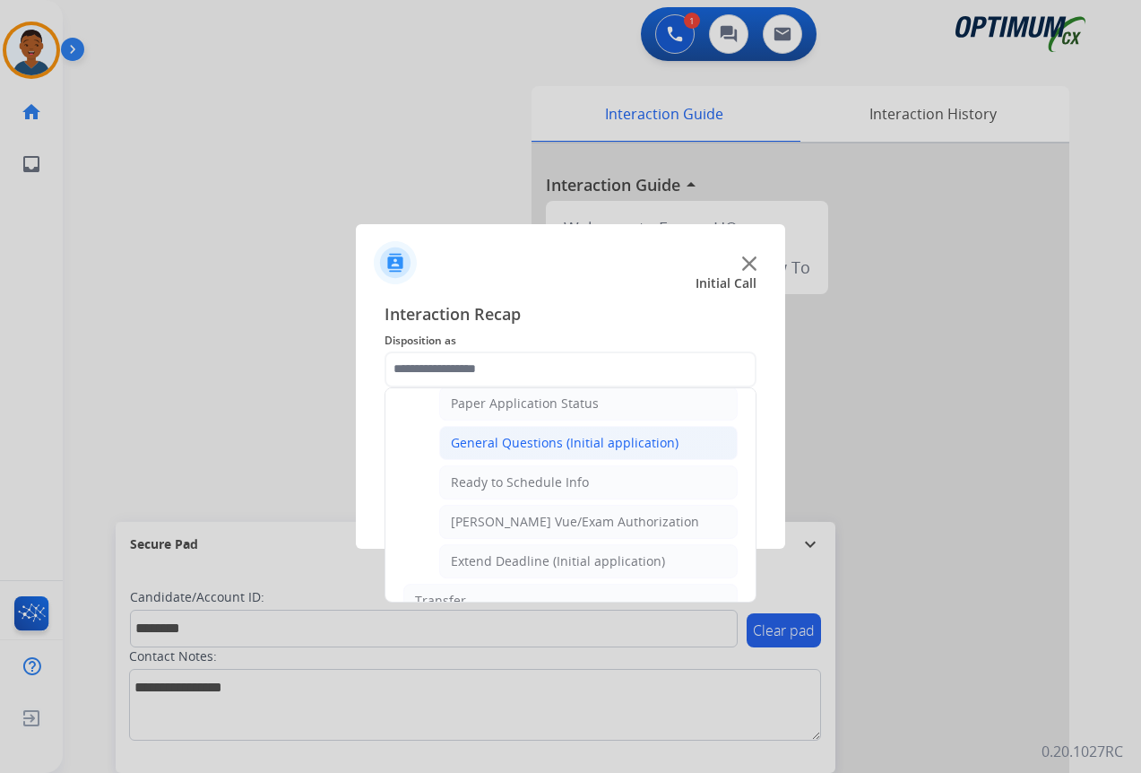
click at [489, 446] on div "General Questions (Initial application)" at bounding box center [565, 443] width 228 height 18
type input "**********"
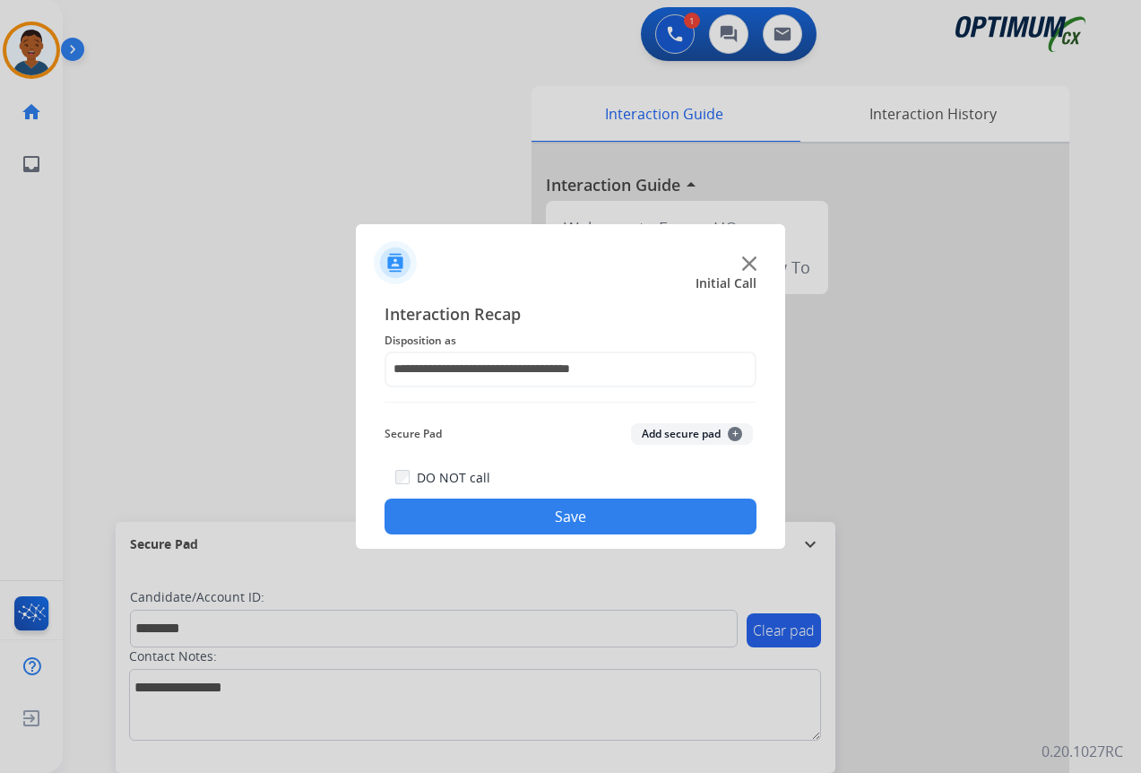
click at [672, 431] on button "Add secure pad +" at bounding box center [692, 434] width 122 height 22
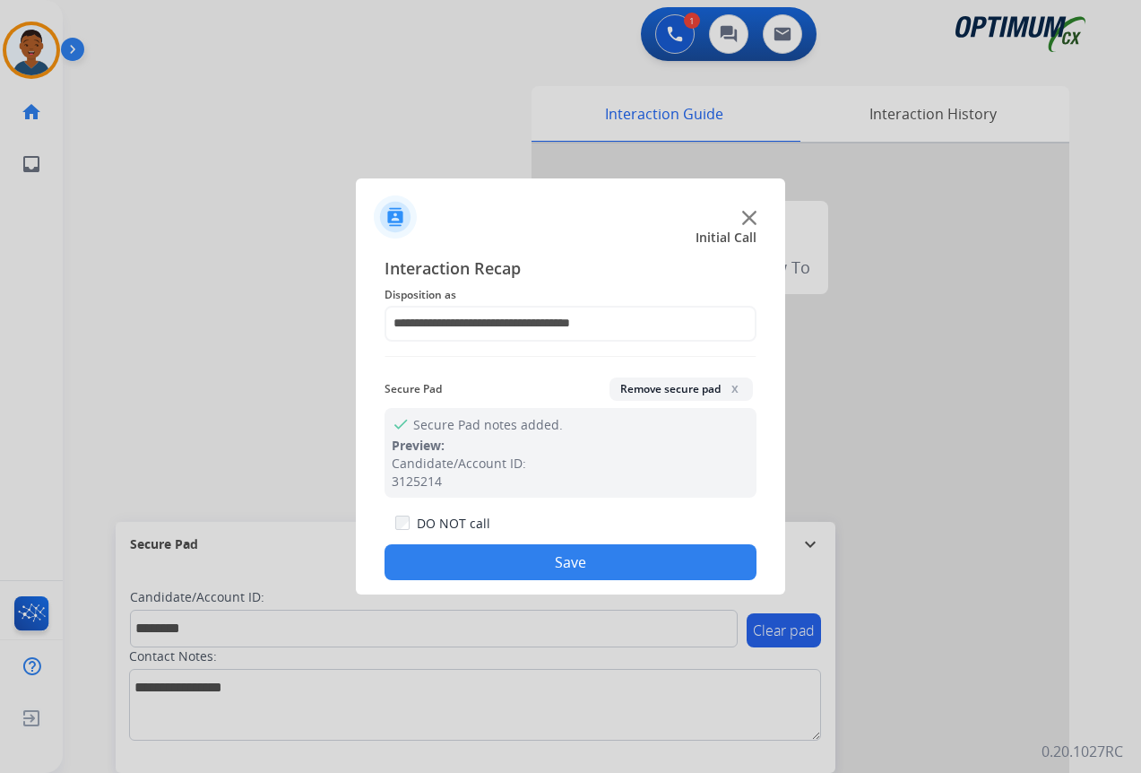
click at [631, 568] on button "Save" at bounding box center [571, 562] width 372 height 36
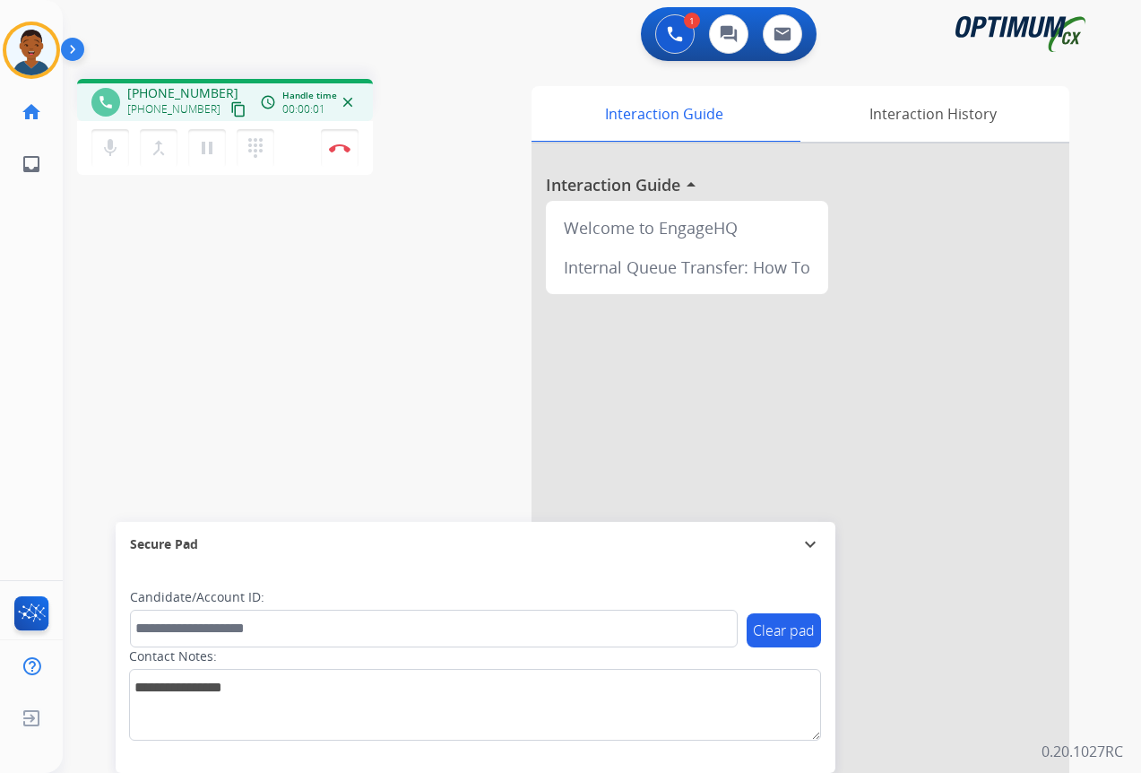
click at [230, 109] on mat-icon "content_copy" at bounding box center [238, 109] width 16 height 16
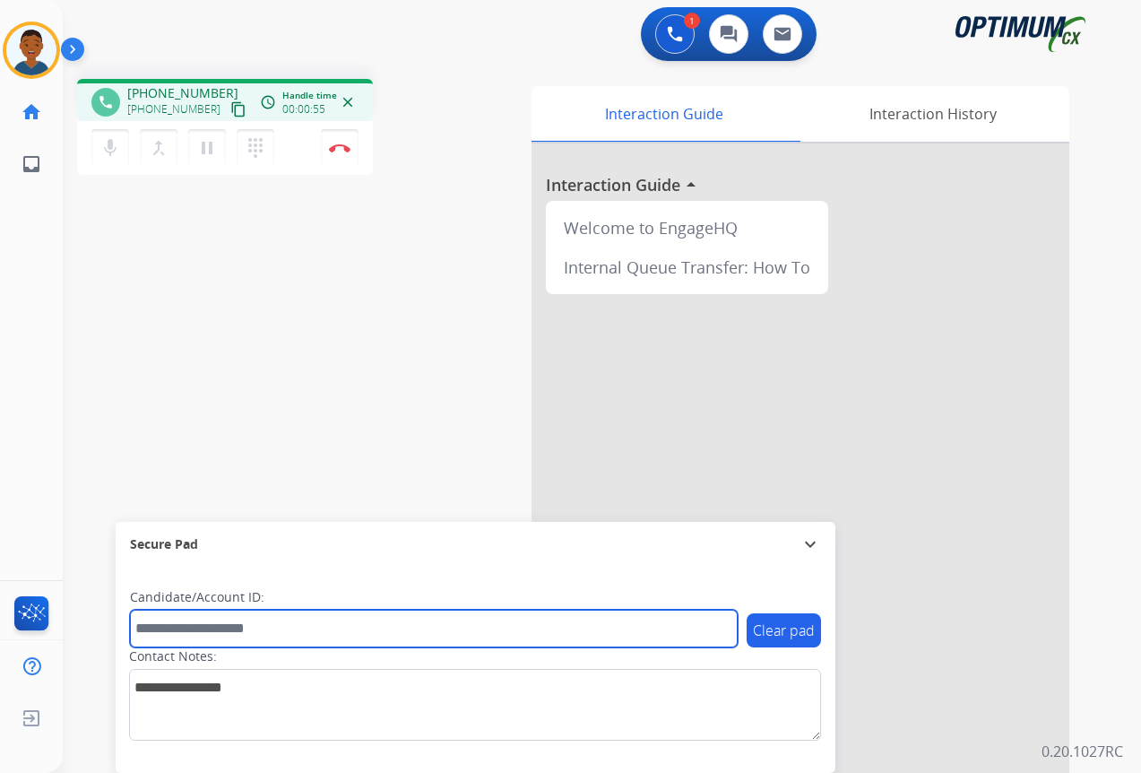
click at [186, 624] on input "text" at bounding box center [434, 629] width 608 height 38
paste input "*******"
type input "*******"
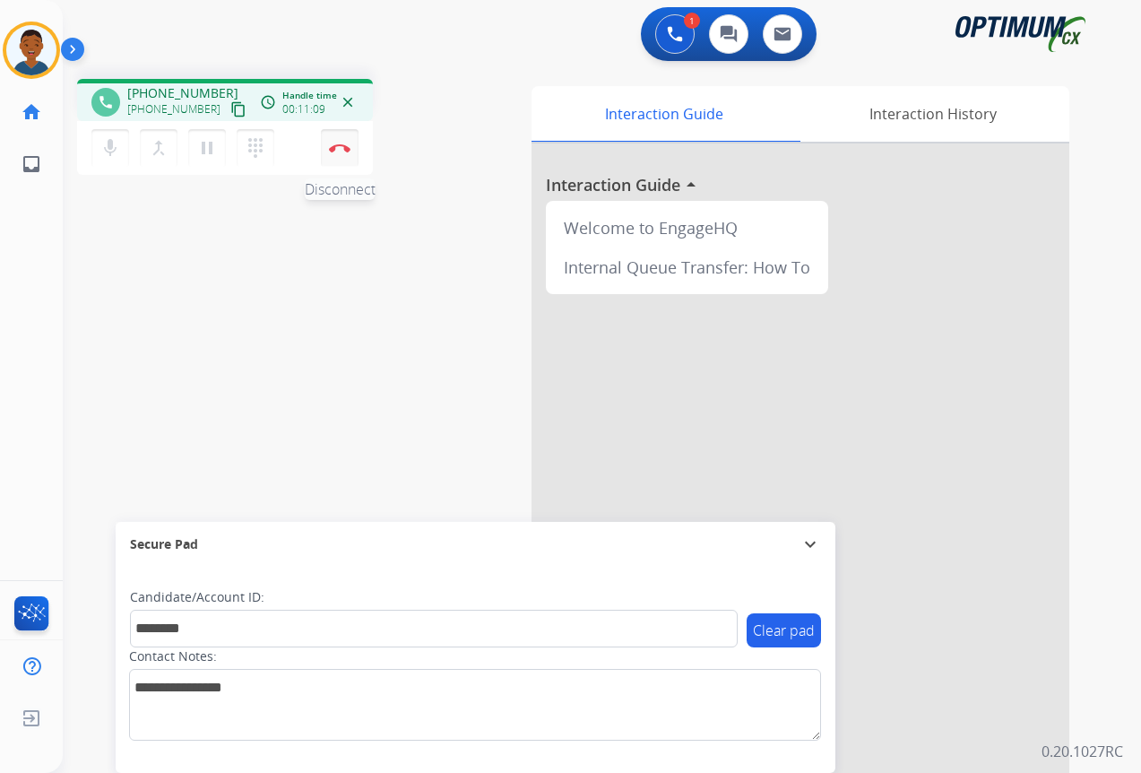
click at [342, 147] on img at bounding box center [340, 147] width 22 height 9
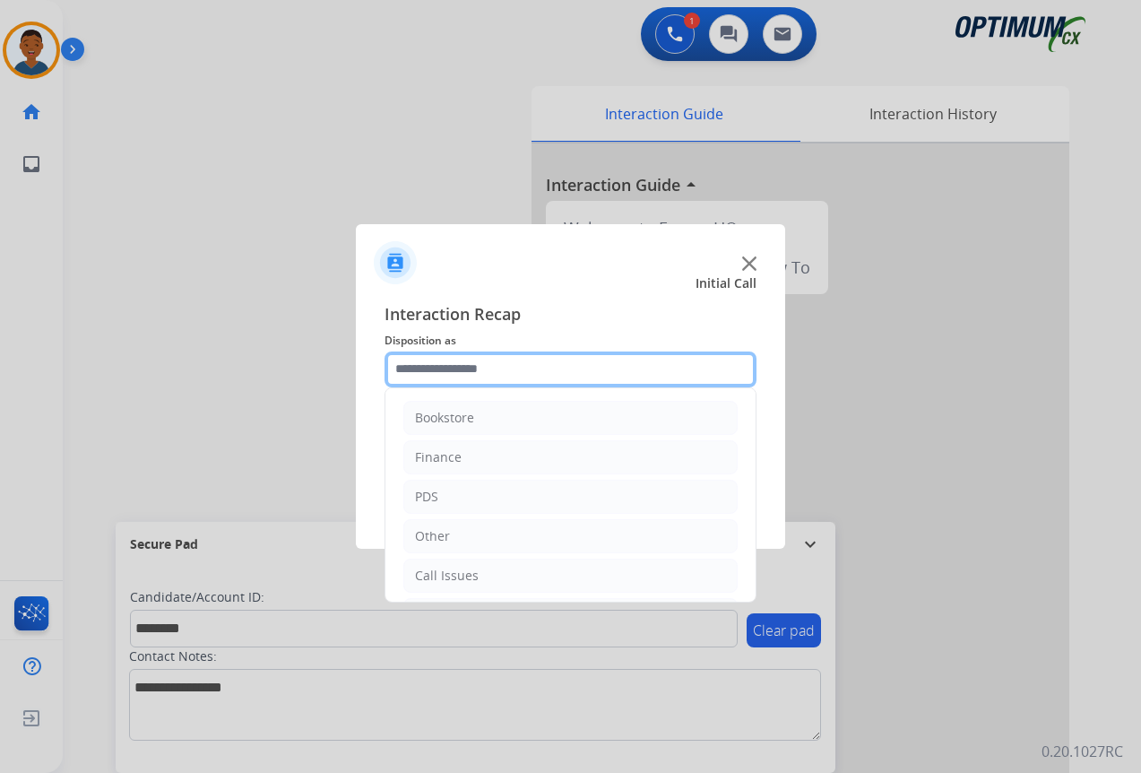
click at [449, 369] on input "text" at bounding box center [571, 369] width 372 height 36
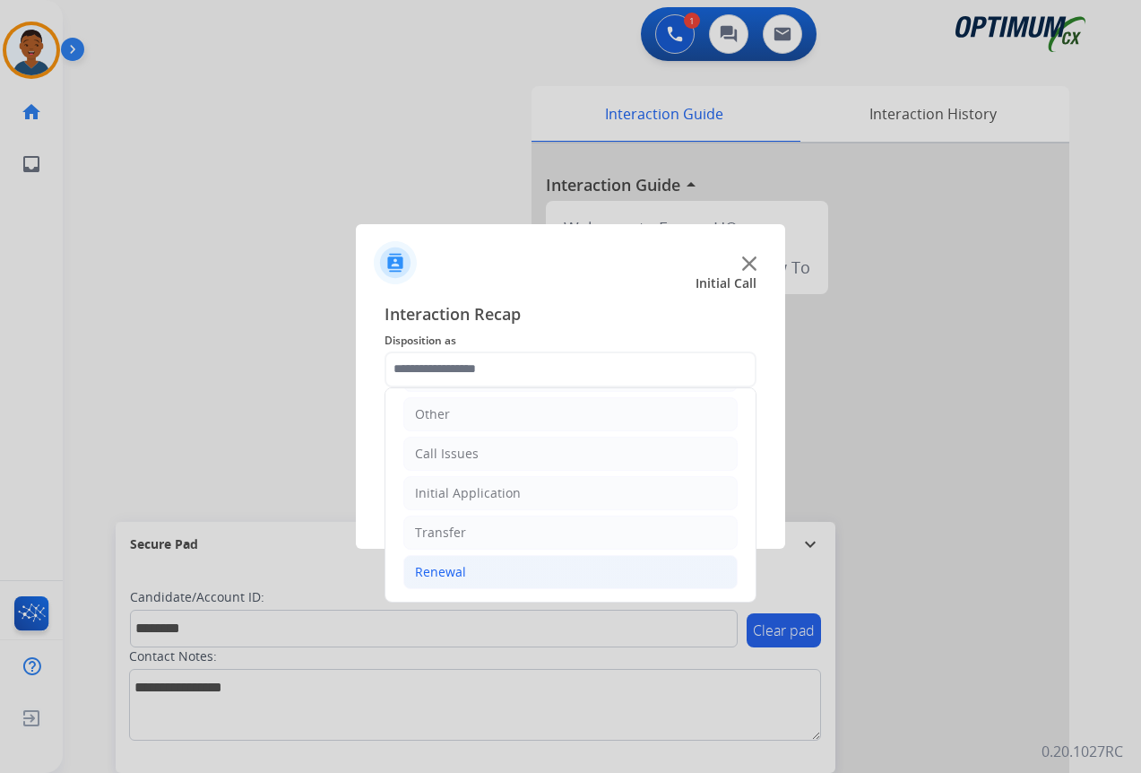
click at [441, 573] on div "Renewal" at bounding box center [440, 572] width 51 height 18
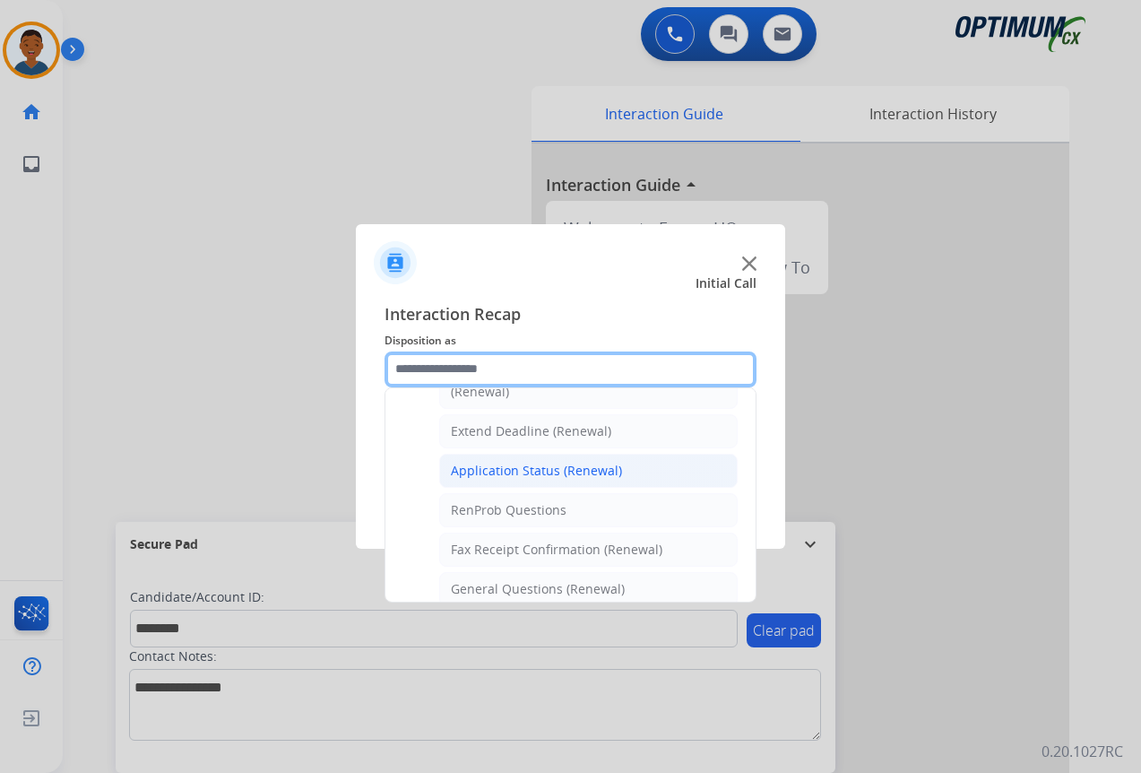
scroll to position [391, 0]
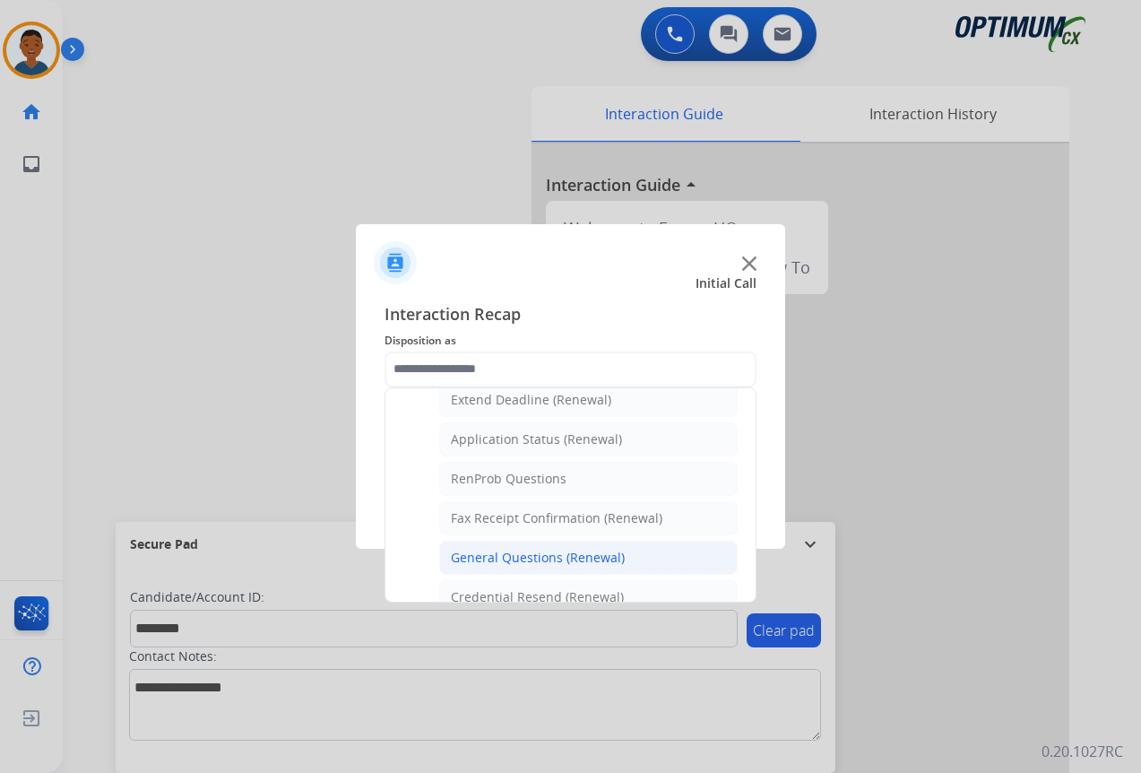
click at [470, 556] on div "General Questions (Renewal)" at bounding box center [538, 558] width 174 height 18
type input "**********"
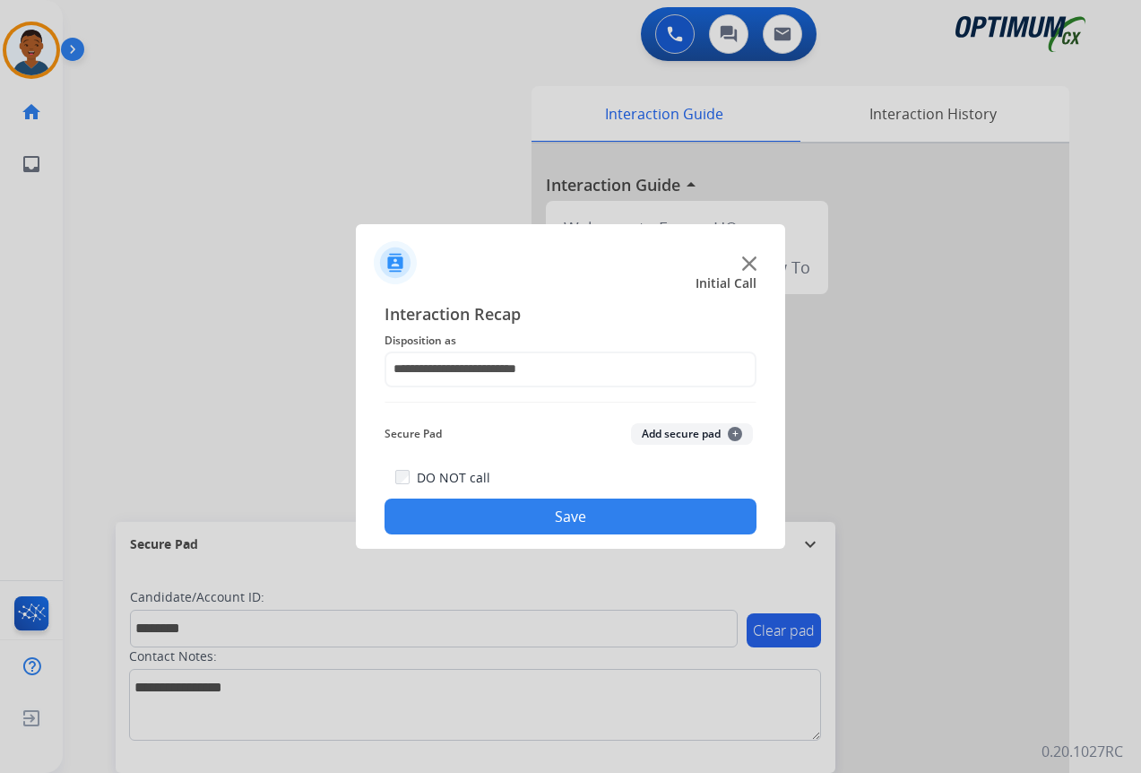
click at [659, 429] on button "Add secure pad +" at bounding box center [692, 434] width 122 height 22
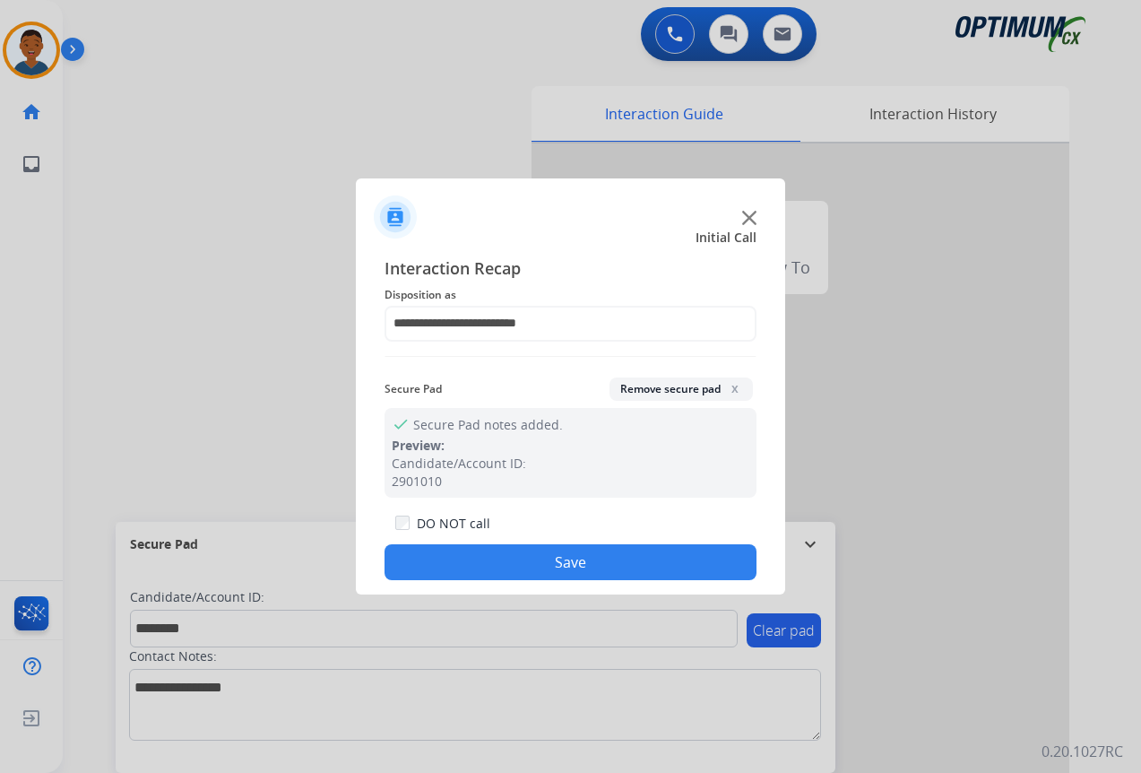
click at [590, 563] on button "Save" at bounding box center [571, 562] width 372 height 36
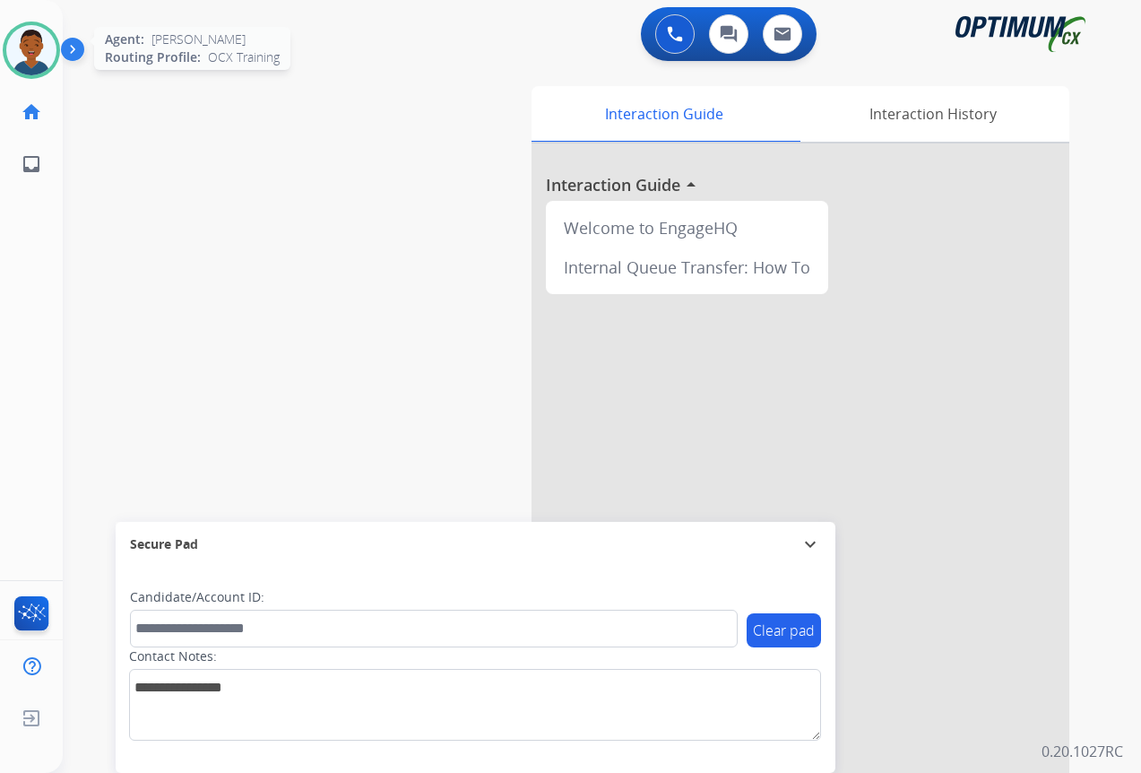
click at [40, 52] on img at bounding box center [31, 50] width 50 height 50
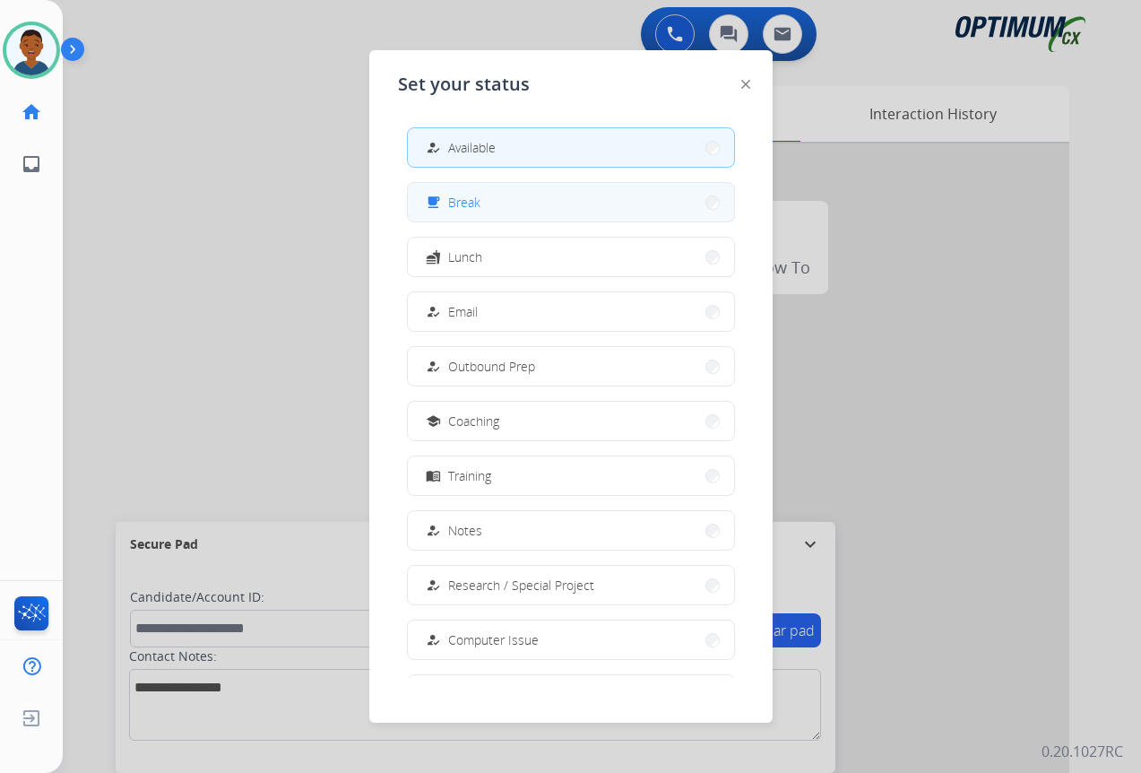
click at [486, 204] on button "free_breakfast Break" at bounding box center [571, 202] width 326 height 39
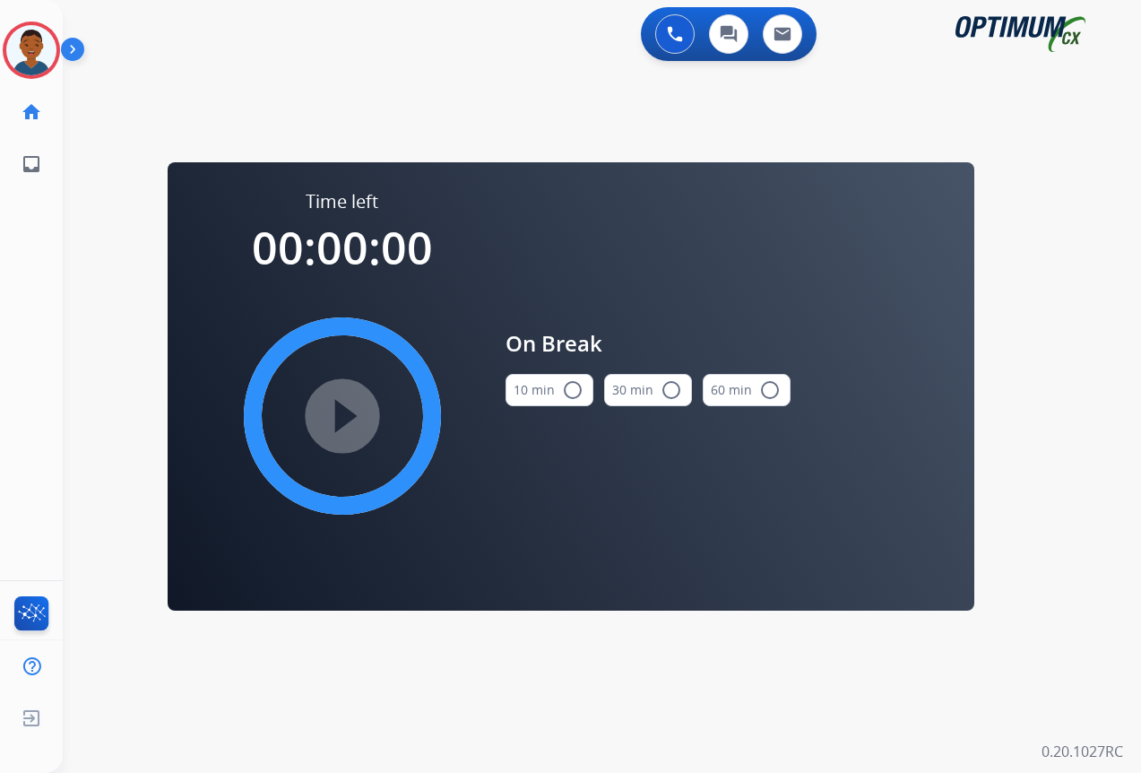
click at [574, 386] on mat-icon "radio_button_unchecked" at bounding box center [573, 390] width 22 height 22
click at [350, 413] on mat-icon "play_circle_filled" at bounding box center [343, 416] width 22 height 22
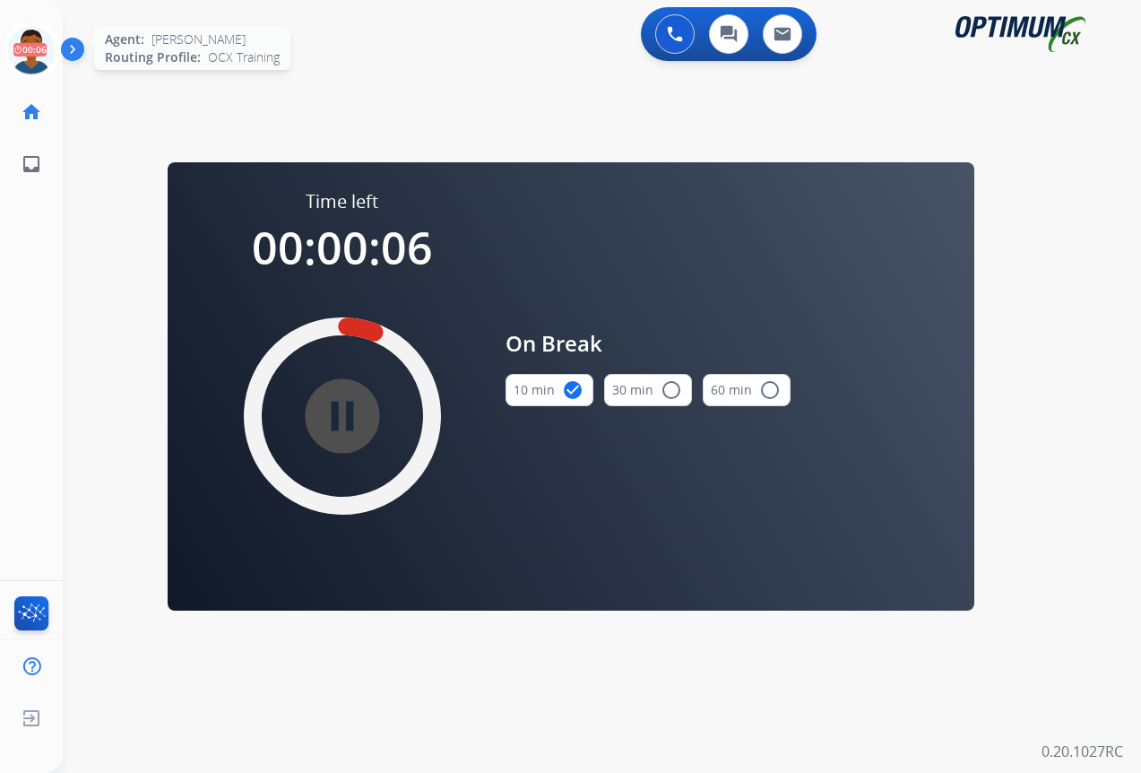
click at [34, 56] on icon at bounding box center [32, 51] width 58 height 58
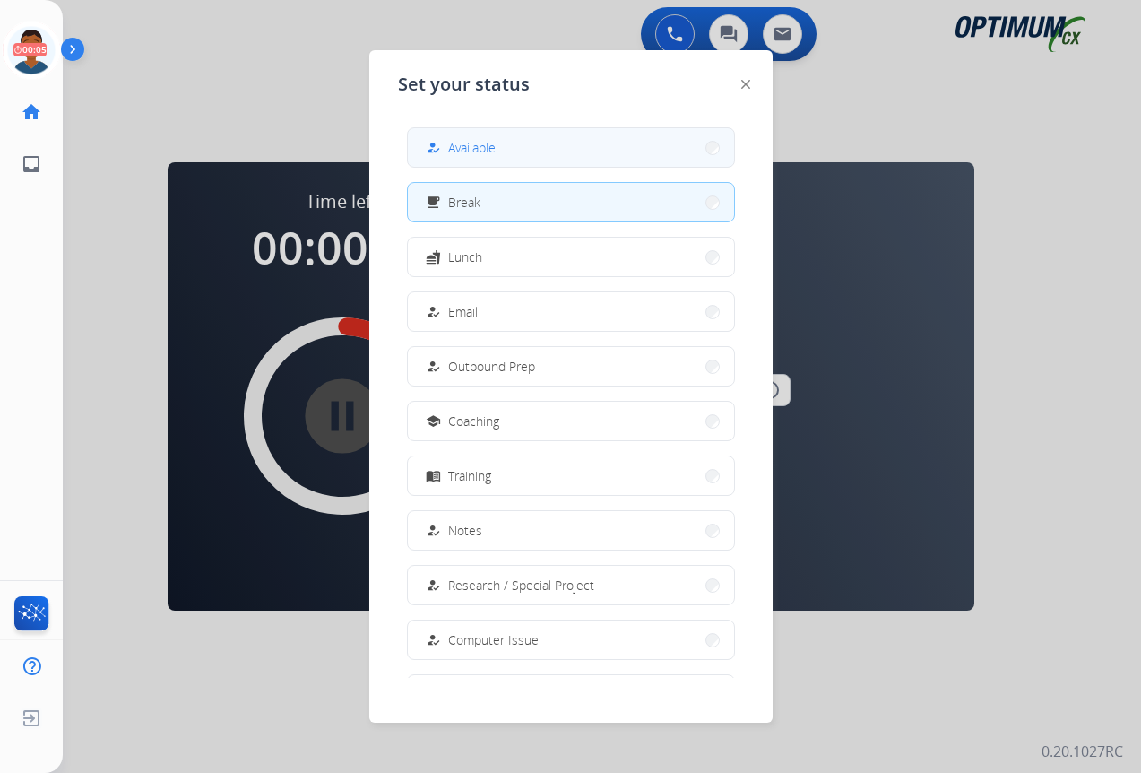
click at [470, 151] on span "Available" at bounding box center [472, 147] width 48 height 19
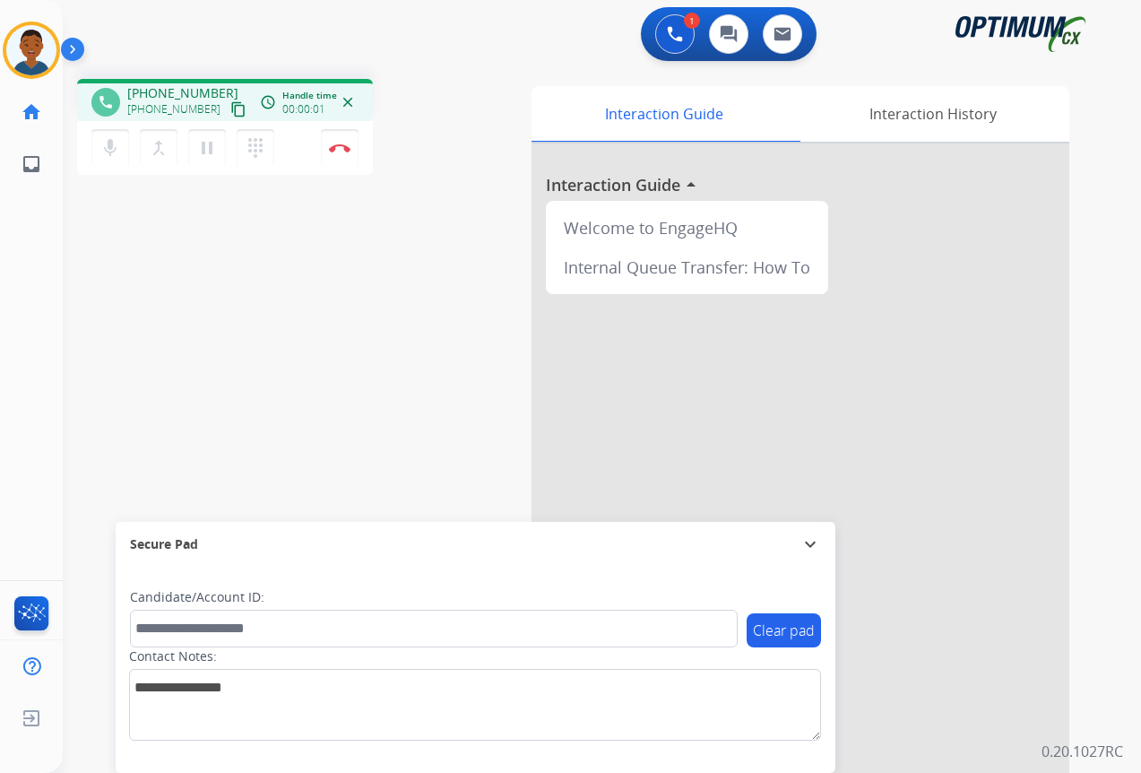
click at [230, 109] on mat-icon "content_copy" at bounding box center [238, 109] width 16 height 16
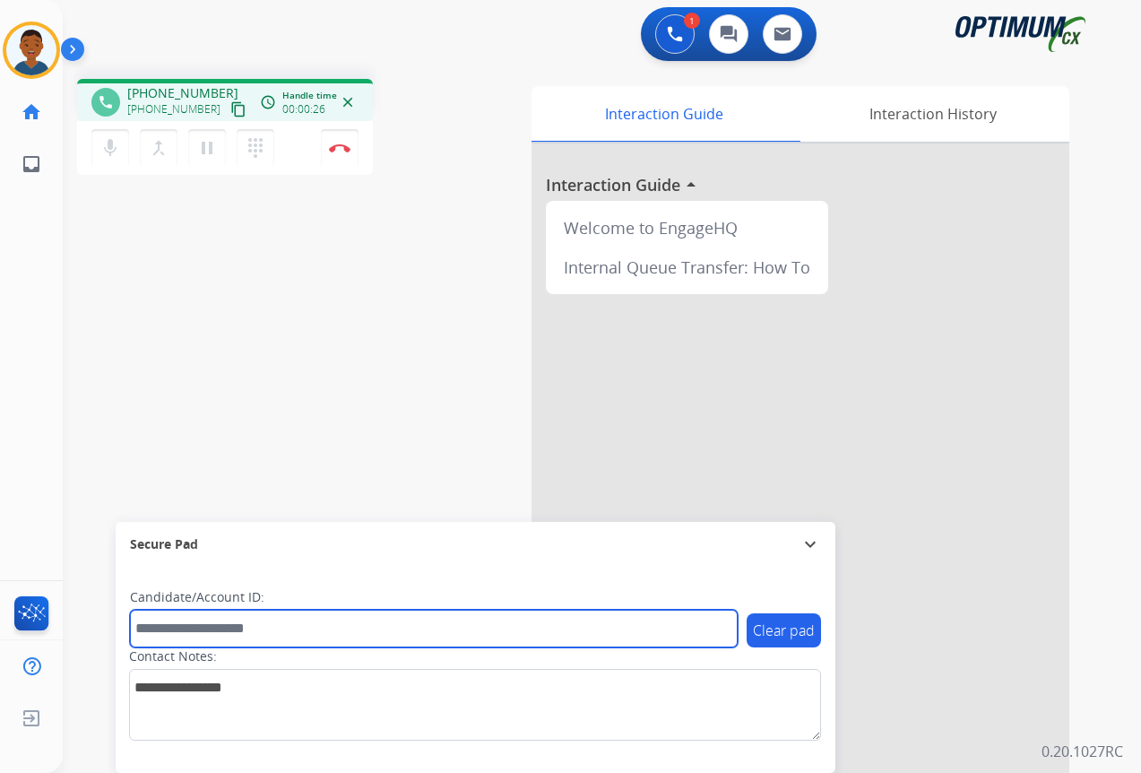
click at [212, 621] on input "text" at bounding box center [434, 629] width 608 height 38
paste input "*******"
type input "*******"
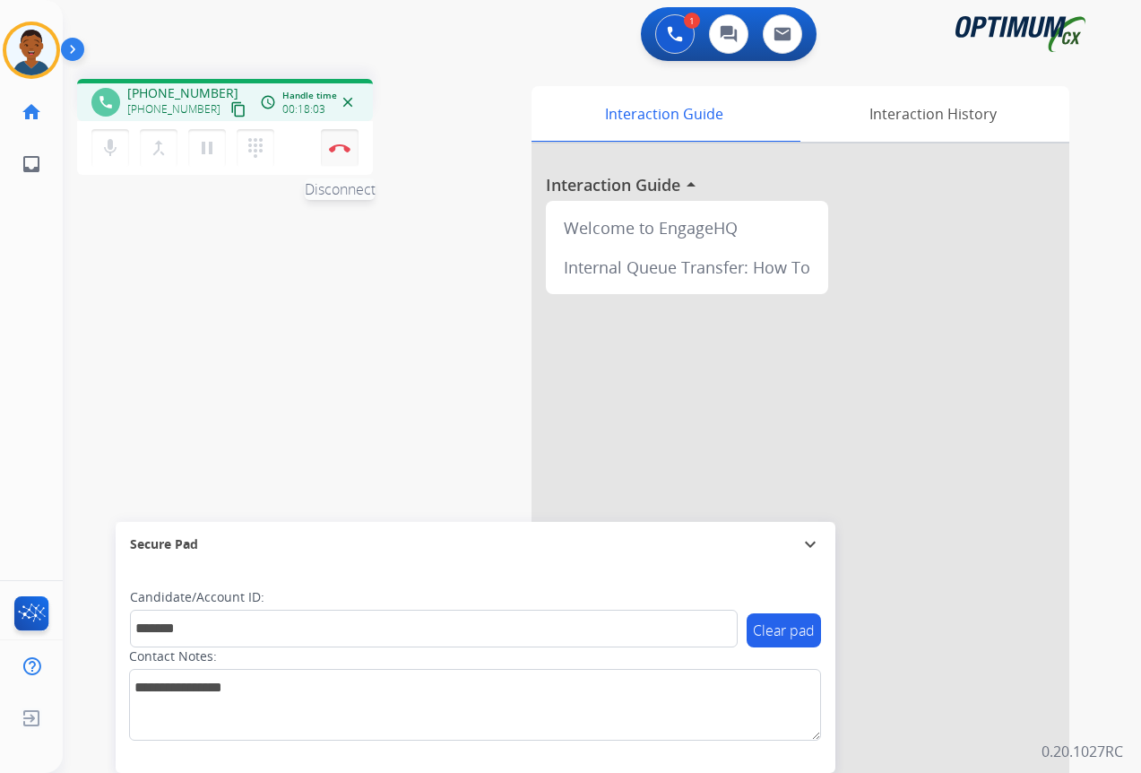
click at [343, 154] on button "Disconnect" at bounding box center [340, 148] width 38 height 38
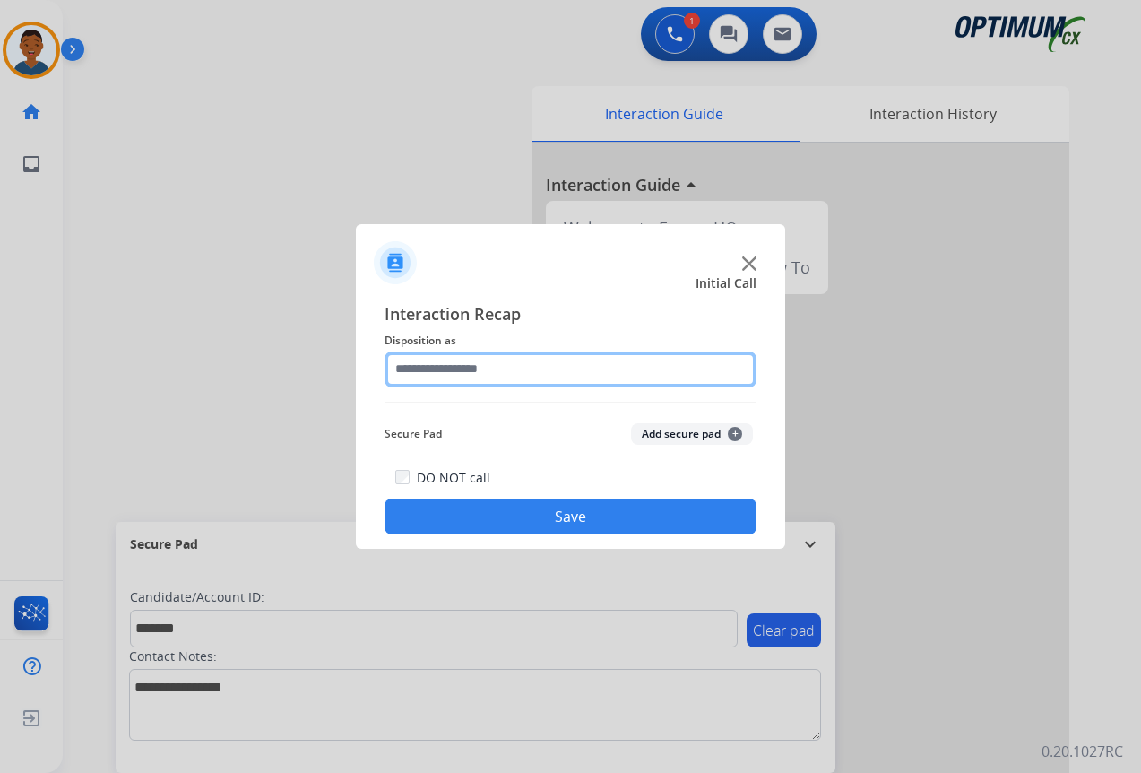
click at [422, 367] on input "text" at bounding box center [571, 369] width 372 height 36
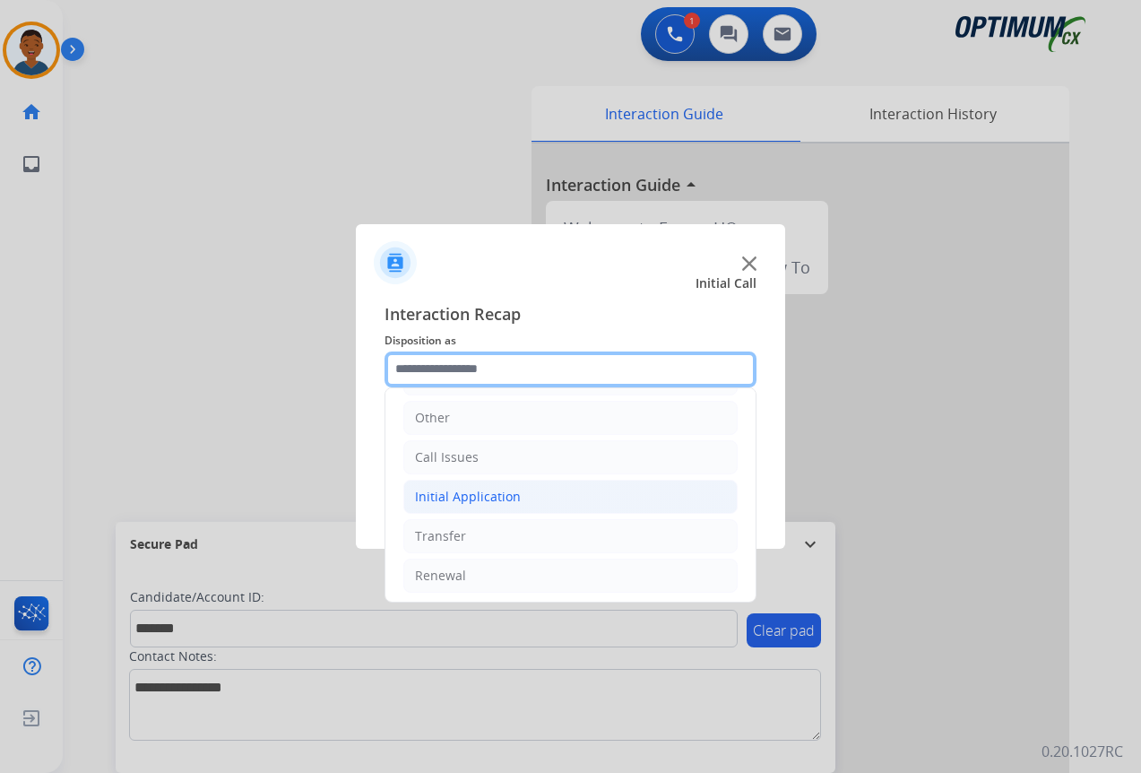
scroll to position [122, 0]
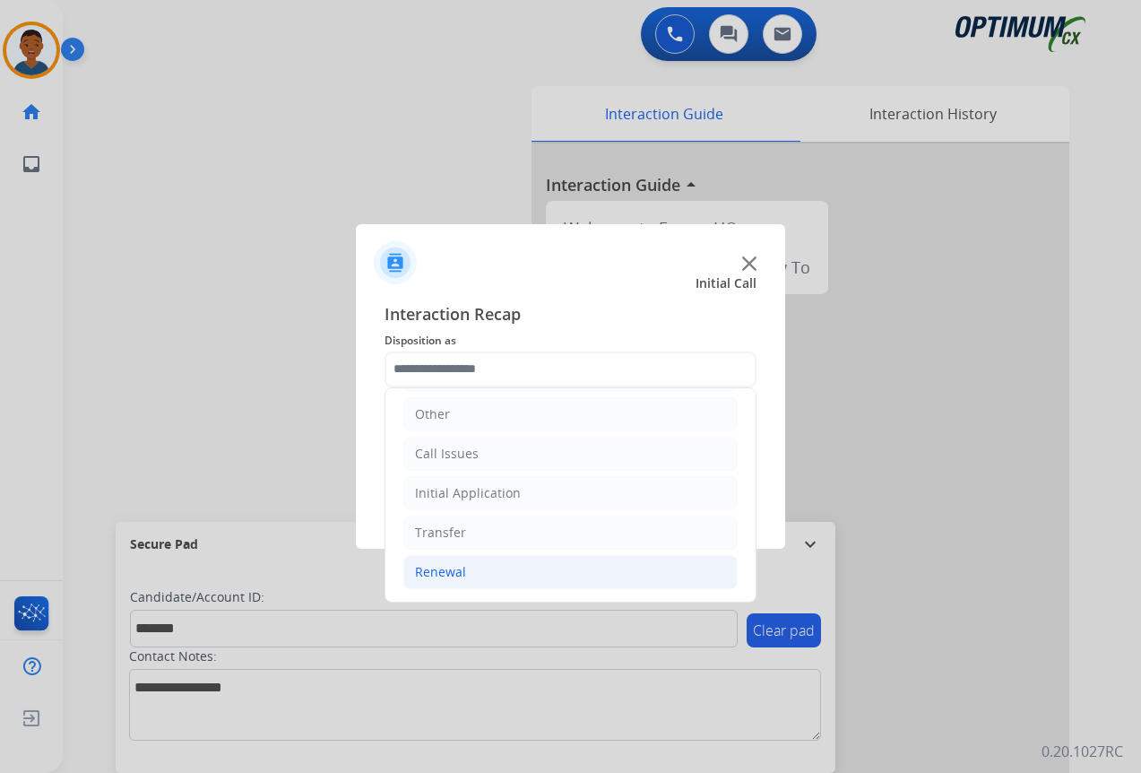
click at [457, 574] on div "Renewal" at bounding box center [440, 572] width 51 height 18
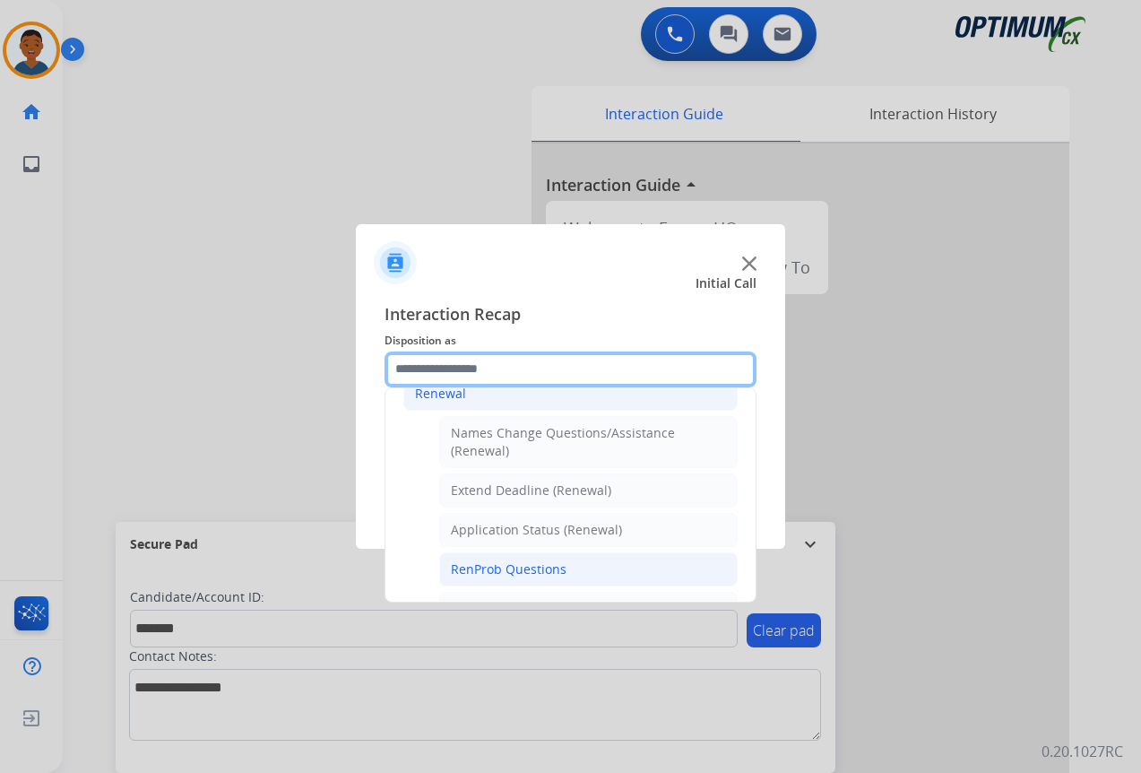
scroll to position [301, 0]
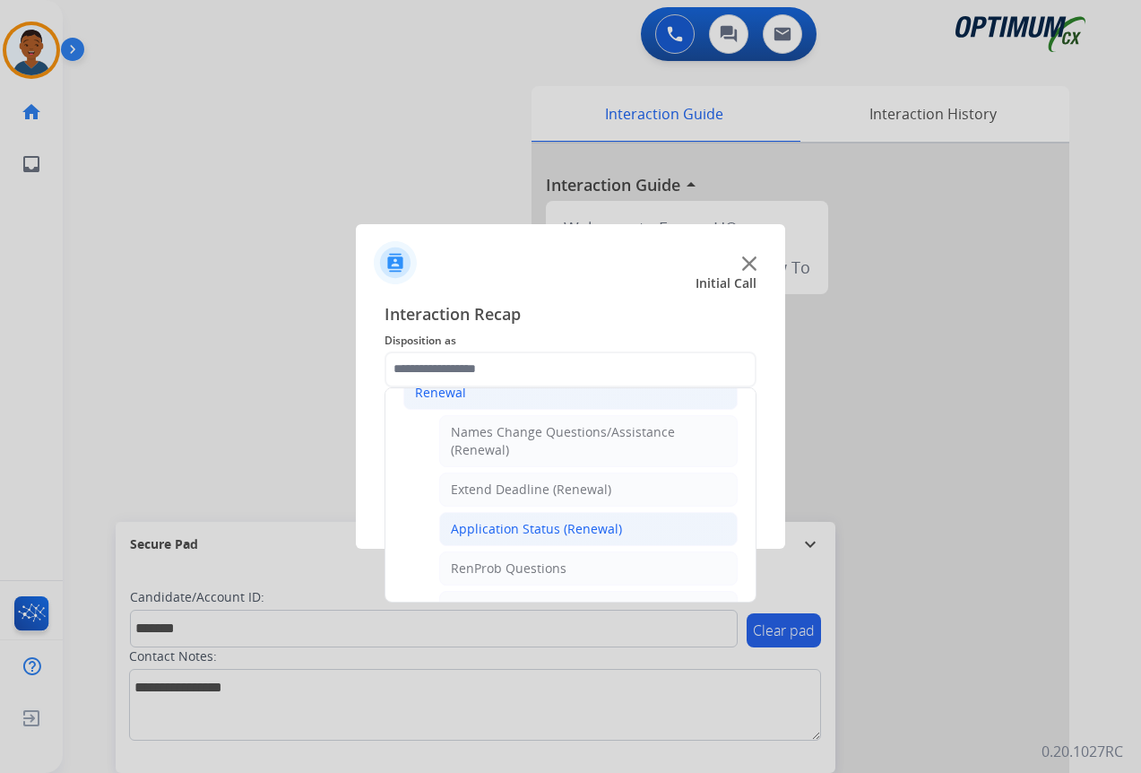
click at [486, 527] on div "Application Status (Renewal)" at bounding box center [536, 529] width 171 height 18
type input "**********"
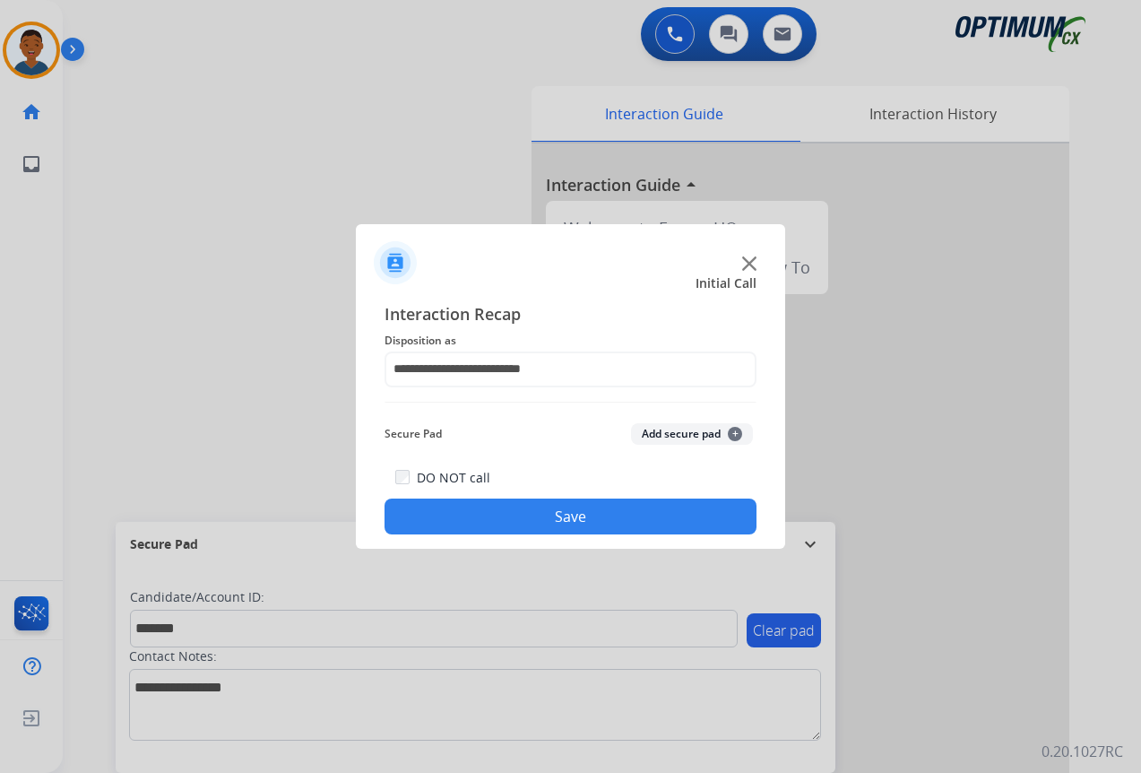
click at [687, 430] on button "Add secure pad +" at bounding box center [692, 434] width 122 height 22
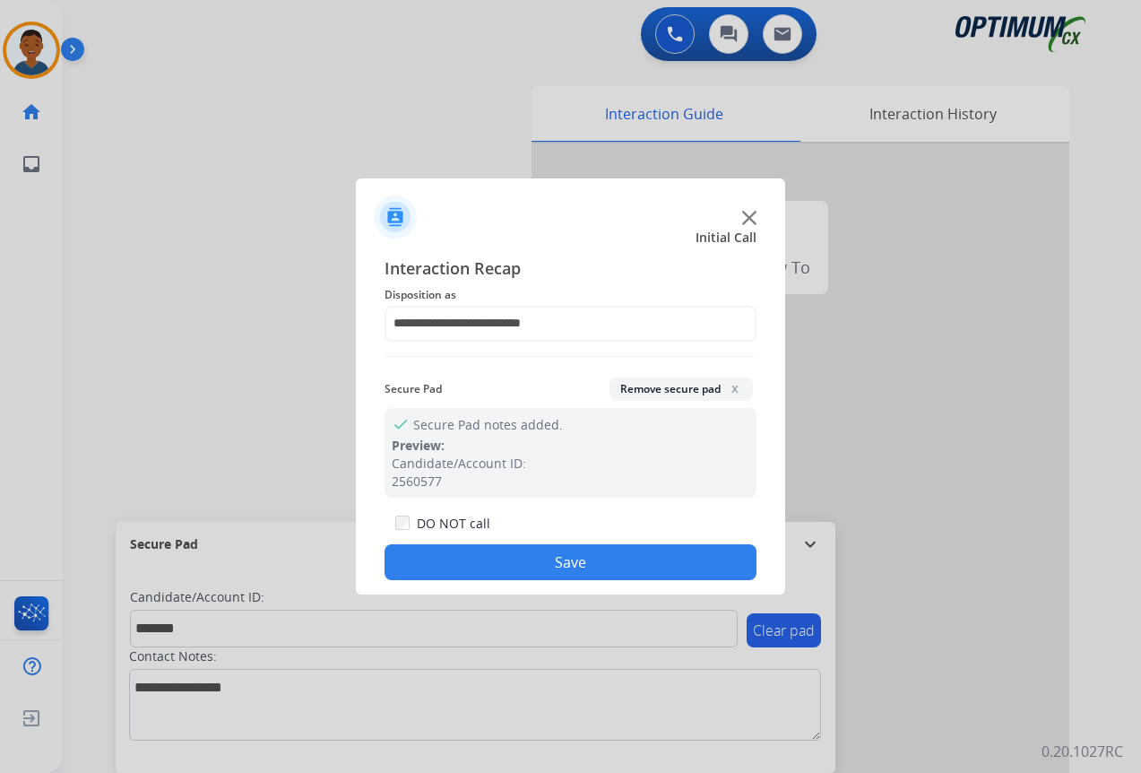
click at [628, 555] on button "Save" at bounding box center [571, 562] width 372 height 36
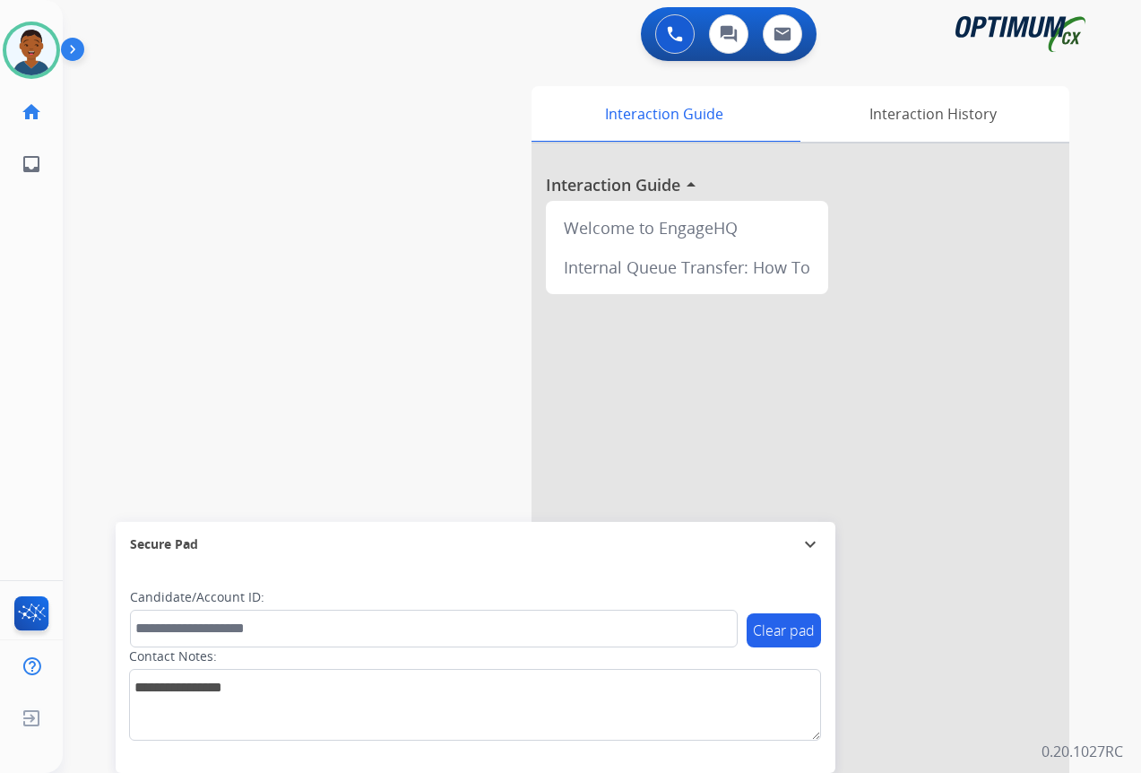
drag, startPoint x: 298, startPoint y: 101, endPoint x: 386, endPoint y: 100, distance: 88.8
click at [298, 101] on div "swap_horiz Break voice bridge close_fullscreen Connect 3-Way Call merge_type Se…" at bounding box center [580, 439] width 1035 height 748
click at [928, 114] on div "Interaction History" at bounding box center [932, 114] width 273 height 56
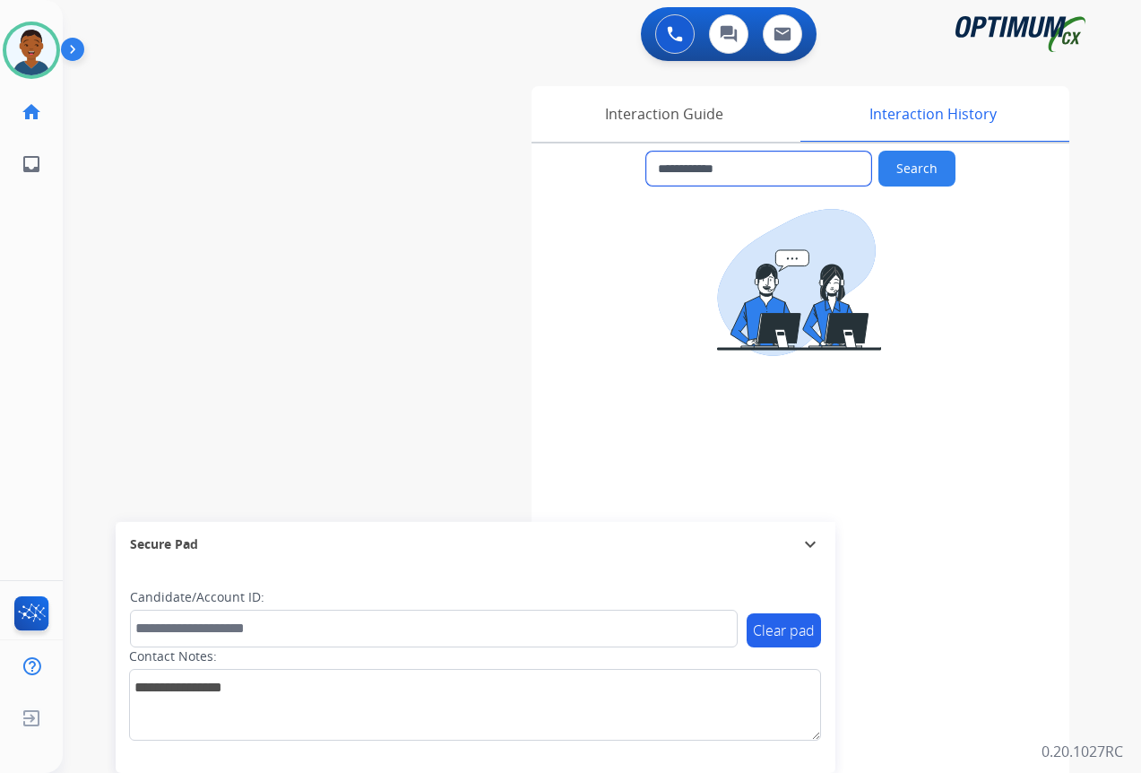
drag, startPoint x: 747, startPoint y: 171, endPoint x: 666, endPoint y: 172, distance: 80.7
click at [666, 172] on input "**********" at bounding box center [758, 168] width 225 height 34
drag, startPoint x: 402, startPoint y: 346, endPoint x: 408, endPoint y: 325, distance: 22.4
click at [402, 345] on div "**********" at bounding box center [580, 439] width 1035 height 748
click at [674, 114] on div "Interaction Guide" at bounding box center [664, 114] width 264 height 56
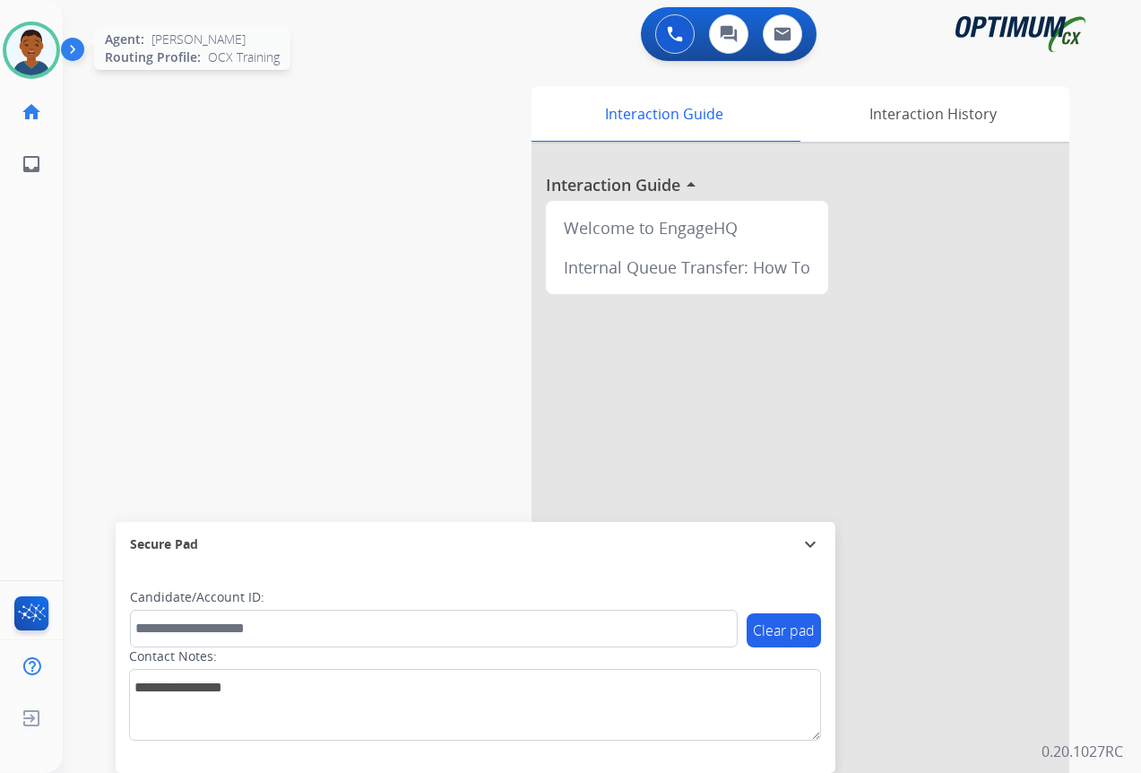
click at [33, 56] on img at bounding box center [31, 50] width 50 height 50
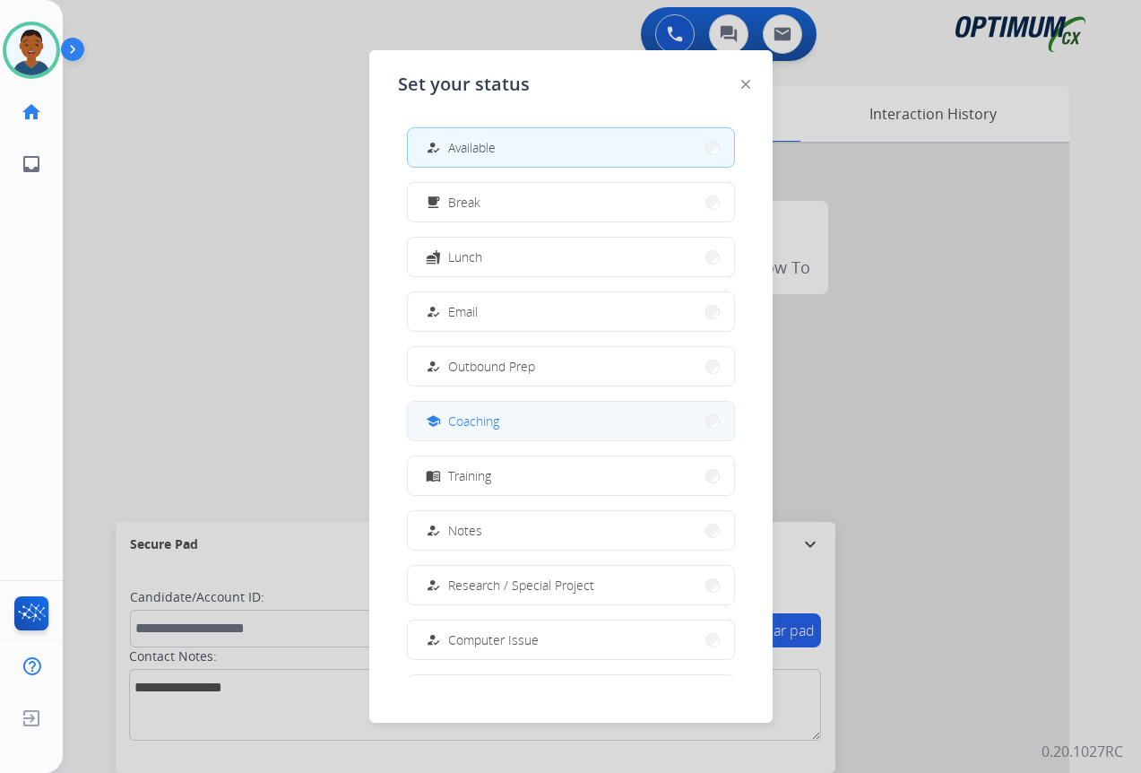
click at [469, 420] on span "Coaching" at bounding box center [473, 420] width 51 height 19
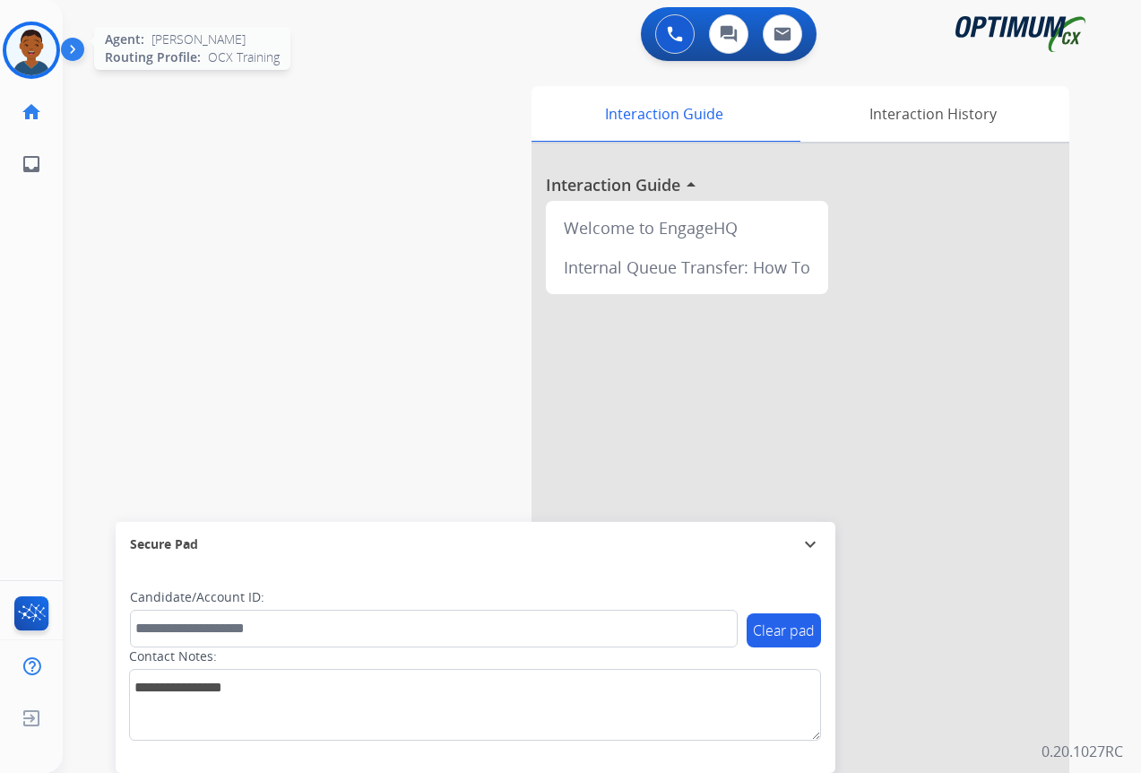
click at [33, 49] on img at bounding box center [31, 50] width 50 height 50
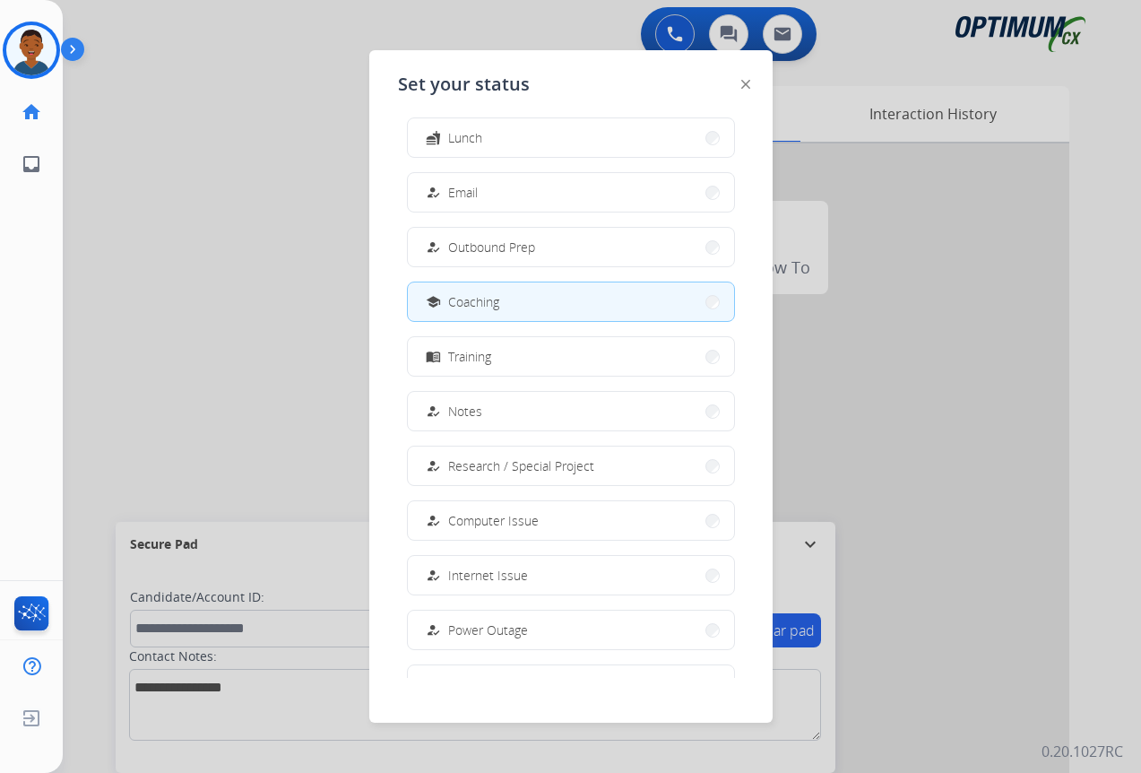
scroll to position [169, 0]
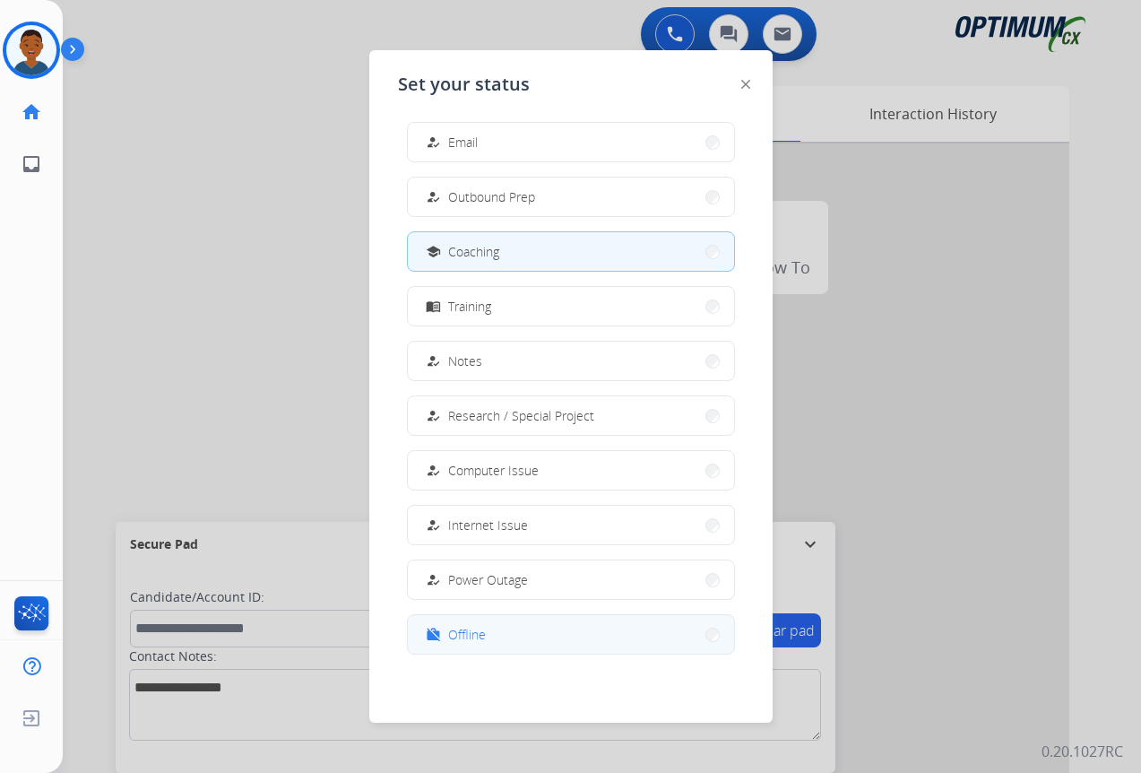
click at [475, 634] on span "Offline" at bounding box center [467, 634] width 38 height 19
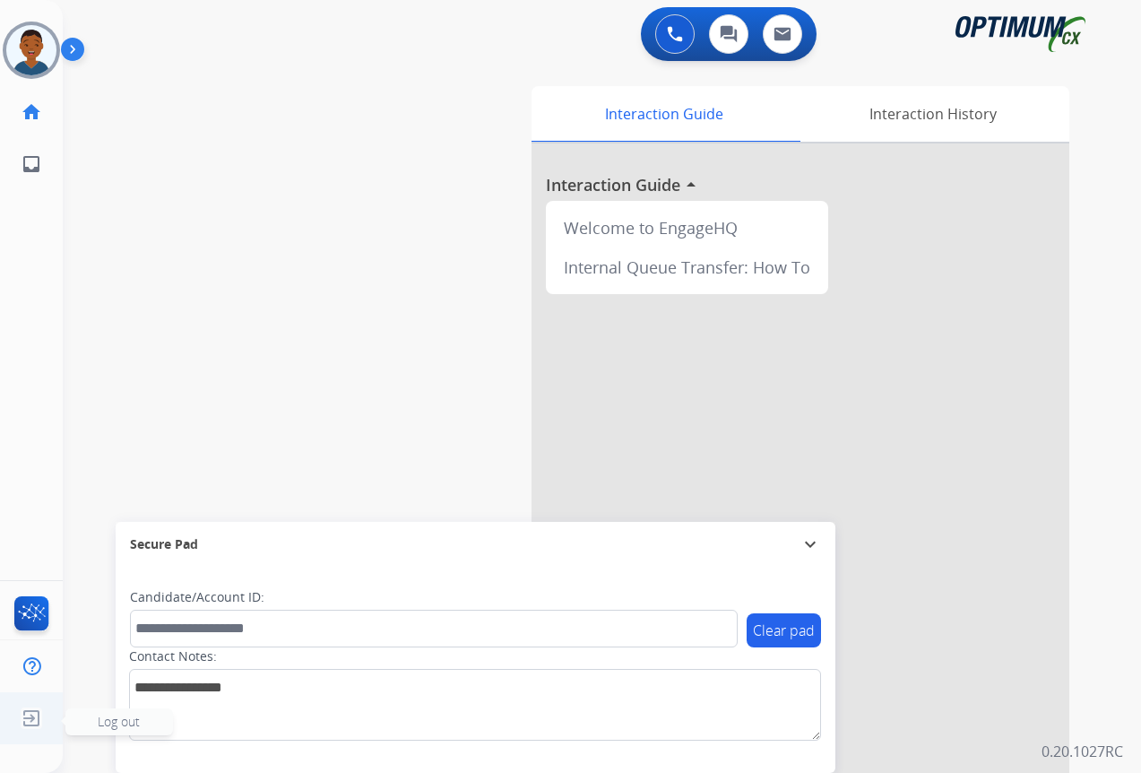
click at [107, 722] on span "Log out" at bounding box center [119, 721] width 42 height 17
